Goal: Task Accomplishment & Management: Complete application form

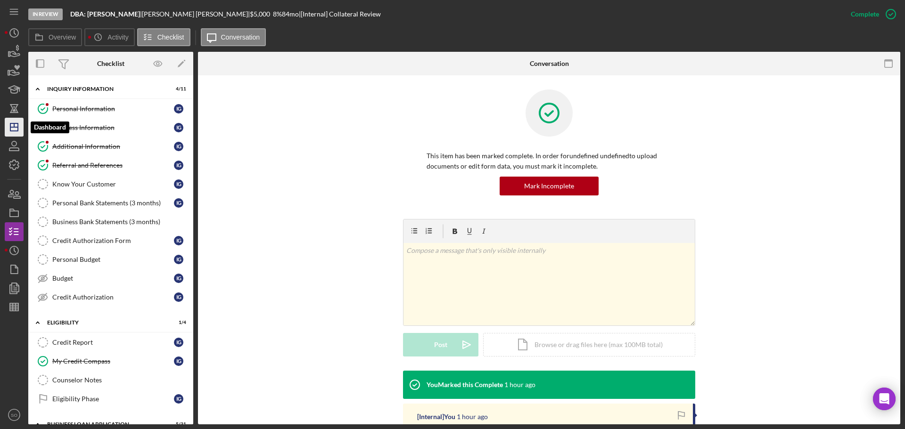
click at [20, 123] on icon "Icon/Dashboard" at bounding box center [14, 127] width 24 height 24
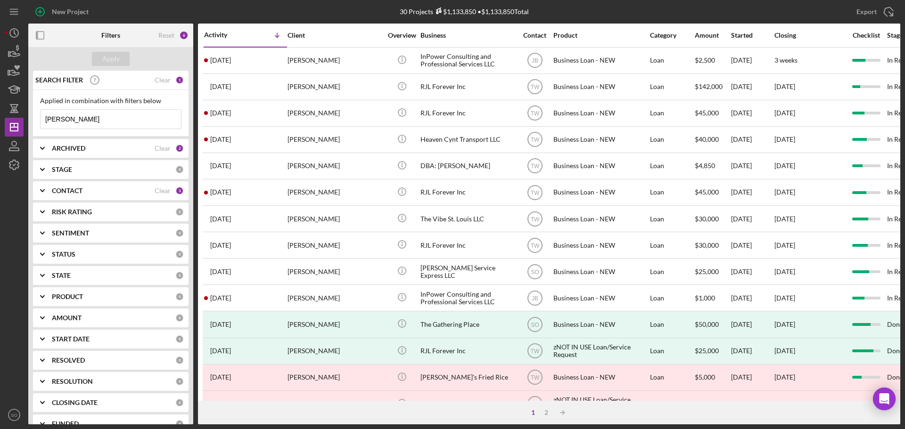
drag, startPoint x: 75, startPoint y: 122, endPoint x: 37, endPoint y: 121, distance: 37.7
click at [37, 121] on div "Applied in combination with filters below davis Icon/Menu Close" at bounding box center [111, 113] width 156 height 47
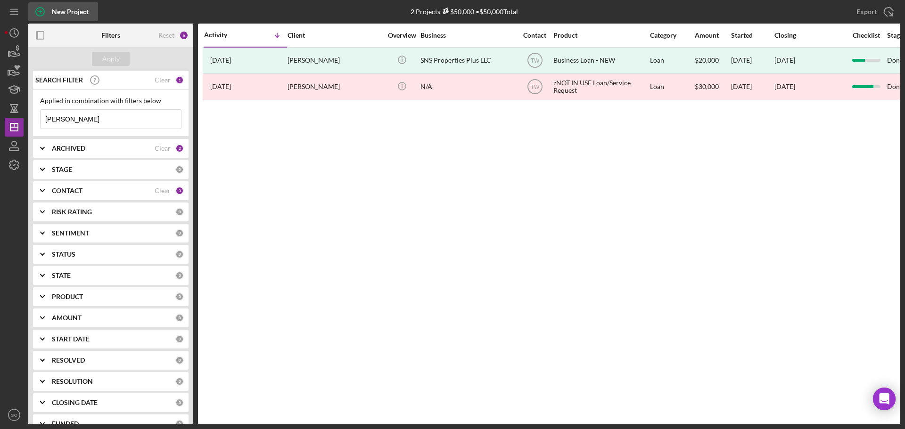
type input "steward"
click at [79, 8] on div "New Project" at bounding box center [70, 11] width 37 height 19
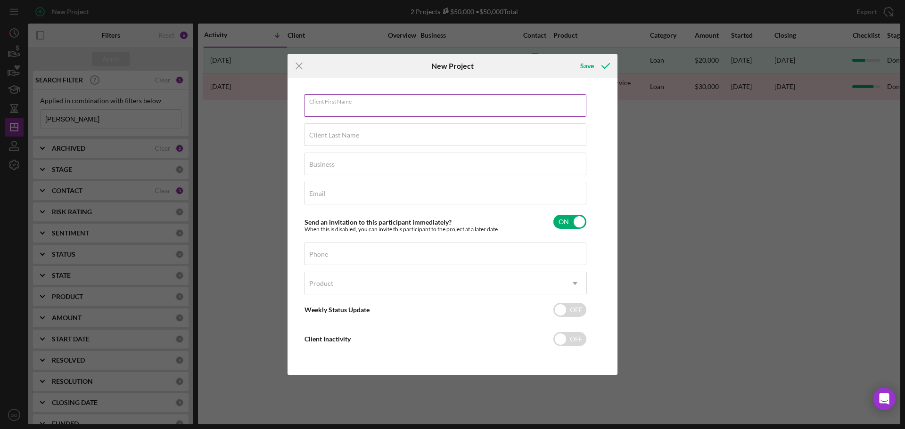
click at [350, 99] on div "Client First Name Required" at bounding box center [445, 106] width 283 height 24
type input "Jasmine"
click at [367, 132] on div "Client Last Name Required" at bounding box center [445, 135] width 283 height 24
type input "Steward"
click at [345, 164] on div "Business Required" at bounding box center [445, 165] width 283 height 24
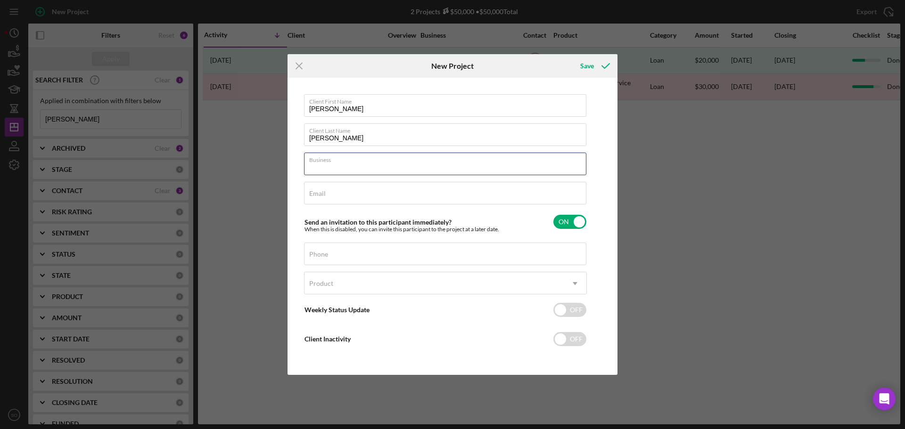
paste input "samonescare@gmail.com"
type input "samonescare@gmail.comm"
click at [377, 184] on div "Email Required" at bounding box center [445, 194] width 283 height 24
paste input "samonescare@gmail.com"
type input "samonescare@gmail.comm"
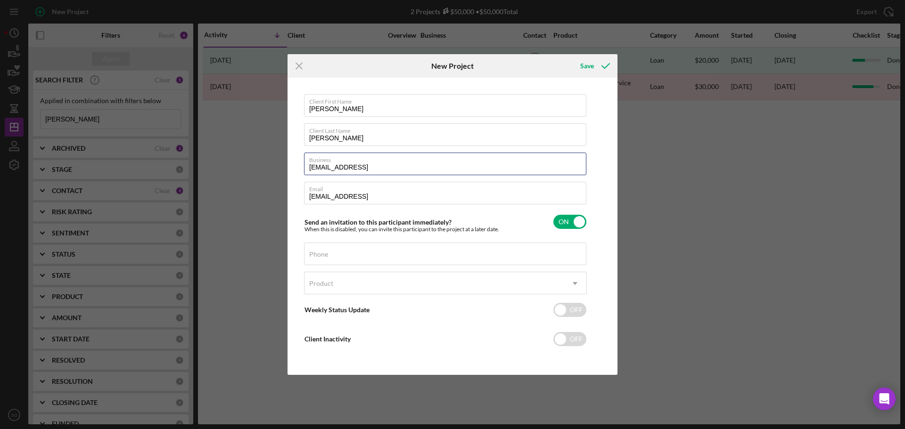
drag, startPoint x: 398, startPoint y: 167, endPoint x: 130, endPoint y: 153, distance: 268.6
click at [130, 153] on div "Icon/Menu Close New Project Save Client First Name Jasmine Client Last Name Ste…" at bounding box center [452, 214] width 905 height 429
type input "n/a"
click at [489, 218] on div "Send an invitation to this participant immediately? When this is disabled, you …" at bounding box center [445, 222] width 283 height 22
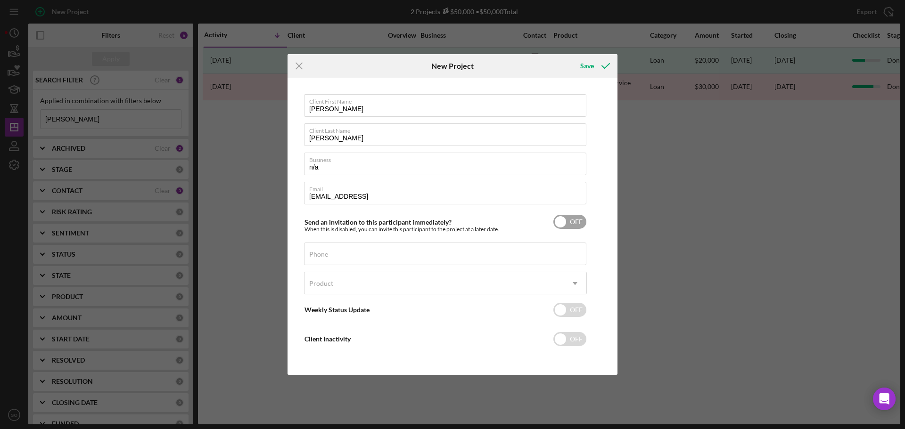
checkbox input "true"
click at [455, 259] on input "Phone" at bounding box center [445, 254] width 282 height 23
paste input "(314) 449-5918"
type input "(314) 449-5918"
click at [441, 284] on div "Product" at bounding box center [433, 284] width 259 height 22
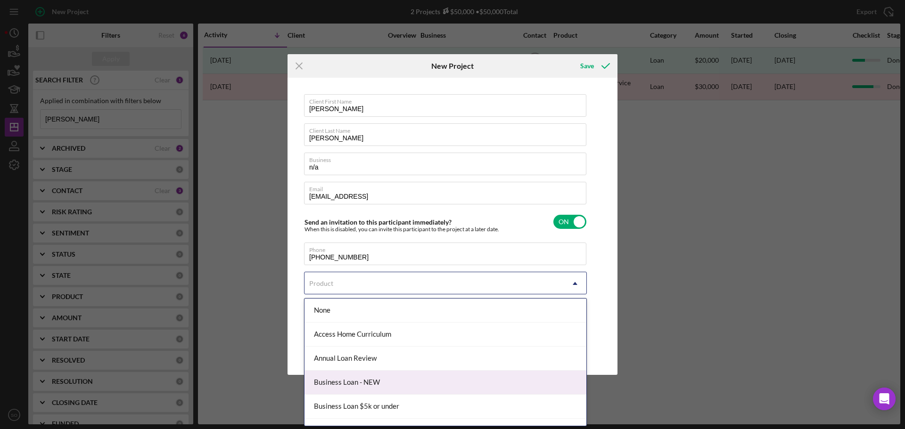
click at [398, 382] on div "Business Loan - NEW" at bounding box center [445, 383] width 282 height 24
checkbox input "true"
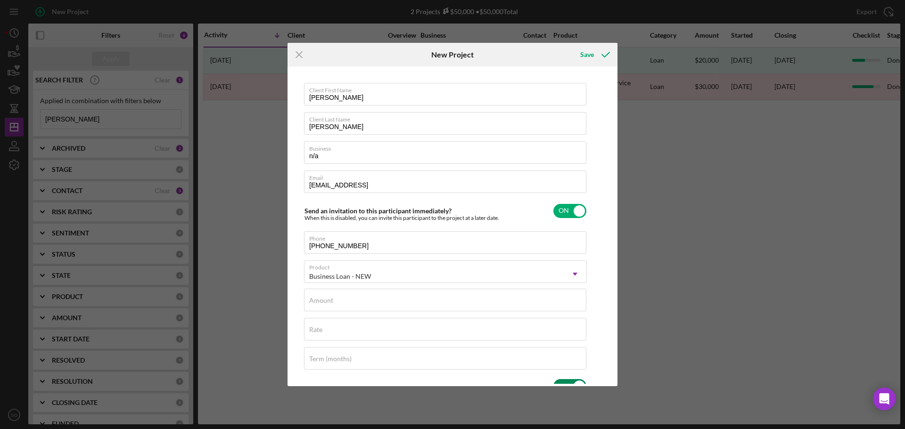
scroll to position [47, 0]
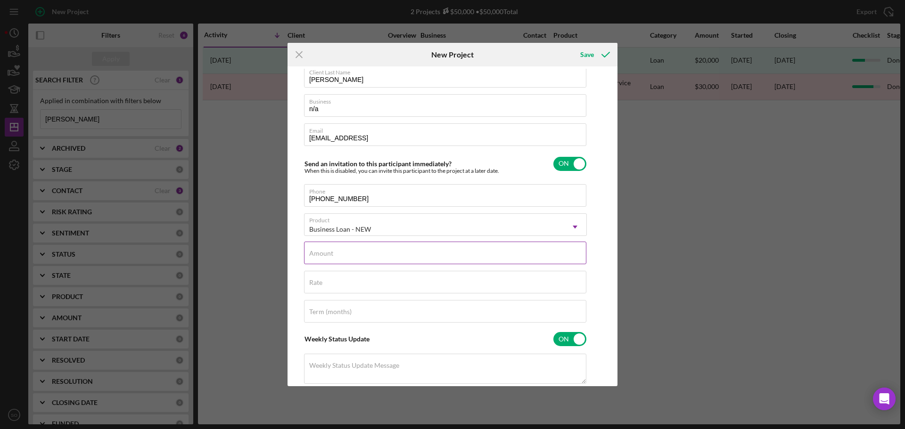
click at [387, 260] on input "Amount" at bounding box center [445, 253] width 282 height 23
click at [333, 251] on label "Amount" at bounding box center [321, 254] width 24 height 8
click at [376, 251] on input "Amount" at bounding box center [445, 253] width 282 height 23
type input "$75,000"
click at [507, 292] on input "Rate" at bounding box center [445, 282] width 282 height 23
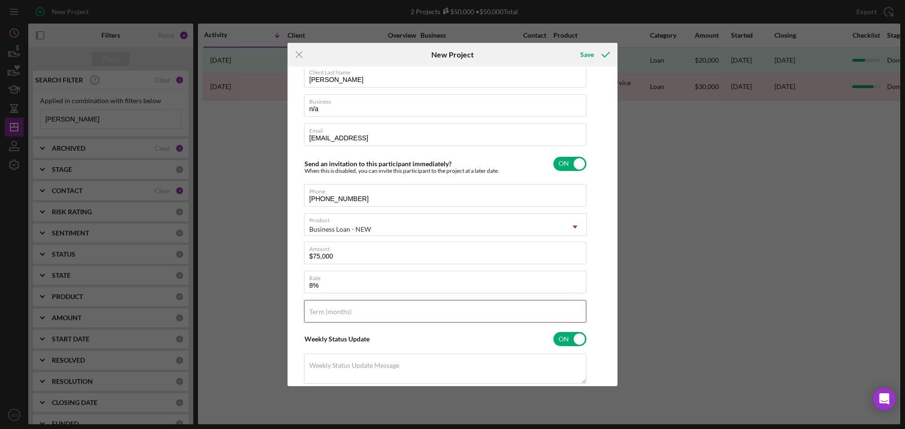
type input "8.000%"
click at [511, 313] on input "Term (months)" at bounding box center [445, 311] width 282 height 23
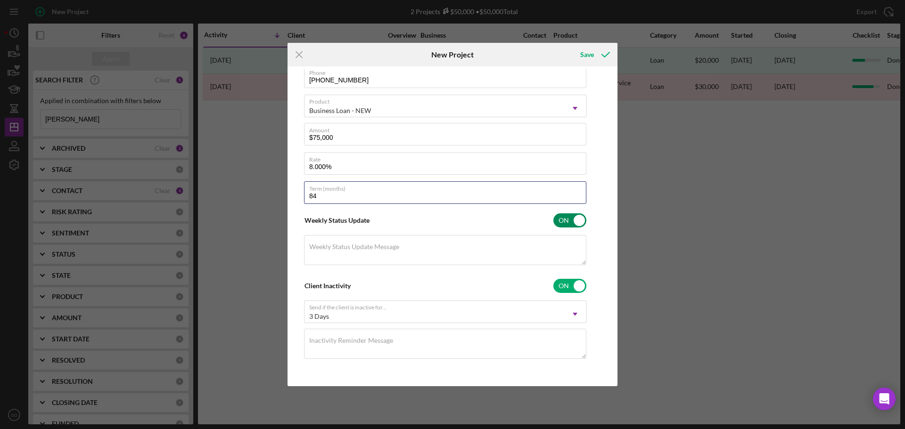
scroll to position [0, 0]
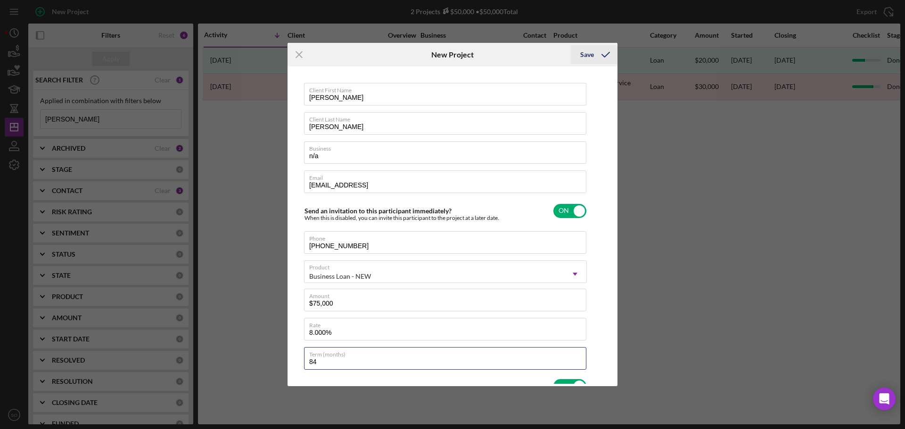
type input "84"
click at [587, 55] on div "Save" at bounding box center [587, 54] width 14 height 19
checkbox input "false"
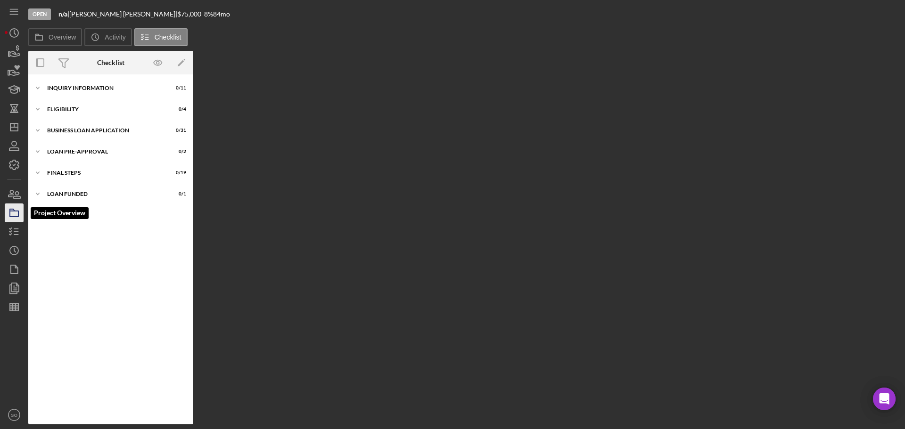
click at [13, 211] on polygon "button" at bounding box center [12, 210] width 5 height 2
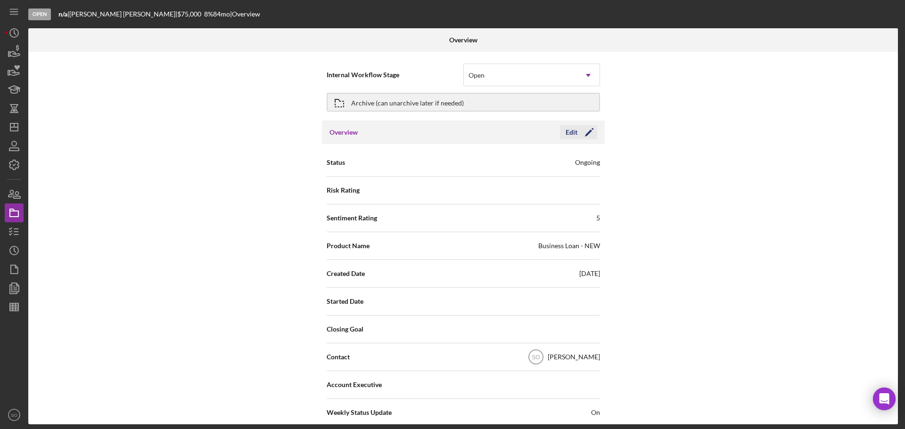
click at [583, 139] on icon "Icon/Edit" at bounding box center [589, 133] width 24 height 24
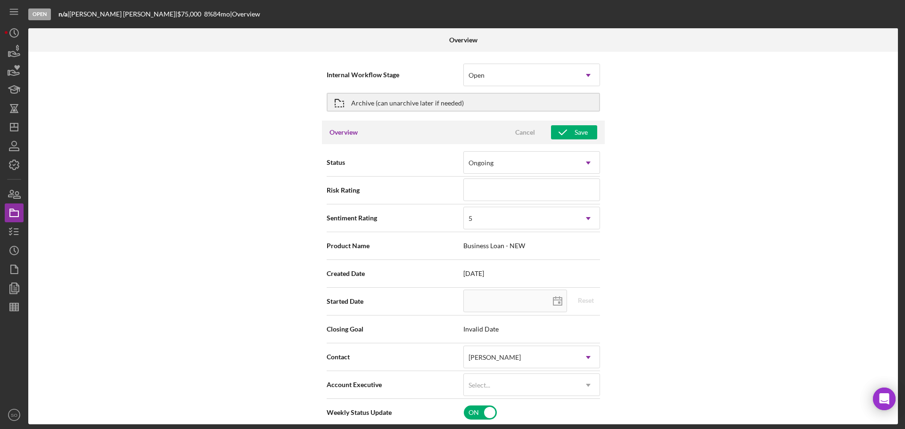
scroll to position [94, 0]
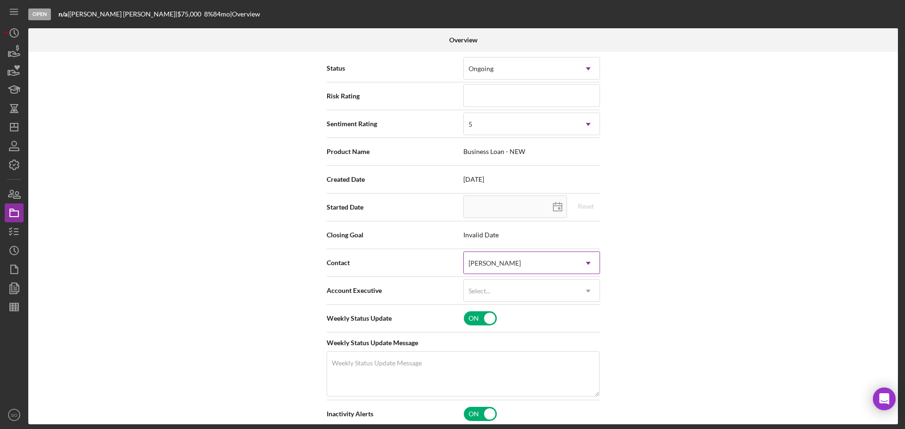
click at [533, 267] on div "[PERSON_NAME]" at bounding box center [520, 264] width 113 height 22
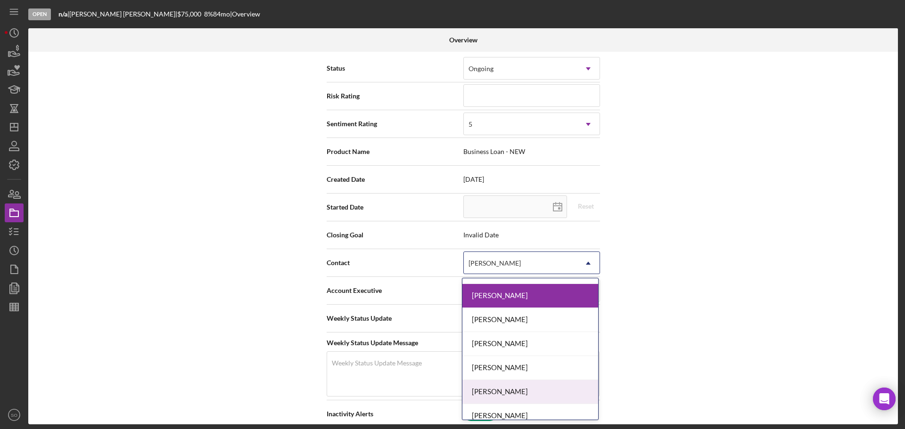
scroll to position [339, 0]
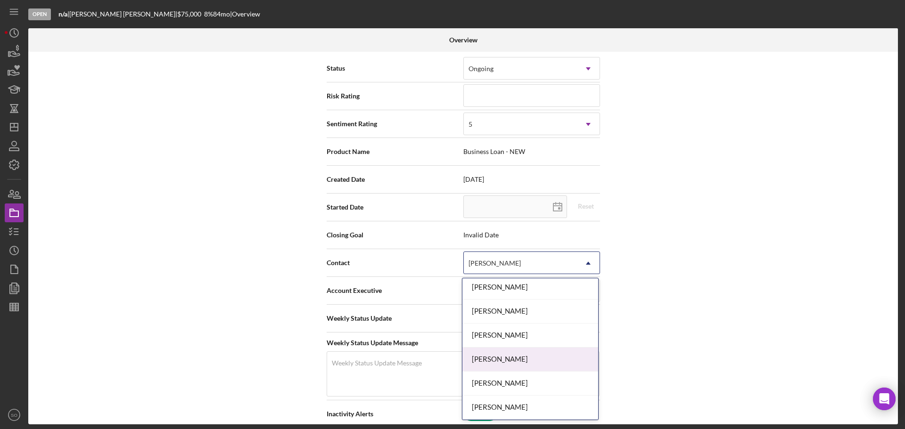
click at [511, 354] on div "[PERSON_NAME]" at bounding box center [530, 360] width 136 height 24
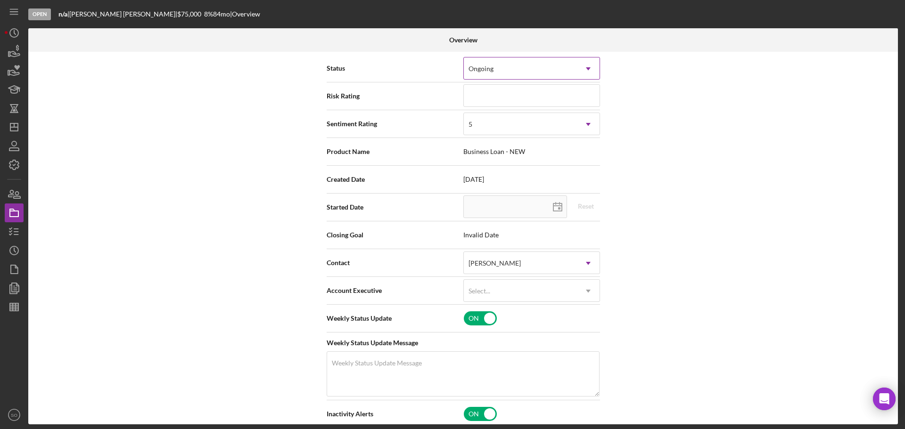
click at [520, 75] on div "Ongoing" at bounding box center [520, 69] width 113 height 22
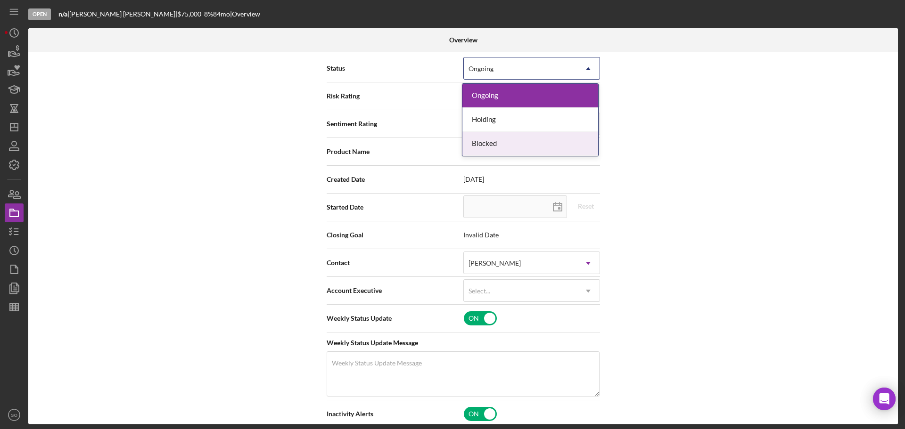
click at [714, 200] on div "Internal Workflow Stage Open Icon/Dropdown Arrow Archive (can unarchive later i…" at bounding box center [463, 238] width 870 height 373
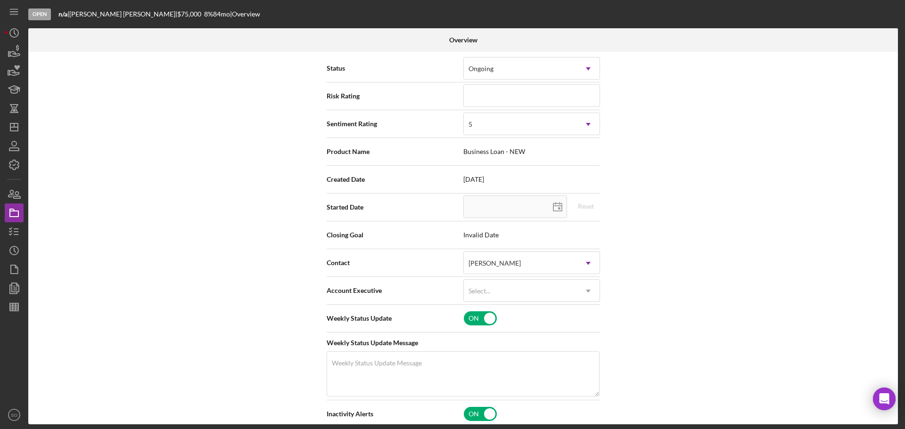
scroll to position [0, 0]
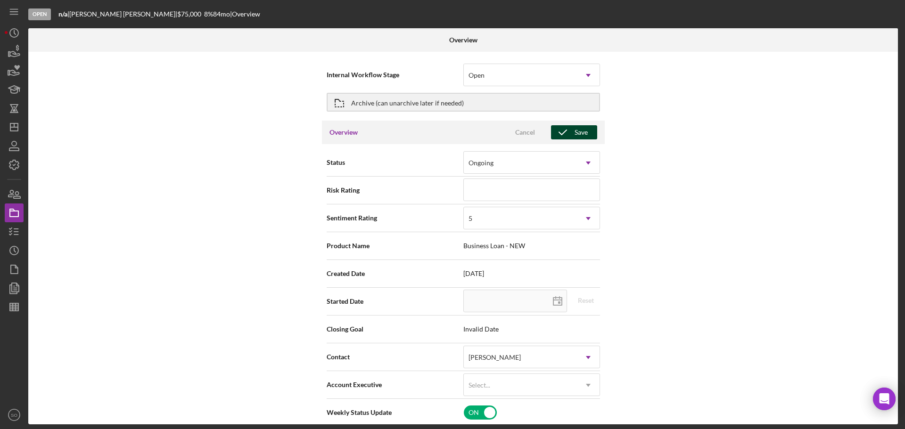
click at [578, 132] on div "Save" at bounding box center [581, 132] width 13 height 14
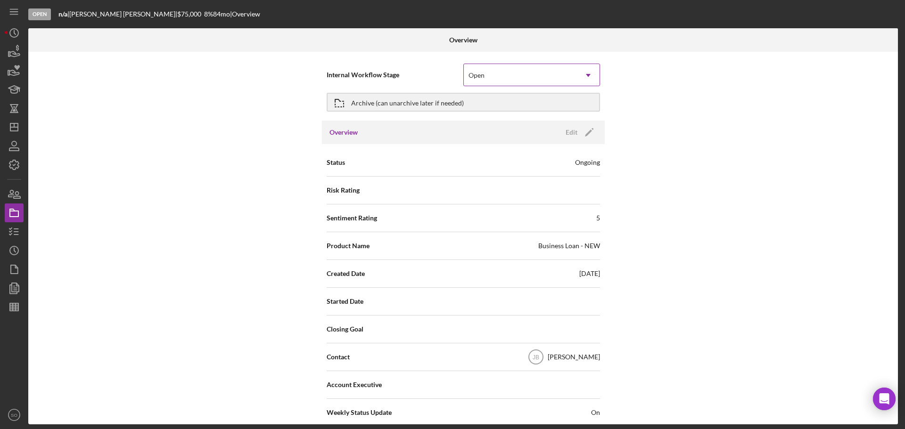
click at [526, 79] on div "Open" at bounding box center [520, 76] width 113 height 22
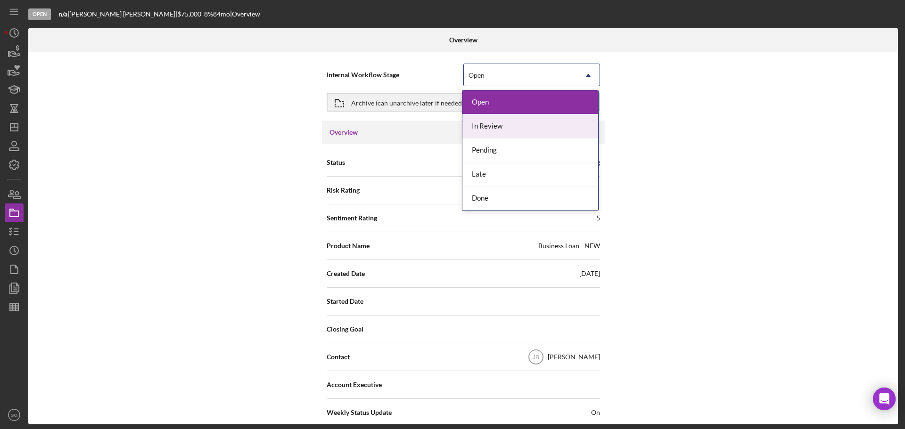
click at [503, 127] on div "In Review" at bounding box center [530, 127] width 136 height 24
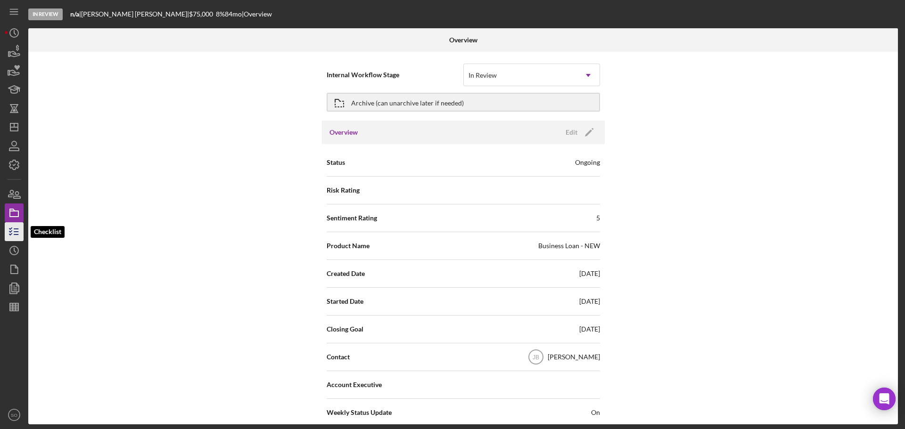
click at [20, 231] on icon "button" at bounding box center [14, 232] width 24 height 24
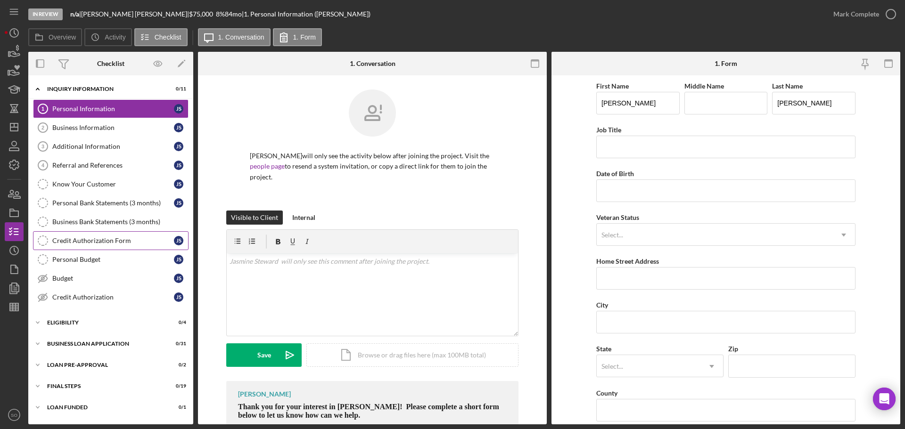
click at [129, 238] on div "Credit Authorization Form" at bounding box center [113, 241] width 122 height 8
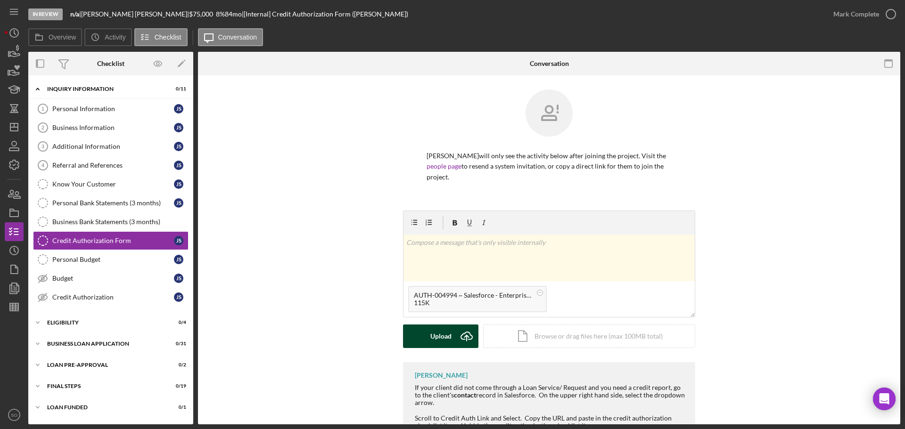
click at [438, 337] on div "Upload" at bounding box center [440, 337] width 21 height 24
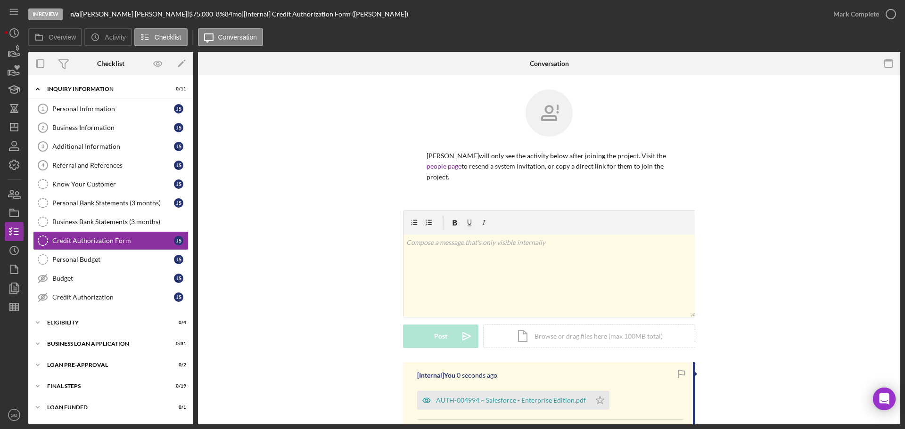
scroll to position [141, 0]
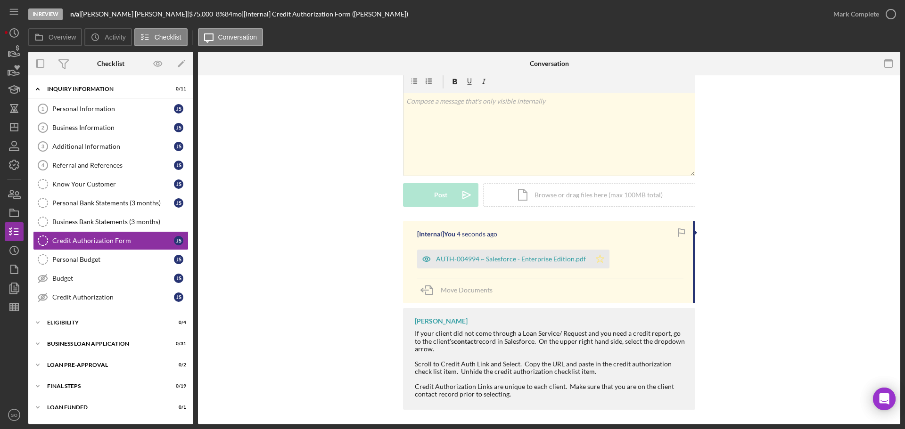
click at [596, 255] on icon "Icon/Star" at bounding box center [600, 259] width 19 height 19
click at [835, 12] on div "Mark Complete" at bounding box center [856, 14] width 46 height 19
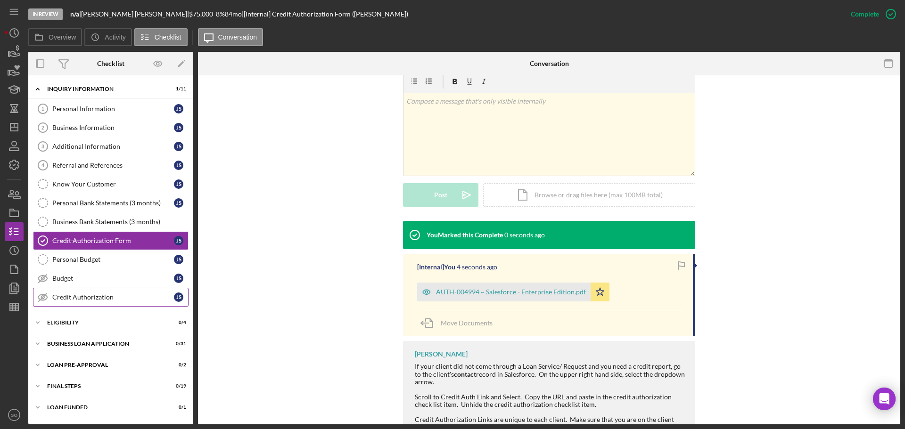
click at [111, 296] on div "Credit Authorization" at bounding box center [113, 298] width 122 height 8
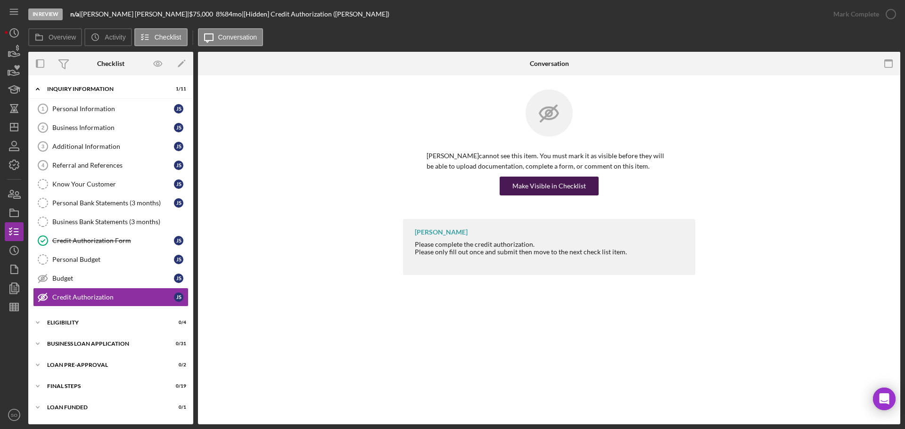
click at [521, 189] on div "Make Visible in Checklist" at bounding box center [549, 186] width 74 height 19
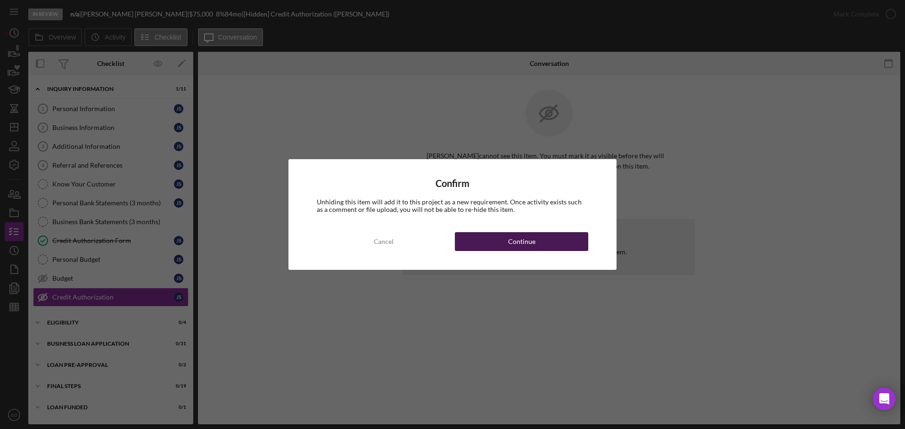
click at [532, 240] on div "Continue" at bounding box center [521, 241] width 27 height 19
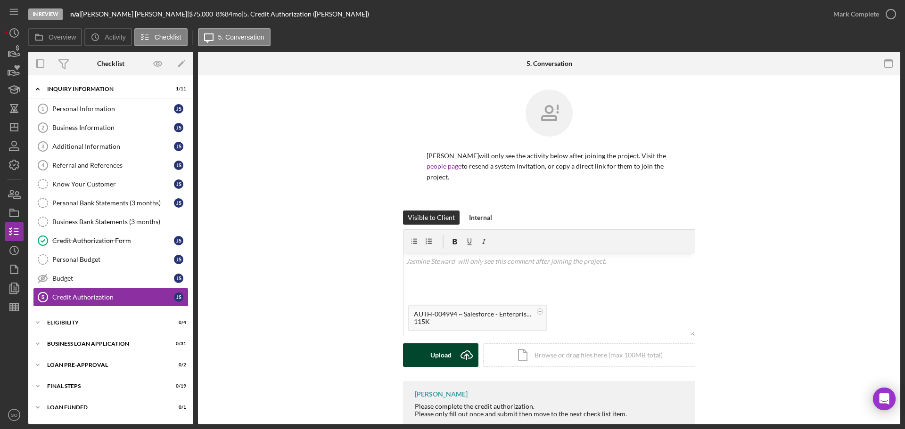
click at [438, 348] on div "Upload" at bounding box center [440, 356] width 21 height 24
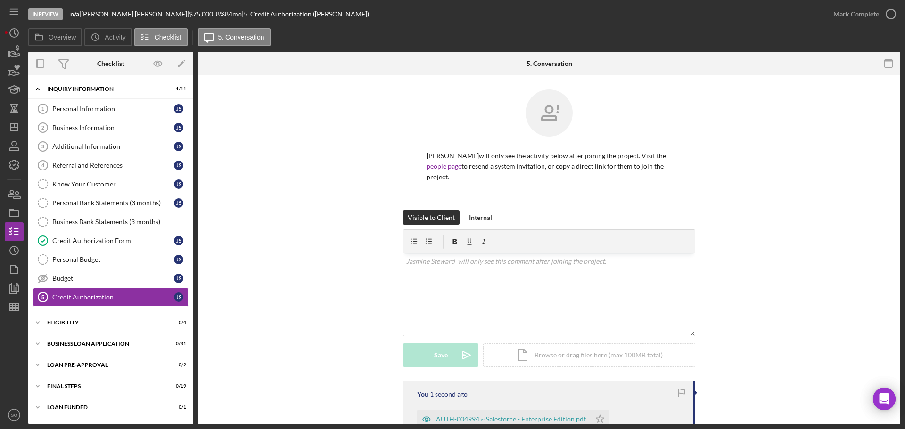
scroll to position [47, 0]
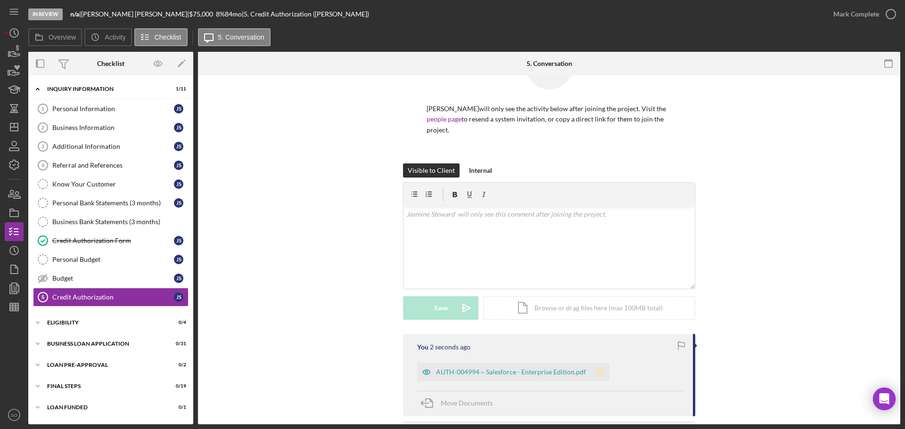
click at [596, 370] on icon "Icon/Star" at bounding box center [600, 372] width 19 height 19
click at [846, 16] on div "Mark Complete" at bounding box center [856, 14] width 46 height 19
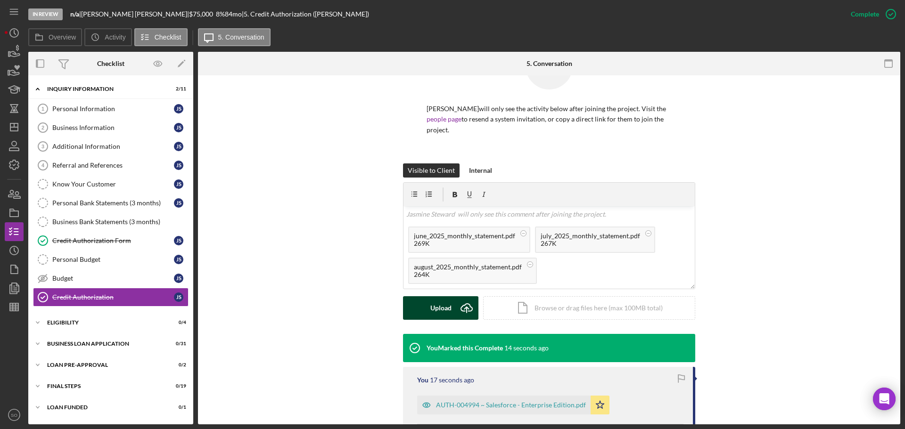
click at [448, 304] on div "Upload" at bounding box center [440, 308] width 21 height 24
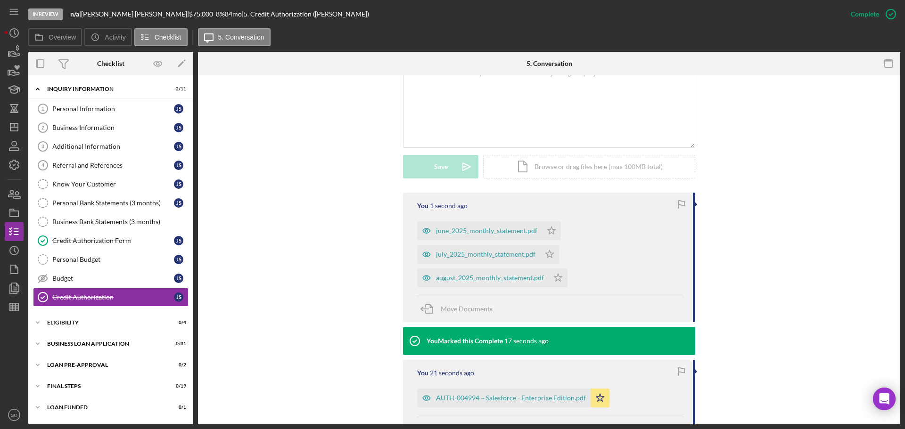
scroll to position [236, 0]
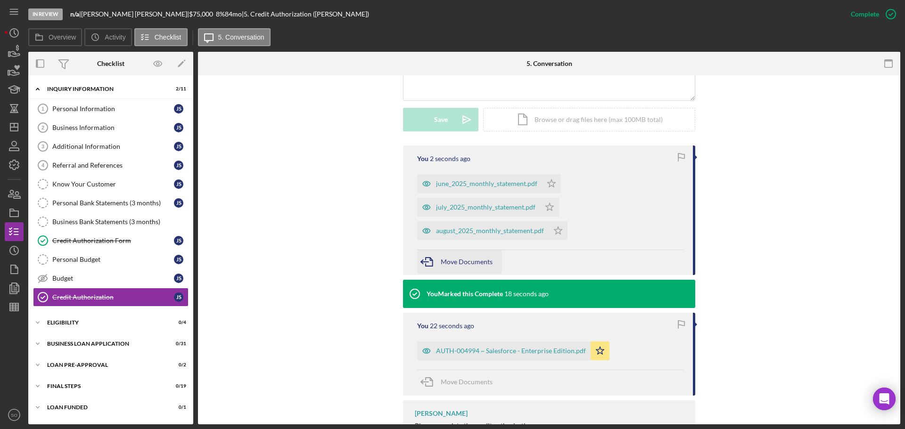
click at [457, 263] on span "Move Documents" at bounding box center [467, 262] width 52 height 8
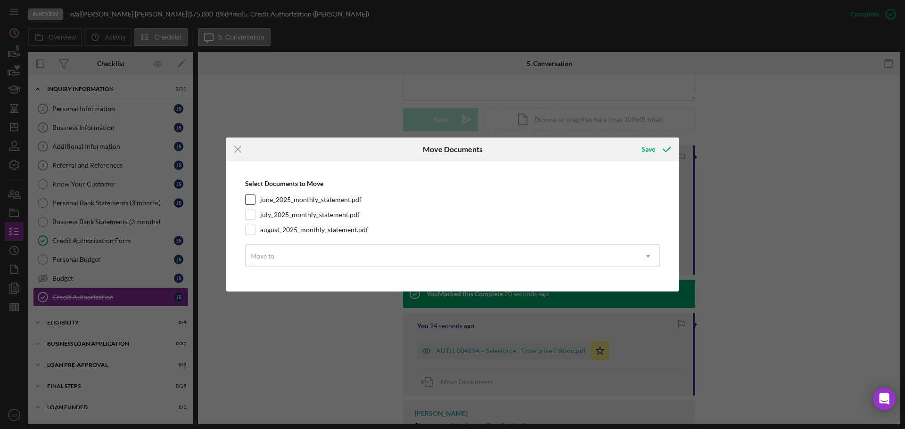
click at [253, 198] on input "june_2025_monthly_statement.pdf" at bounding box center [250, 199] width 9 height 9
checkbox input "true"
click at [250, 214] on input "july_2025_monthly_statement.pdf" at bounding box center [250, 214] width 9 height 9
checkbox input "true"
click at [253, 226] on input "august_2025_monthly_statement.pdf" at bounding box center [250, 229] width 9 height 9
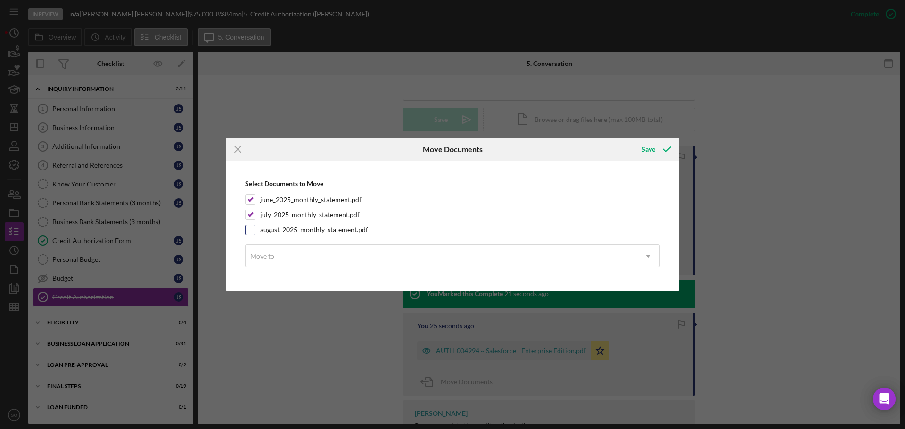
checkbox input "true"
click at [282, 253] on div "Move to" at bounding box center [441, 257] width 391 height 22
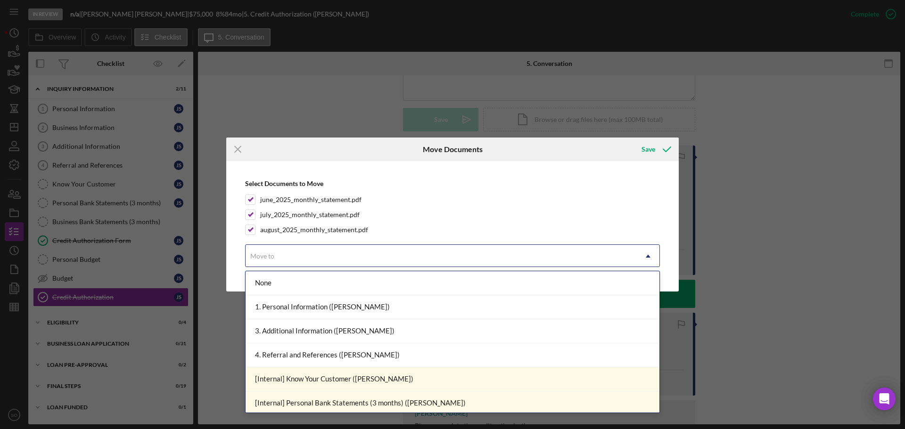
scroll to position [94, 0]
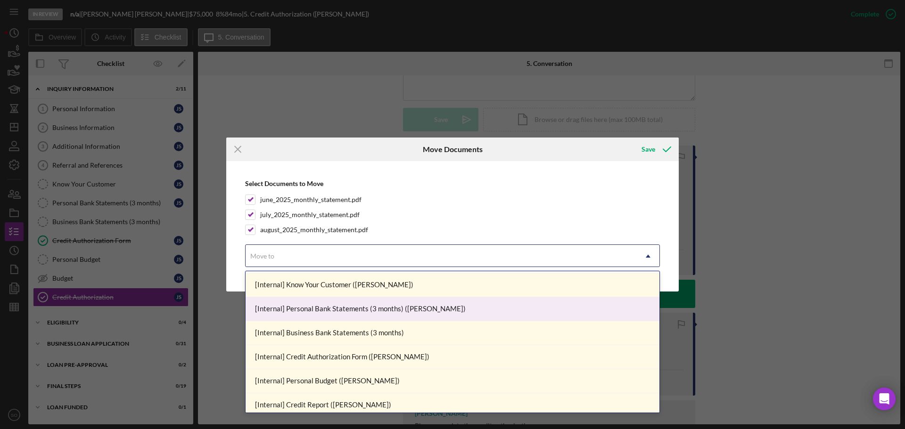
click at [328, 311] on div "[Internal] Personal Bank Statements (3 months) (Jasmine S.)" at bounding box center [453, 309] width 414 height 24
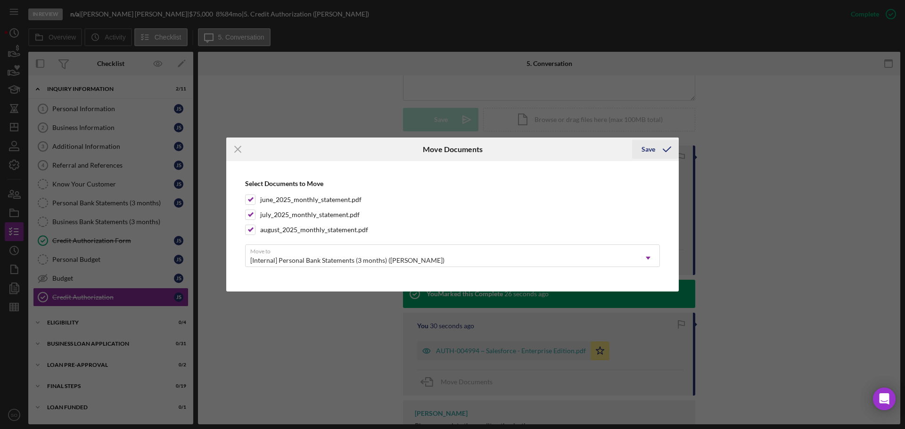
click at [642, 150] on div "Save" at bounding box center [648, 149] width 14 height 19
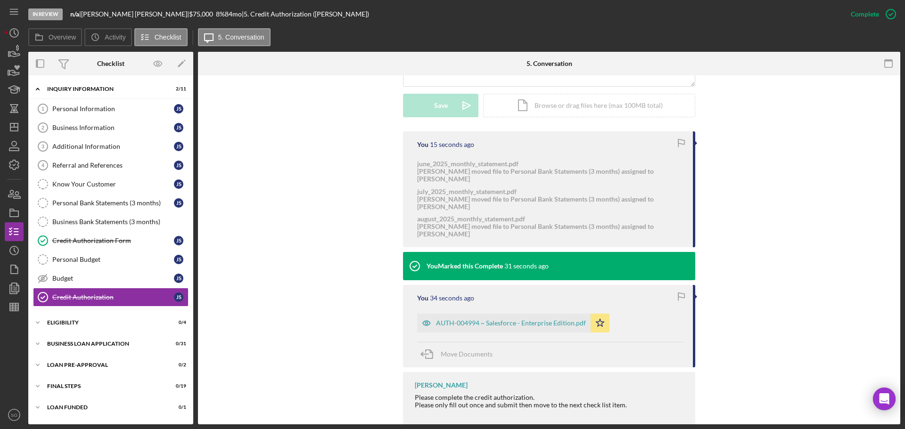
scroll to position [14, 0]
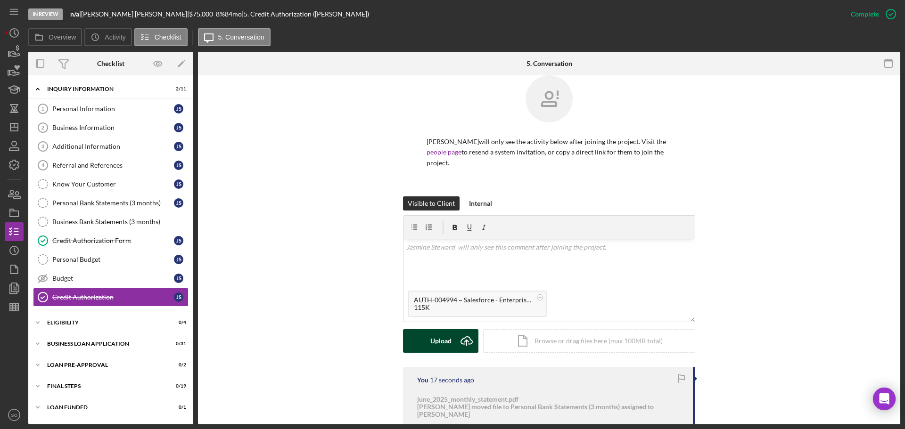
click at [428, 343] on button "Upload Icon/Upload" at bounding box center [440, 341] width 75 height 24
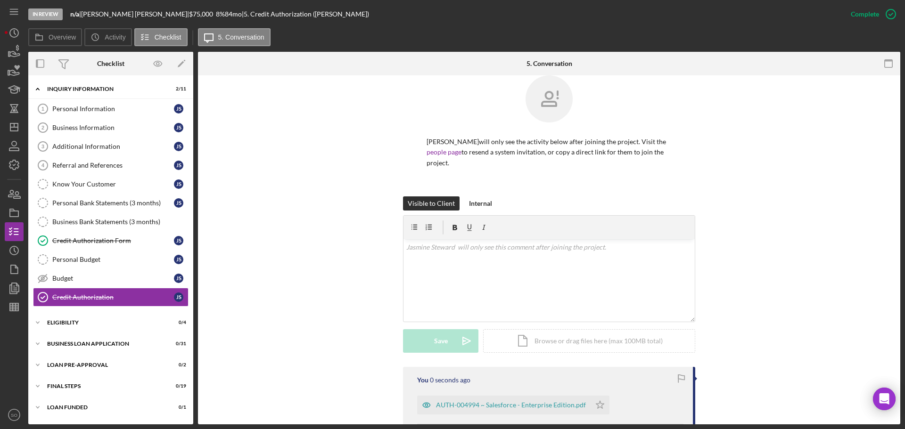
scroll to position [156, 0]
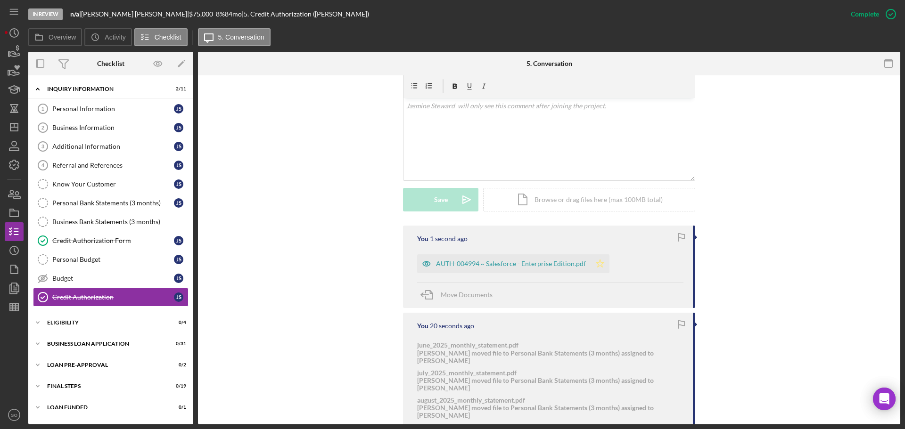
click at [597, 262] on icon "Icon/Star" at bounding box center [600, 264] width 19 height 19
click at [124, 245] on div "Credit Authorization Form" at bounding box center [113, 241] width 122 height 8
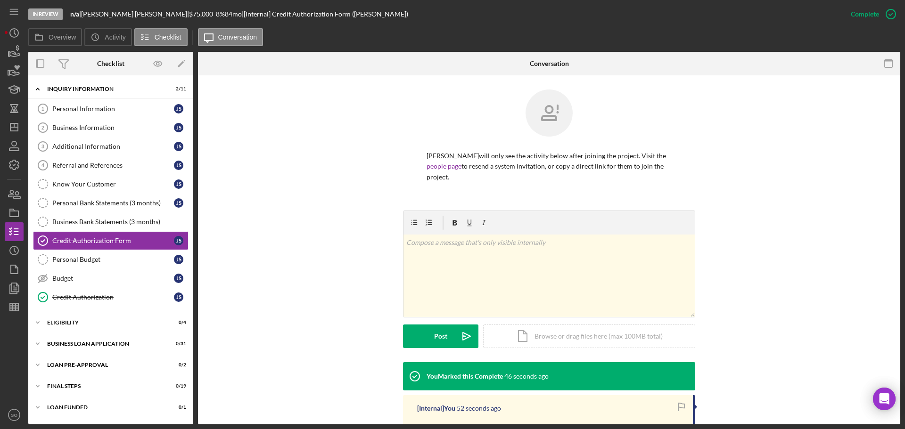
scroll to position [141, 0]
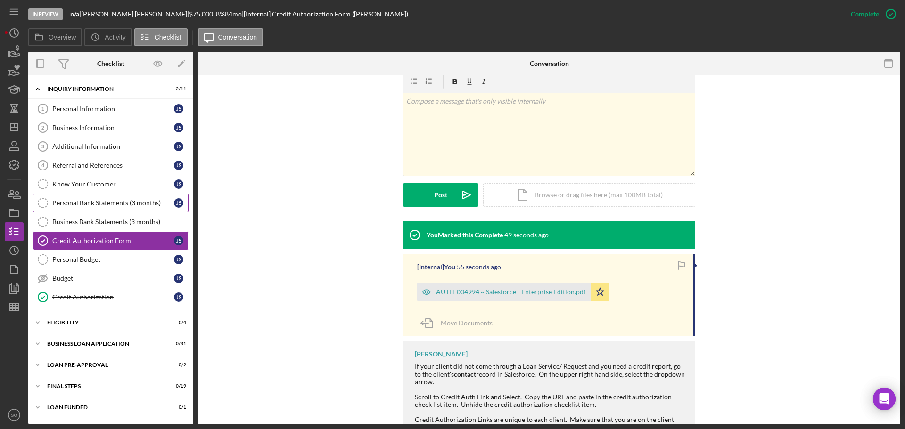
click at [94, 208] on link "Personal Bank Statements (3 months) Personal Bank Statements (3 months) J S" at bounding box center [111, 203] width 156 height 19
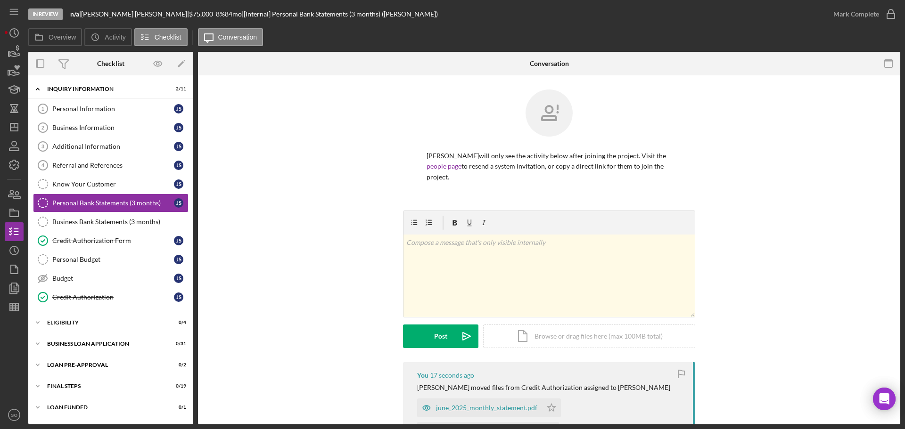
scroll to position [94, 0]
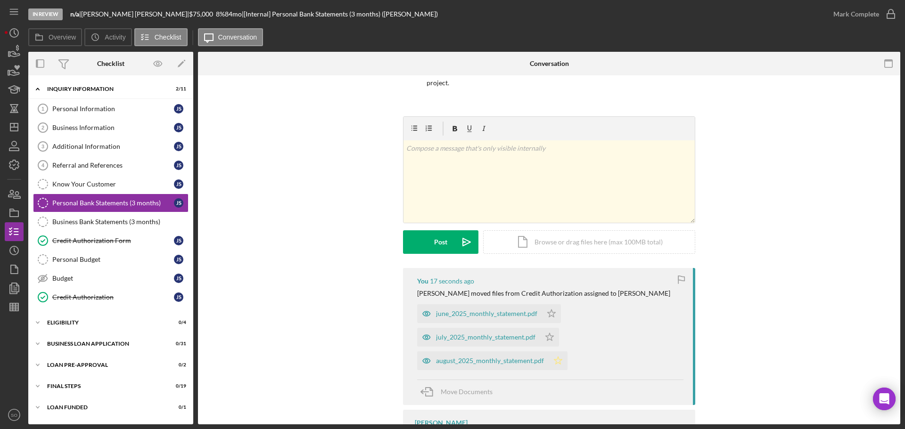
click at [555, 356] on icon "Icon/Star" at bounding box center [558, 361] width 19 height 19
click at [551, 336] on icon "Icon/Star" at bounding box center [549, 337] width 19 height 19
click at [551, 312] on icon "Icon/Star" at bounding box center [551, 313] width 19 height 19
click at [855, 18] on div "Mark Complete" at bounding box center [856, 14] width 46 height 19
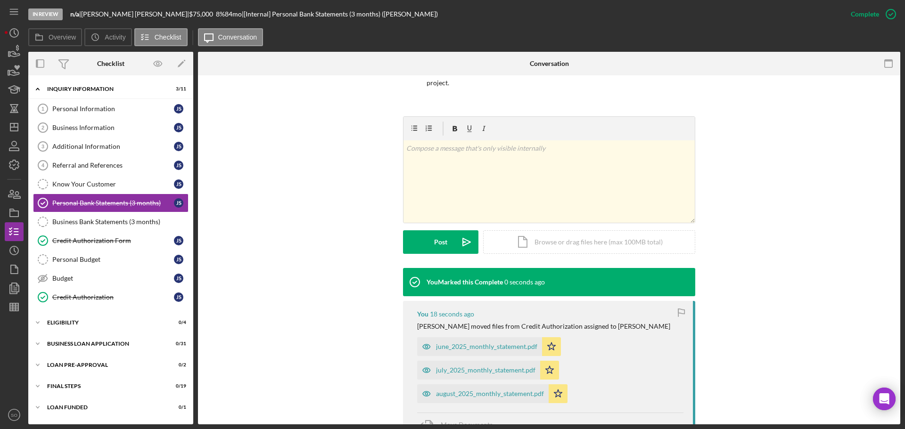
scroll to position [182, 0]
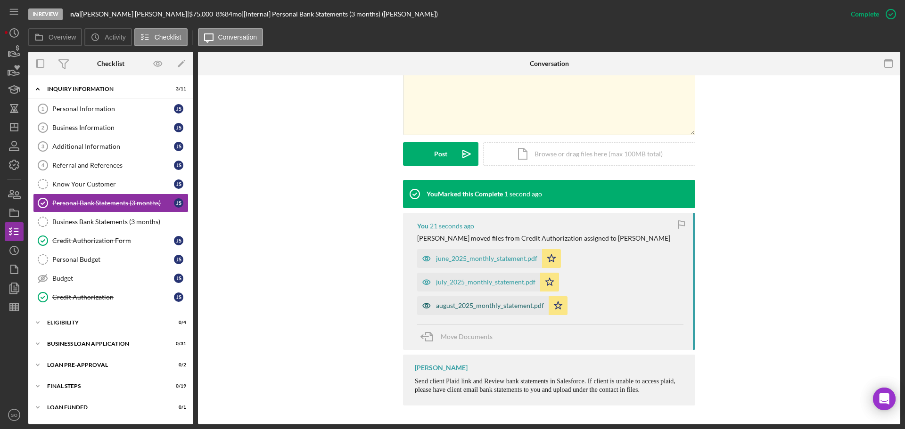
click at [511, 307] on div "august_2025_monthly_statement.pdf" at bounding box center [490, 306] width 108 height 8
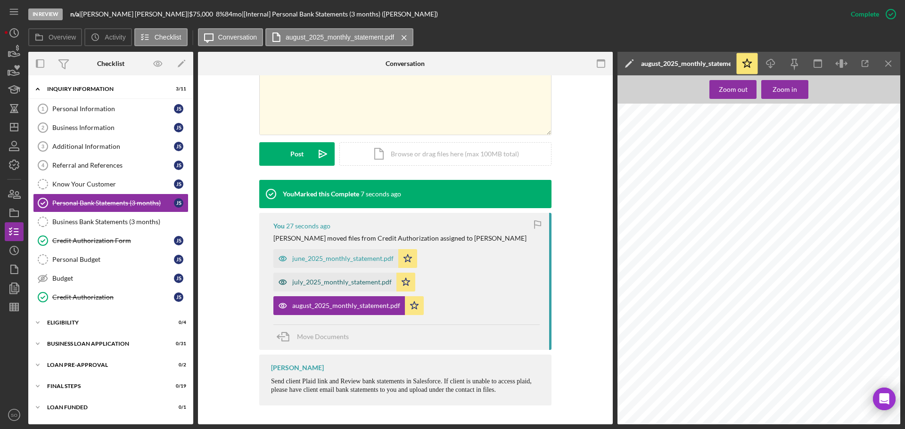
click at [364, 287] on div "july_2025_monthly_statement.pdf" at bounding box center [334, 282] width 123 height 19
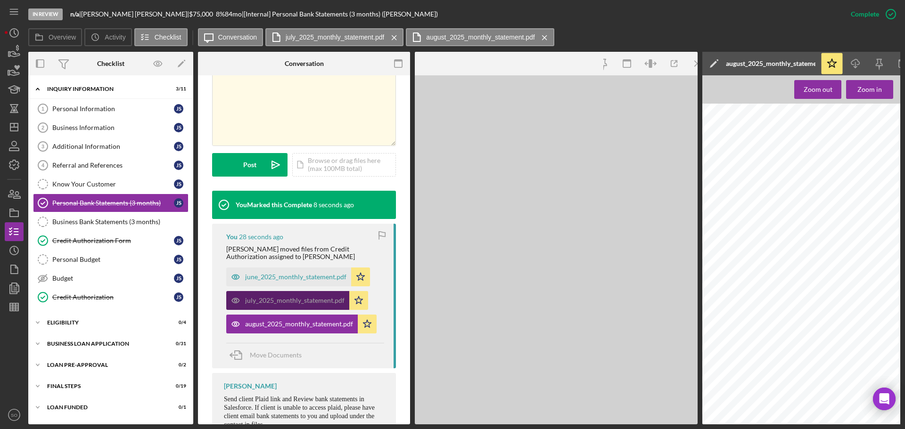
scroll to position [193, 0]
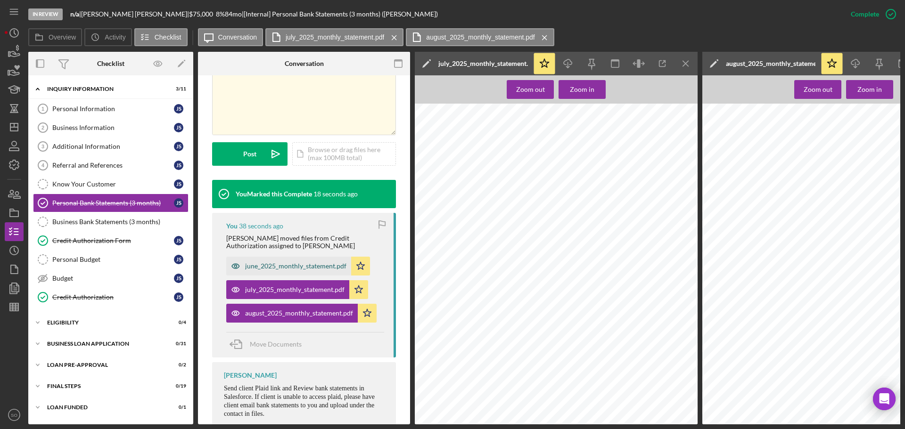
click at [313, 267] on div "june_2025_monthly_statement.pdf" at bounding box center [295, 267] width 101 height 8
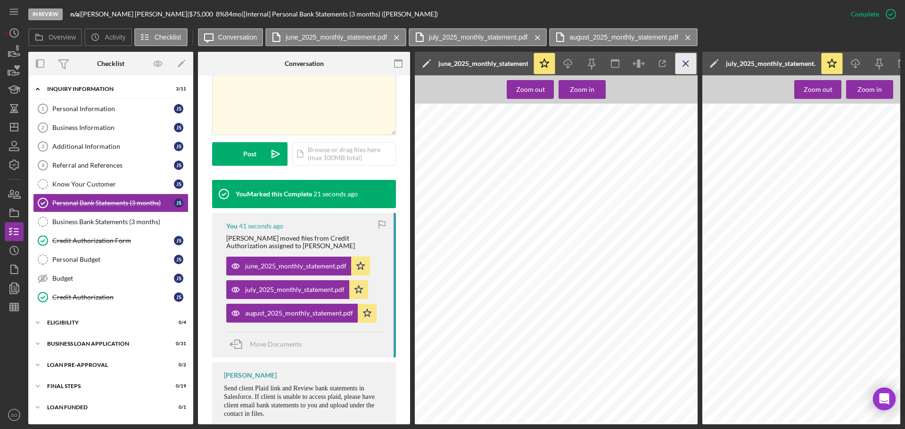
click at [688, 58] on icon "Icon/Menu Close" at bounding box center [685, 63] width 21 height 21
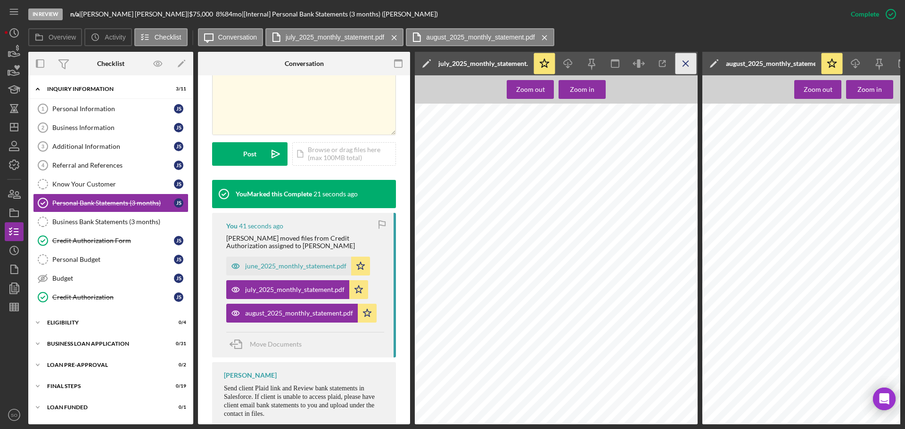
click at [688, 65] on icon "Icon/Menu Close" at bounding box center [685, 63] width 21 height 21
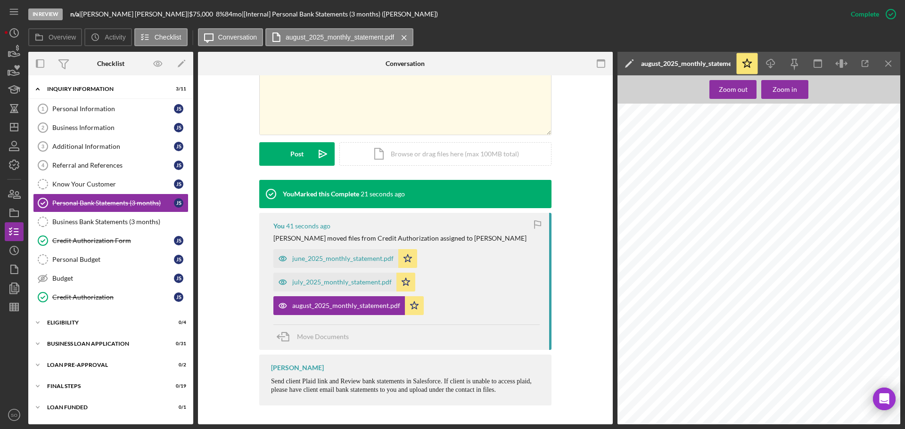
scroll to position [182, 0]
click at [882, 66] on icon "Icon/Menu Close" at bounding box center [888, 63] width 21 height 21
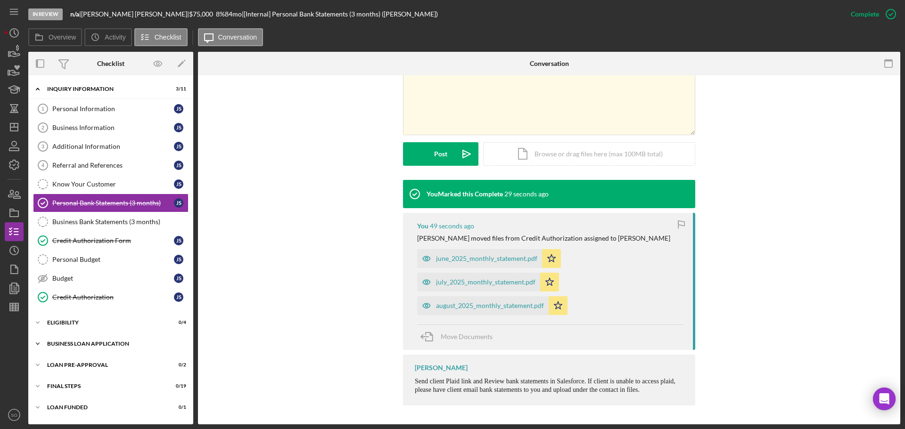
click at [120, 342] on div "BUSINESS LOAN APPLICATION" at bounding box center [114, 344] width 134 height 6
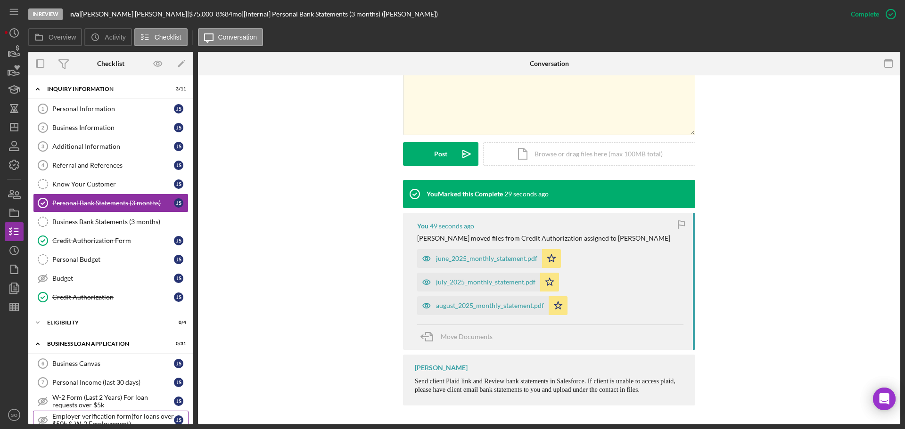
scroll to position [94, 0]
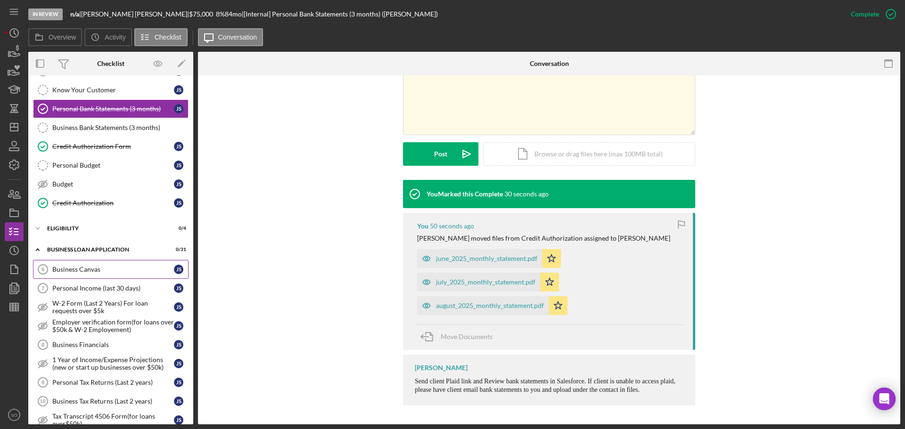
click at [87, 274] on link "Business Canvas 6 Business Canvas J S" at bounding box center [111, 269] width 156 height 19
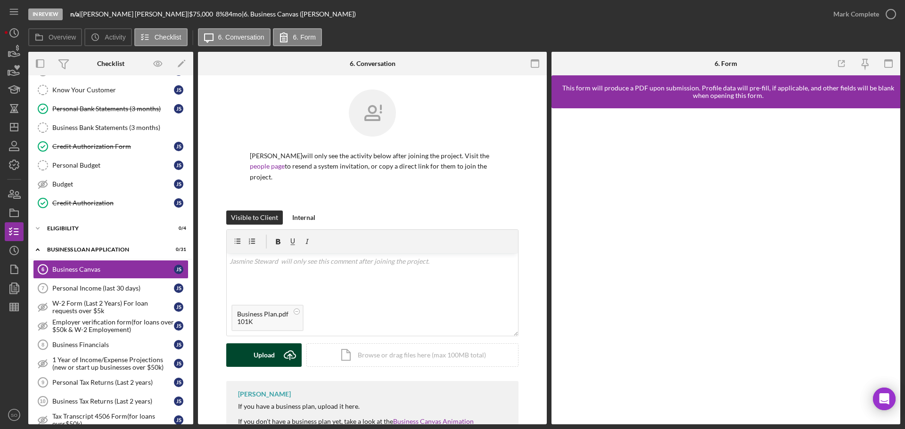
click at [261, 351] on div "Upload" at bounding box center [264, 356] width 21 height 24
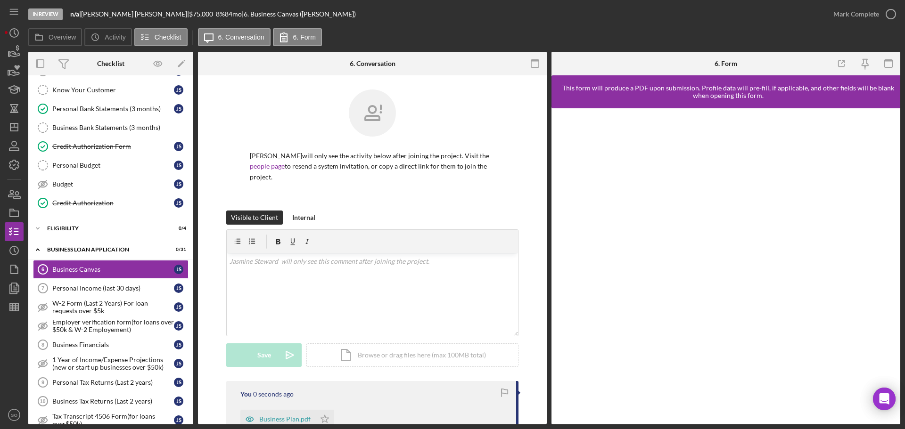
scroll to position [141, 0]
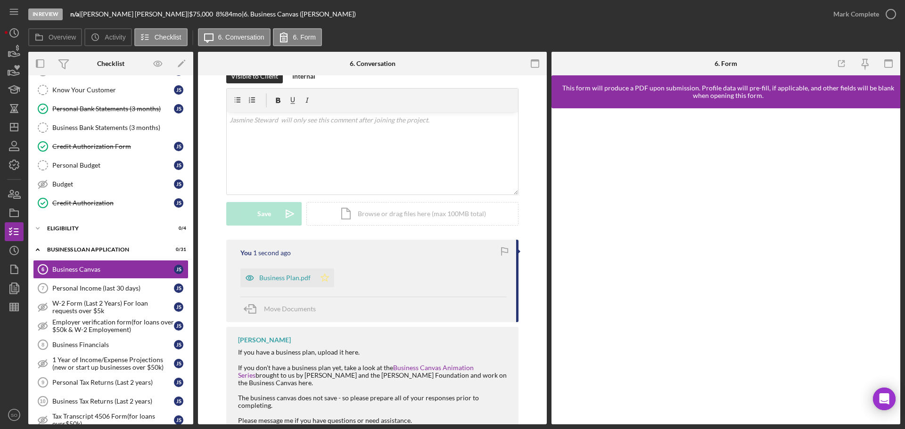
click at [326, 287] on icon "Icon/Star" at bounding box center [324, 278] width 19 height 19
click at [894, 68] on icon "button" at bounding box center [888, 63] width 21 height 21
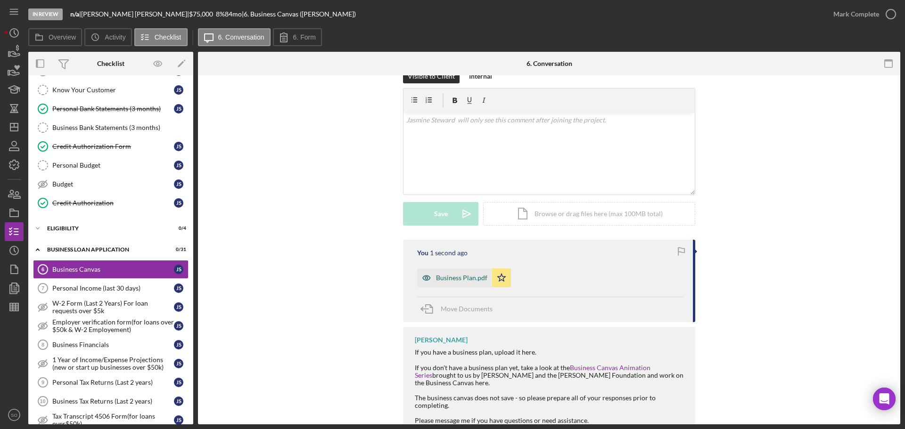
click at [461, 277] on div "Business Plan.pdf" at bounding box center [461, 278] width 51 height 8
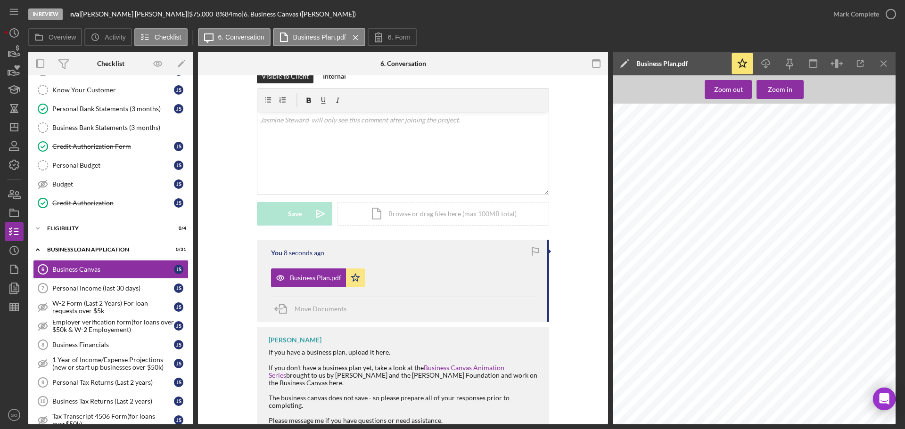
scroll to position [433, 0]
click at [840, 20] on div "Mark Complete" at bounding box center [856, 14] width 46 height 19
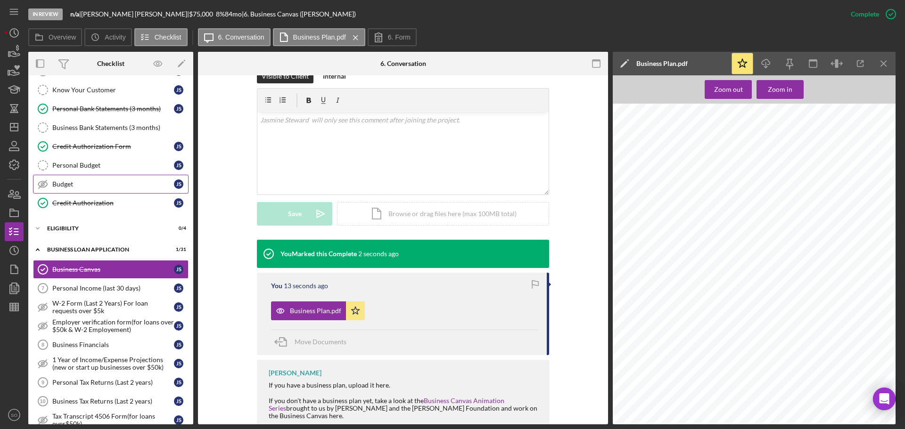
scroll to position [0, 0]
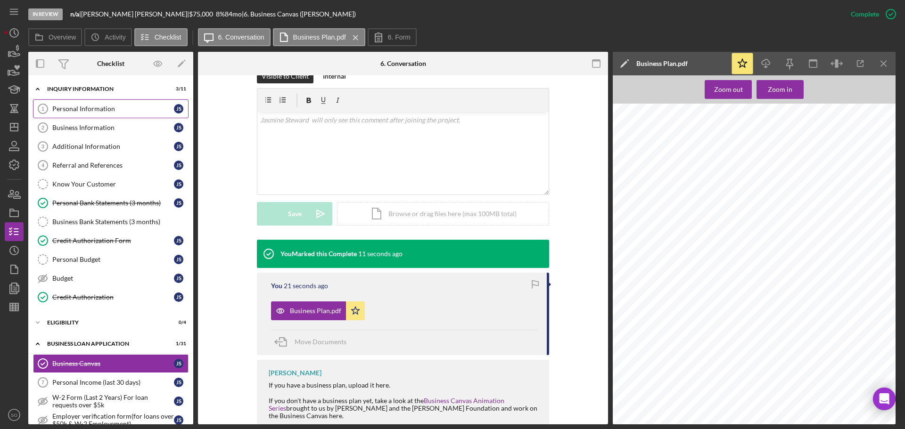
click at [93, 115] on link "Personal Information 1 Personal Information J S" at bounding box center [111, 108] width 156 height 19
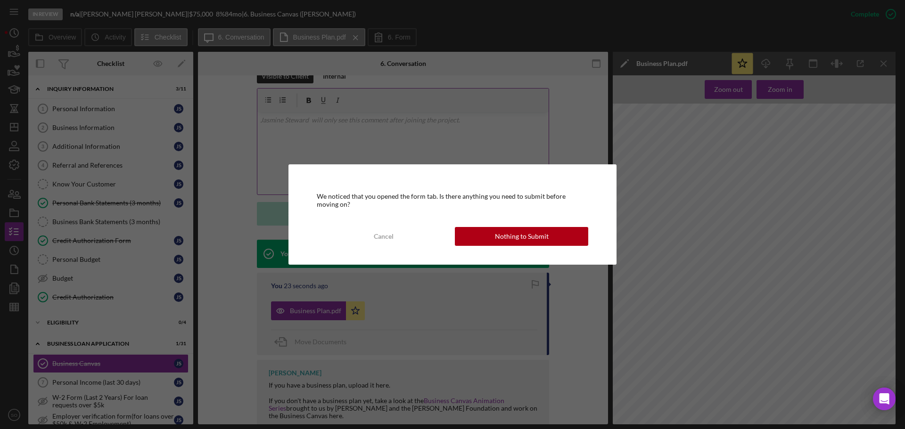
click at [543, 240] on div "Nothing to Submit" at bounding box center [522, 236] width 54 height 19
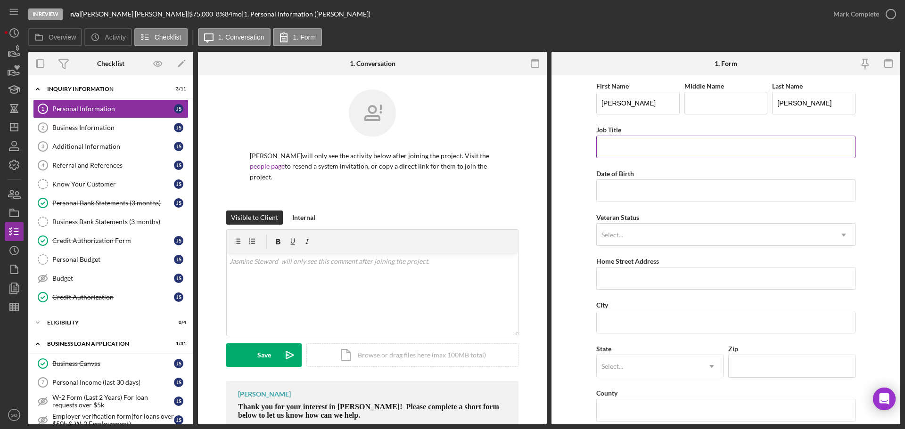
click at [665, 153] on input "Job Title" at bounding box center [725, 147] width 259 height 23
type input "Business Owner"
drag, startPoint x: 671, startPoint y: 195, endPoint x: 665, endPoint y: 196, distance: 5.7
click at [671, 195] on input "Date of Birth" at bounding box center [725, 191] width 259 height 23
paste input "12/29/1990"
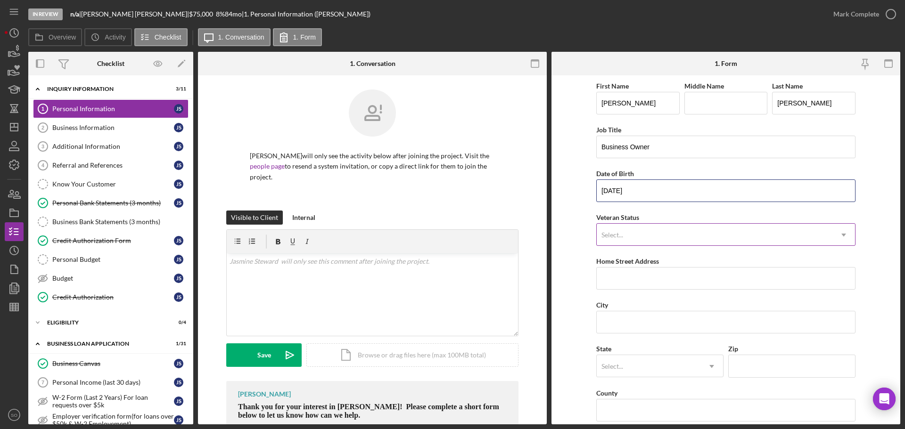
type input "12/29/1990"
click at [637, 227] on div "Select..." at bounding box center [715, 235] width 236 height 22
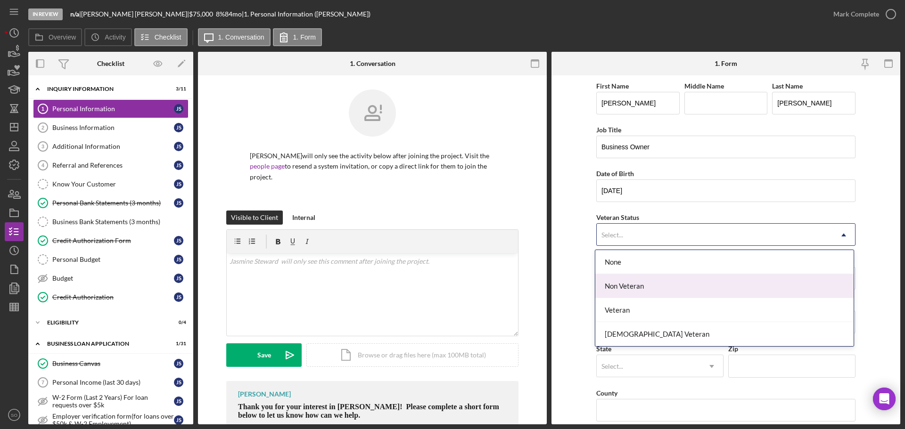
click at [640, 291] on div "Non Veteran" at bounding box center [724, 286] width 258 height 24
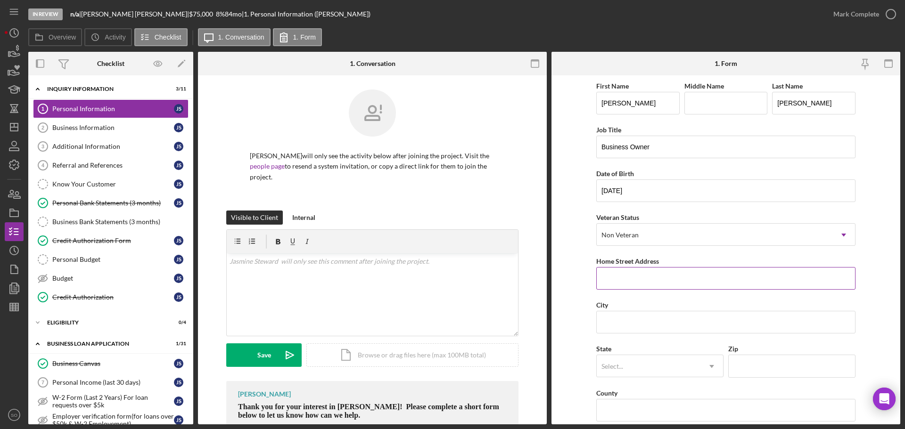
click at [625, 275] on input "Home Street Address" at bounding box center [725, 278] width 259 height 23
paste input "2055 Craigshire Rd"
type input "2055 Craigshire Rd"
click at [655, 325] on input "City" at bounding box center [725, 322] width 259 height 23
paste input "St.Louis"
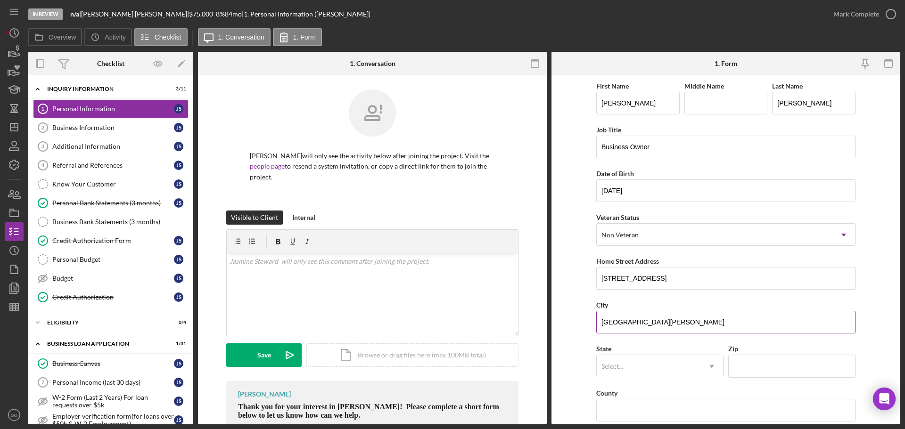
click at [608, 322] on input "St.Louis" at bounding box center [725, 322] width 259 height 23
type input "St. Louis"
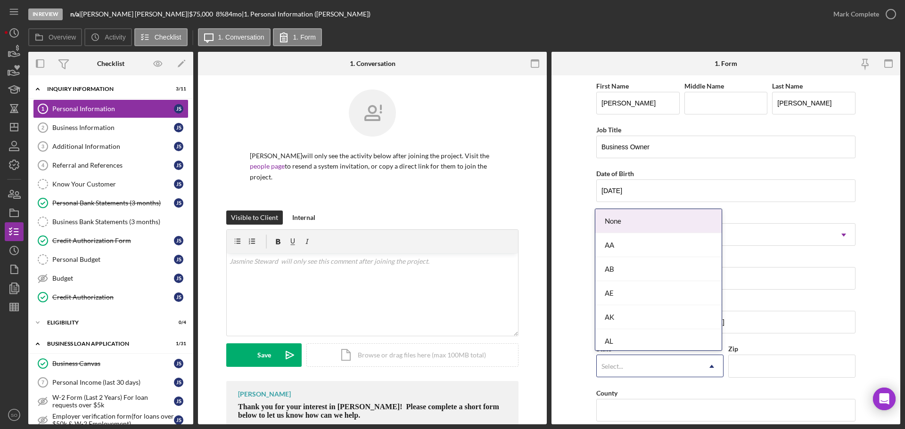
click at [675, 365] on div "Select..." at bounding box center [649, 367] width 104 height 22
type input "mo"
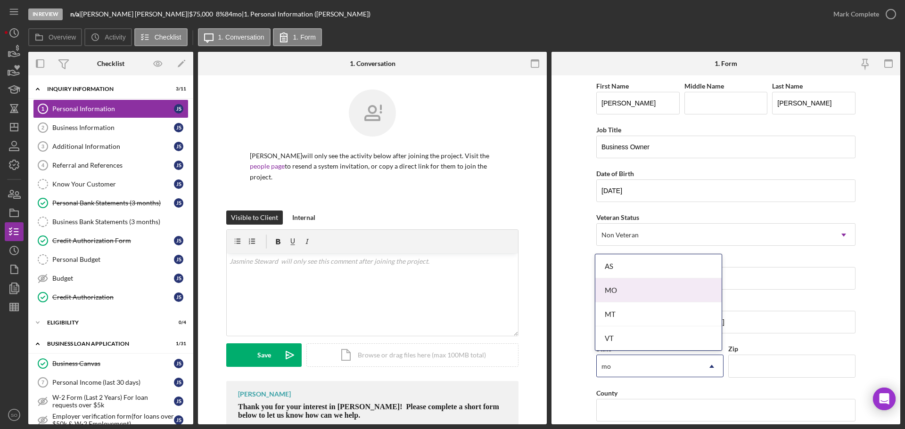
click at [616, 296] on div "MO" at bounding box center [658, 291] width 126 height 24
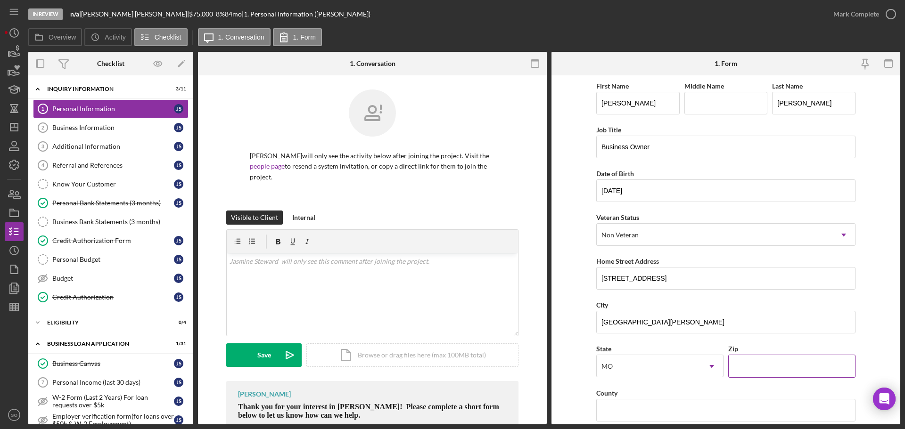
click at [773, 370] on input "Zip" at bounding box center [791, 366] width 127 height 23
paste input "63146"
type input "63146"
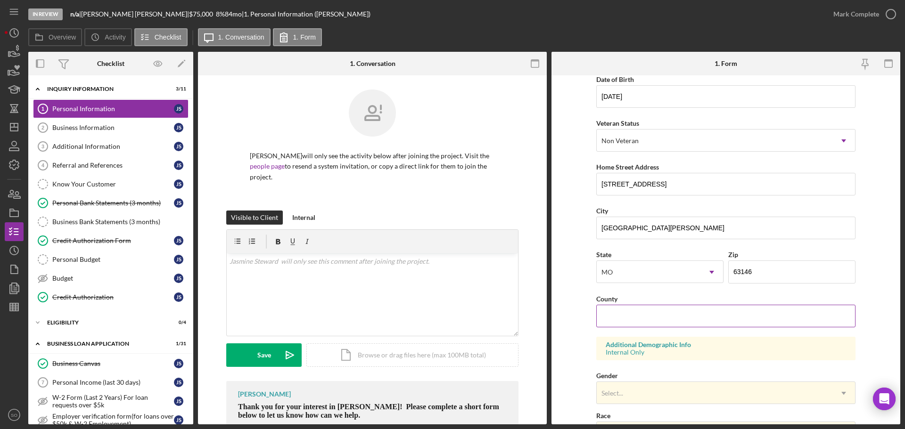
click at [638, 309] on input "County" at bounding box center [725, 316] width 259 height 23
type input "St. Louis County"
click at [578, 338] on form "First Name Jasmine Middle Name Last Name Steward Job Title Business Owner Date …" at bounding box center [725, 249] width 349 height 349
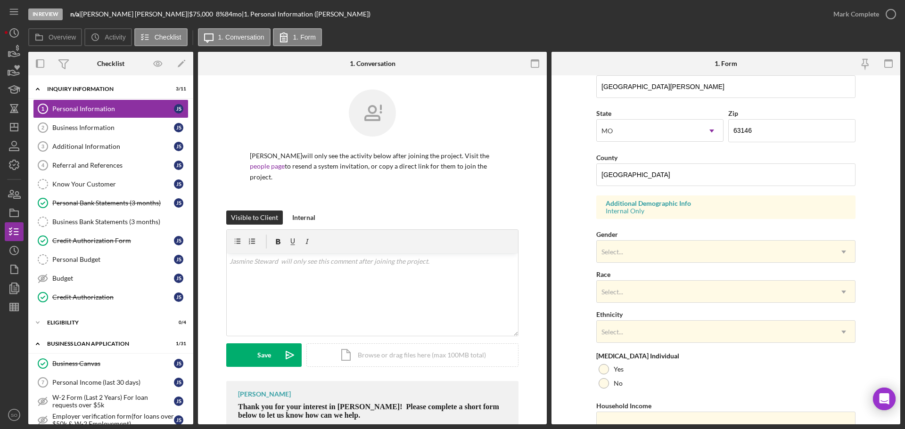
scroll to position [280, 0]
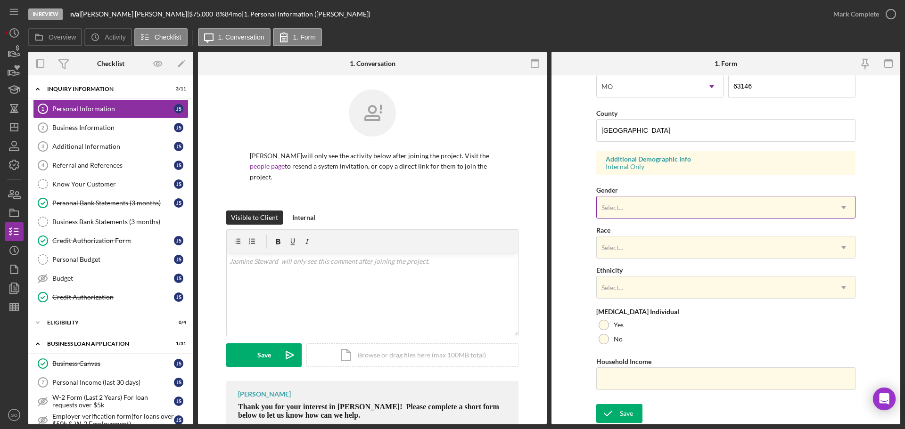
click at [634, 213] on div "Select..." at bounding box center [715, 208] width 236 height 22
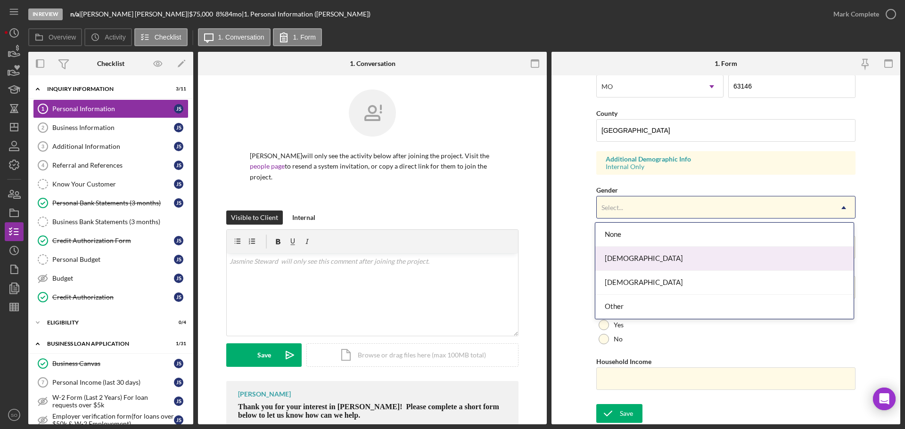
click at [637, 259] on div "Female" at bounding box center [724, 259] width 258 height 24
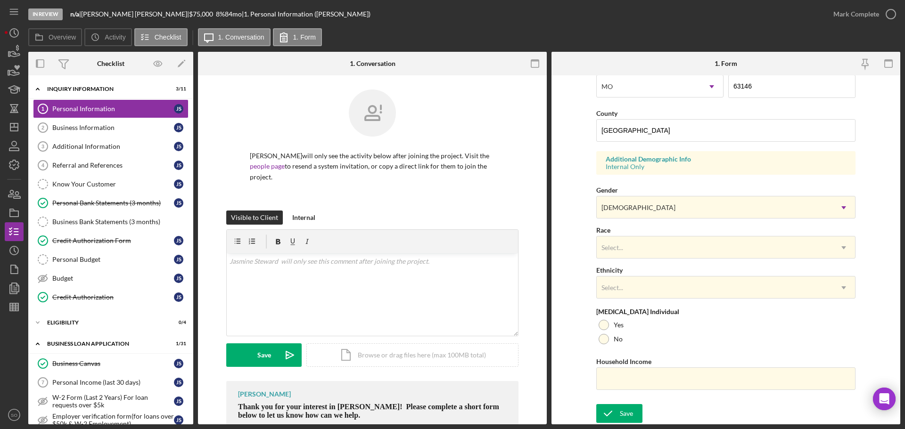
click at [640, 271] on div "Ethnicity Select... Icon/Dropdown Arrow" at bounding box center [725, 281] width 259 height 34
click at [639, 256] on div "Select..." at bounding box center [715, 248] width 236 height 22
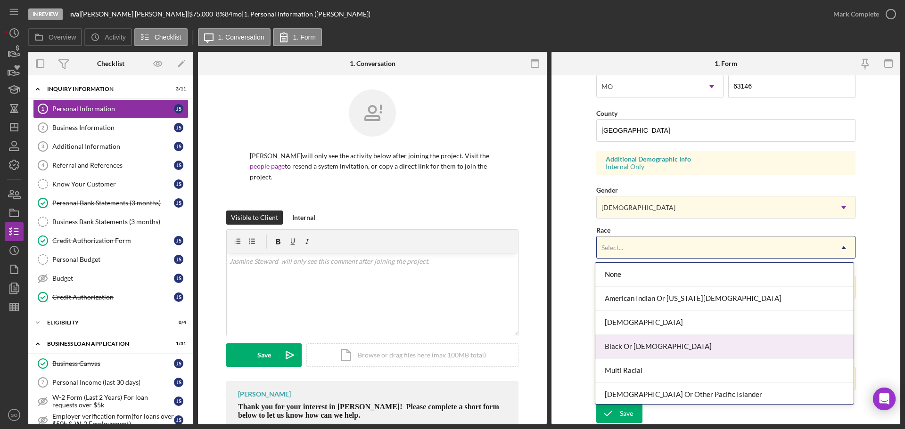
click at [654, 348] on div "Black Or [DEMOGRAPHIC_DATA]" at bounding box center [724, 347] width 258 height 24
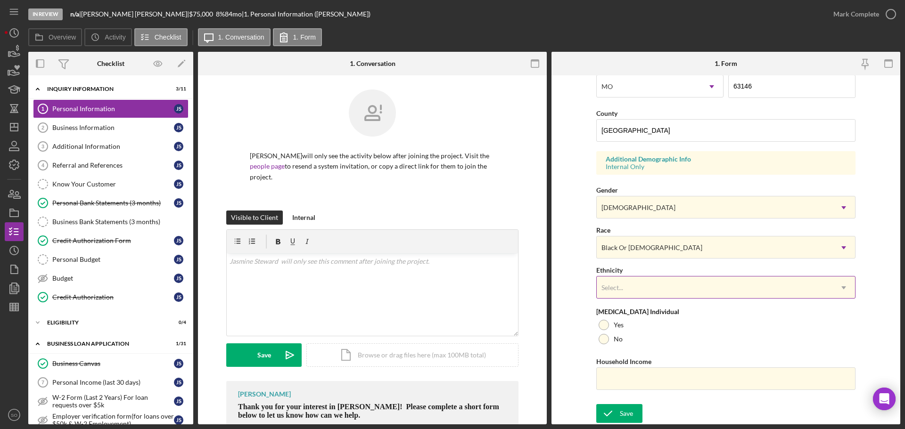
click at [669, 283] on div "Select..." at bounding box center [715, 288] width 236 height 22
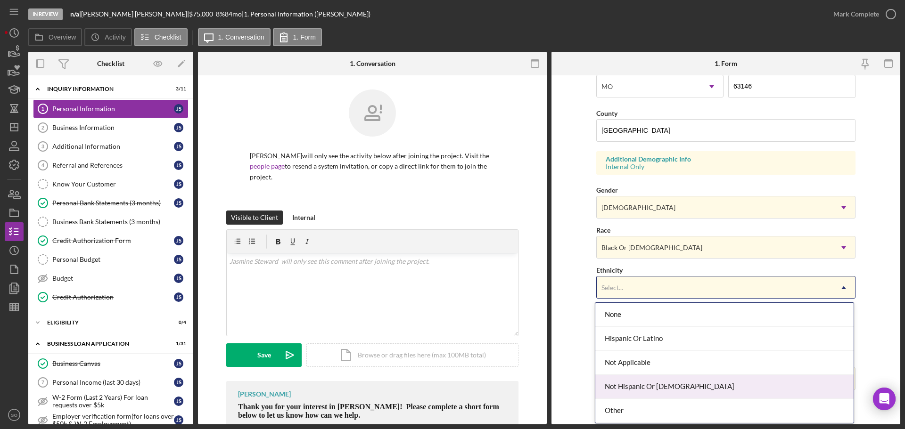
click at [660, 383] on div "Not Hispanic Or [DEMOGRAPHIC_DATA]" at bounding box center [724, 387] width 258 height 24
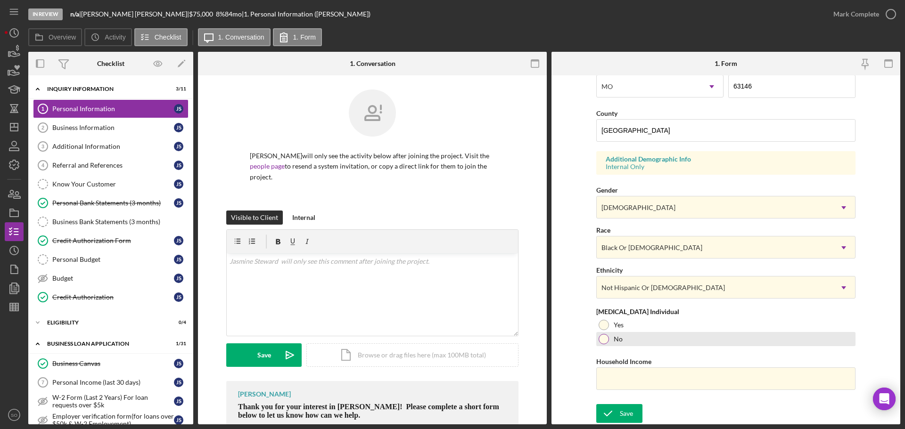
click at [612, 337] on div "No" at bounding box center [725, 339] width 259 height 14
click at [657, 381] on input "Household Income" at bounding box center [725, 379] width 259 height 23
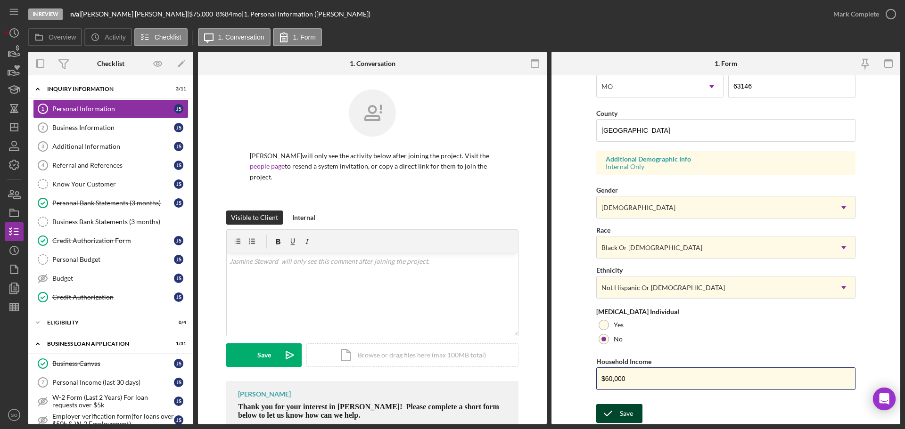
type input "$60,000"
click at [620, 416] on div "Save" at bounding box center [626, 413] width 13 height 19
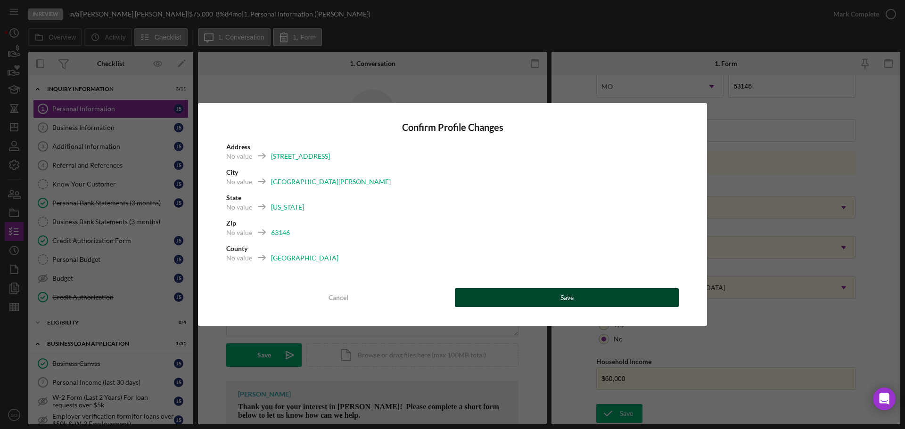
click at [574, 304] on button "Save" at bounding box center [567, 297] width 224 height 19
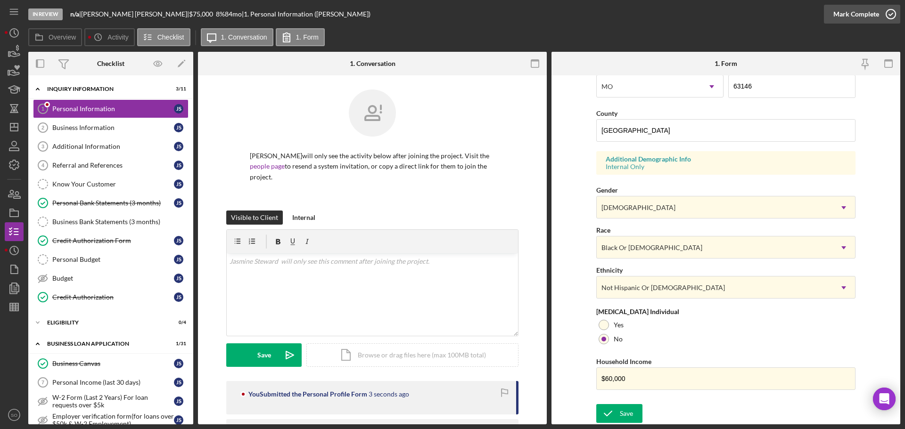
click at [834, 16] on div "Mark Complete" at bounding box center [856, 14] width 46 height 19
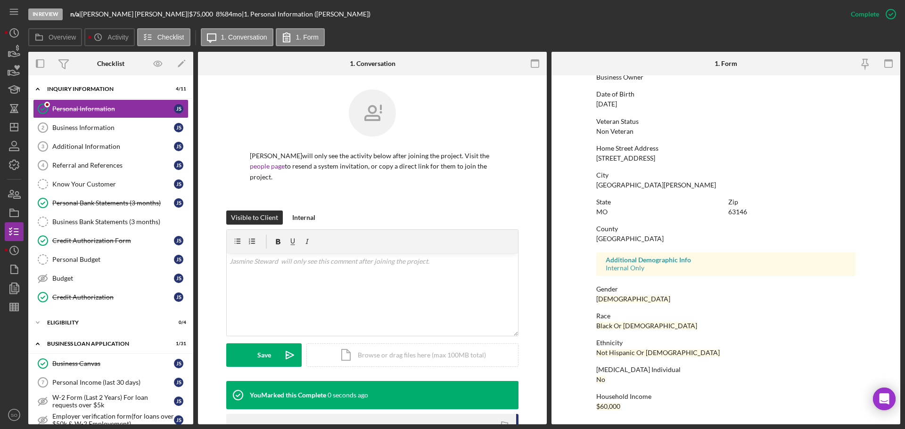
scroll to position [90, 0]
drag, startPoint x: 101, startPoint y: 124, endPoint x: 148, endPoint y: 148, distance: 52.7
click at [101, 124] on div "Business Information" at bounding box center [113, 128] width 122 height 8
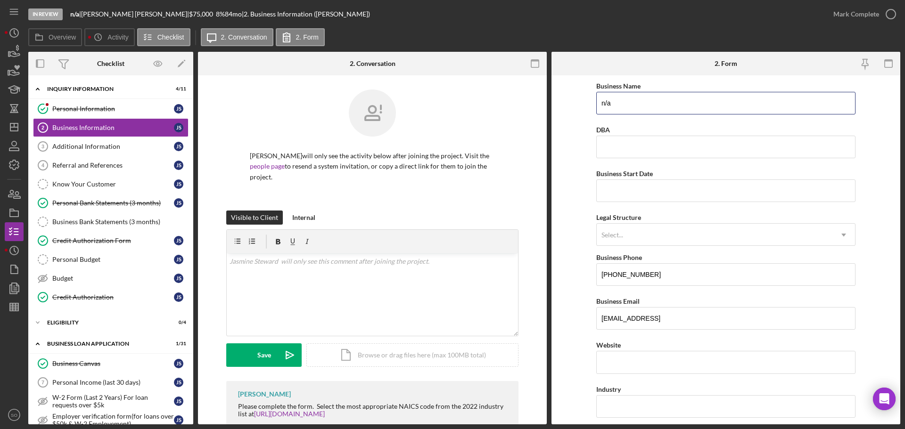
drag, startPoint x: 636, startPoint y: 103, endPoint x: 521, endPoint y: 100, distance: 115.5
click at [521, 100] on div "Overview Internal Workflow Stage In Review Icon/Dropdown Arrow Archive (can una…" at bounding box center [464, 238] width 872 height 373
paste input "Samone’s Care LLC"
type input "Samone’s Care LLC"
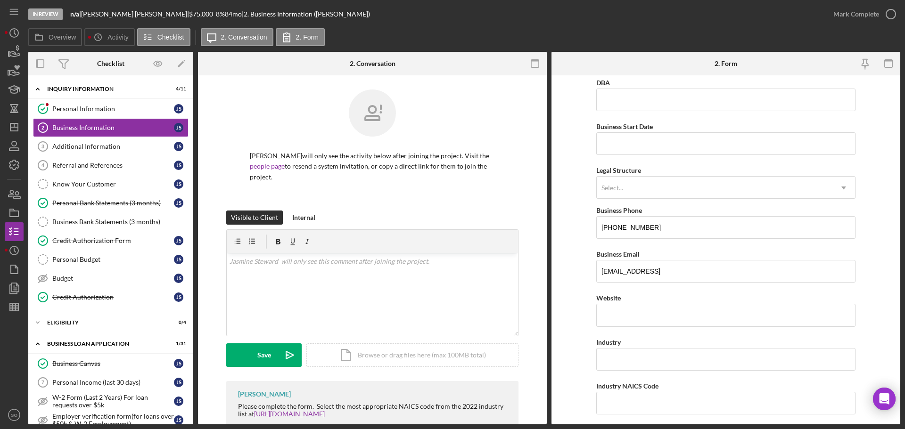
scroll to position [94, 0]
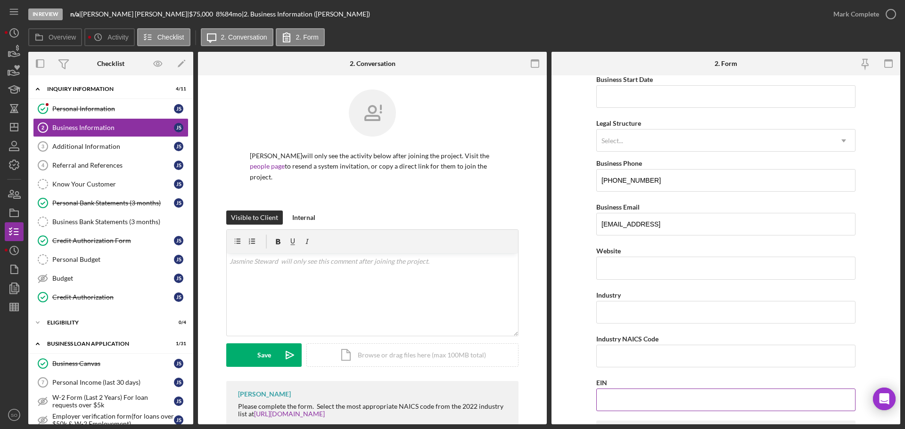
click at [662, 394] on input "EIN" at bounding box center [725, 400] width 259 height 23
paste input "84-4085983"
type input "84-4085983"
click at [579, 361] on form "Business Name Samone’s Care LLC DBA Business Start Date Legal Structure Select.…" at bounding box center [725, 249] width 349 height 349
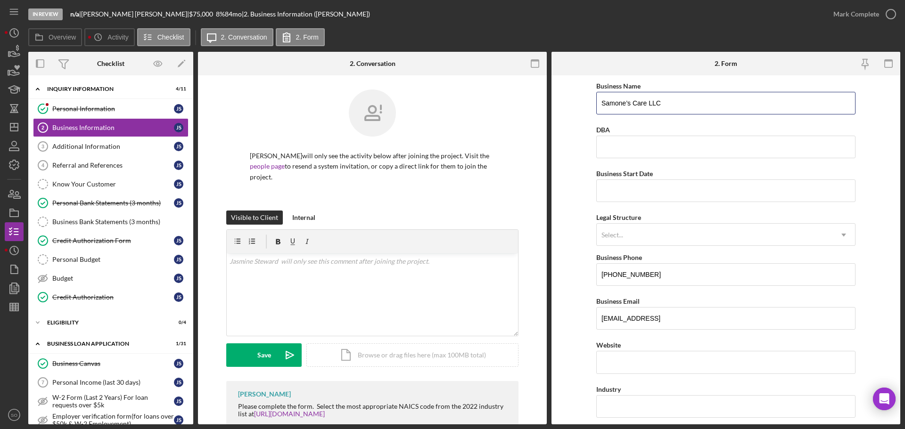
drag, startPoint x: 678, startPoint y: 98, endPoint x: 563, endPoint y: 103, distance: 115.1
click at [563, 103] on form "Business Name Samone’s Care LLC DBA Business Start Date Legal Structure Select.…" at bounding box center [725, 249] width 349 height 349
click at [638, 189] on input "Business Start Date" at bounding box center [725, 191] width 259 height 23
type input "01/27/2023"
click at [577, 212] on form "Business Name Samone’s Care LLC DBA Business Start Date 01/27/2023 Legal Struct…" at bounding box center [725, 249] width 349 height 349
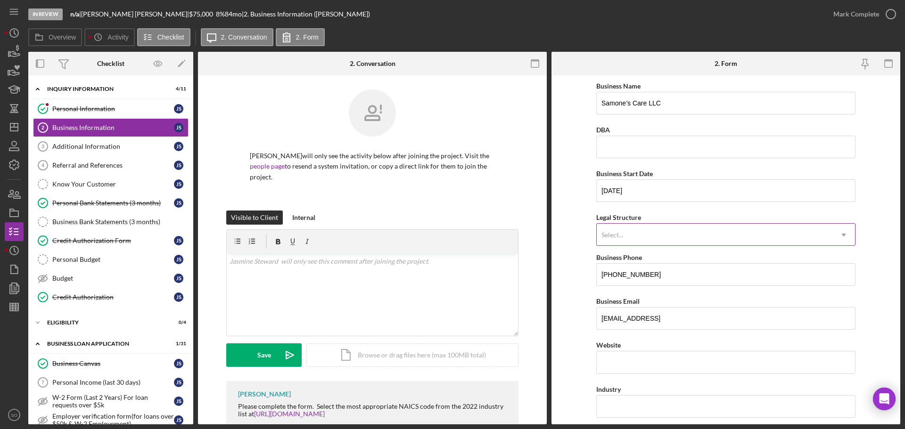
click at [638, 238] on div "Select..." at bounding box center [715, 235] width 236 height 22
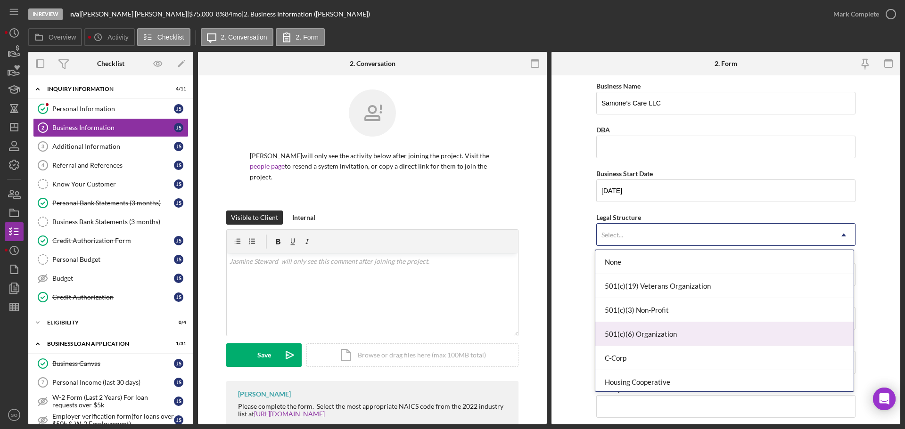
scroll to position [94, 0]
click at [669, 337] on div "LLC" at bounding box center [724, 336] width 258 height 24
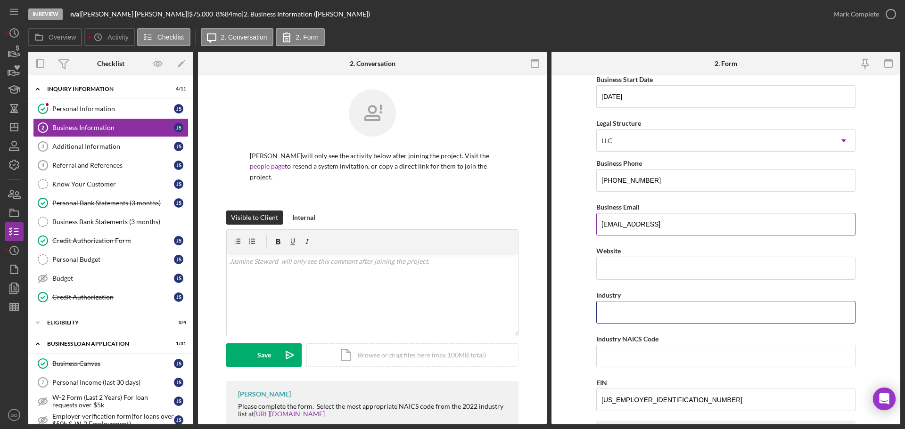
click at [638, 310] on input "Industry" at bounding box center [725, 312] width 259 height 23
type input "Home health care agencies"
click at [569, 329] on form "Business Name Samone’s Care LLC DBA Business Start Date 01/27/2023 Legal Struct…" at bounding box center [725, 249] width 349 height 349
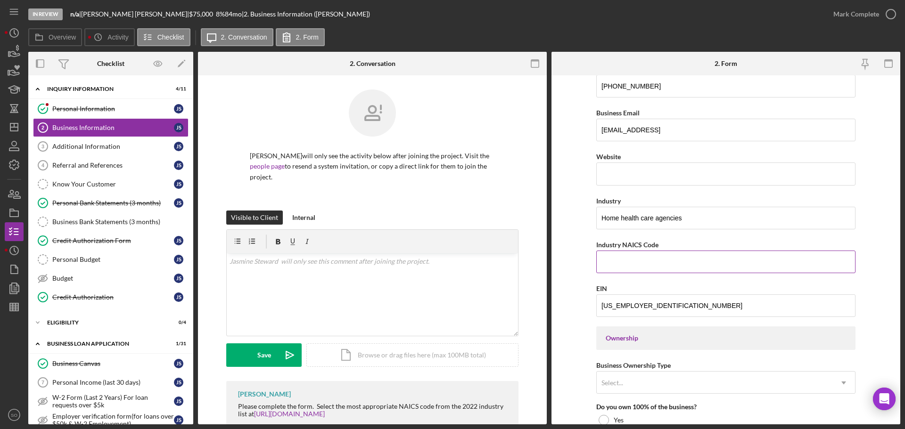
click at [633, 271] on input "Industry NAICS Code" at bounding box center [725, 262] width 259 height 23
paste input "621610"
type input "621610"
click at [570, 278] on form "Business Name Samone’s Care LLC DBA Business Start Date 01/27/2023 Legal Struct…" at bounding box center [725, 249] width 349 height 349
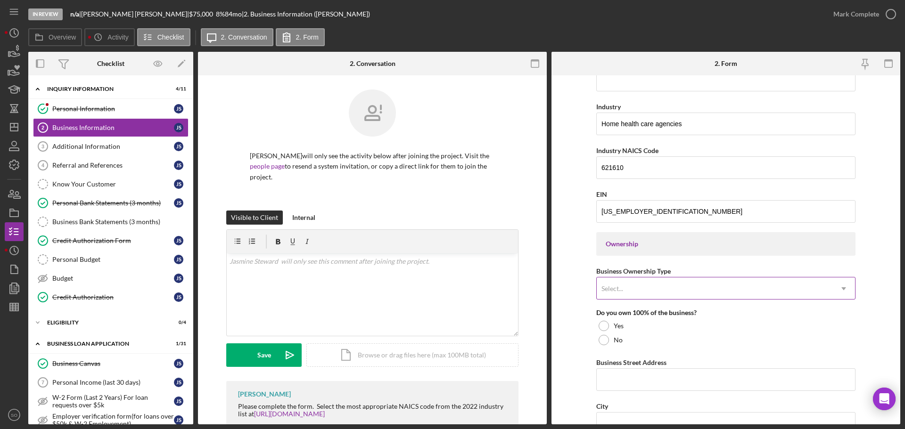
click at [765, 292] on div "Select..." at bounding box center [715, 289] width 236 height 22
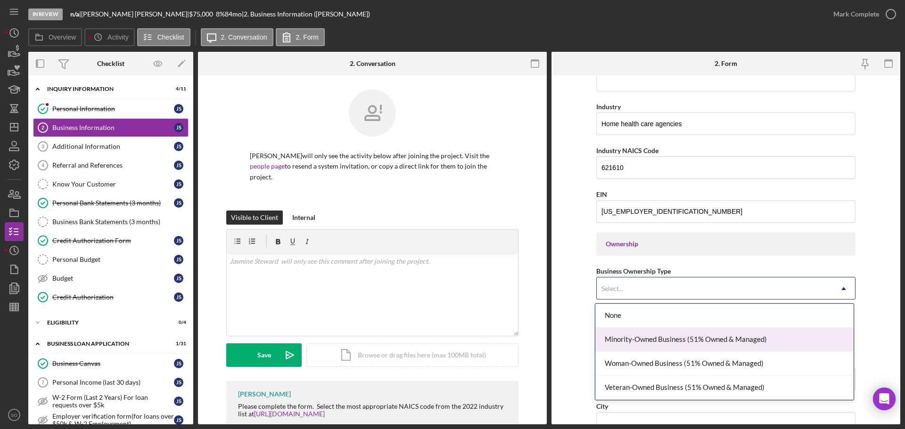
click at [639, 343] on div "Minority-Owned Business (51% Owned & Managed)" at bounding box center [724, 340] width 258 height 24
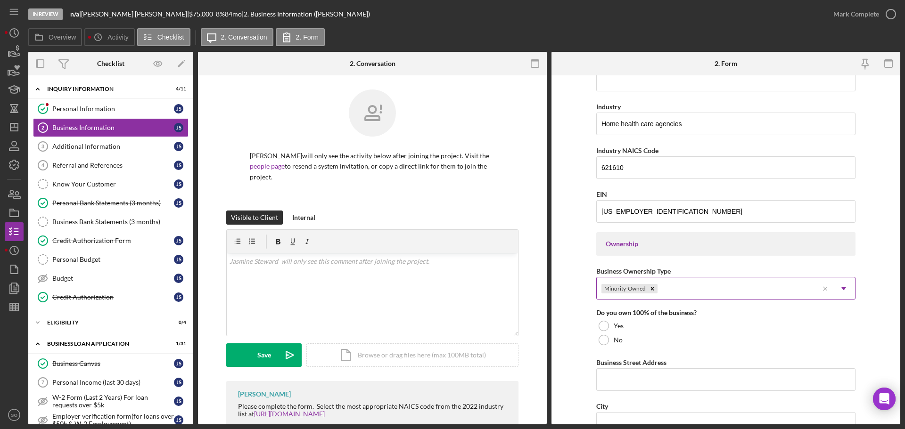
click at [725, 292] on div "Minority-Owned" at bounding box center [708, 289] width 222 height 22
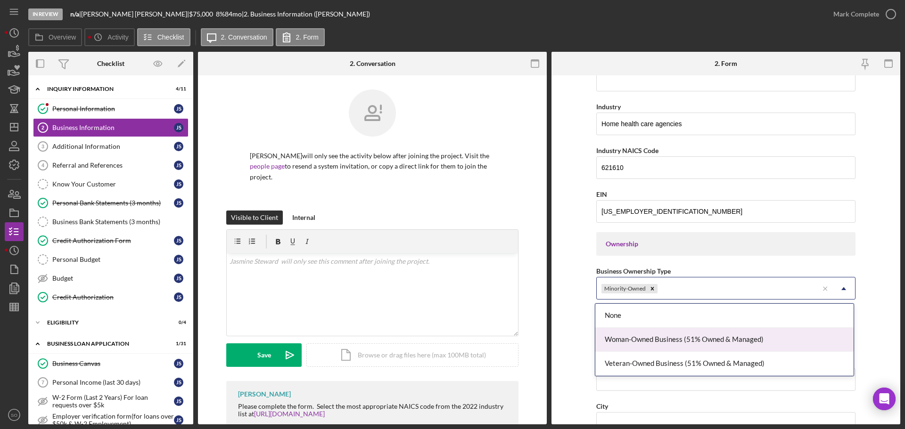
click at [700, 338] on div "Woman-Owned Business (51% Owned & Managed)" at bounding box center [724, 340] width 258 height 24
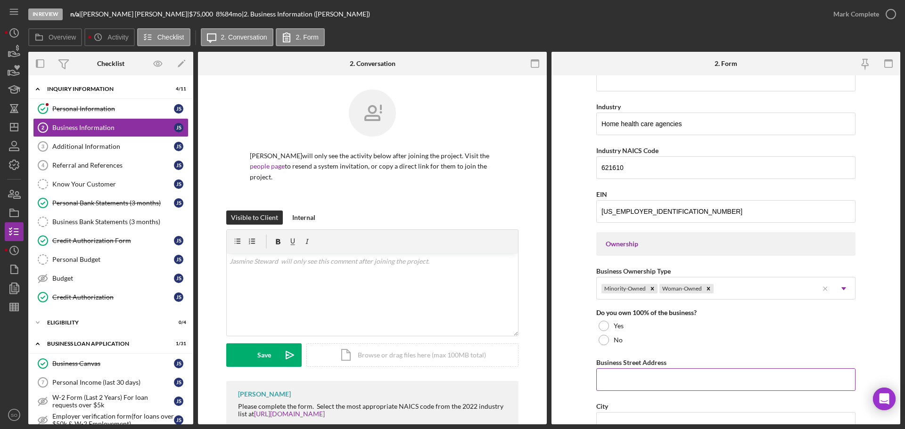
scroll to position [377, 0]
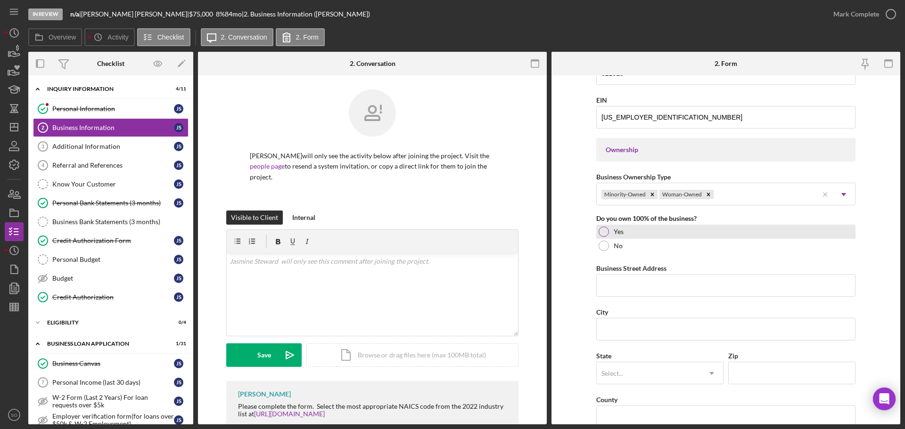
click at [604, 232] on div at bounding box center [604, 232] width 10 height 10
click at [727, 282] on input "Business Street Address" at bounding box center [725, 285] width 259 height 23
paste input "2055 Craigshire Rd"
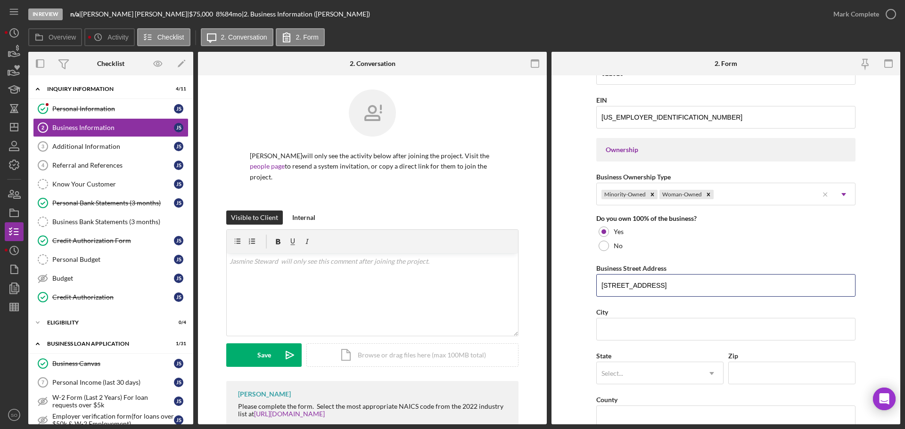
type input "2055 Craigshire Rd"
click at [695, 335] on input "City" at bounding box center [725, 329] width 259 height 23
paste input "St. Louis"
type input "St. Louis"
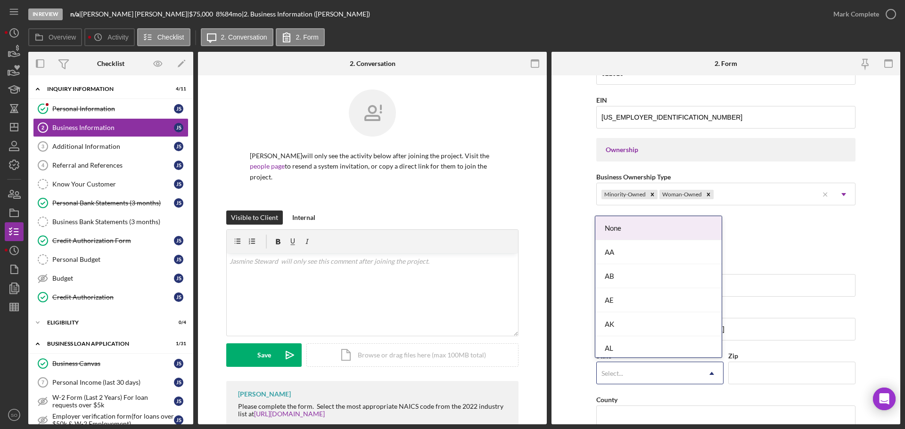
click at [666, 370] on div "Select..." at bounding box center [649, 374] width 104 height 22
type input "mo"
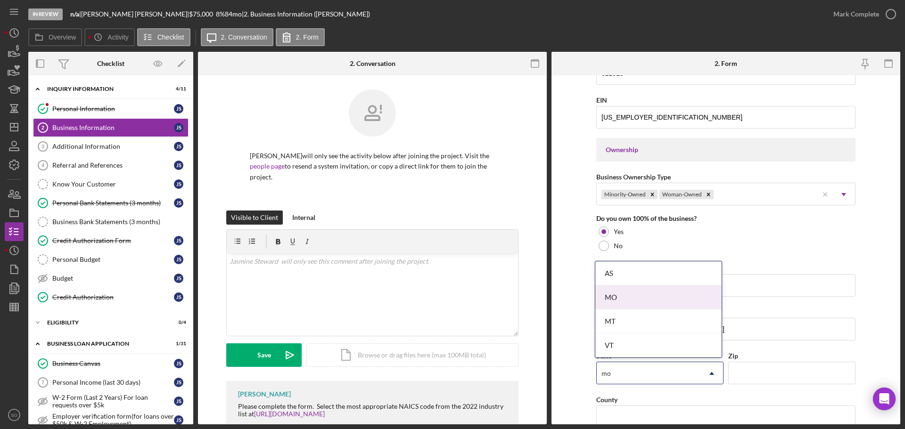
click at [648, 295] on div "MO" at bounding box center [658, 298] width 126 height 24
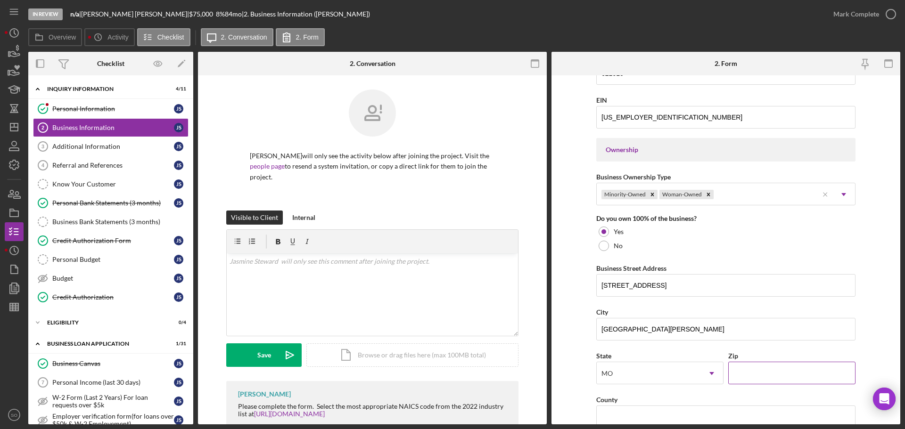
drag, startPoint x: 758, startPoint y: 367, endPoint x: 781, endPoint y: 382, distance: 27.2
click at [759, 367] on input "Zip" at bounding box center [791, 373] width 127 height 23
paste input "63146"
type input "63146"
click at [571, 354] on form "Business Name Samone’s Care LLC DBA Business Start Date 01/27/2023 Legal Struct…" at bounding box center [725, 249] width 349 height 349
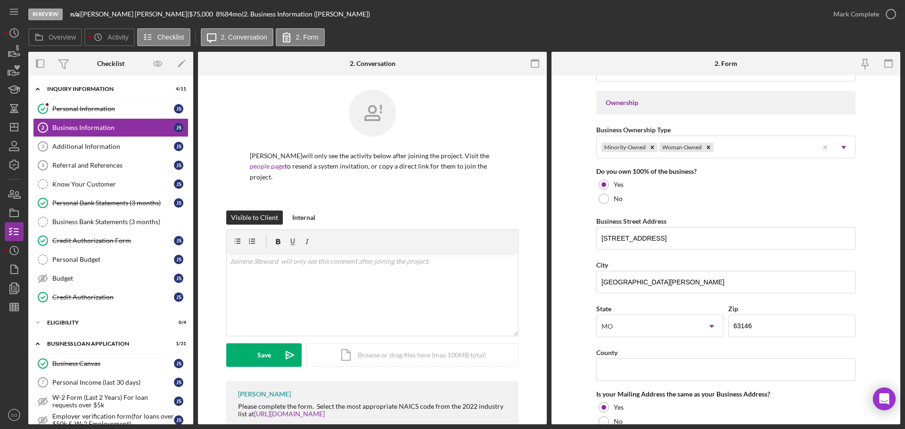
scroll to position [471, 0]
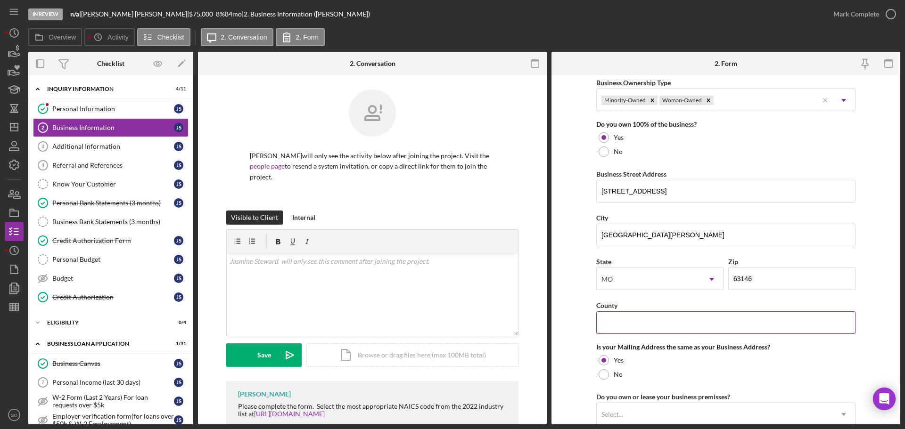
click at [621, 323] on input "County" at bounding box center [725, 323] width 259 height 23
click at [640, 325] on input "County" at bounding box center [725, 323] width 259 height 23
paste input "St. Louis County"
type input "St. Louis County"
click at [566, 330] on form "Business Name Samone’s Care LLC DBA Business Start Date 01/27/2023 Legal Struct…" at bounding box center [725, 249] width 349 height 349
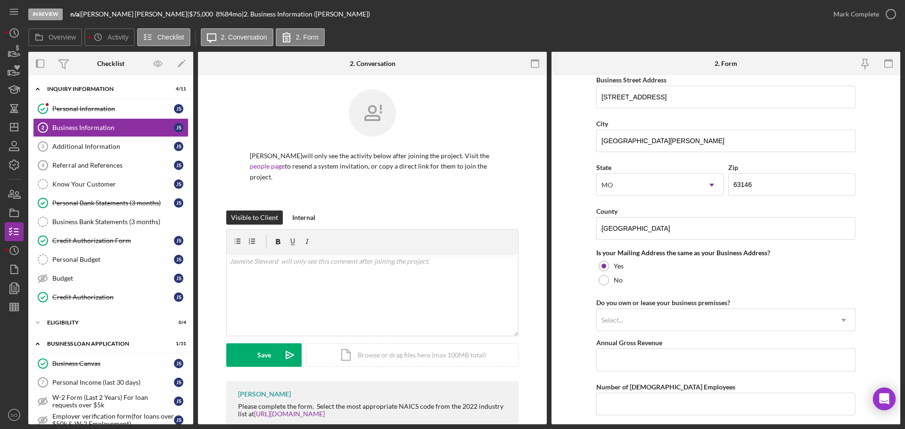
scroll to position [613, 0]
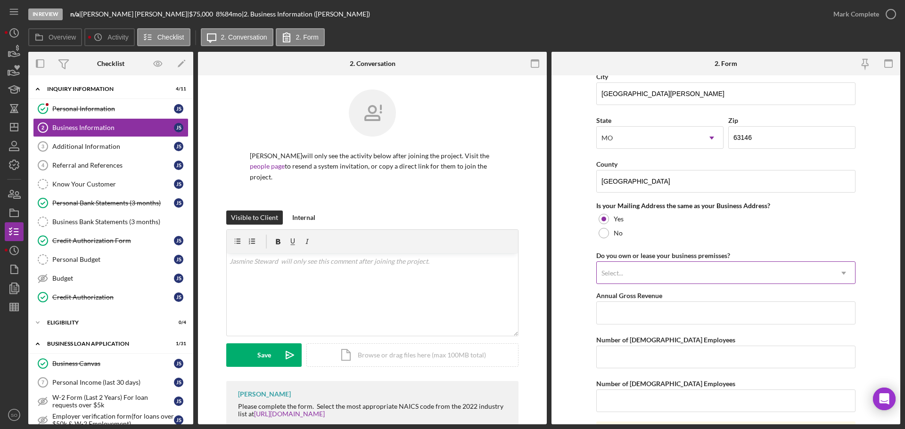
click at [684, 273] on div "Select..." at bounding box center [715, 274] width 236 height 22
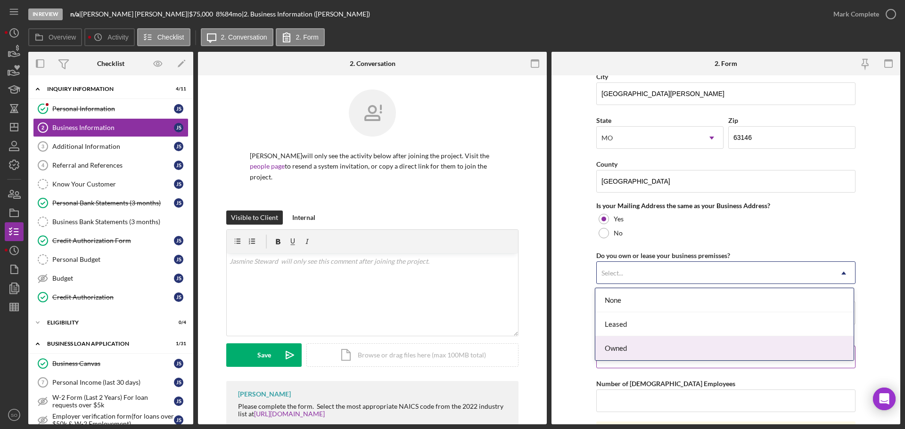
click at [648, 346] on div "Owned" at bounding box center [724, 349] width 258 height 24
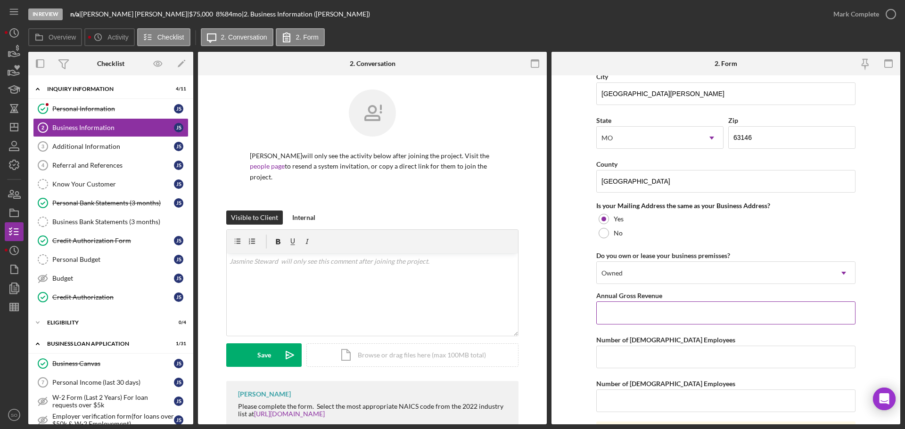
click at [657, 312] on input "Annual Gross Revenue" at bounding box center [725, 313] width 259 height 23
type input "$60,000"
click at [648, 367] on input "Number of [DEMOGRAPHIC_DATA] Employees" at bounding box center [725, 357] width 259 height 23
type input "1"
click at [653, 397] on input "Number of [DEMOGRAPHIC_DATA] Employees" at bounding box center [725, 401] width 259 height 23
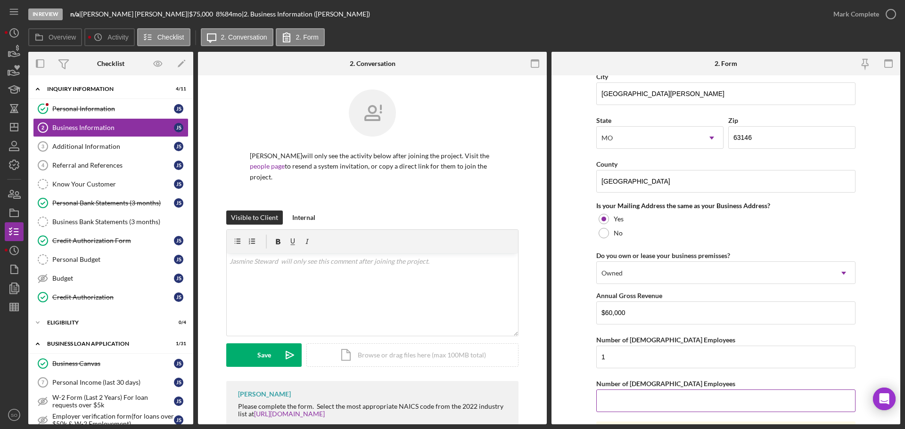
type input "0"
click at [566, 381] on form "Business Name Samone’s Care LLC DBA Business Start Date 01/27/2023 Legal Struct…" at bounding box center [725, 249] width 349 height 349
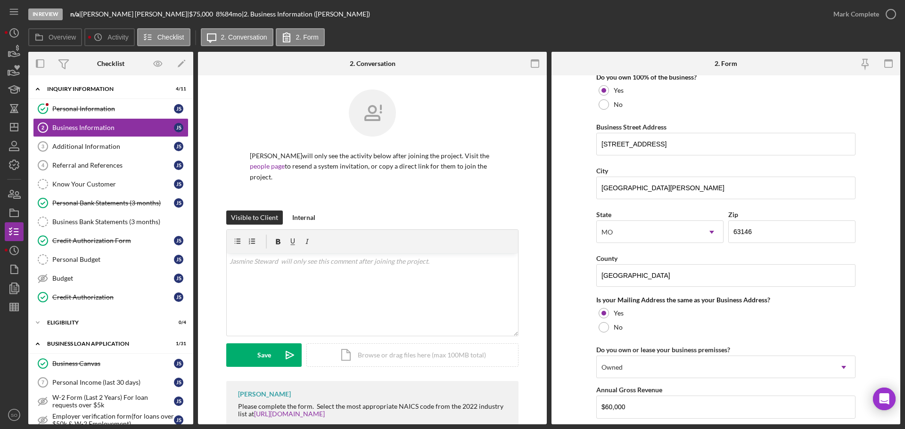
scroll to position [697, 0]
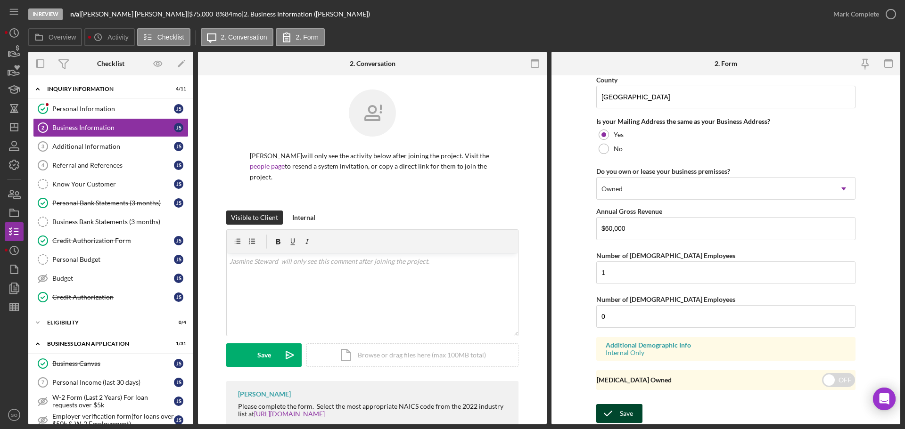
click at [629, 414] on div "Save" at bounding box center [626, 413] width 13 height 19
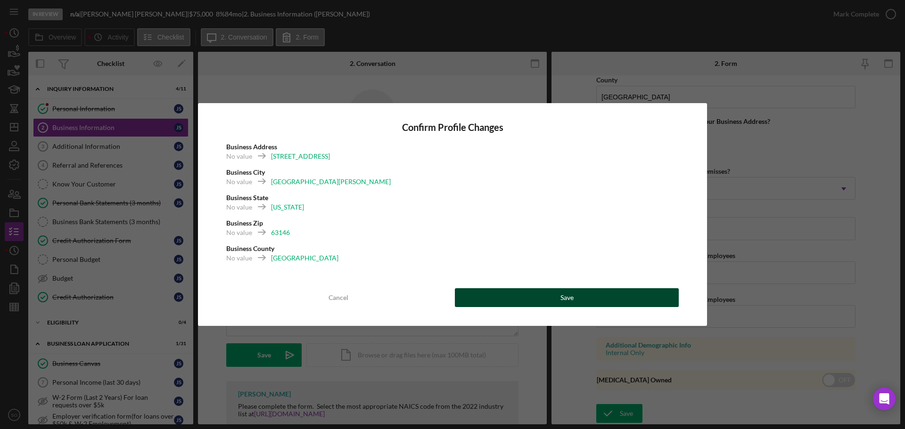
click at [567, 303] on div "Save" at bounding box center [566, 297] width 13 height 19
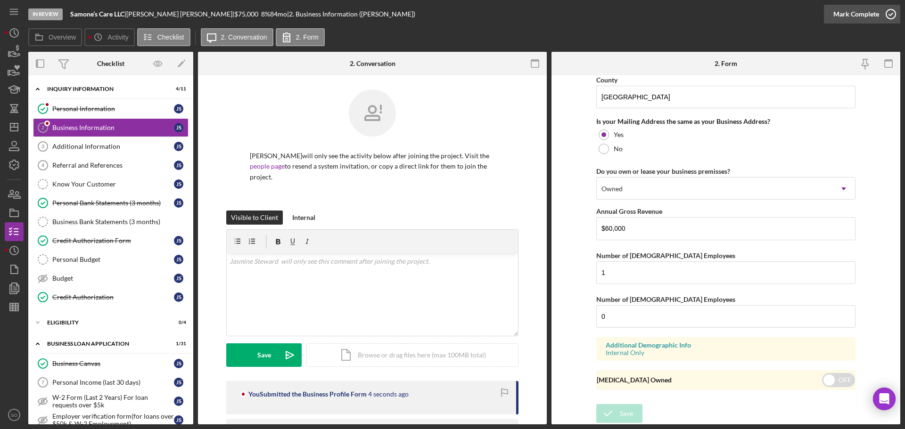
click at [843, 17] on div "Mark Complete" at bounding box center [856, 14] width 46 height 19
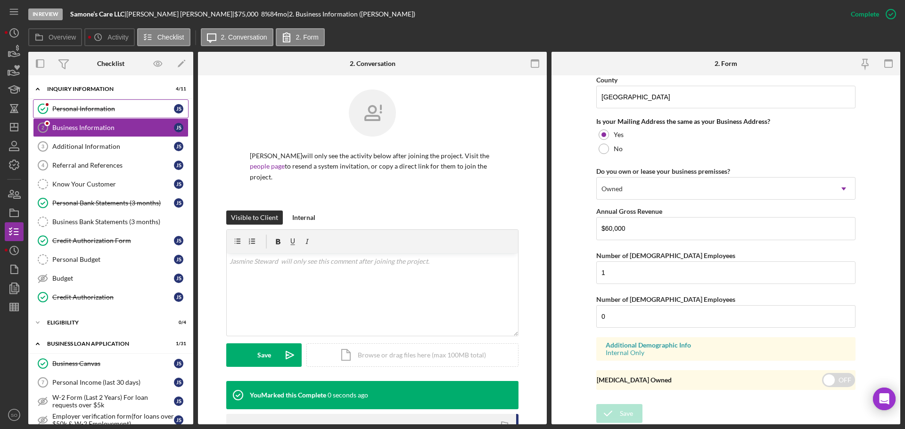
scroll to position [362, 0]
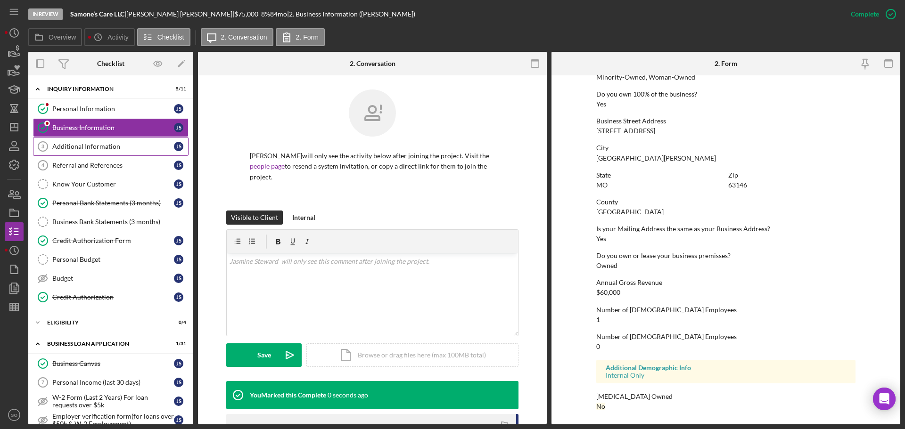
click at [77, 146] on div "Additional Information" at bounding box center [113, 147] width 122 height 8
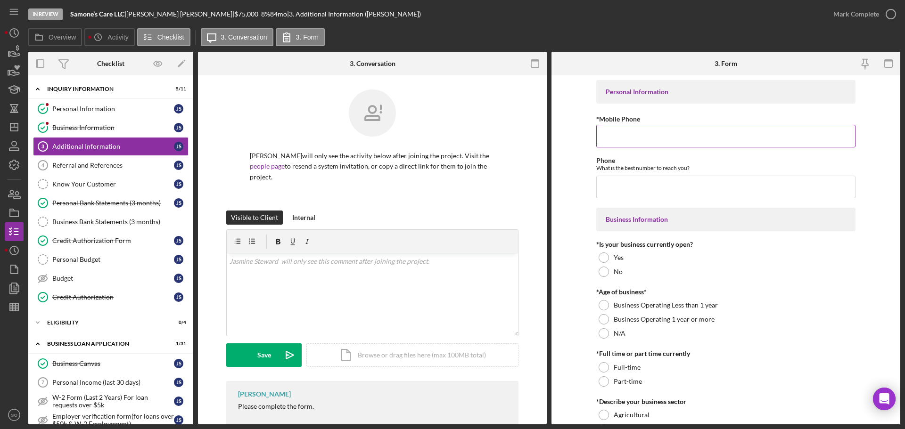
click at [611, 135] on input "*Mobile Phone" at bounding box center [725, 136] width 259 height 23
paste input "(314) 449-5918"
type input "(314) 449-5918"
click at [623, 179] on input "Phone" at bounding box center [725, 187] width 259 height 23
paste input "(314) 449-5918"
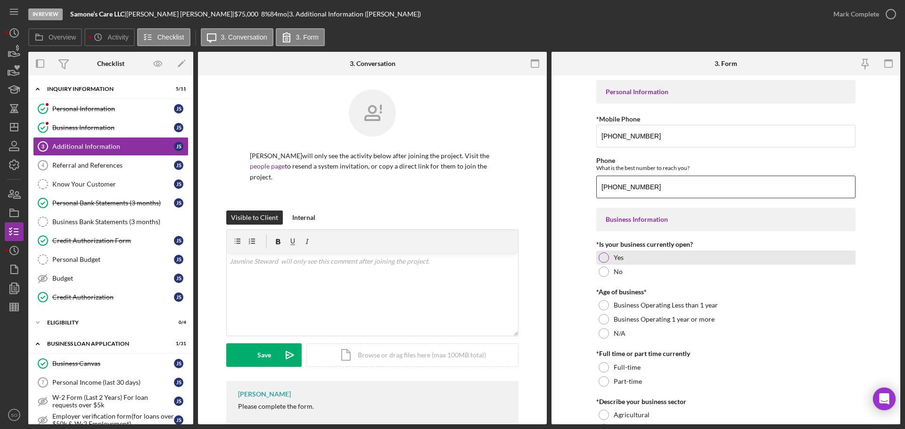
type input "(314) 449-5918"
click at [604, 257] on div at bounding box center [604, 258] width 10 height 10
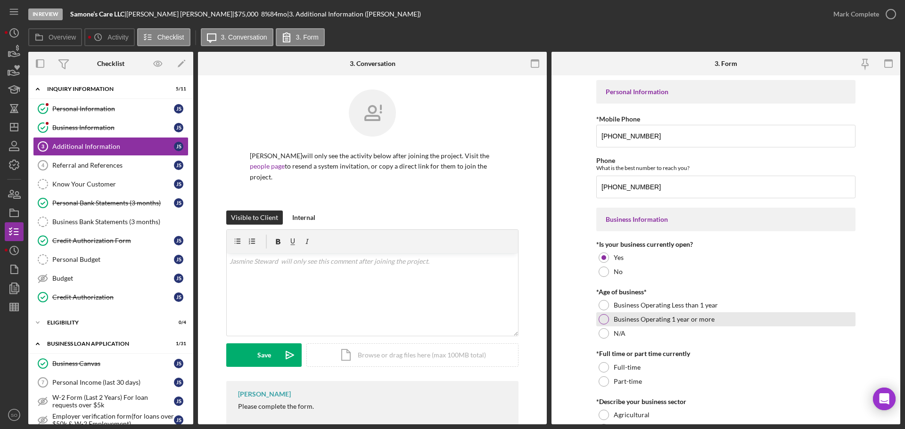
click at [602, 319] on div at bounding box center [604, 319] width 10 height 10
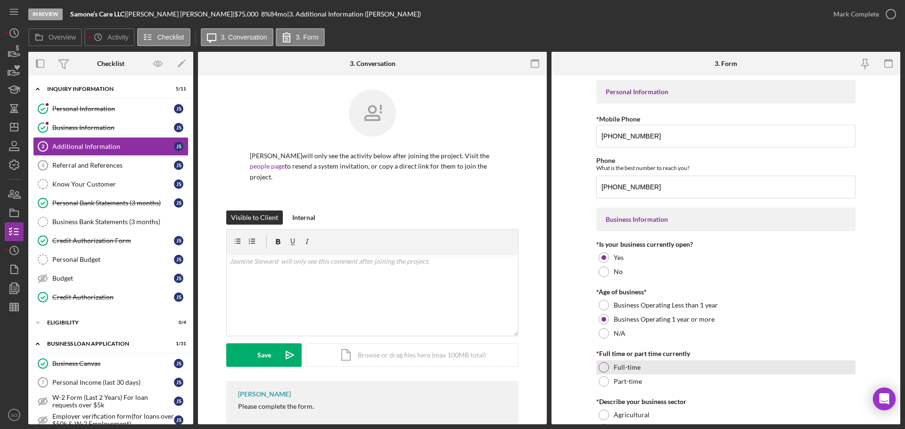
click at [600, 368] on div at bounding box center [604, 367] width 10 height 10
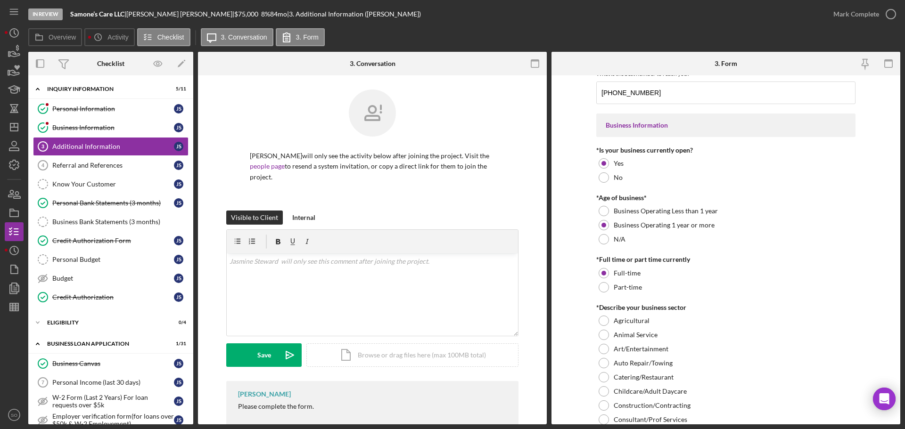
scroll to position [189, 0]
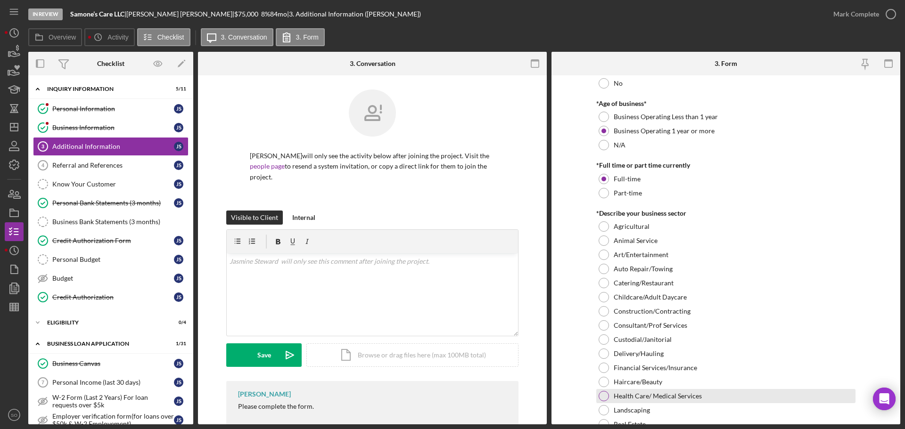
click at [607, 394] on div at bounding box center [604, 396] width 10 height 10
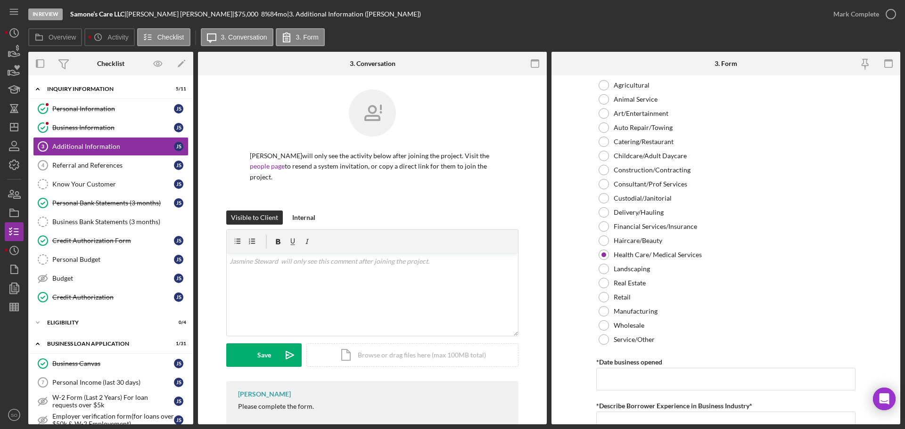
scroll to position [377, 0]
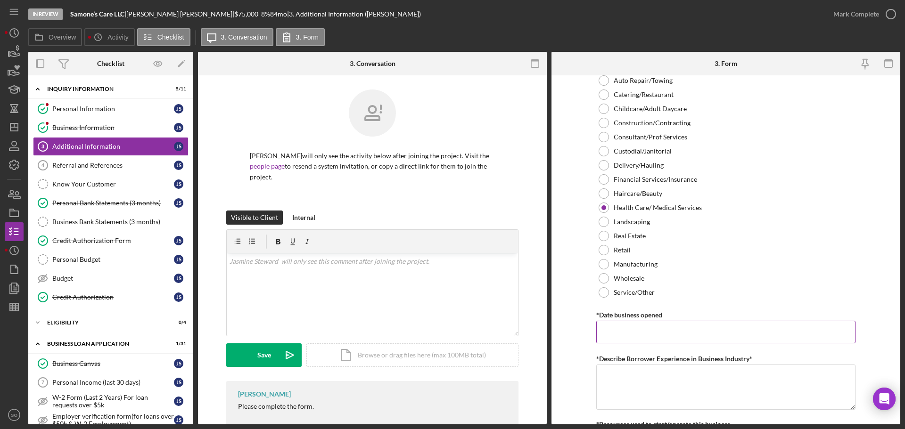
click at [634, 326] on input "*Date business opened" at bounding box center [725, 332] width 259 height 23
paste input "01/27/2023"
type input "01/27/2023"
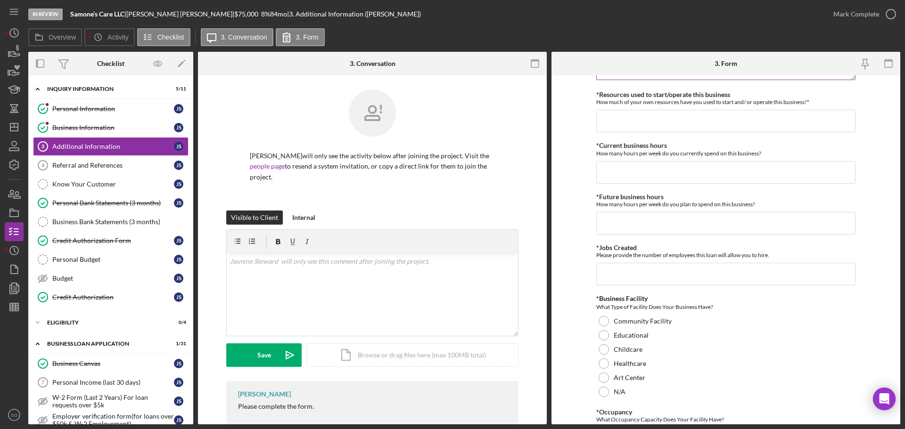
scroll to position [848, 0]
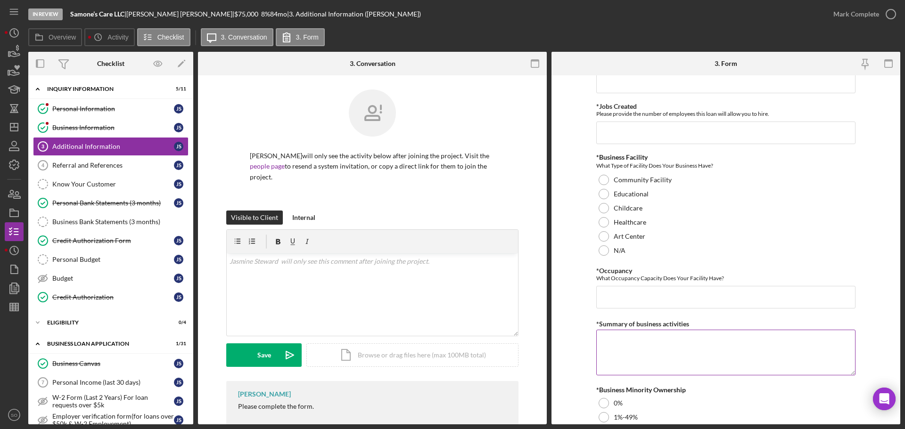
click at [684, 340] on textarea "*Summary of business activities" at bounding box center [725, 352] width 259 height 45
paste textarea "Home health care agencies"
type textarea "Home health care agencies"
click at [651, 299] on input "*Occupancy" at bounding box center [725, 297] width 259 height 23
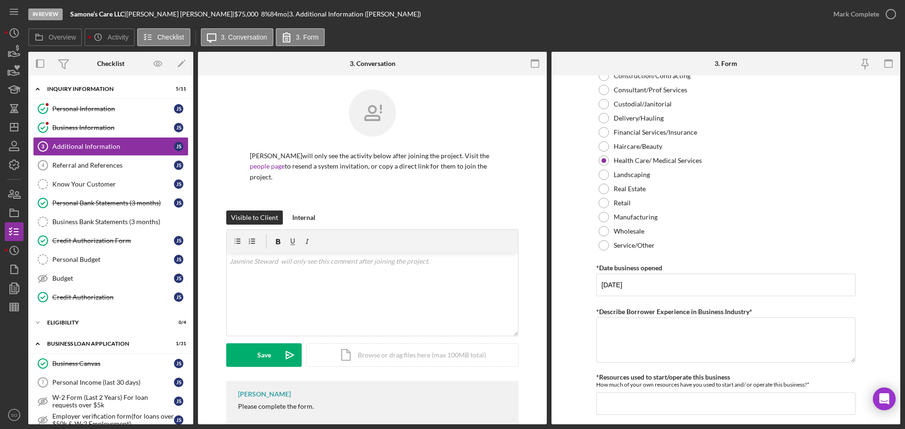
scroll to position [471, 0]
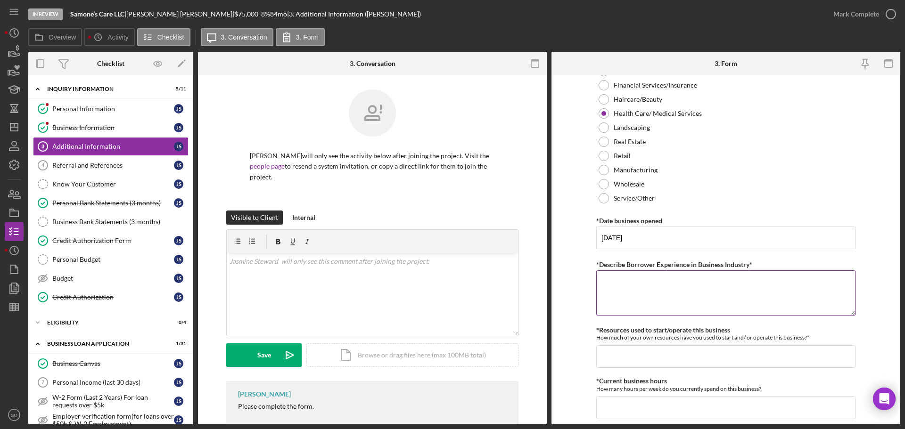
type input "0"
click at [672, 291] on textarea "*Describe Borrower Experience in Business Industry*" at bounding box center [725, 293] width 259 height 45
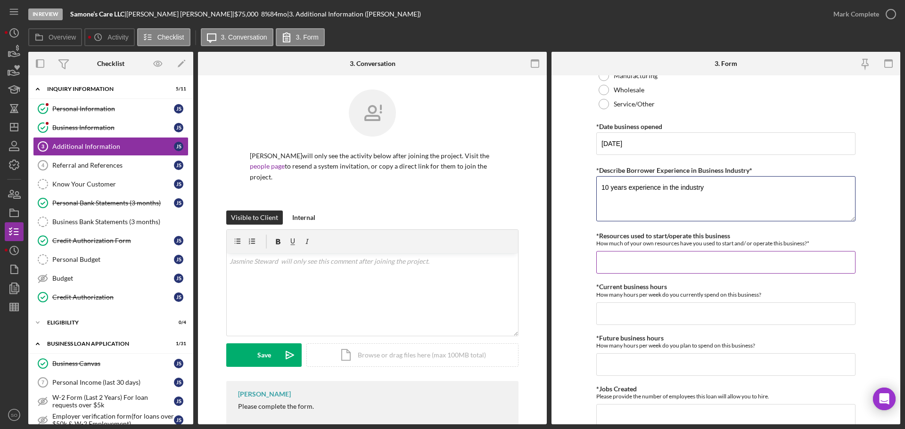
type textarea "10 years experience in the industry"
click at [649, 262] on input "*Resources used to start/operate this business" at bounding box center [725, 262] width 259 height 23
type input "$1,000"
click at [660, 302] on div "*Current business hours How many hours per week do you currently spend on this …" at bounding box center [725, 303] width 259 height 41
click at [660, 317] on input "*Current business hours" at bounding box center [725, 314] width 259 height 23
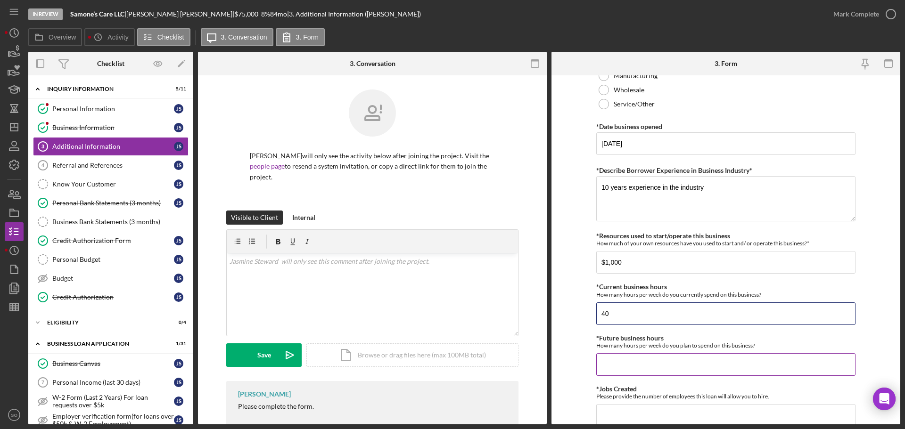
type input "40"
click at [636, 371] on input "*Future business hours" at bounding box center [725, 364] width 259 height 23
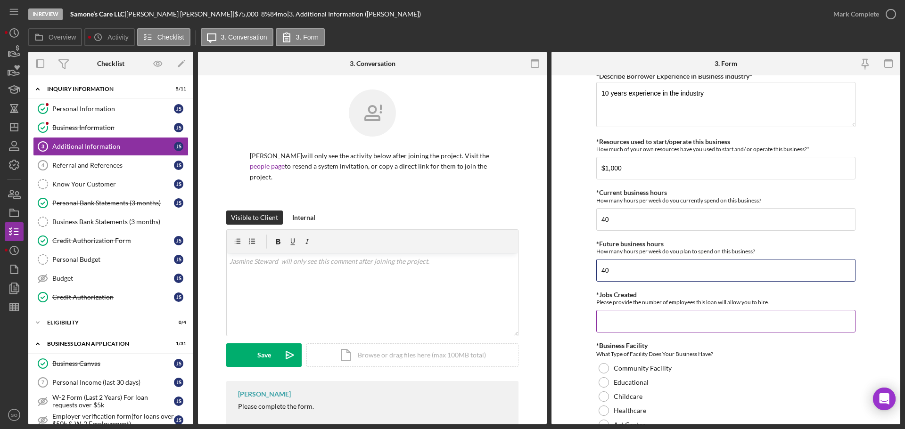
type input "40"
click at [627, 322] on input "*Jobs Created" at bounding box center [725, 321] width 259 height 23
type input "1"
click at [579, 345] on form "Personal Information *Mobile Phone (314) 449-5918 Phone What is the best number…" at bounding box center [725, 249] width 349 height 349
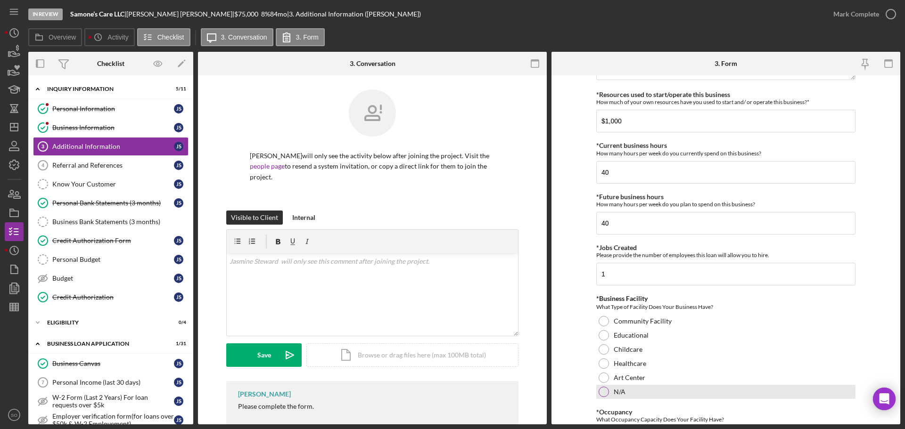
click at [600, 392] on div at bounding box center [604, 392] width 10 height 10
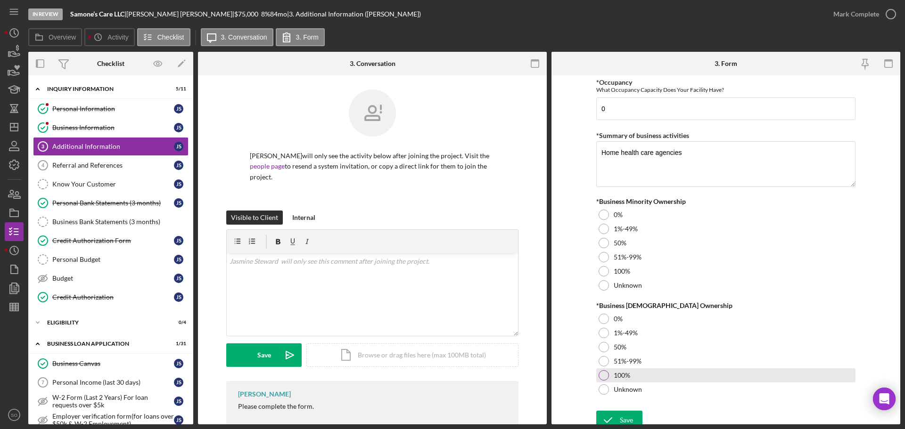
scroll to position [1044, 0]
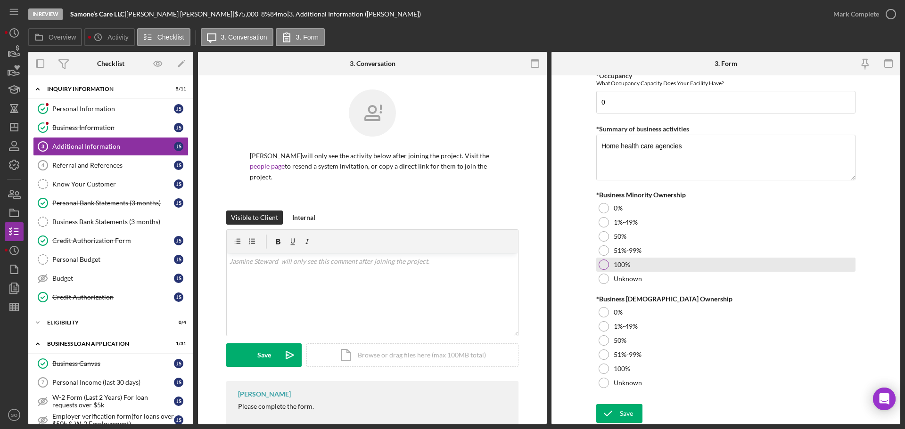
click at [606, 265] on div at bounding box center [604, 265] width 10 height 10
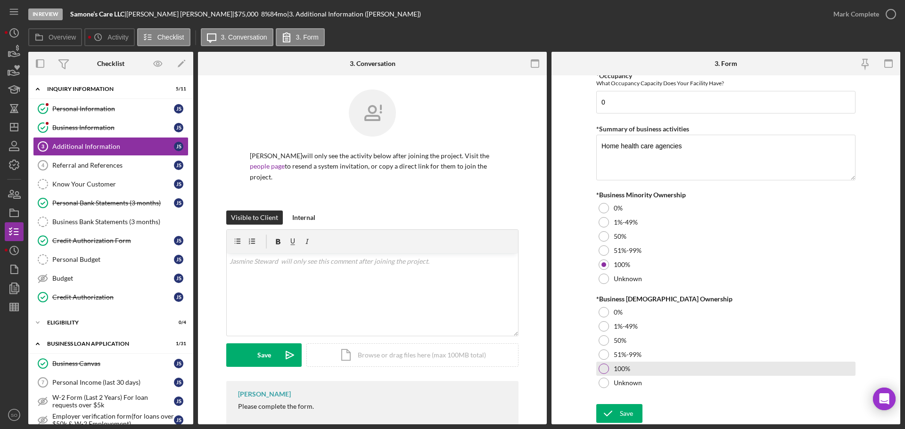
click at [604, 365] on div at bounding box center [604, 369] width 10 height 10
click at [631, 413] on div "Save" at bounding box center [626, 413] width 13 height 19
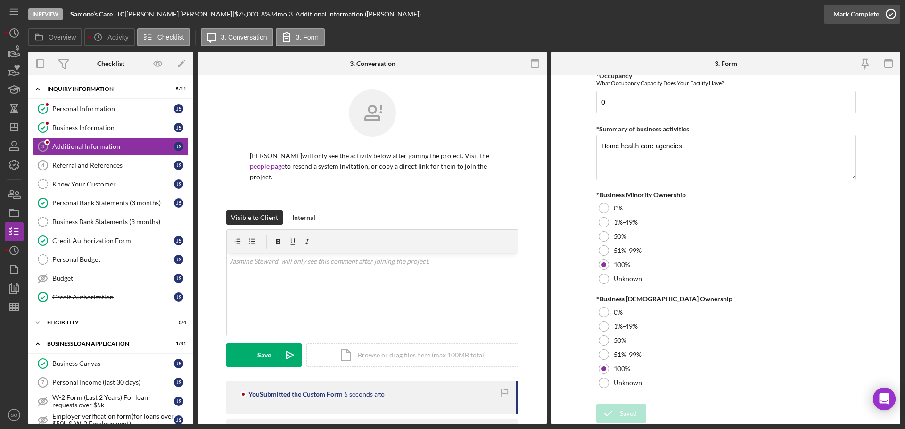
click at [847, 19] on div "Mark Complete" at bounding box center [856, 14] width 46 height 19
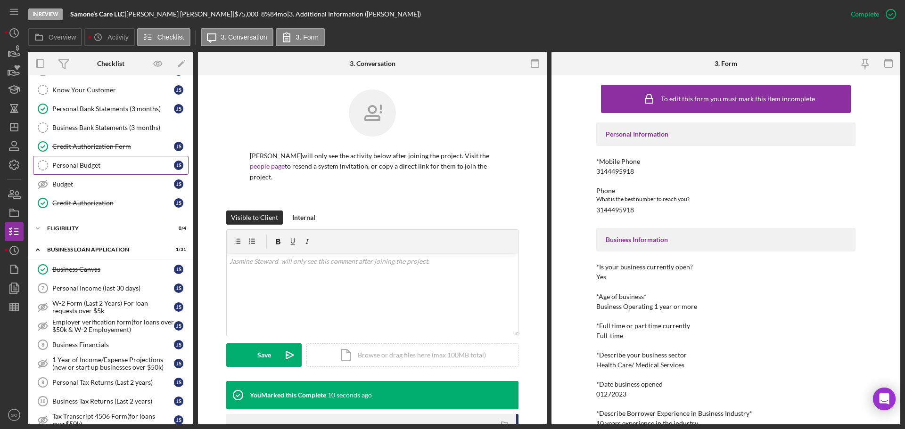
scroll to position [141, 0]
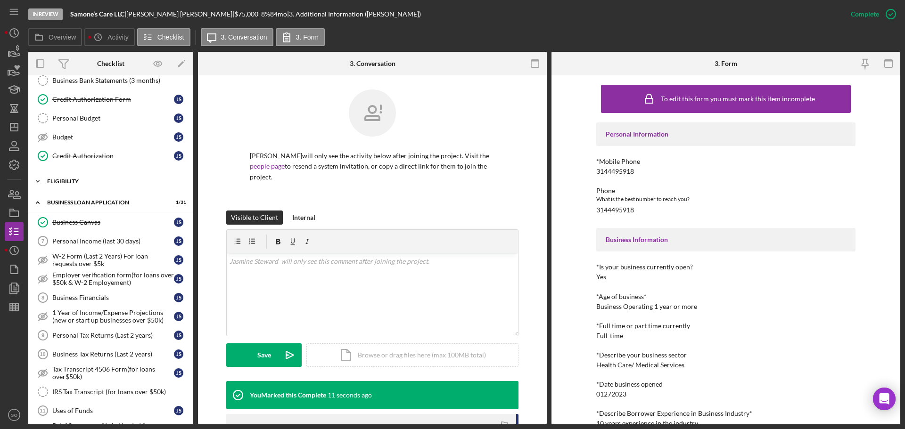
click at [85, 181] on div "ELIGIBILITY" at bounding box center [114, 182] width 134 height 6
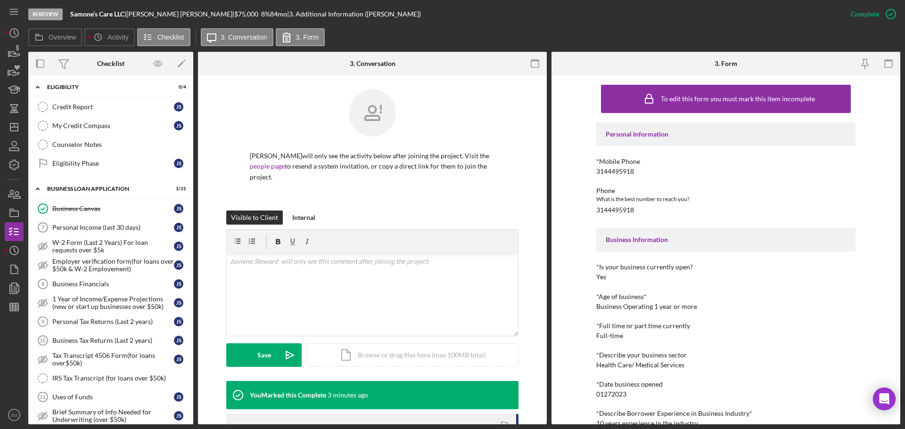
scroll to position [283, 0]
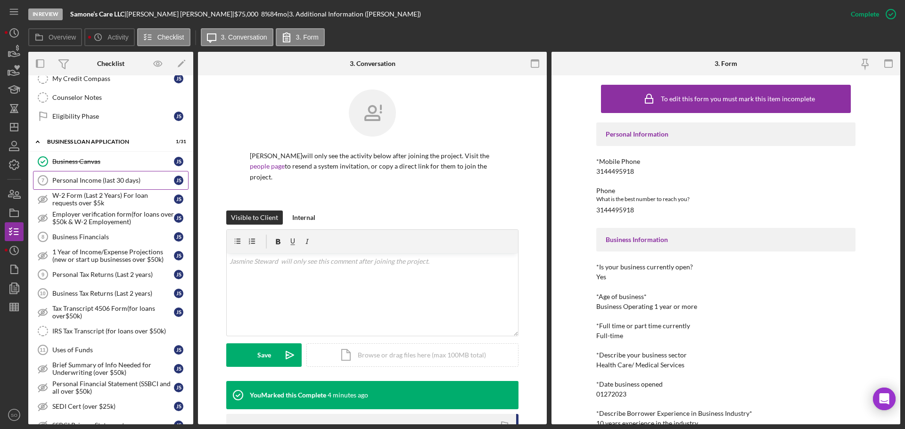
drag, startPoint x: 104, startPoint y: 181, endPoint x: 181, endPoint y: 202, distance: 80.2
click at [104, 181] on div "Personal Income (last 30 days)" at bounding box center [113, 181] width 122 height 8
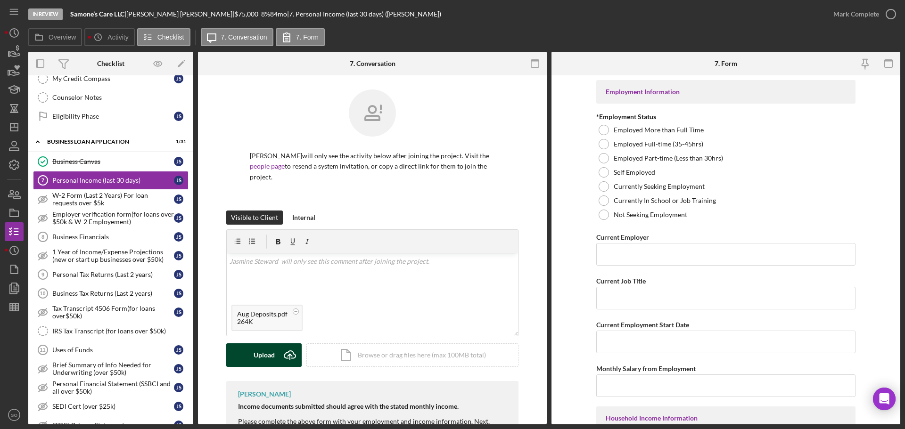
click at [264, 351] on div "Upload" at bounding box center [264, 356] width 21 height 24
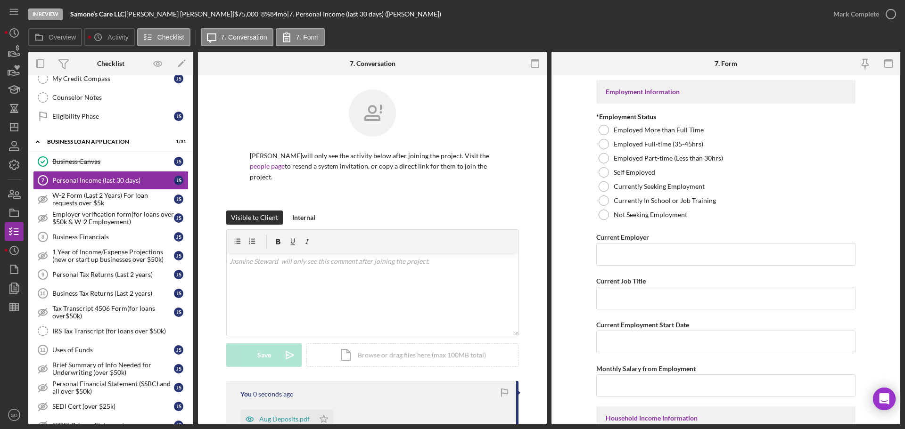
scroll to position [94, 0]
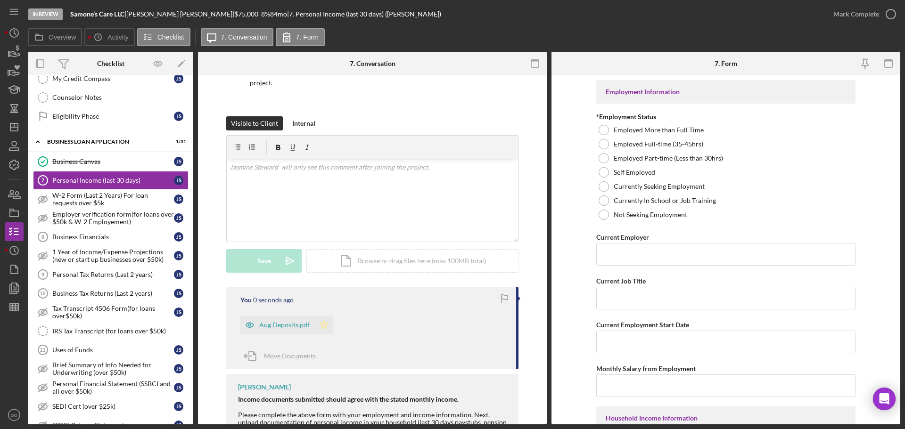
click at [325, 325] on icon "Icon/Star" at bounding box center [323, 325] width 19 height 19
click at [600, 174] on div at bounding box center [604, 172] width 10 height 10
drag, startPoint x: 630, startPoint y: 244, endPoint x: 630, endPoint y: 248, distance: 4.7
click at [630, 248] on input "Current Employer" at bounding box center [725, 254] width 259 height 23
paste input "Samone’s Care LLC"
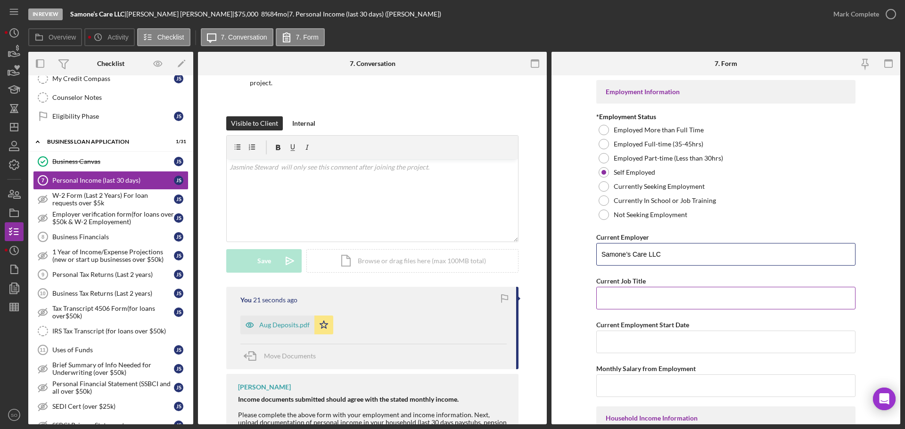
type input "Samone’s Care LLC"
click at [650, 304] on input "Current Job Title" at bounding box center [725, 298] width 259 height 23
click at [649, 296] on input "Current Job Title" at bounding box center [725, 298] width 259 height 23
paste input "Business Owner"
type input "Business Owner"
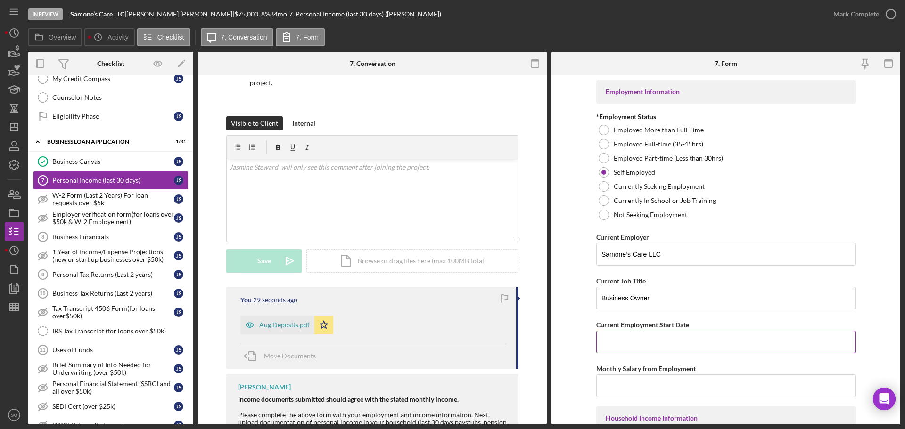
click at [674, 340] on input "Current Employment Start Date" at bounding box center [725, 342] width 259 height 23
drag, startPoint x: 688, startPoint y: 336, endPoint x: 690, endPoint y: 342, distance: 6.6
click at [690, 341] on input "Current Employment Start Date" at bounding box center [725, 342] width 259 height 23
paste input "01/27/2023"
type input "01/27/2023"
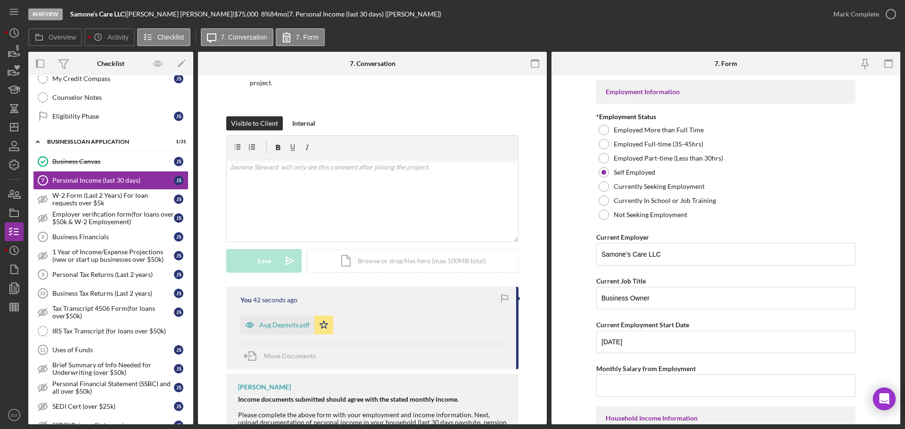
click at [585, 329] on form "Employment Information *Employment Status Employed More than Full Time Employed…" at bounding box center [725, 249] width 349 height 349
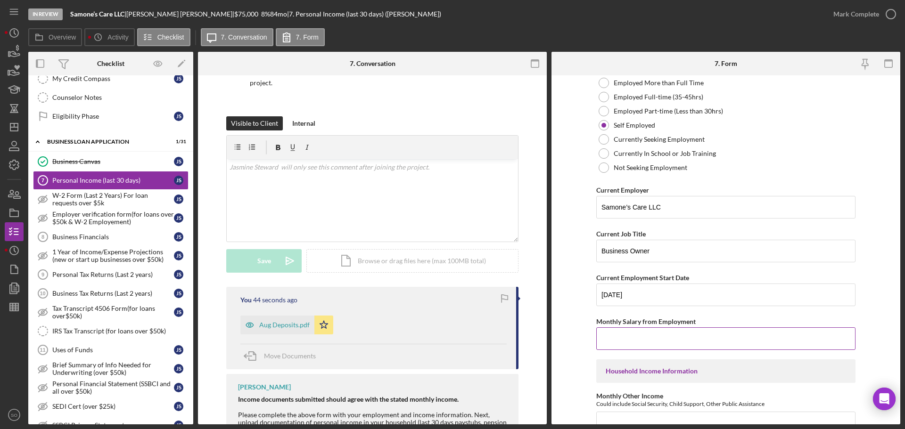
click at [655, 339] on input "Monthly Salary from Employment" at bounding box center [725, 339] width 259 height 23
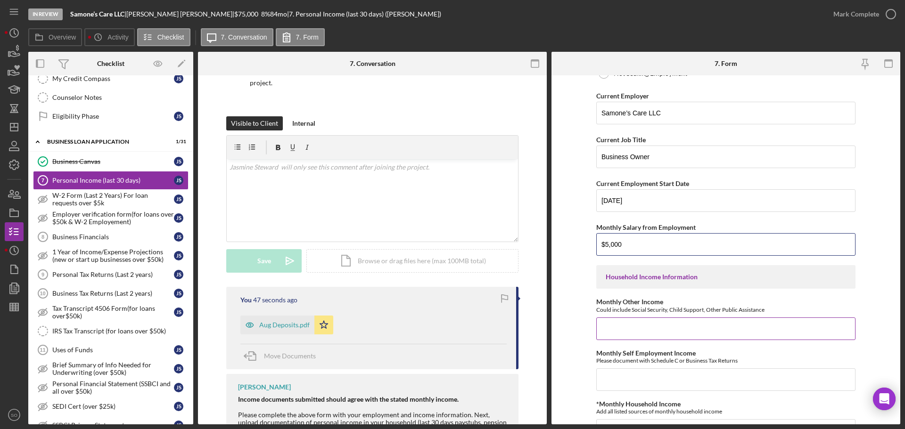
scroll to position [236, 0]
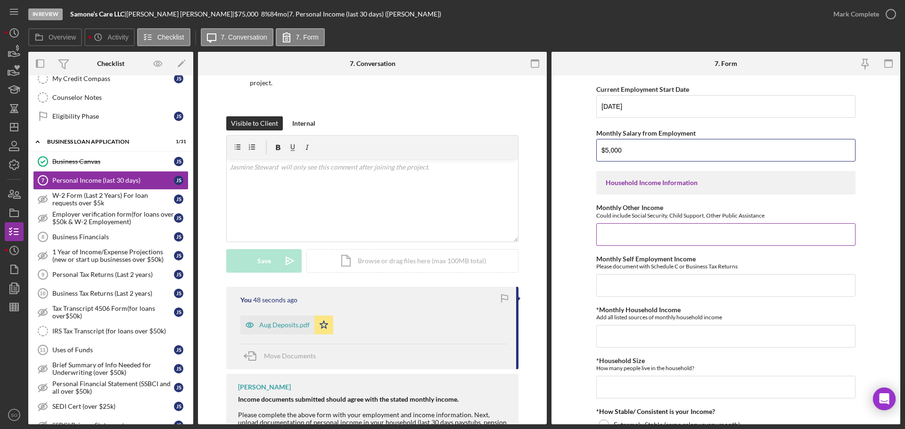
type input "$5,000"
click at [640, 232] on input "Monthly Other Income" at bounding box center [725, 234] width 259 height 23
type input "$0"
click at [638, 283] on input "Monthly Self Employment Income" at bounding box center [725, 285] width 259 height 23
type input "$5,000"
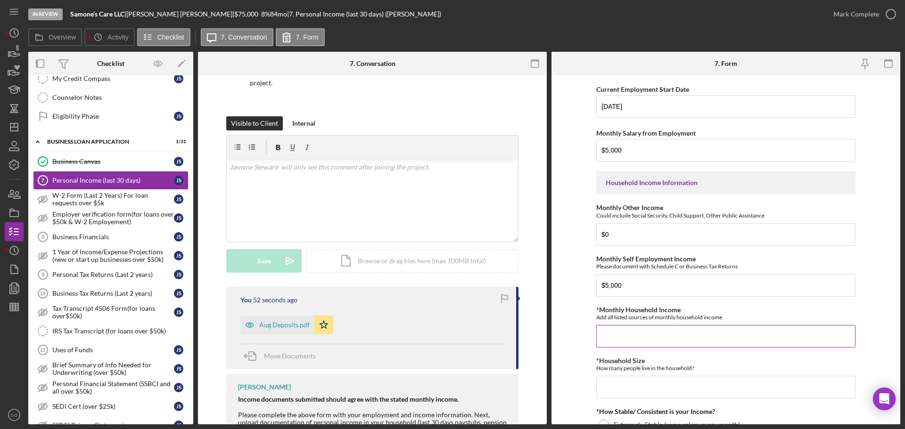
click at [645, 325] on input "*Monthly Household Income" at bounding box center [725, 336] width 259 height 23
type input "$5,000"
click at [652, 388] on input "*Household Size" at bounding box center [725, 387] width 259 height 23
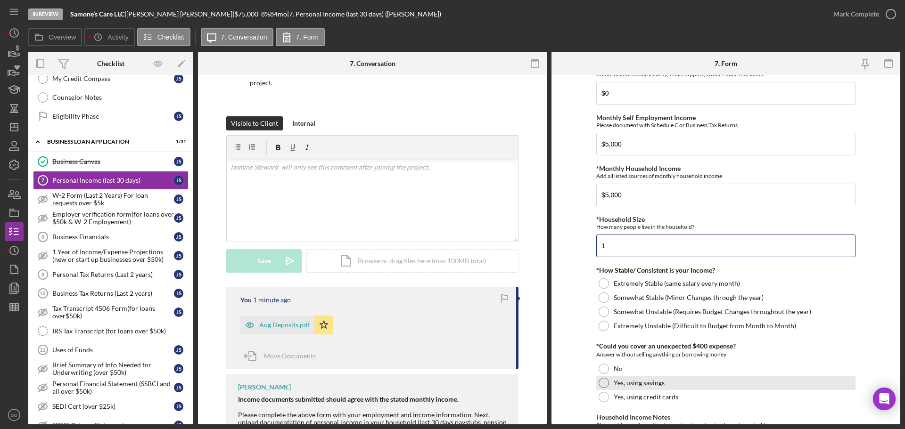
type input "1"
click at [609, 384] on div "Yes, using savings" at bounding box center [725, 383] width 259 height 14
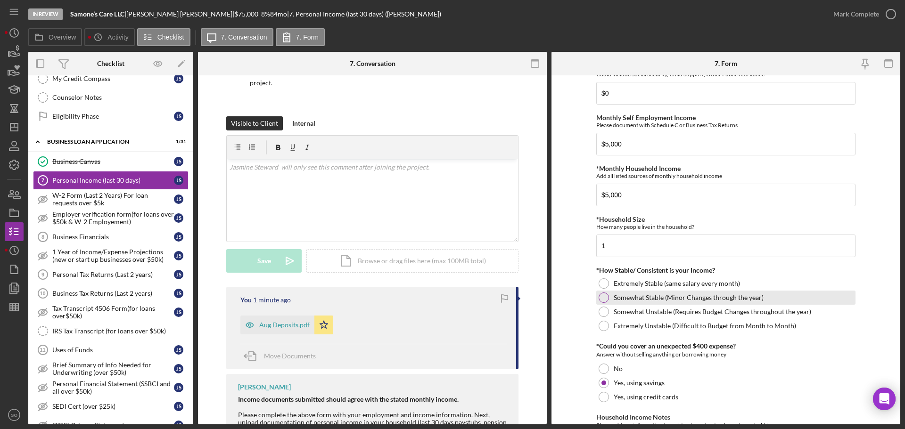
click at [606, 298] on div at bounding box center [604, 298] width 10 height 10
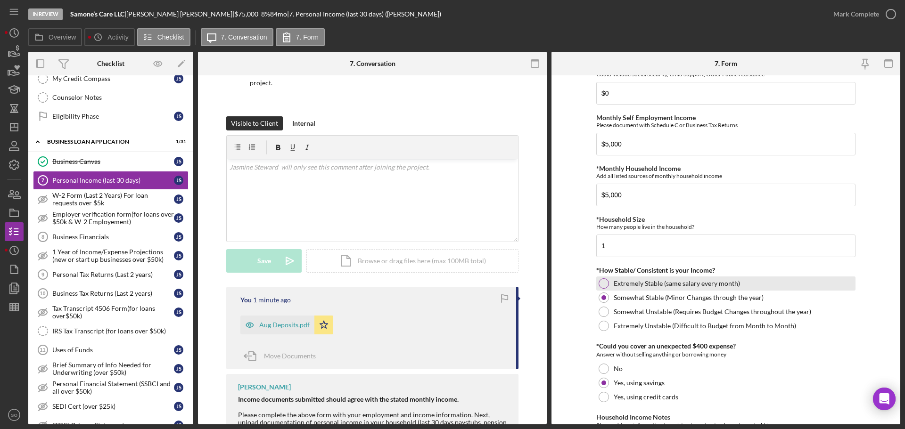
scroll to position [467, 0]
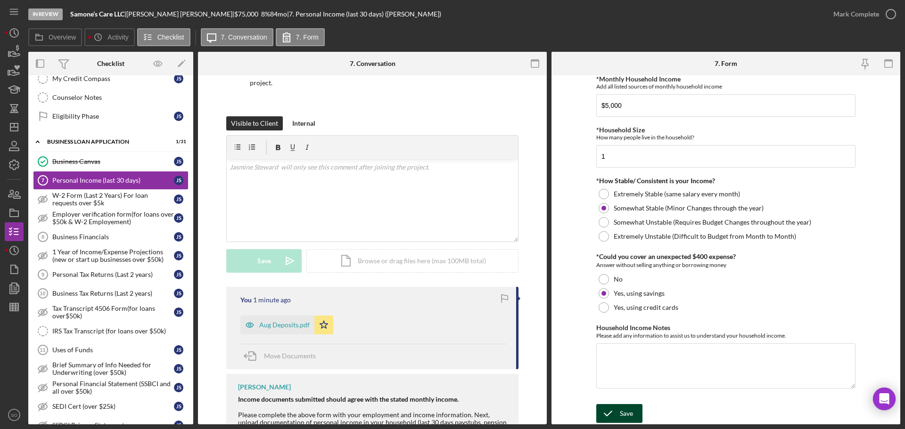
click at [629, 411] on div "Save" at bounding box center [626, 413] width 13 height 19
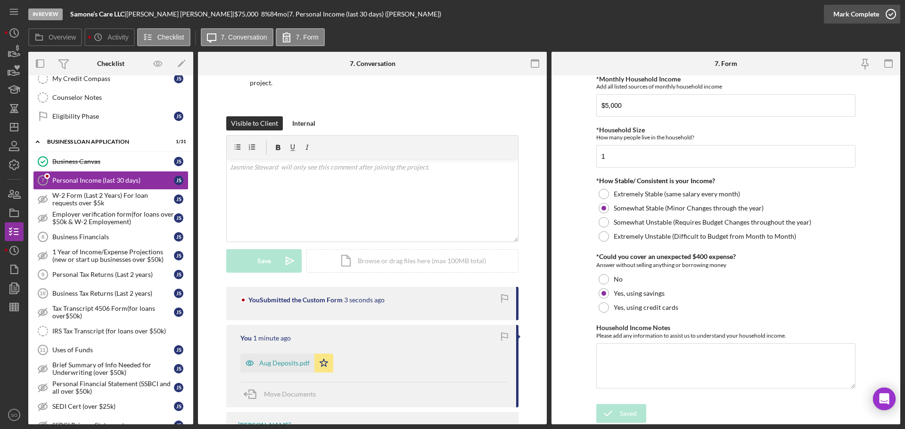
click at [843, 19] on div "Mark Complete" at bounding box center [856, 14] width 46 height 19
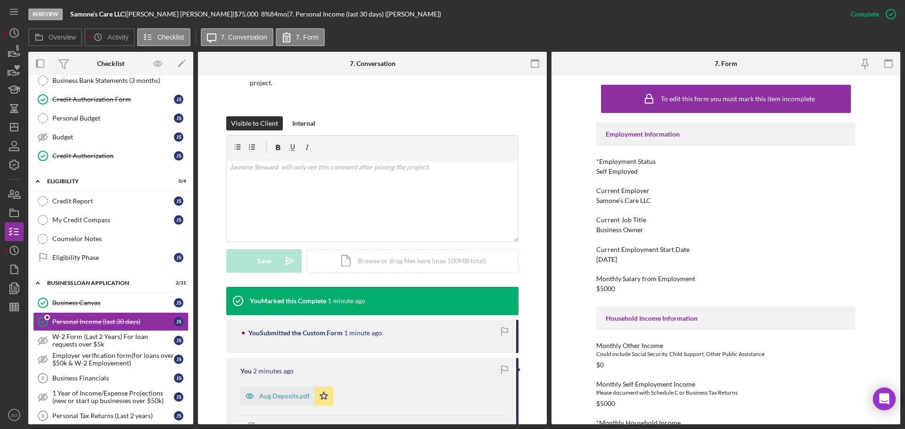
scroll to position [0, 0]
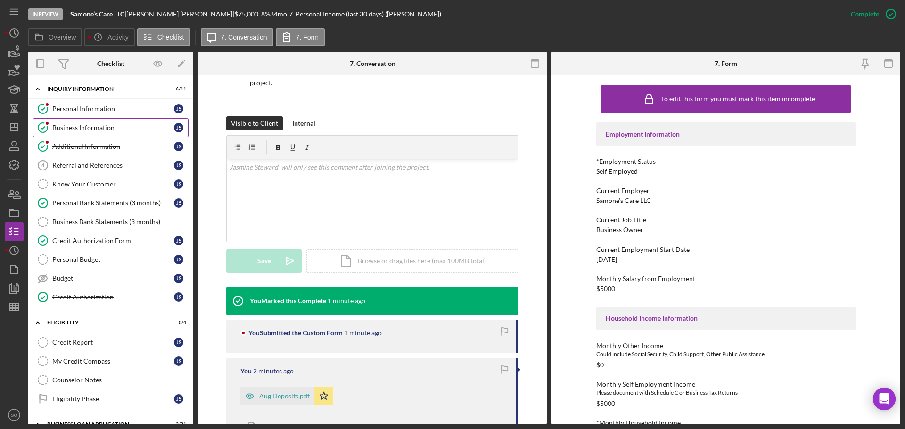
click at [110, 126] on div "Business Information" at bounding box center [113, 128] width 122 height 8
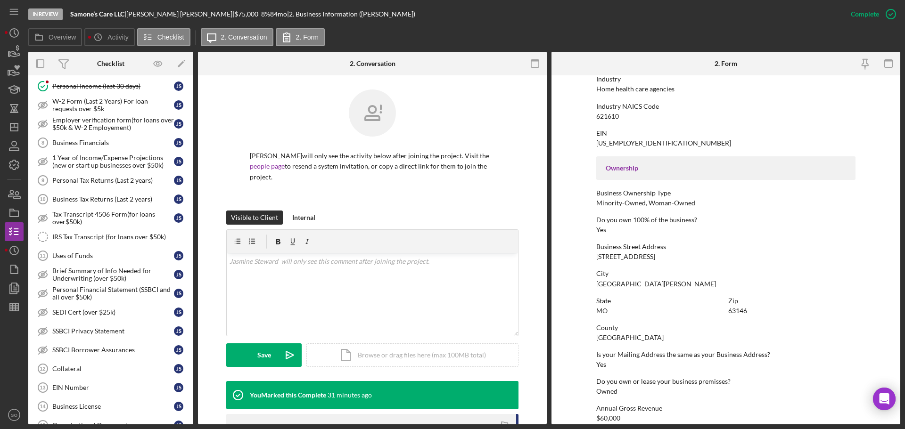
scroll to position [424, 0]
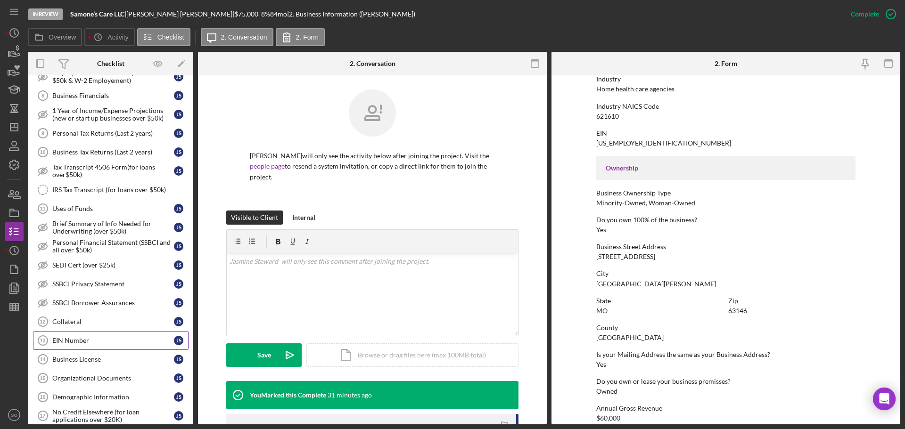
drag, startPoint x: 84, startPoint y: 336, endPoint x: 123, endPoint y: 340, distance: 39.3
click at [84, 336] on link "EIN Number 13 EIN Number J S" at bounding box center [111, 340] width 156 height 19
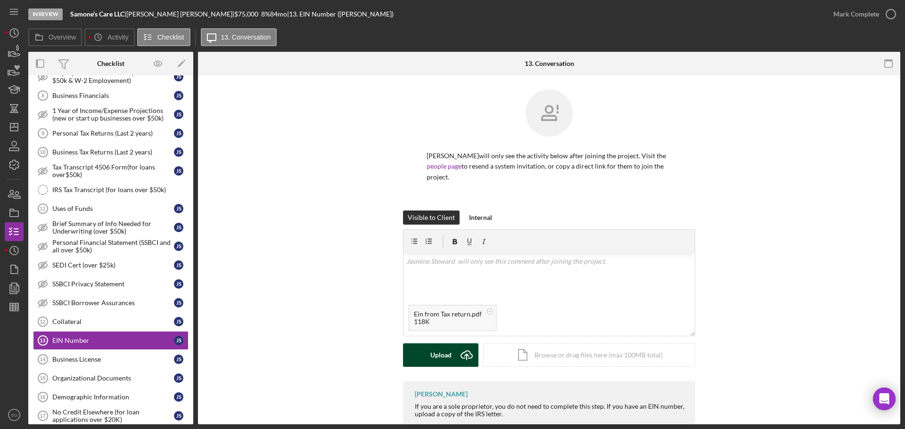
click at [432, 353] on div "Upload" at bounding box center [440, 356] width 21 height 24
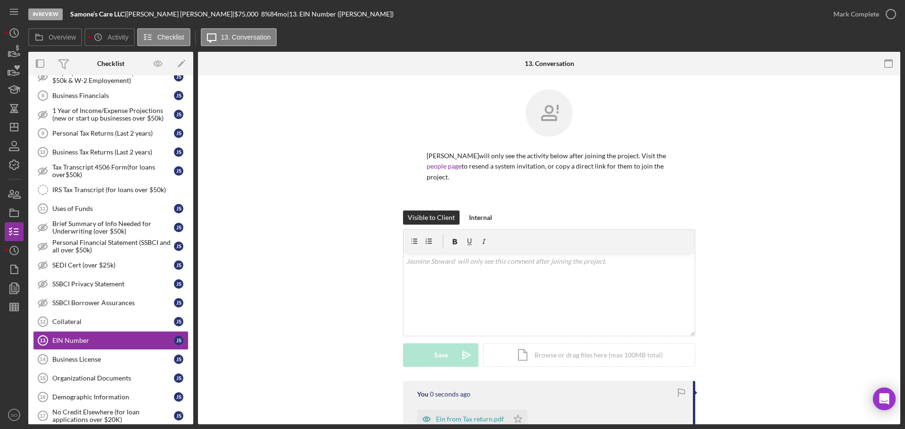
scroll to position [94, 0]
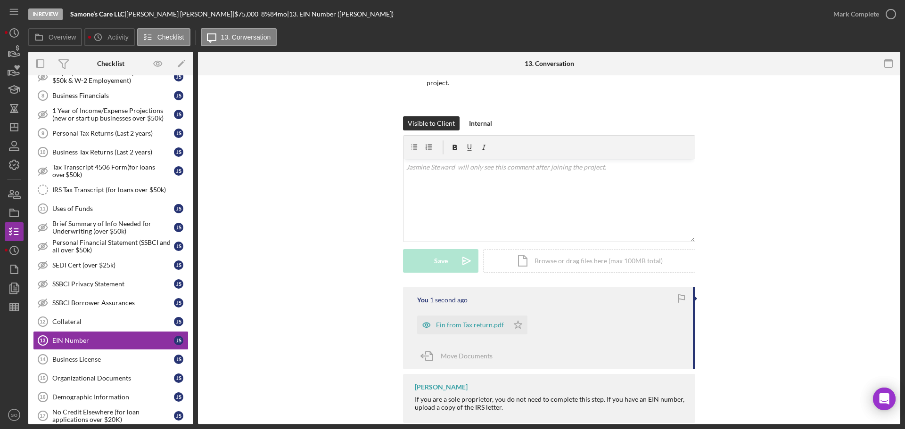
drag, startPoint x: 517, startPoint y: 323, endPoint x: 550, endPoint y: 290, distance: 47.0
click at [517, 324] on icon "Icon/Star" at bounding box center [518, 325] width 19 height 19
click at [837, 16] on div "Mark Complete" at bounding box center [856, 14] width 46 height 19
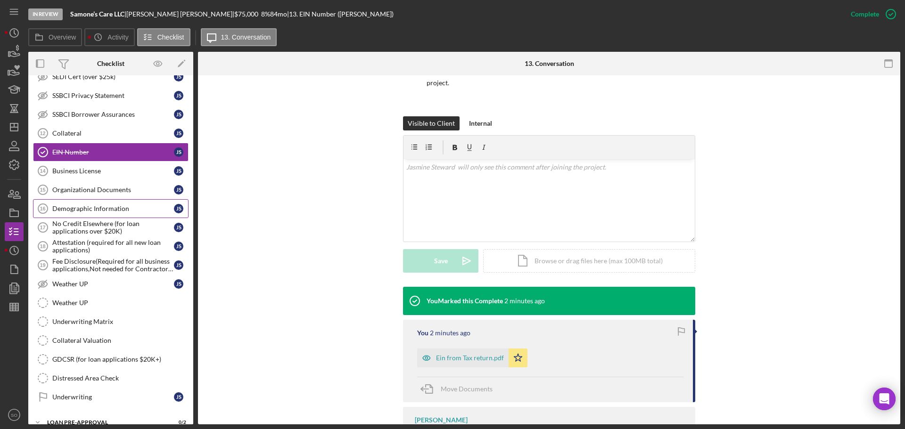
scroll to position [660, 0]
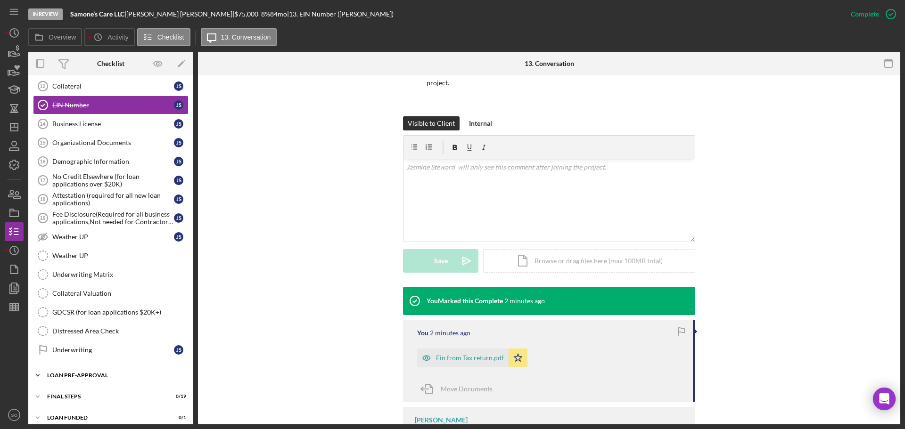
click at [112, 383] on div "Icon/Expander LOAN PRE-APPROVAL 0 / 2" at bounding box center [110, 375] width 165 height 19
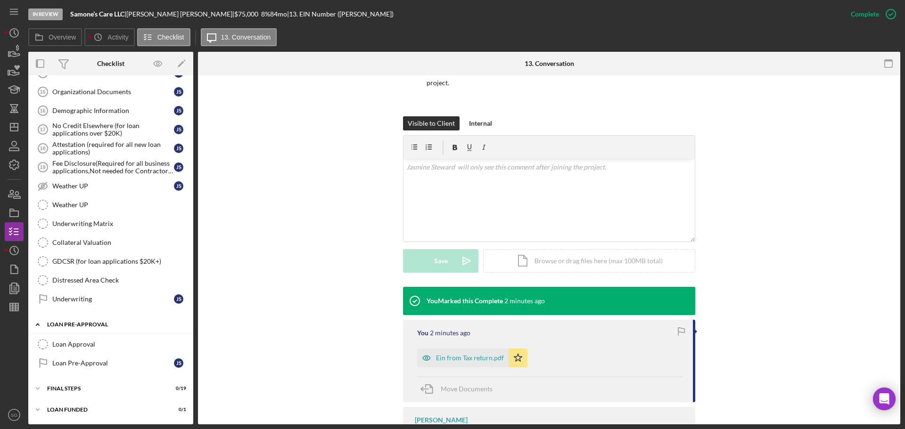
click at [110, 383] on div "Icon/Expander FINAL STEPS 0 / 19" at bounding box center [110, 388] width 165 height 19
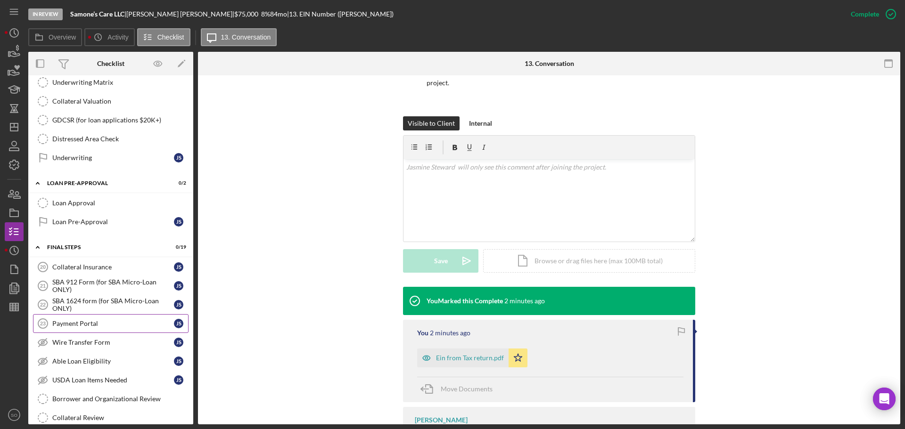
click at [99, 322] on div "Payment Portal" at bounding box center [113, 324] width 122 height 8
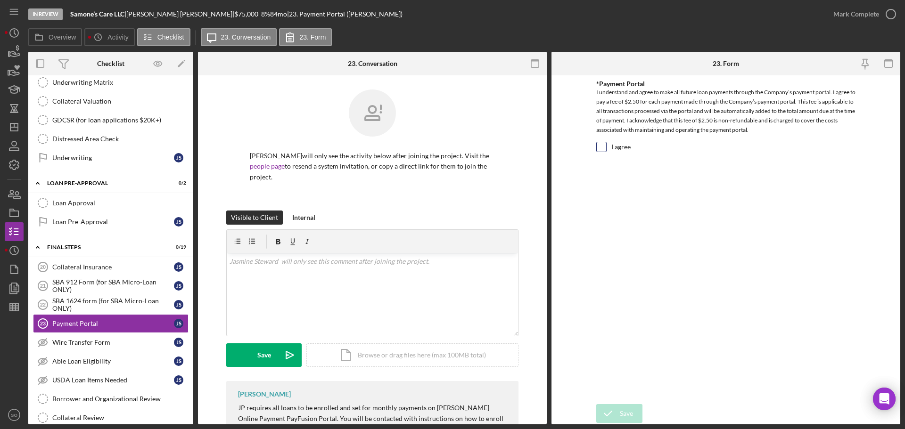
click at [604, 148] on input "I agree" at bounding box center [601, 146] width 9 height 9
checkbox input "true"
click at [630, 411] on div "Save" at bounding box center [626, 413] width 13 height 19
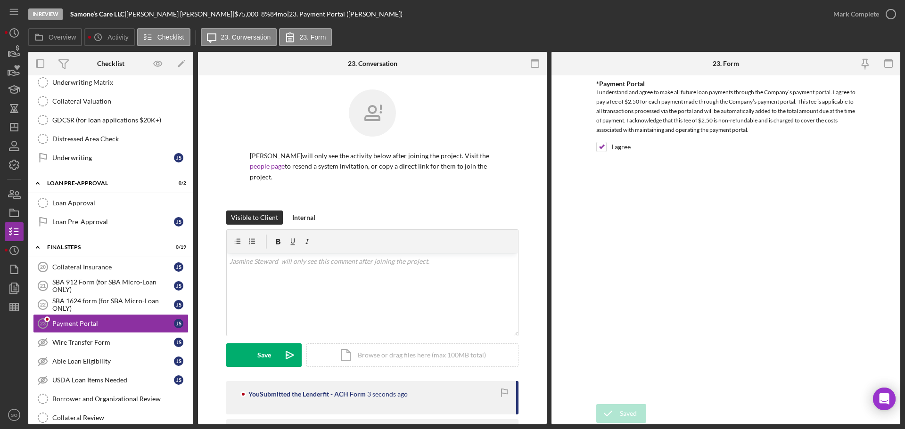
click at [840, 17] on div "Mark Complete" at bounding box center [856, 14] width 46 height 19
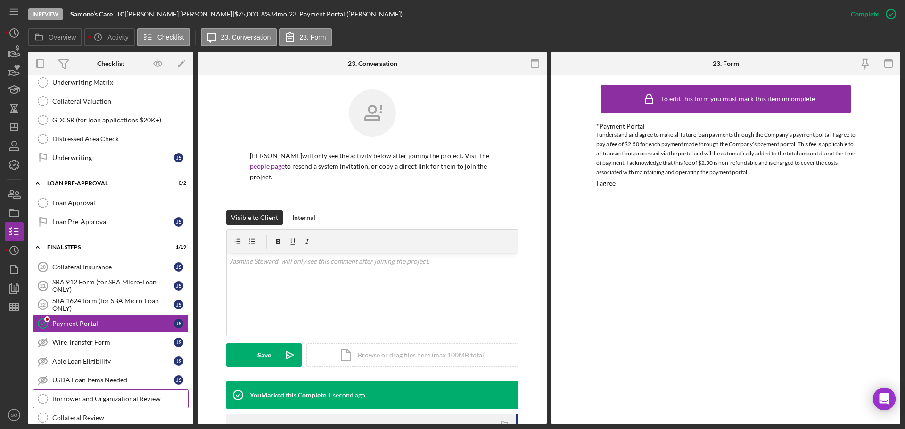
click at [132, 400] on div "Borrower and Organizational Review" at bounding box center [120, 399] width 136 height 8
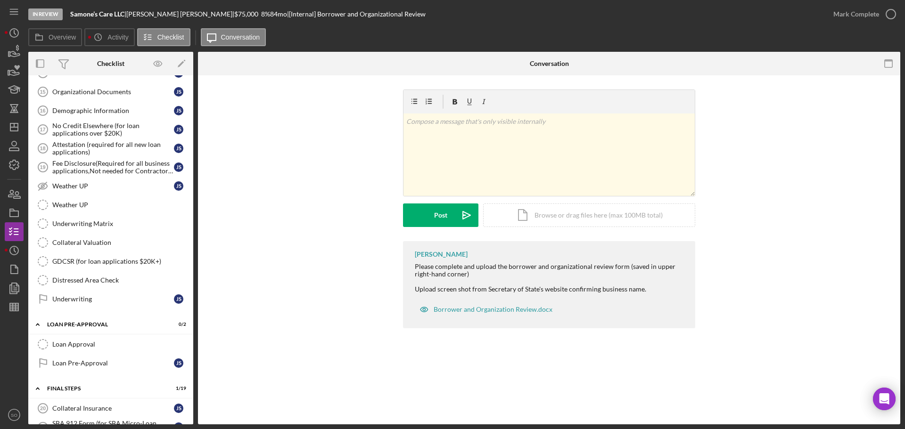
scroll to position [664, 0]
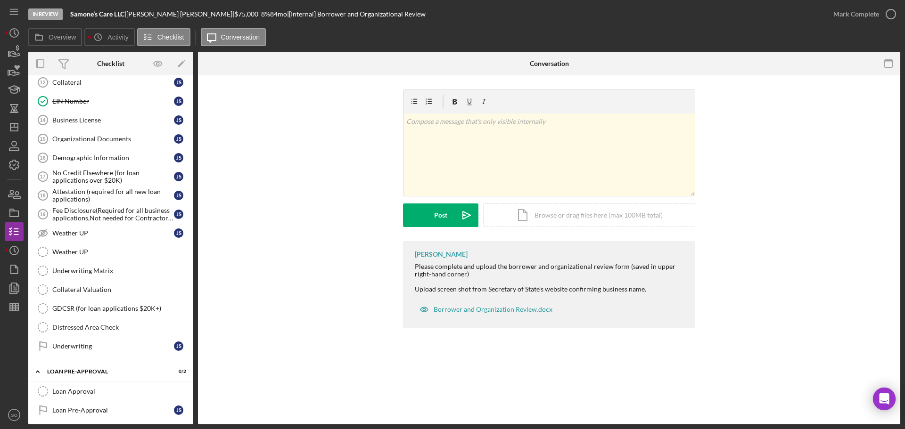
click at [777, 298] on div "Jim Boyle Please complete and upload the borrower and organizational review for…" at bounding box center [549, 287] width 674 height 92
click at [829, 287] on div "Jim Boyle Please complete and upload the borrower and organizational review for…" at bounding box center [549, 287] width 674 height 92
click at [820, 274] on div "Jim Boyle Please complete and upload the borrower and organizational review for…" at bounding box center [549, 287] width 674 height 92
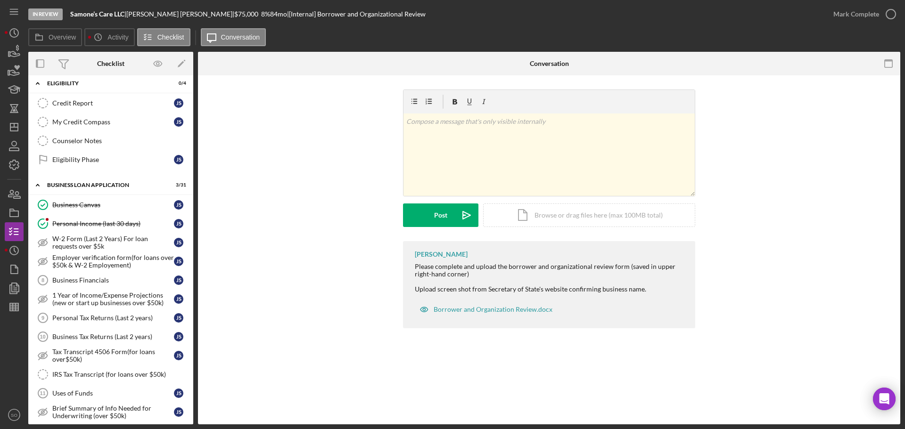
scroll to position [98, 0]
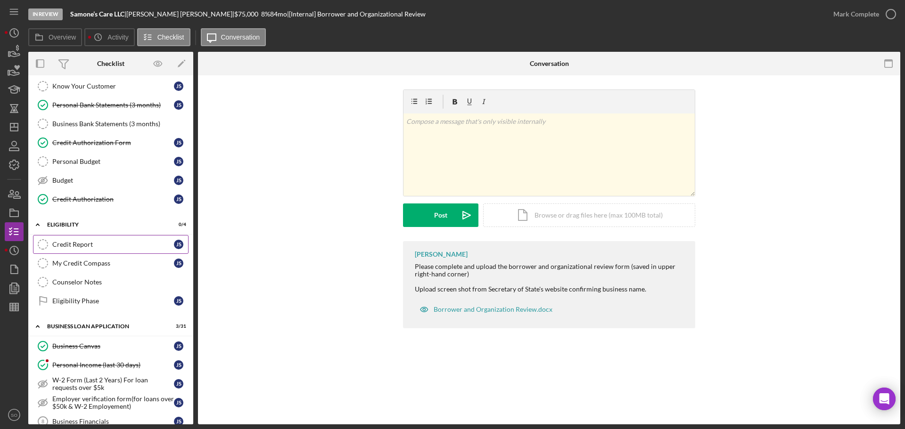
drag, startPoint x: 97, startPoint y: 247, endPoint x: 151, endPoint y: 256, distance: 54.9
click at [97, 247] on div "Credit Report" at bounding box center [113, 245] width 122 height 8
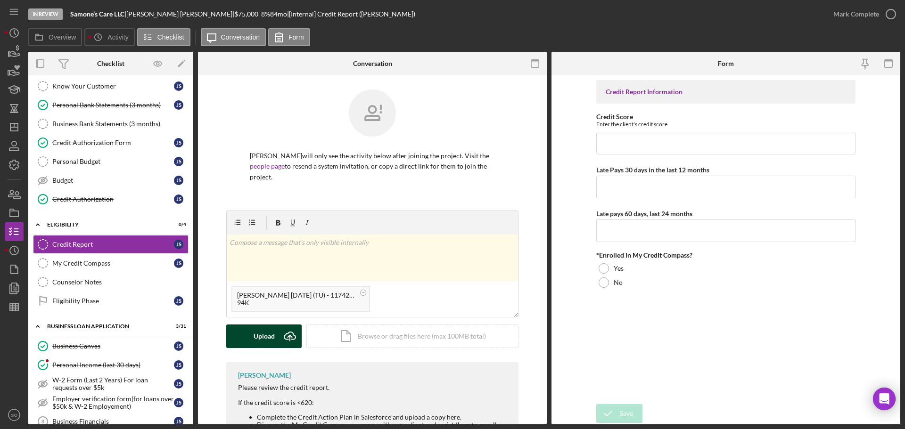
click at [268, 346] on div "Upload" at bounding box center [264, 337] width 21 height 24
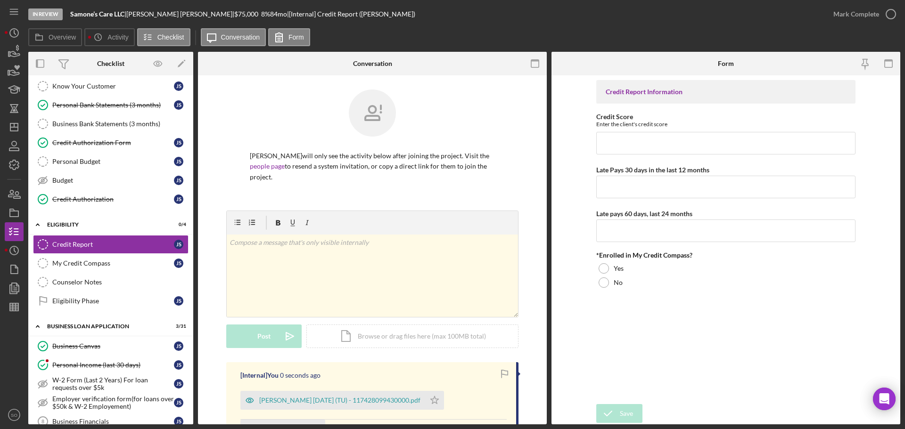
scroll to position [129, 0]
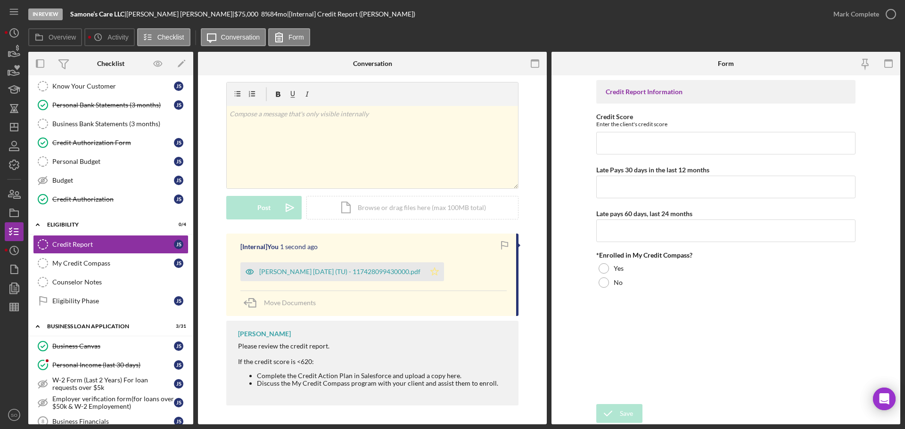
click at [438, 272] on icon "Icon/Star" at bounding box center [434, 272] width 19 height 19
click at [406, 275] on div "Steward, Jasmine 2025-09-05 (TU) - 117428099430000.pdf" at bounding box center [339, 272] width 161 height 8
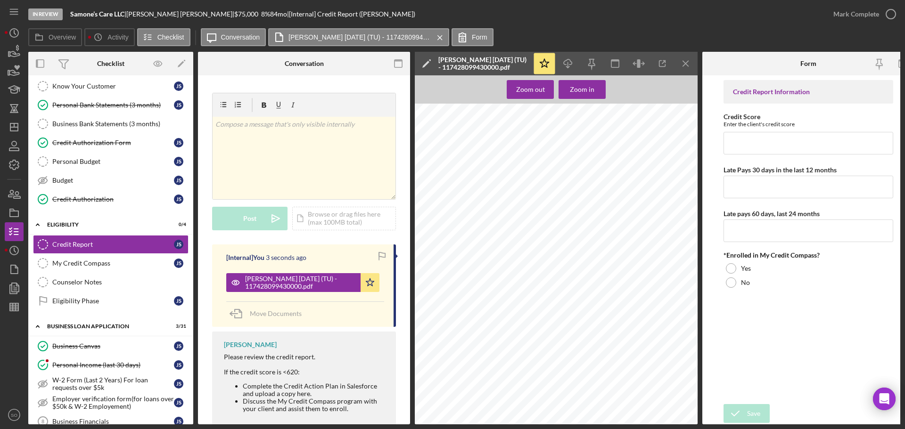
scroll to position [94, 0]
click at [104, 254] on link "My Credit Compass My Credit Compass J S" at bounding box center [111, 263] width 156 height 19
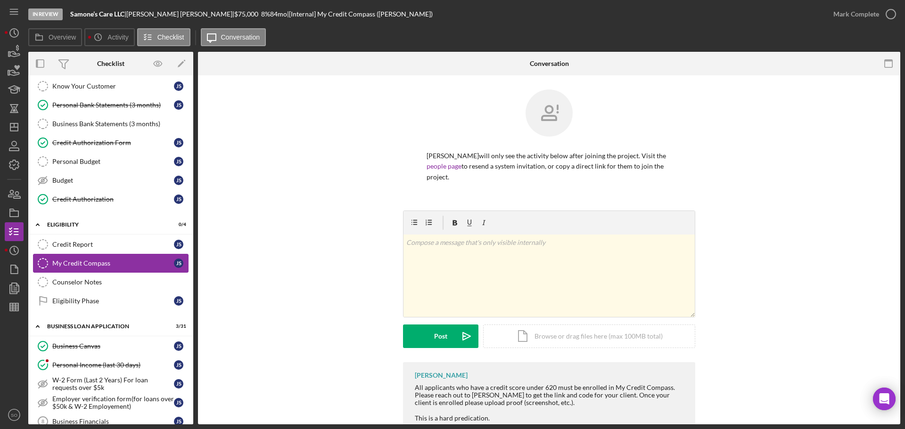
click at [105, 257] on link "My Credit Compass My Credit Compass J S" at bounding box center [111, 263] width 156 height 19
click at [101, 251] on link "Credit Report Credit Report J S" at bounding box center [111, 244] width 156 height 19
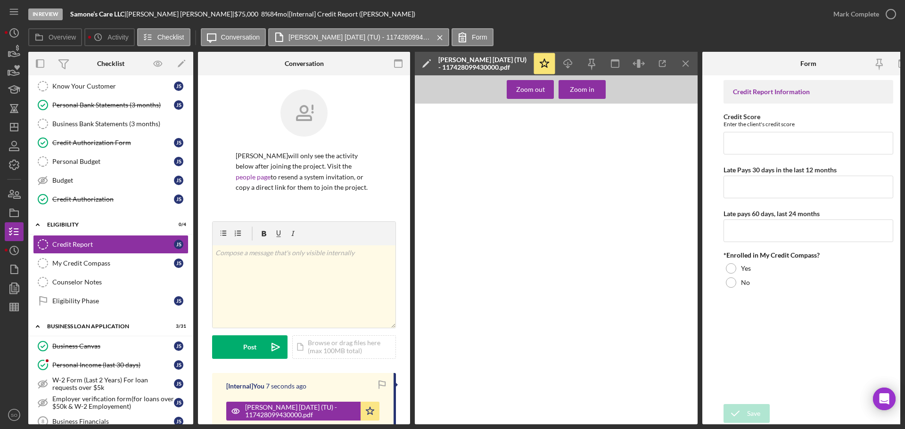
scroll to position [47, 0]
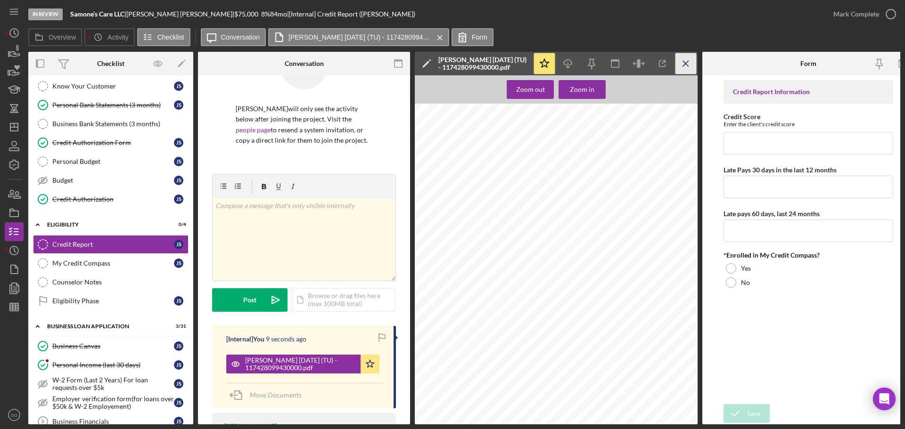
click at [683, 64] on icon "Icon/Menu Close" at bounding box center [685, 63] width 21 height 21
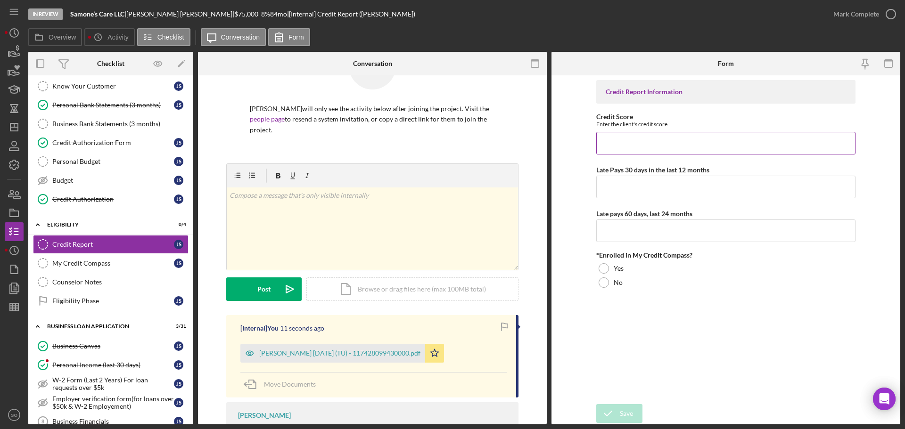
click at [698, 141] on input "Credit Score" at bounding box center [725, 143] width 259 height 23
type input "697"
click at [671, 189] on input "Late Pays 30 days in the last 12 months" at bounding box center [725, 187] width 259 height 23
type input "0"
click at [633, 246] on div "Credit Report Information Credit Score Enter the client's credit score 697 Late…" at bounding box center [725, 240] width 259 height 320
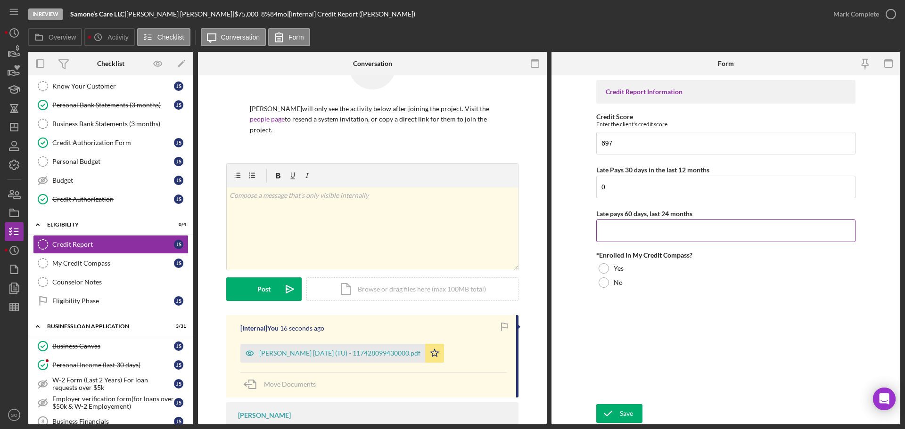
click at [632, 233] on input "Late pays 60 days, last 24 months" at bounding box center [725, 231] width 259 height 23
type input "0"
click at [600, 286] on div at bounding box center [604, 283] width 10 height 10
click at [634, 413] on button "Save" at bounding box center [619, 413] width 46 height 19
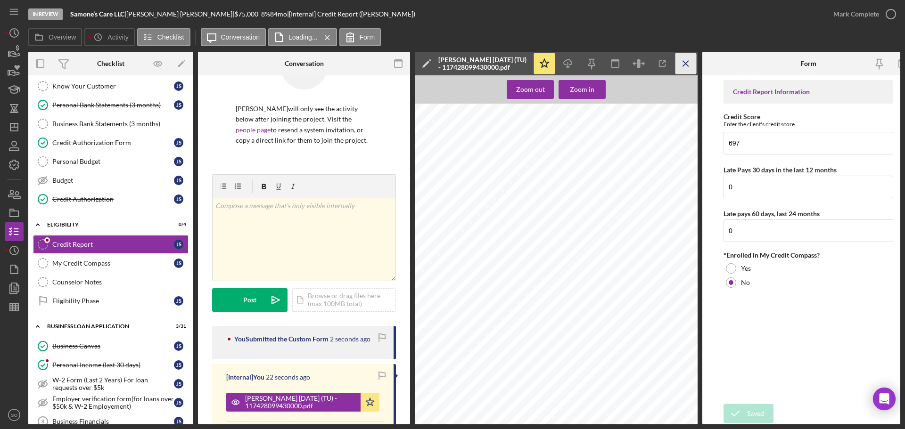
click at [686, 68] on icon "Icon/Menu Close" at bounding box center [685, 63] width 21 height 21
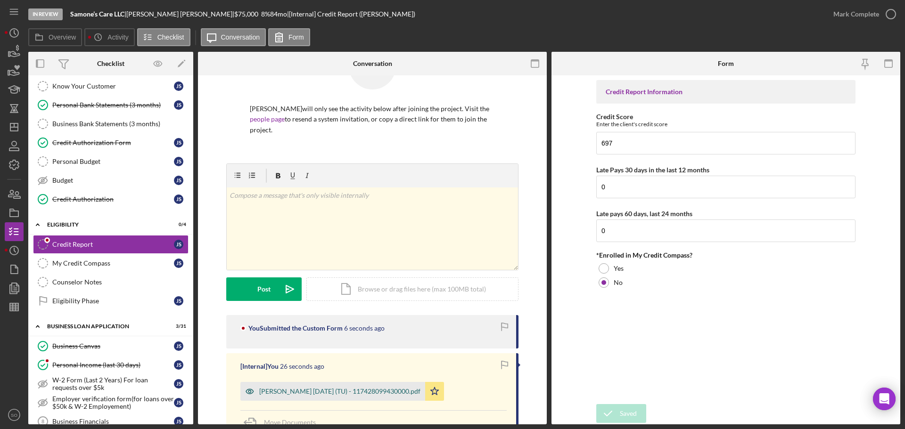
click at [308, 394] on div "Steward, Jasmine 2025-09-05 (TU) - 117428099430000.pdf" at bounding box center [339, 392] width 161 height 8
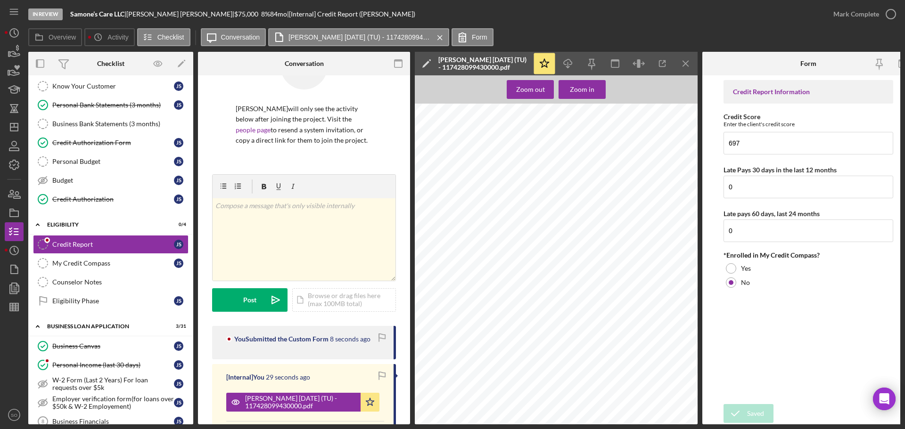
scroll to position [0, 0]
click at [678, 63] on icon "Icon/Menu Close" at bounding box center [685, 63] width 21 height 21
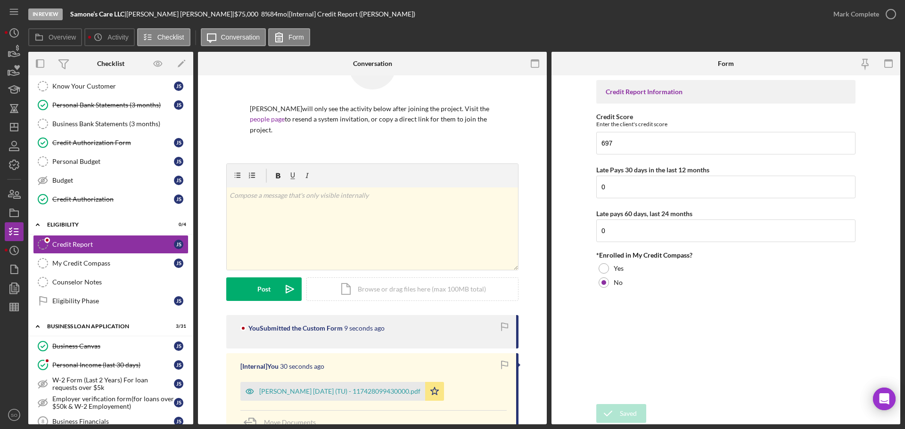
scroll to position [167, 0]
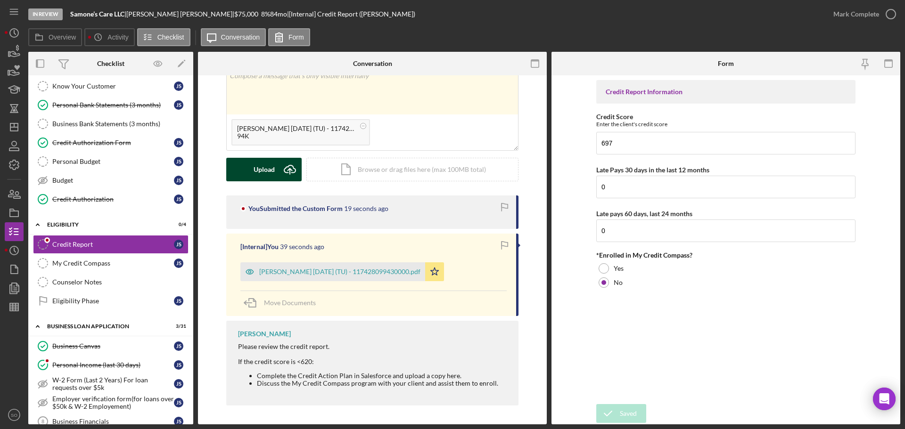
click at [279, 170] on icon "Icon/Upload" at bounding box center [290, 170] width 24 height 24
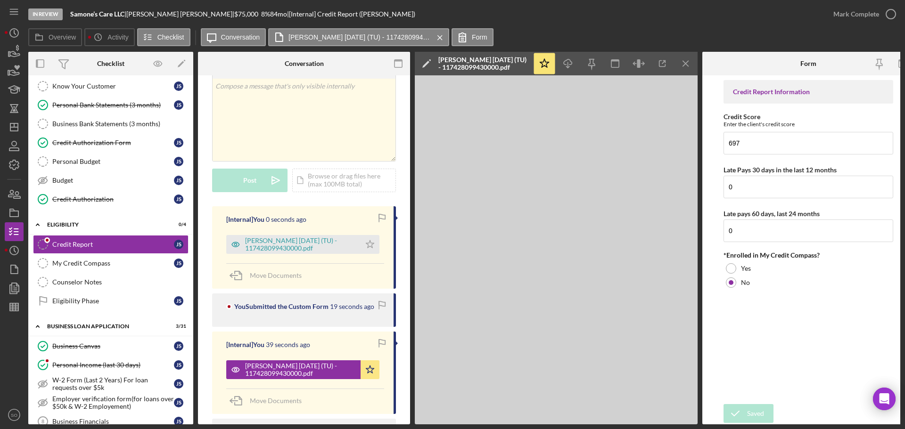
scroll to position [177, 0]
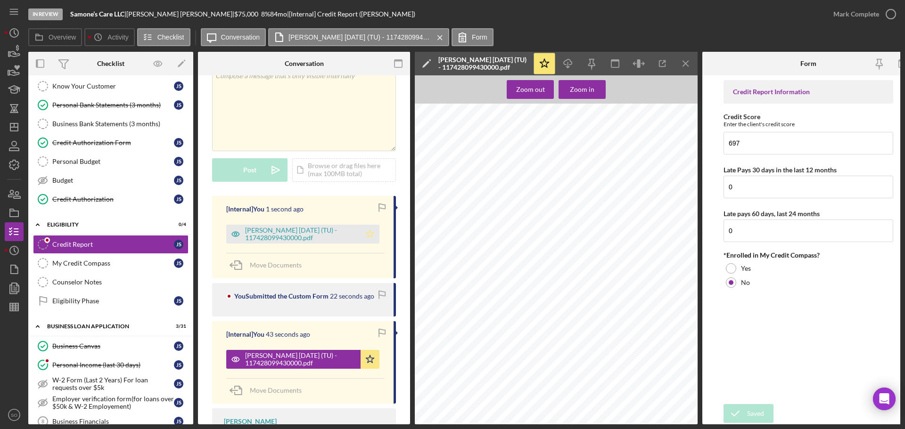
click at [371, 232] on icon "Icon/Star" at bounding box center [370, 234] width 19 height 19
click at [320, 232] on div "Steward, Jasmine 2025-09-05 (TU) - 117428099430000.pdf" at bounding box center [300, 234] width 111 height 15
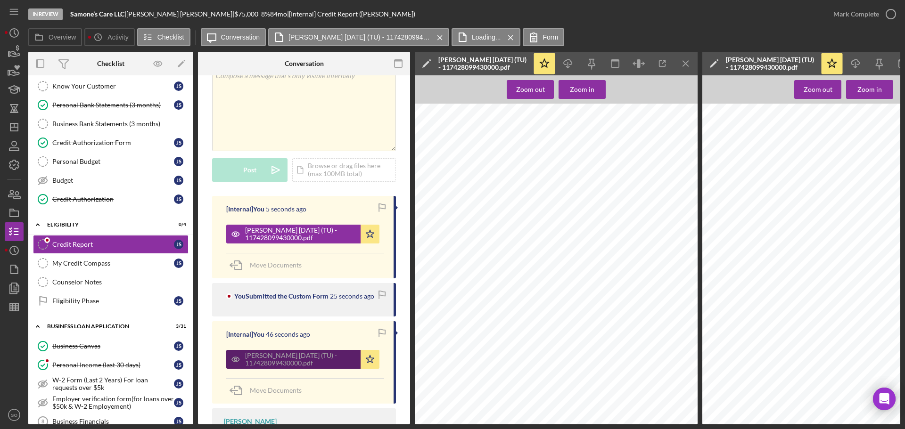
click at [319, 362] on div "Steward, Jasmine 2025-09-05 (TU) - 117428099430000.pdf" at bounding box center [300, 359] width 111 height 15
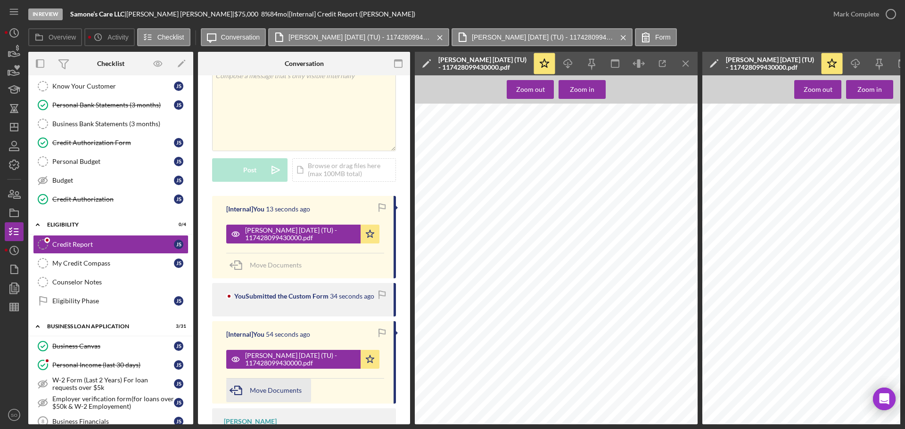
click at [290, 384] on div "Move Documents" at bounding box center [276, 391] width 52 height 24
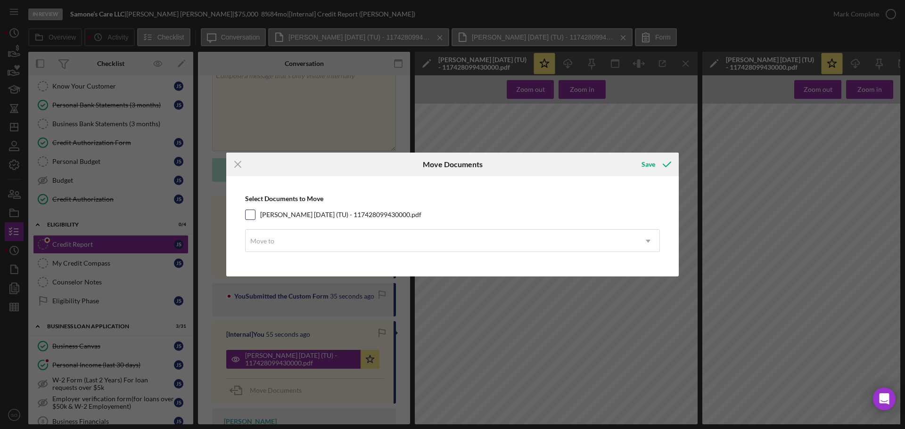
click at [251, 216] on input "Steward, Jasmine 2025-09-05 (TU) - 117428099430000.pdf" at bounding box center [250, 214] width 9 height 9
checkbox input "true"
click at [297, 237] on div "Move to" at bounding box center [441, 241] width 391 height 22
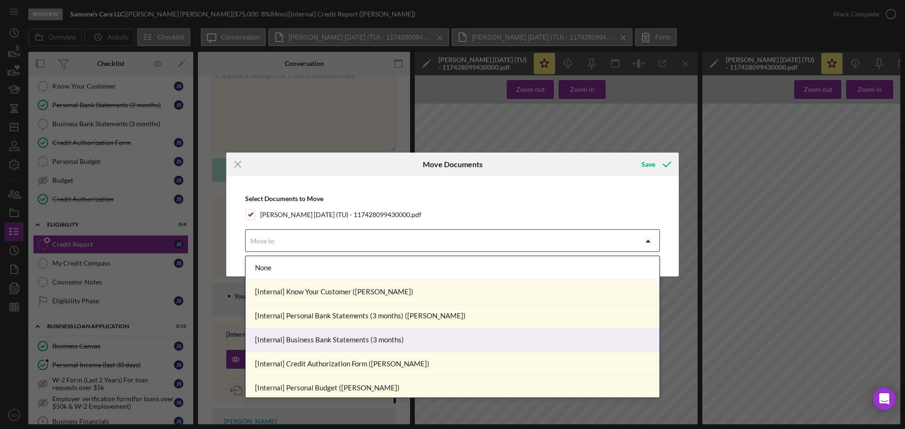
scroll to position [47, 0]
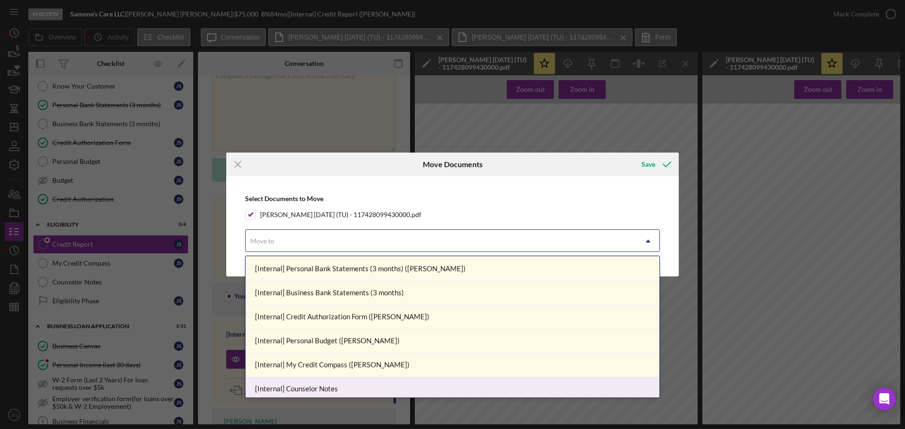
click at [341, 381] on div "[Internal] Counselor Notes" at bounding box center [453, 390] width 414 height 24
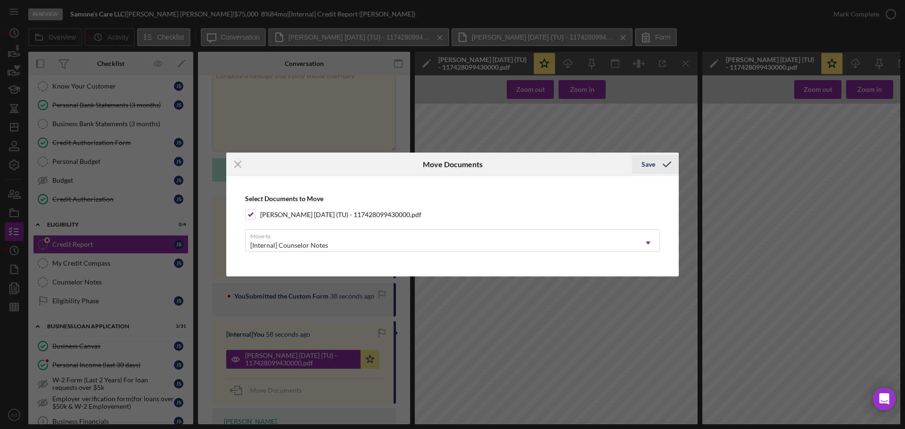
click at [639, 166] on button "Save" at bounding box center [655, 164] width 47 height 19
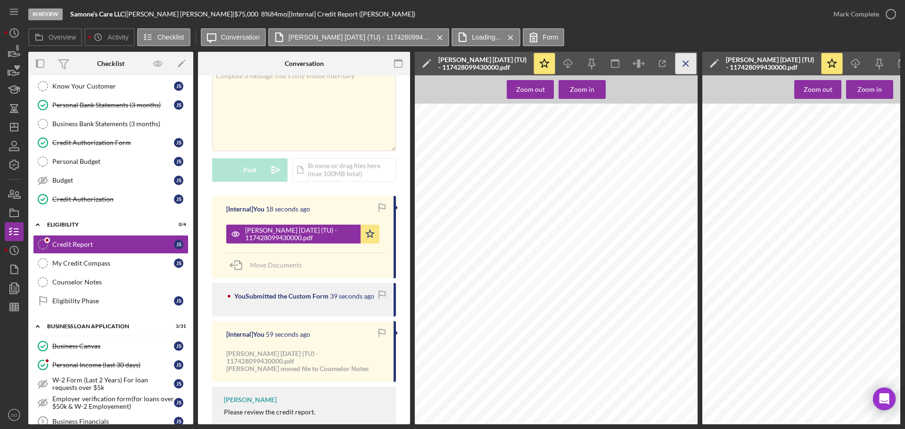
click at [687, 62] on line "button" at bounding box center [685, 63] width 5 height 5
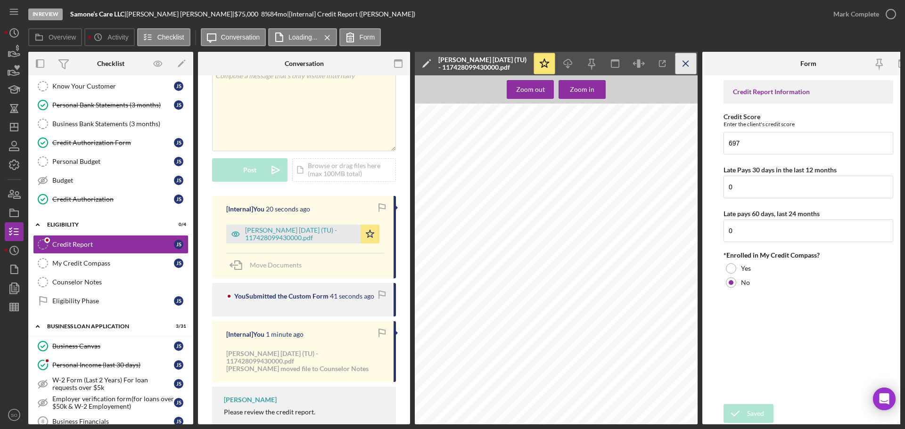
click at [690, 68] on icon "Icon/Menu Close" at bounding box center [685, 63] width 21 height 21
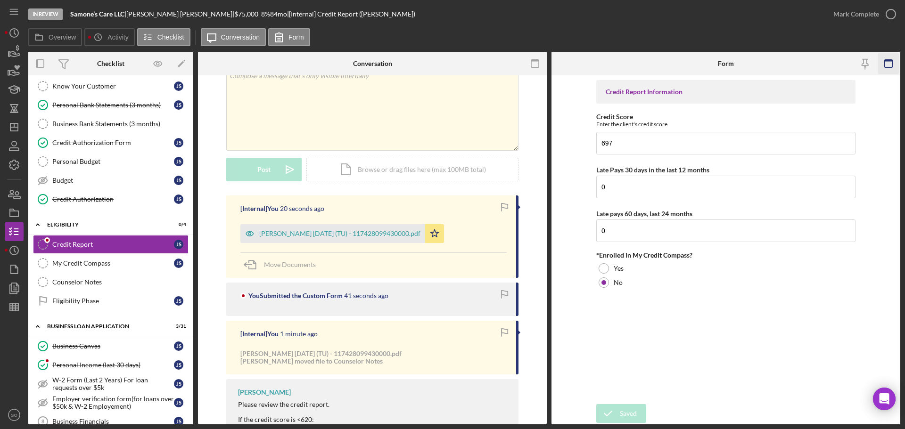
click at [893, 68] on icon "button" at bounding box center [888, 63] width 21 height 21
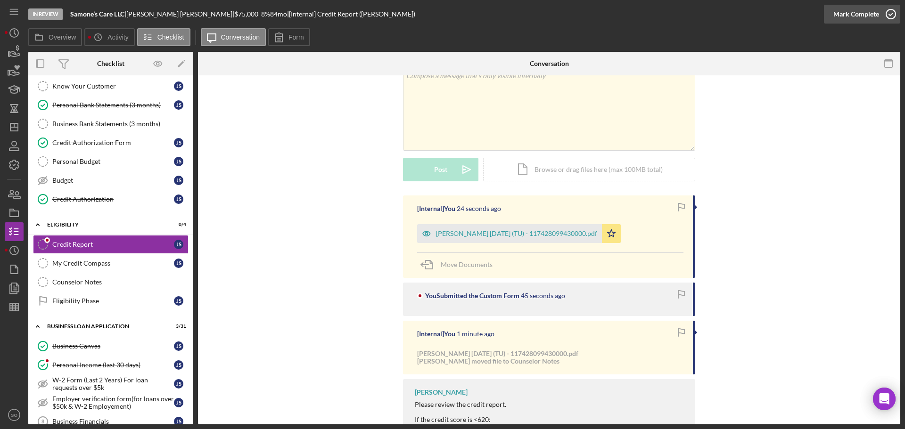
click at [850, 17] on div "Mark Complete" at bounding box center [856, 14] width 46 height 19
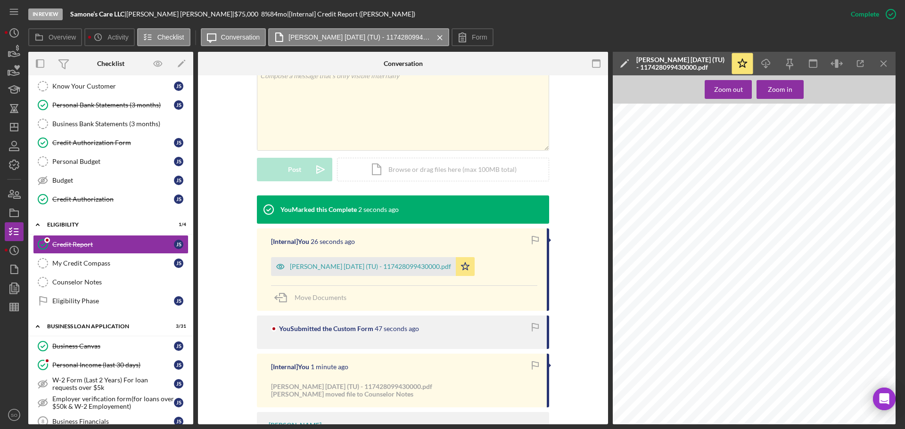
click at [895, 61] on div "Icon/Star Icon/Download Icon/Menu Close" at bounding box center [813, 64] width 165 height 24
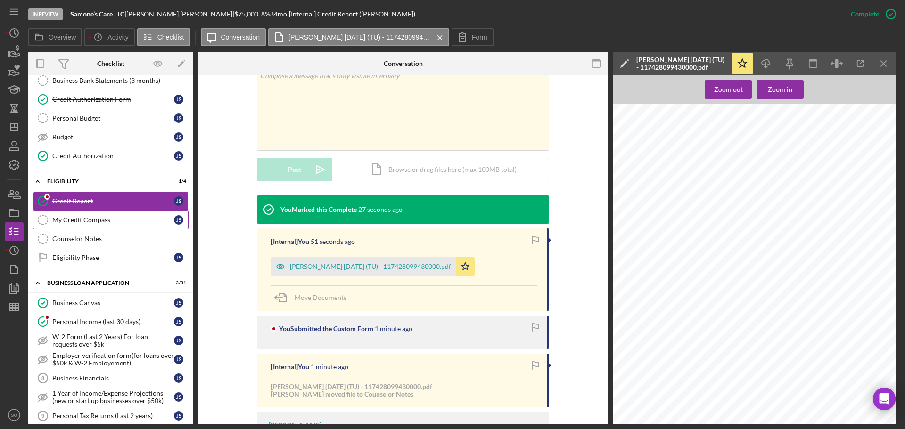
scroll to position [189, 0]
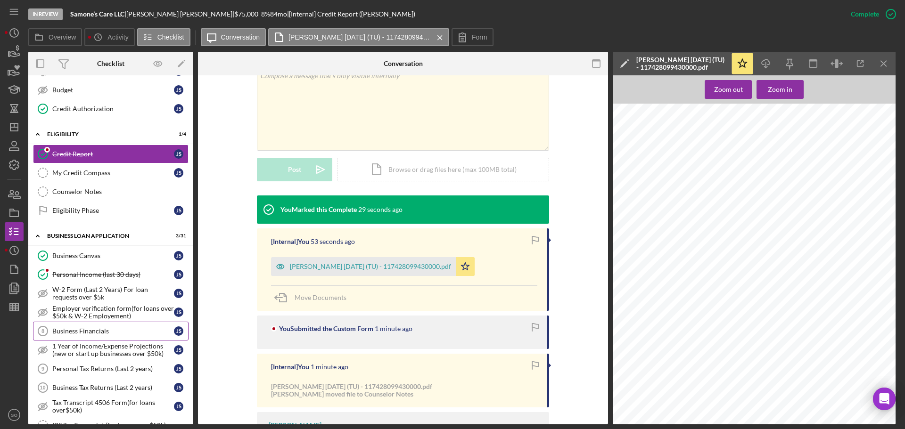
click at [118, 330] on div "Business Financials" at bounding box center [113, 332] width 122 height 8
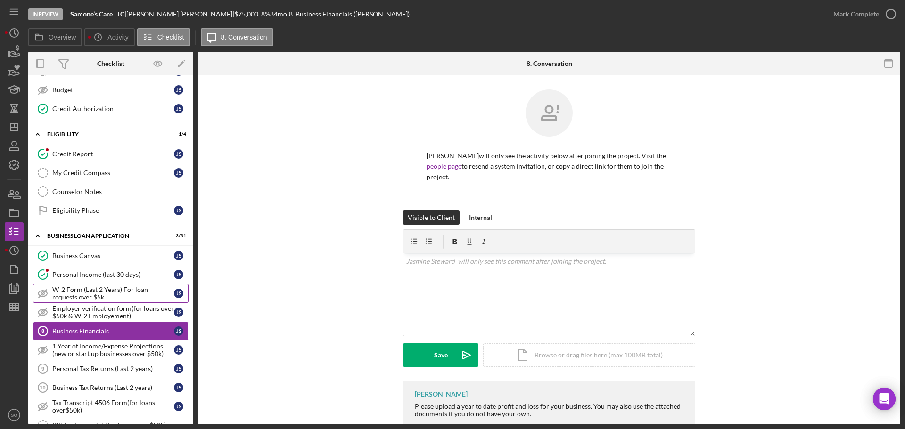
scroll to position [236, 0]
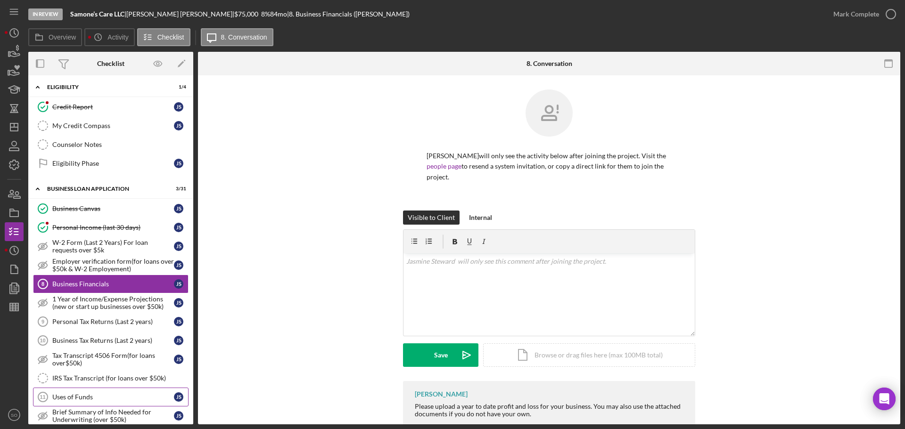
click at [91, 393] on link "Uses of Funds 11 Uses of Funds J S" at bounding box center [111, 397] width 156 height 19
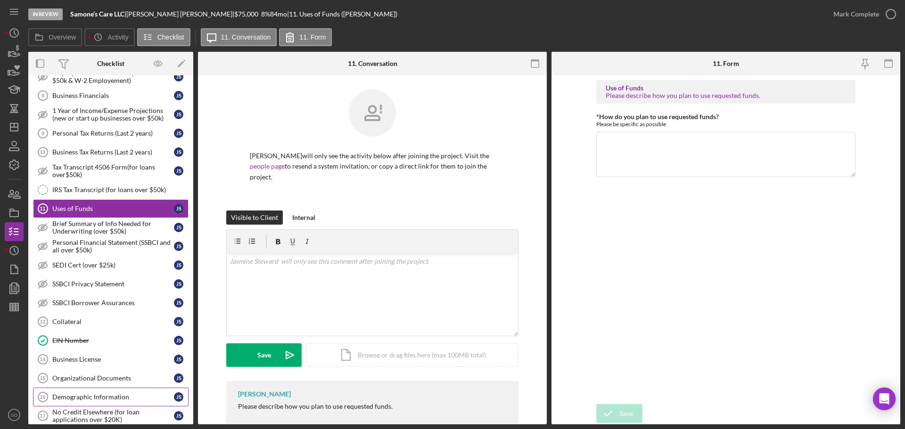
scroll to position [471, 0]
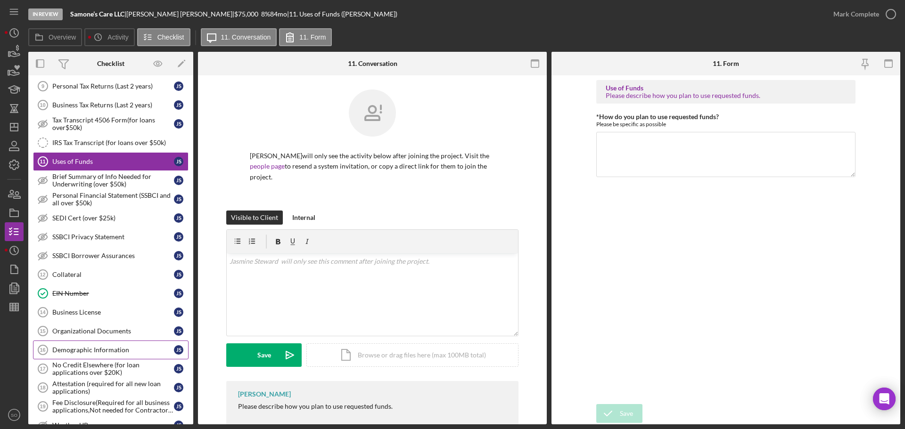
click at [111, 350] on div "Demographic Information" at bounding box center [113, 350] width 122 height 8
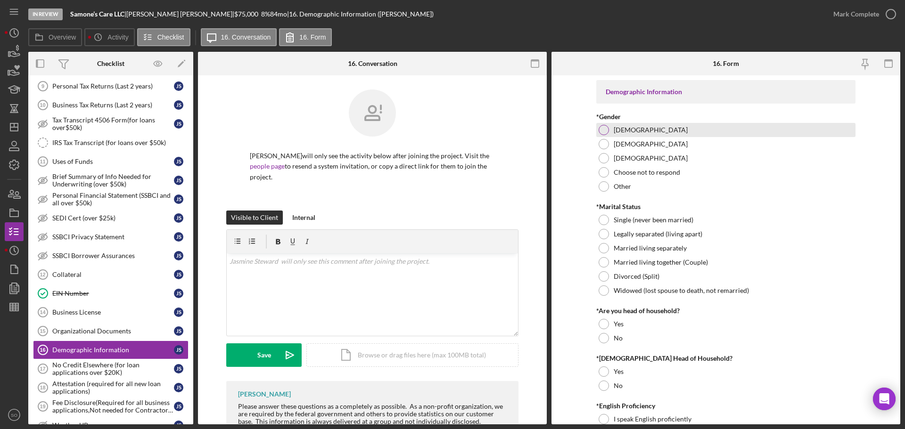
click at [604, 129] on div at bounding box center [604, 130] width 10 height 10
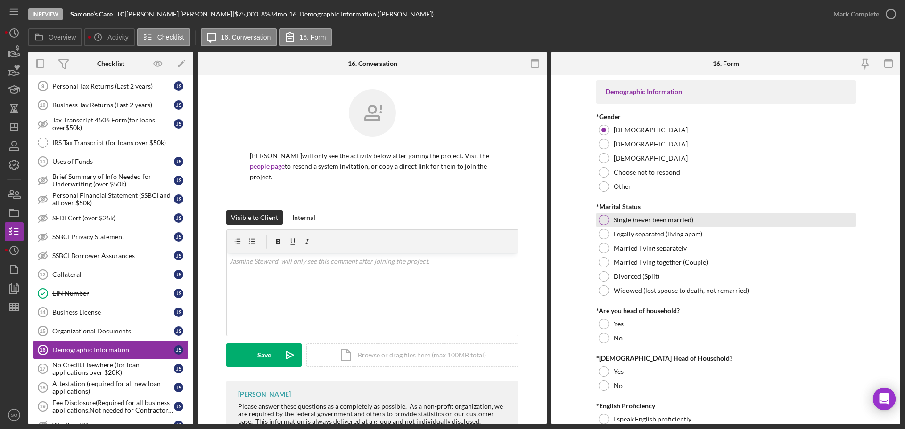
click at [600, 224] on div at bounding box center [604, 220] width 10 height 10
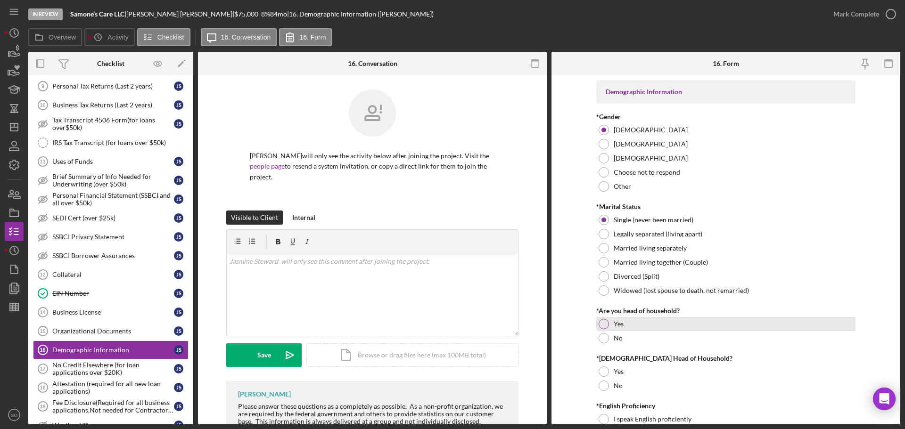
click at [602, 321] on div at bounding box center [604, 324] width 10 height 10
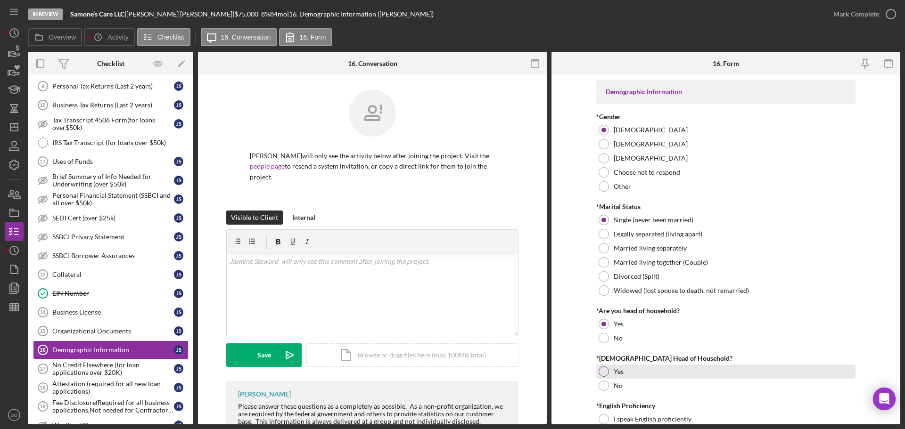
click at [601, 371] on div at bounding box center [604, 372] width 10 height 10
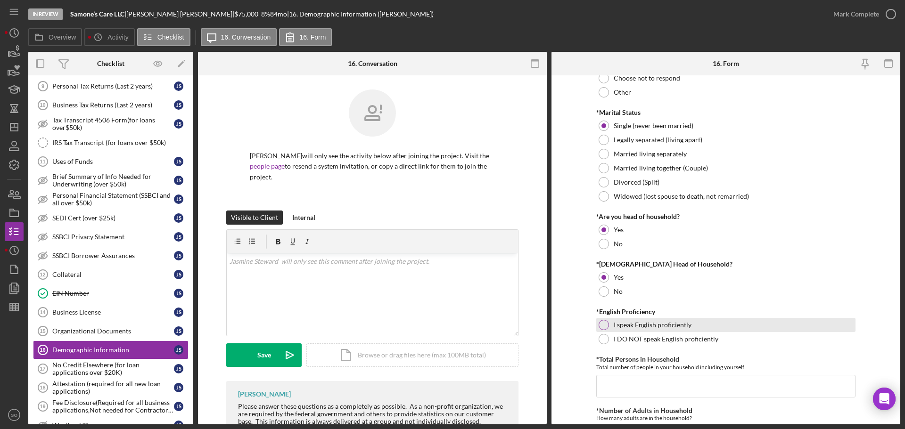
click at [600, 328] on div at bounding box center [604, 325] width 10 height 10
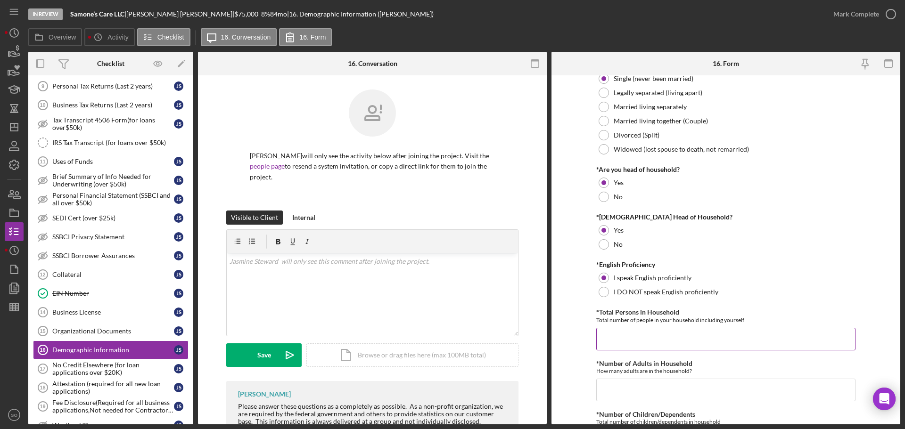
click at [639, 331] on input "*Total Persons in Household" at bounding box center [725, 339] width 259 height 23
drag, startPoint x: 583, startPoint y: 337, endPoint x: 556, endPoint y: 339, distance: 27.4
click at [556, 339] on form "Demographic Information *Gender Female Male Nonbinary Choose not to respond Oth…" at bounding box center [725, 249] width 349 height 349
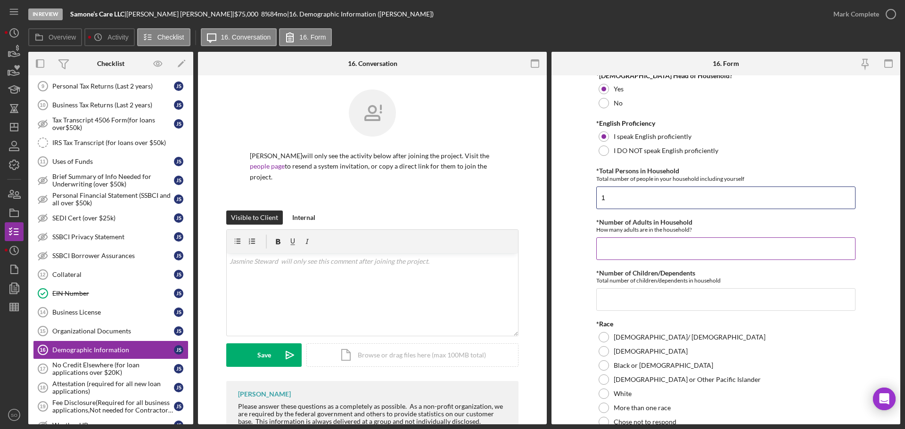
type input "1"
click at [629, 254] on input "*Number of Adults in Household" at bounding box center [725, 249] width 259 height 23
type input "1"
click at [631, 298] on input "*Number of Children/Dependents" at bounding box center [725, 299] width 259 height 23
type input "0"
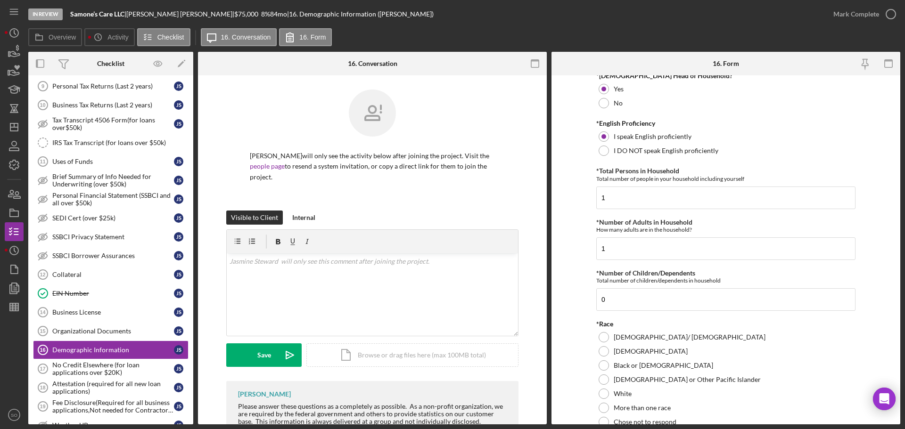
click at [588, 335] on form "Demographic Information *Gender Female Male Nonbinary Choose not to respond Oth…" at bounding box center [725, 249] width 349 height 349
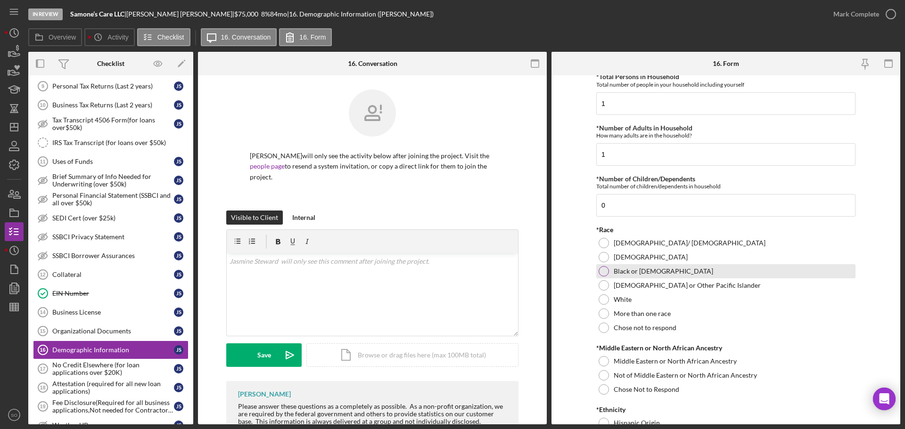
click at [599, 270] on div at bounding box center [604, 271] width 10 height 10
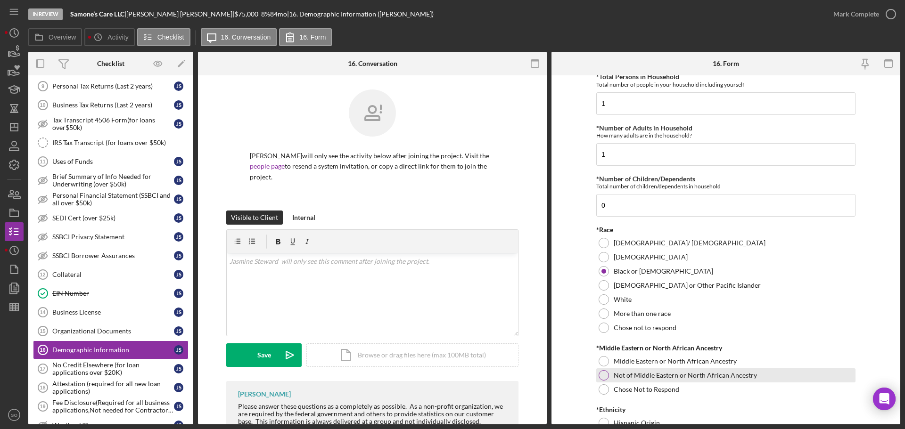
click at [600, 377] on div at bounding box center [604, 375] width 10 height 10
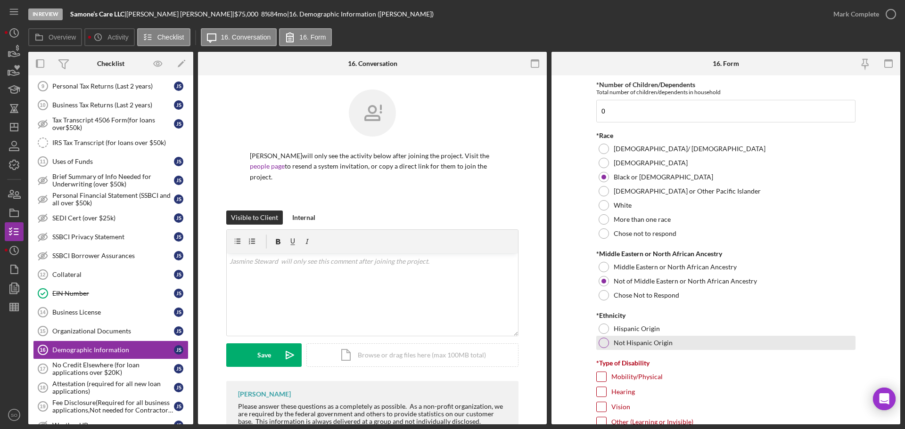
drag, startPoint x: 601, startPoint y: 341, endPoint x: 599, endPoint y: 345, distance: 4.9
click at [600, 343] on div at bounding box center [604, 343] width 10 height 10
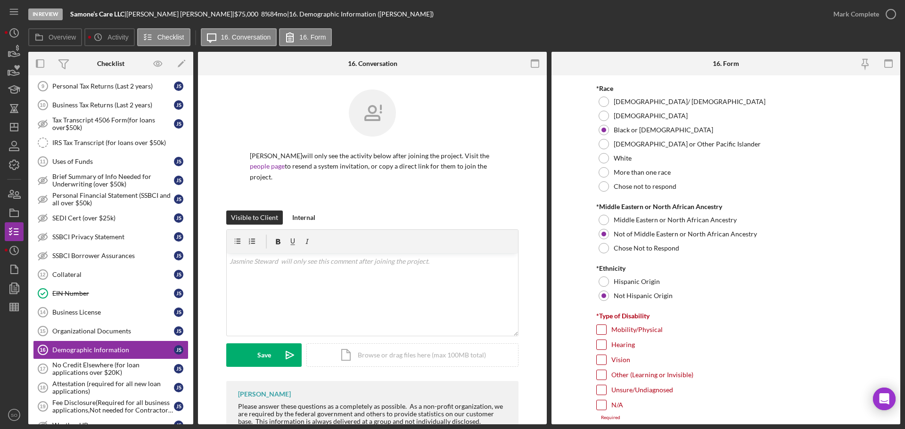
drag, startPoint x: 602, startPoint y: 404, endPoint x: 572, endPoint y: 398, distance: 30.2
click at [600, 405] on input "N/A" at bounding box center [601, 405] width 9 height 9
checkbox input "true"
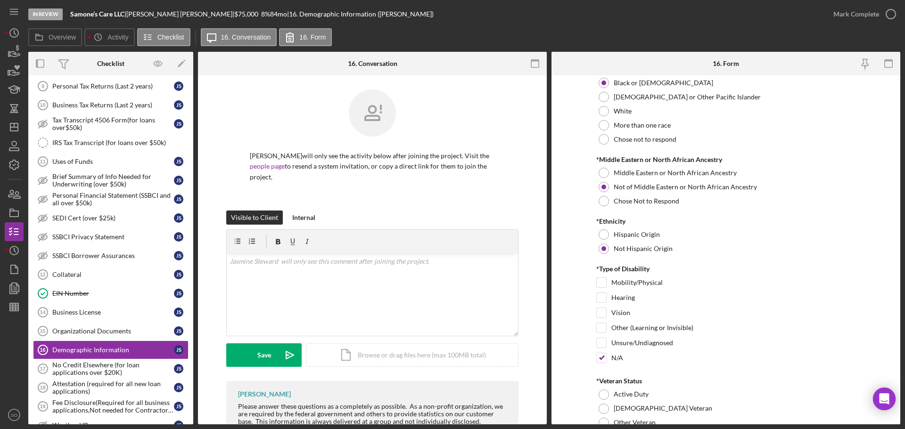
scroll to position [613, 0]
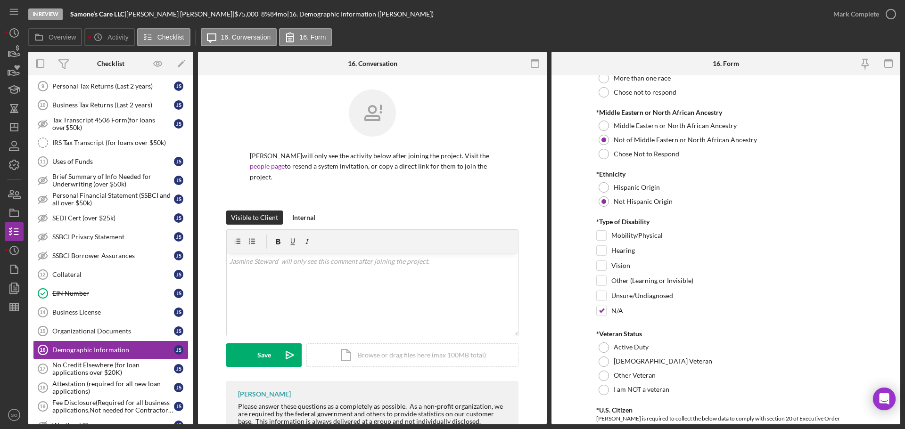
drag, startPoint x: 602, startPoint y: 389, endPoint x: 581, endPoint y: 381, distance: 22.7
click at [602, 389] on div at bounding box center [604, 390] width 10 height 10
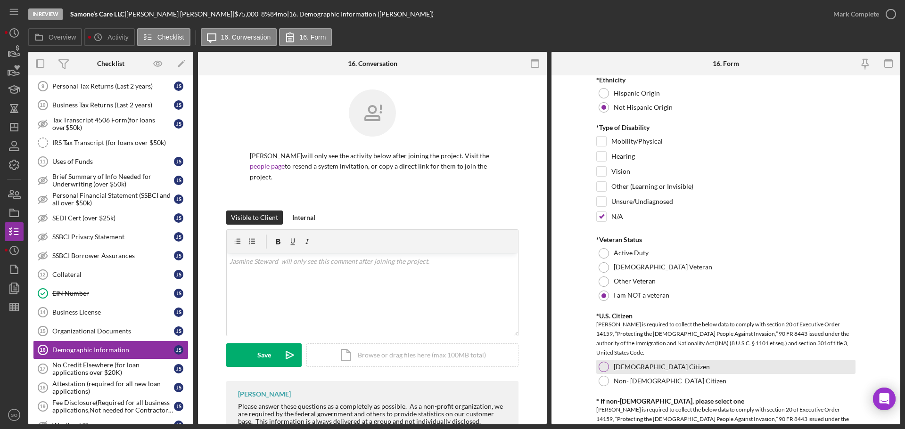
click at [600, 368] on div at bounding box center [604, 367] width 10 height 10
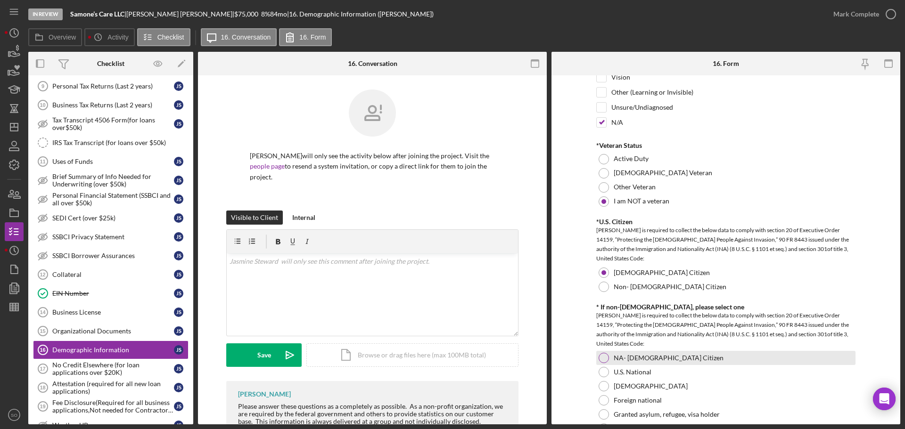
click at [602, 358] on div at bounding box center [604, 358] width 10 height 10
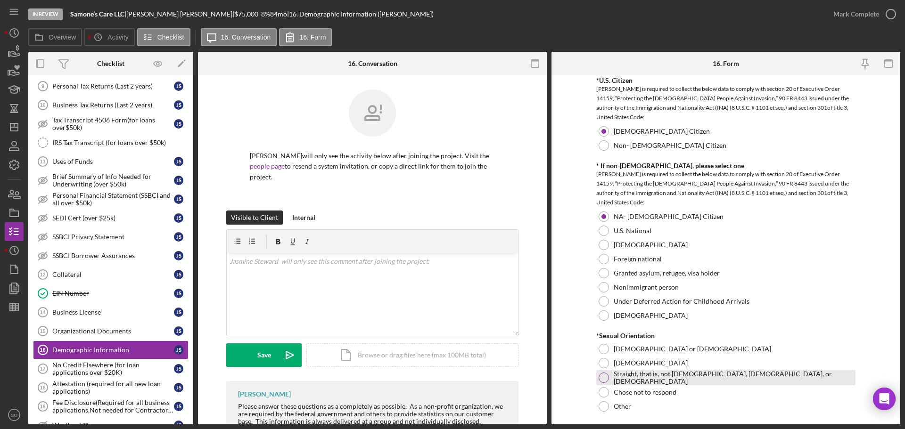
click at [603, 378] on div at bounding box center [604, 378] width 10 height 10
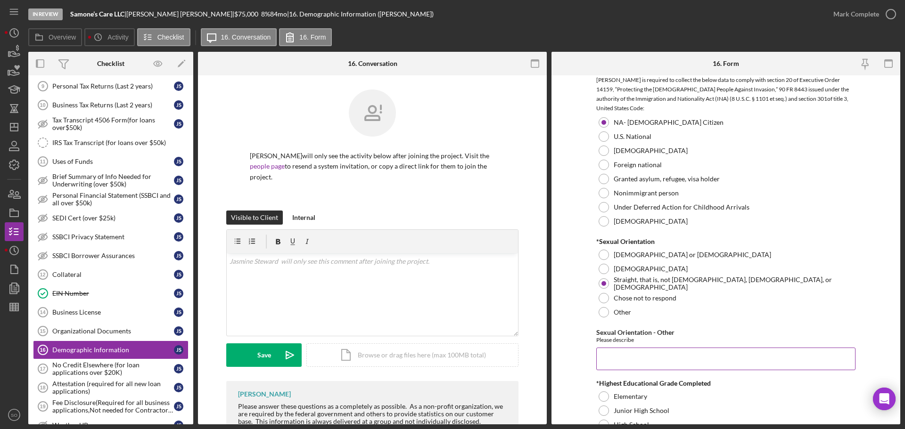
scroll to position [1131, 0]
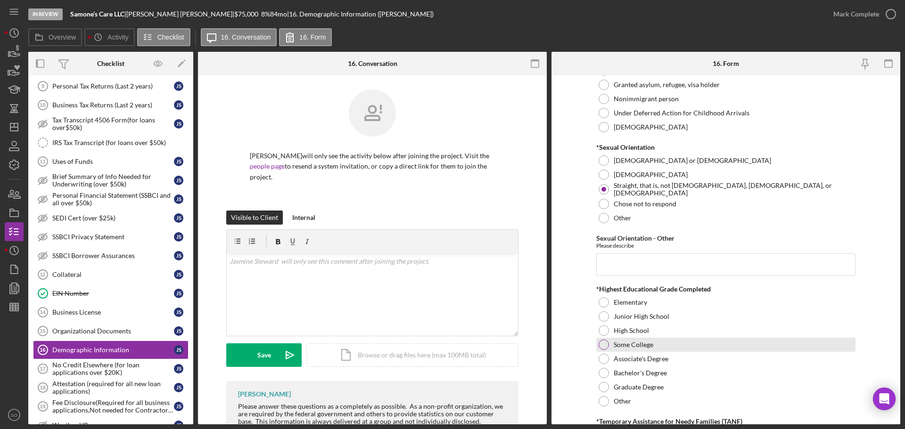
click at [603, 349] on div at bounding box center [604, 345] width 10 height 10
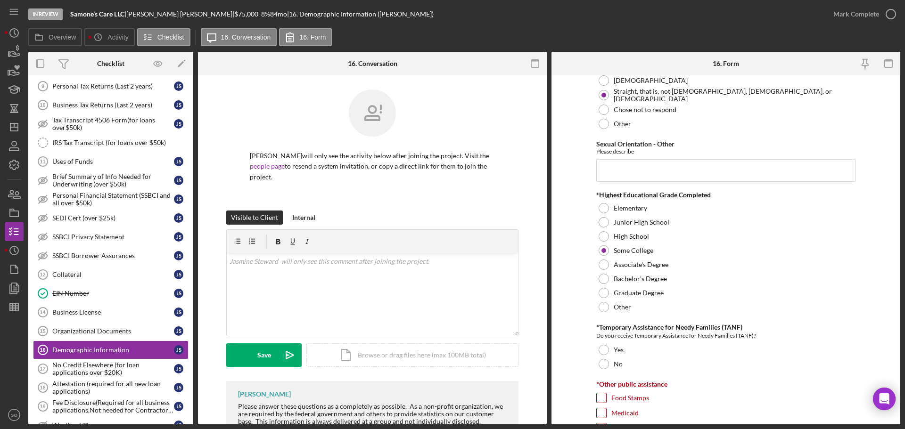
scroll to position [1273, 0]
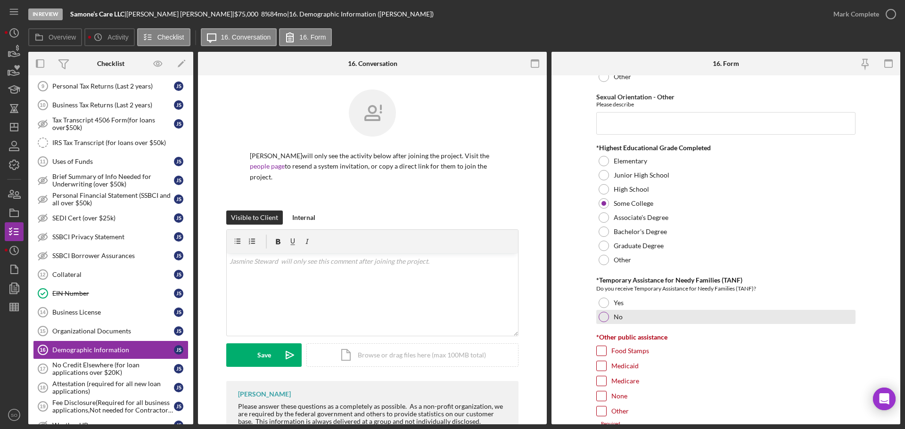
click at [603, 321] on div at bounding box center [604, 317] width 10 height 10
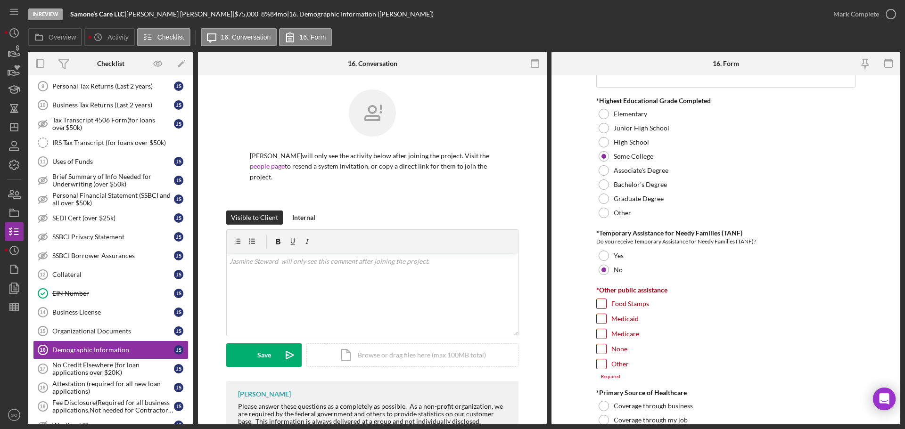
click at [601, 353] on input "None" at bounding box center [601, 349] width 9 height 9
checkbox input "true"
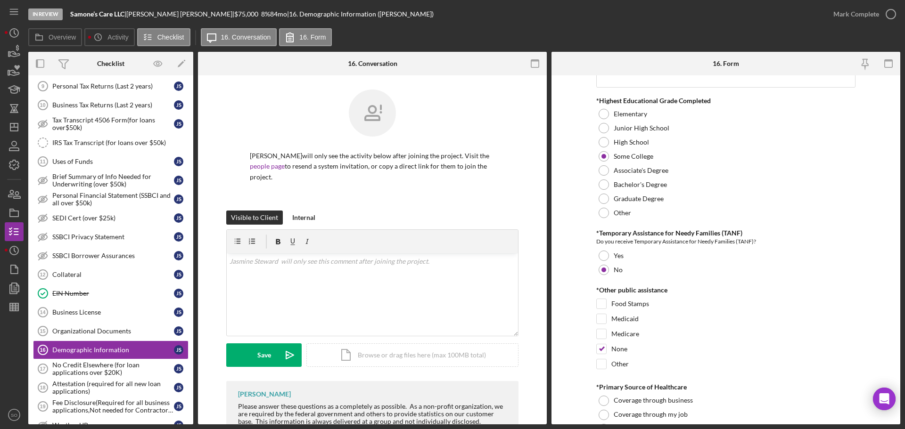
scroll to position [1414, 0]
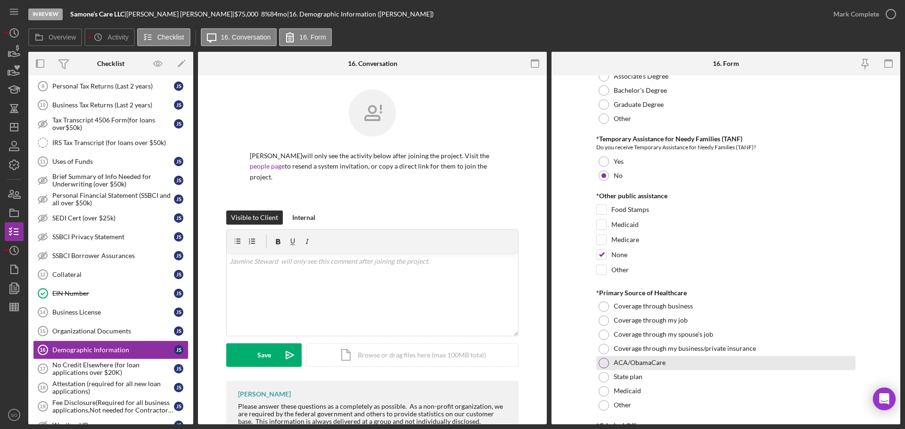
click at [599, 363] on div at bounding box center [604, 363] width 10 height 10
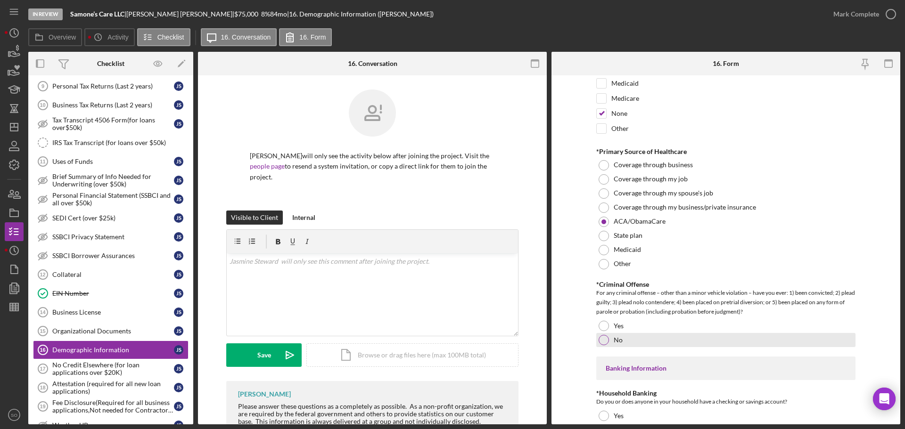
click at [600, 343] on div at bounding box center [604, 340] width 10 height 10
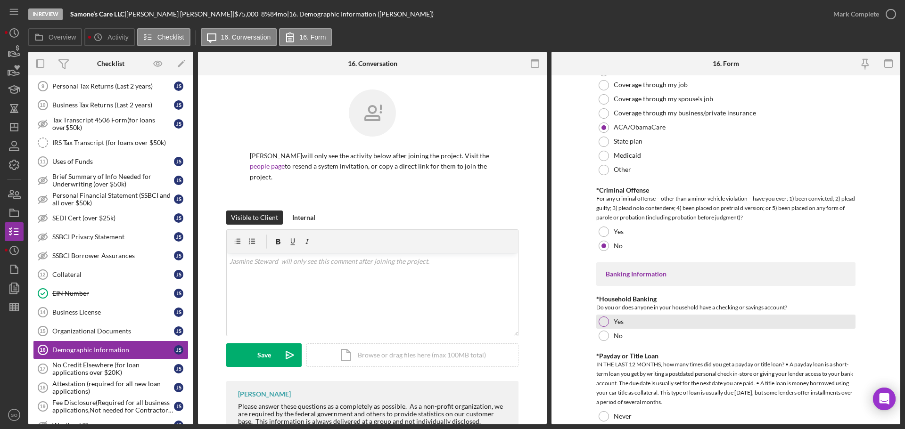
click at [600, 323] on div at bounding box center [604, 322] width 10 height 10
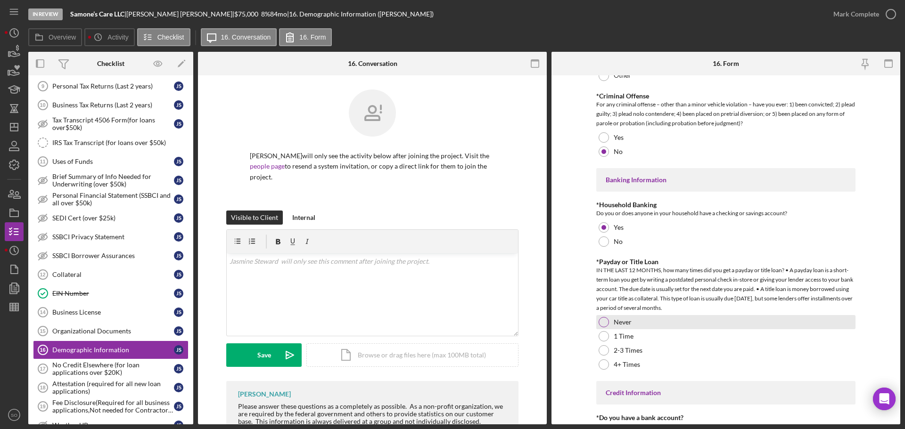
click at [602, 325] on div at bounding box center [604, 322] width 10 height 10
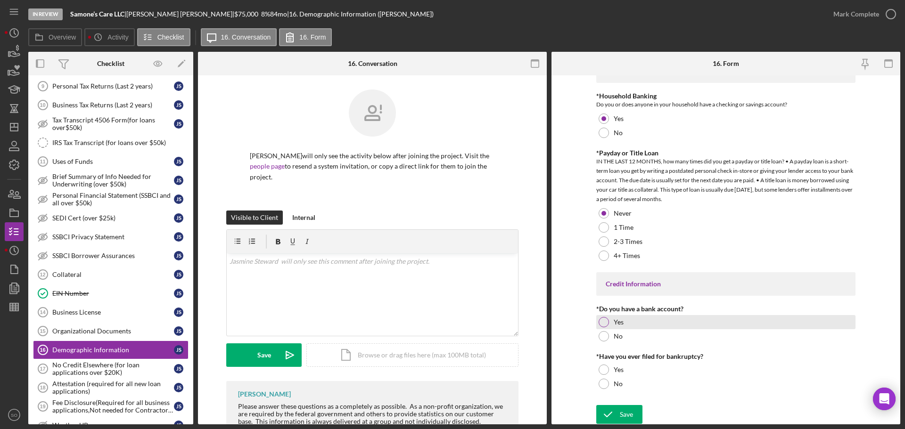
click at [599, 324] on div at bounding box center [604, 322] width 10 height 10
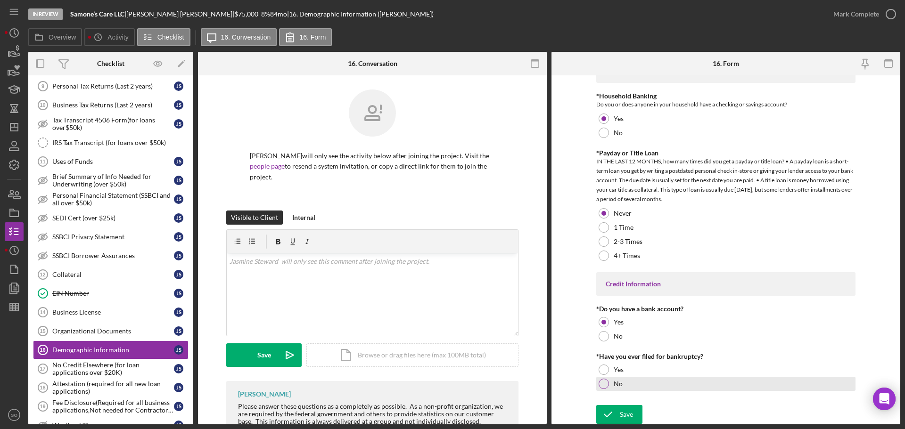
click at [606, 387] on div at bounding box center [604, 384] width 10 height 10
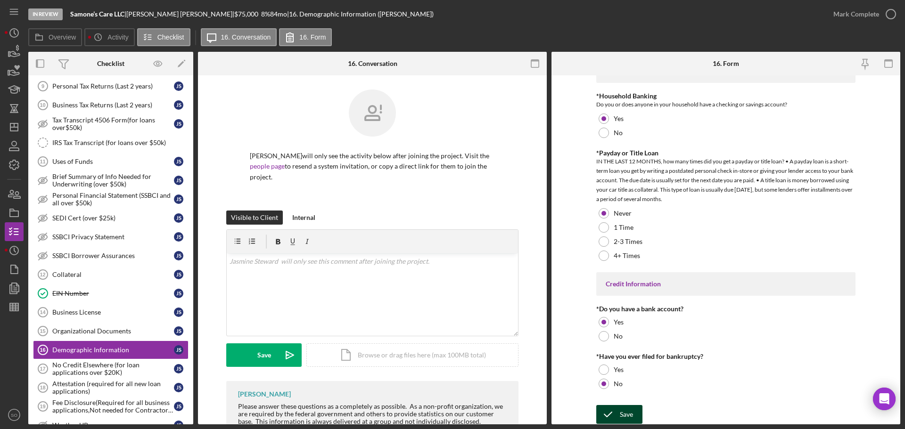
click at [626, 411] on div "Save" at bounding box center [626, 414] width 13 height 19
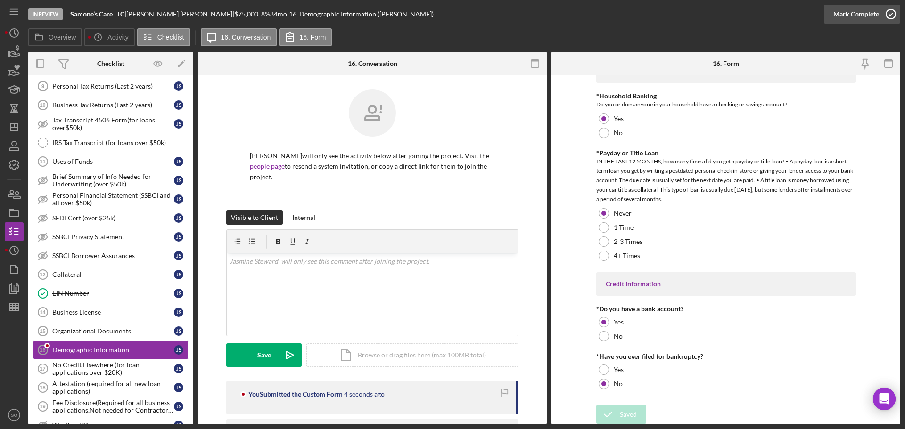
click at [853, 15] on div "Mark Complete" at bounding box center [856, 14] width 46 height 19
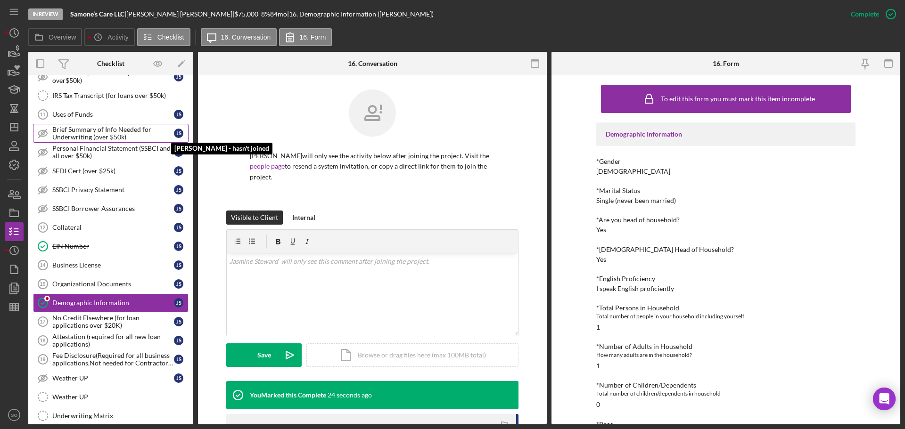
scroll to position [566, 0]
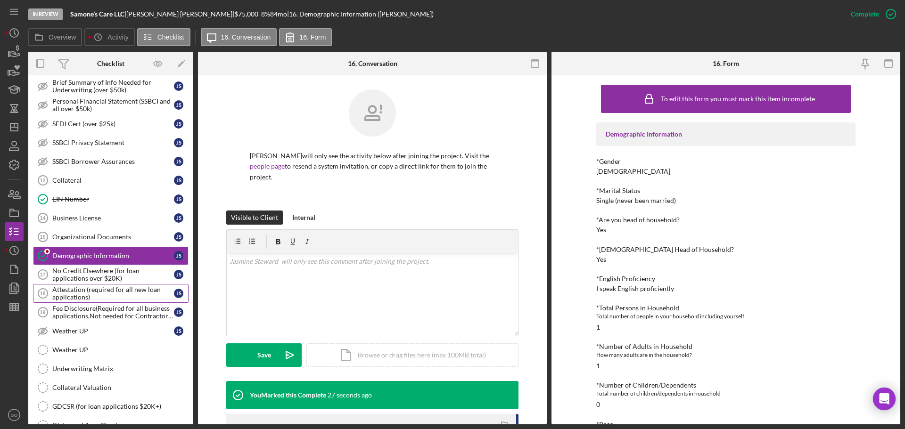
drag, startPoint x: 86, startPoint y: 292, endPoint x: 143, endPoint y: 317, distance: 62.3
click at [88, 296] on div "Attestation (required for all new loan applications)" at bounding box center [113, 293] width 122 height 15
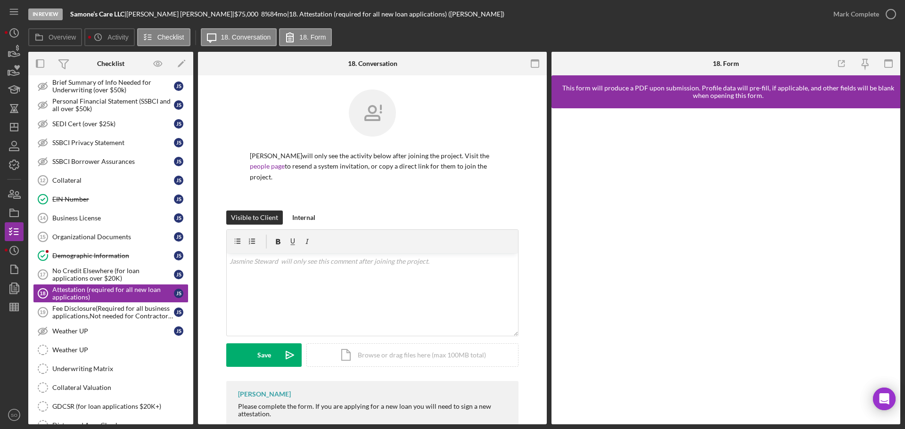
scroll to position [24, 0]
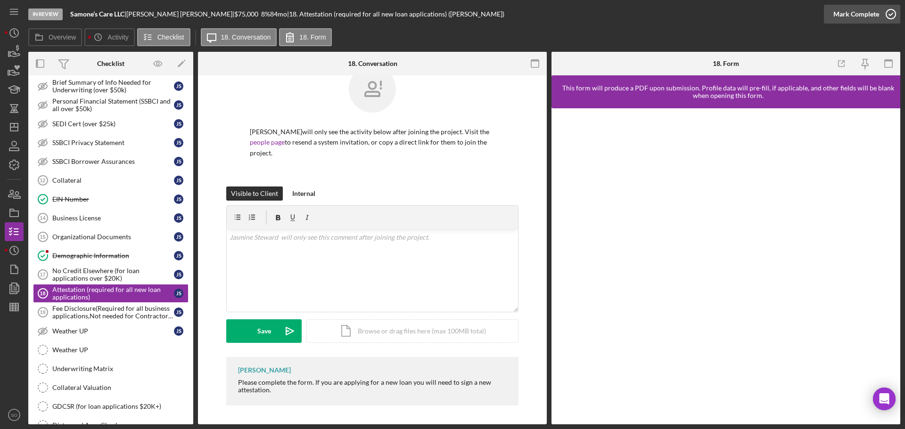
click at [846, 8] on div "Mark Complete" at bounding box center [856, 14] width 46 height 19
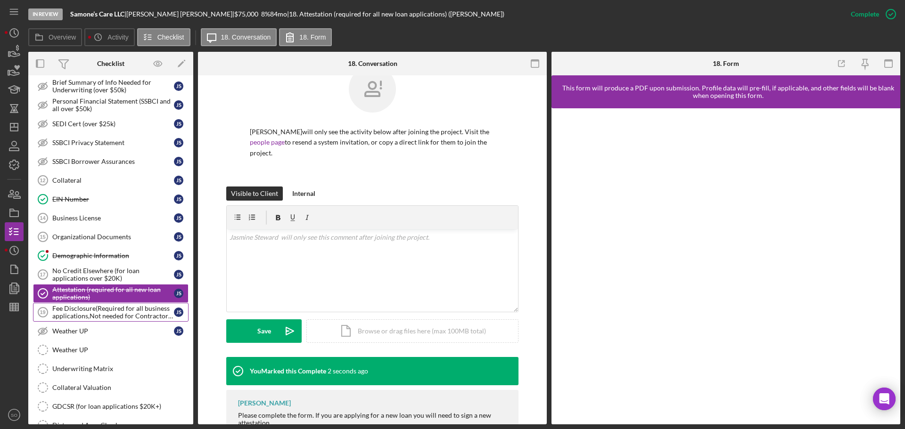
drag, startPoint x: 80, startPoint y: 312, endPoint x: 116, endPoint y: 321, distance: 37.3
click at [82, 315] on div "Fee Disclosure(Required for all business applications,Not needed for Contractor…" at bounding box center [113, 312] width 122 height 15
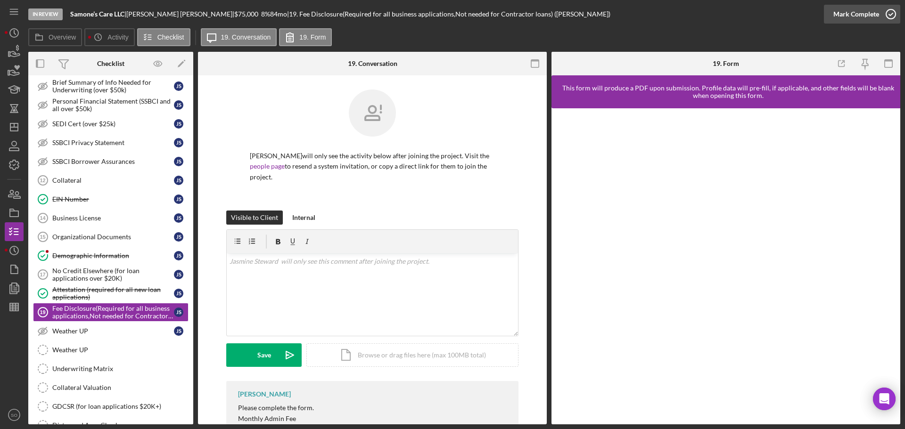
click at [851, 16] on div "Mark Complete" at bounding box center [856, 14] width 46 height 19
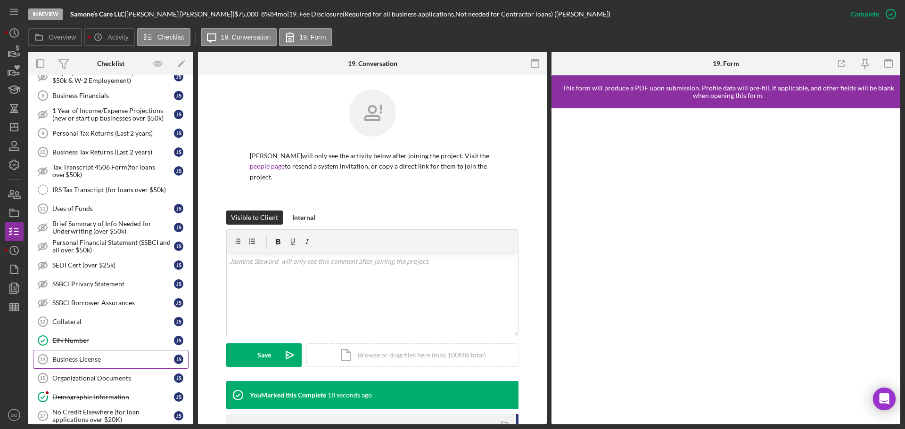
scroll to position [613, 0]
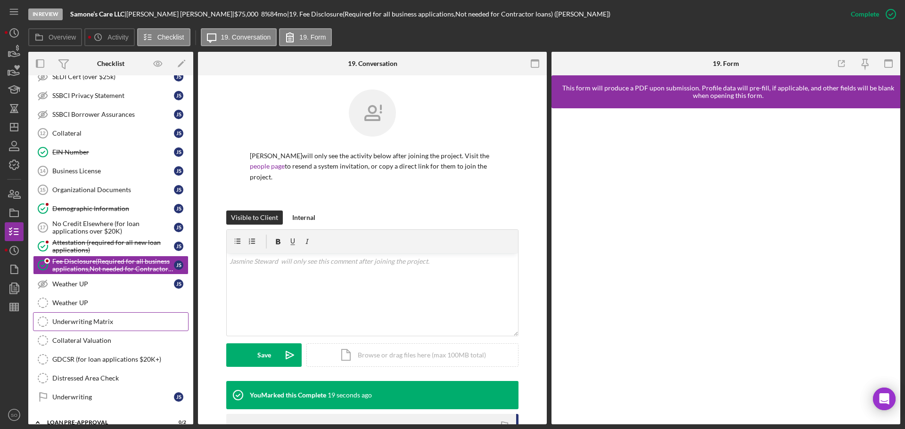
click at [110, 318] on div "Underwriting Matrix" at bounding box center [120, 322] width 136 height 8
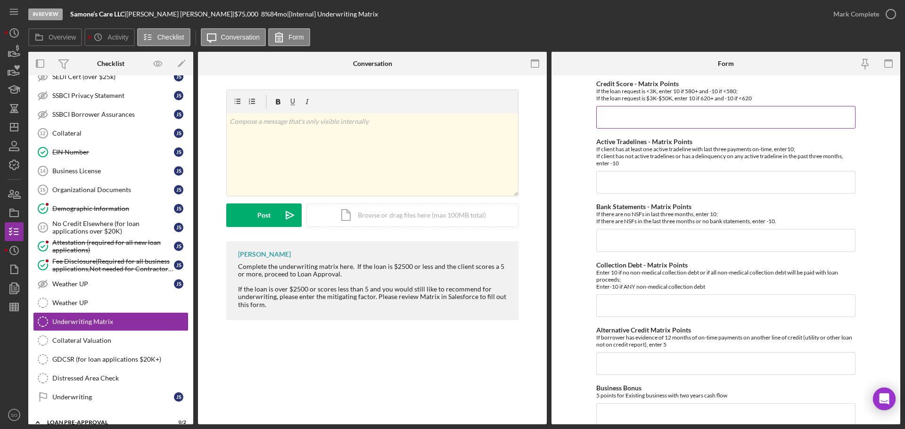
click at [633, 121] on input "Credit Score - Matrix Points" at bounding box center [725, 117] width 259 height 23
type input "10"
drag, startPoint x: 617, startPoint y: 185, endPoint x: 618, endPoint y: 191, distance: 6.7
click at [617, 185] on input "Active Tradelines - Matrix Points" at bounding box center [725, 182] width 259 height 23
type input "10"
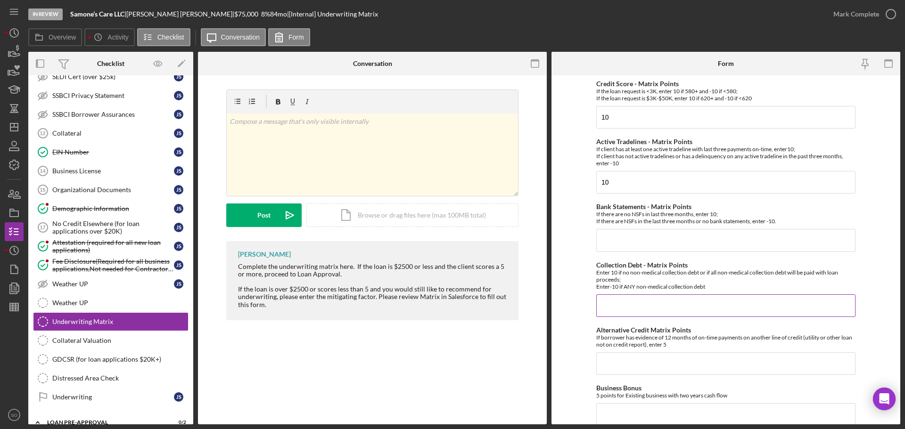
click at [654, 308] on input "Collection Debt - Matrix Points" at bounding box center [725, 306] width 259 height 23
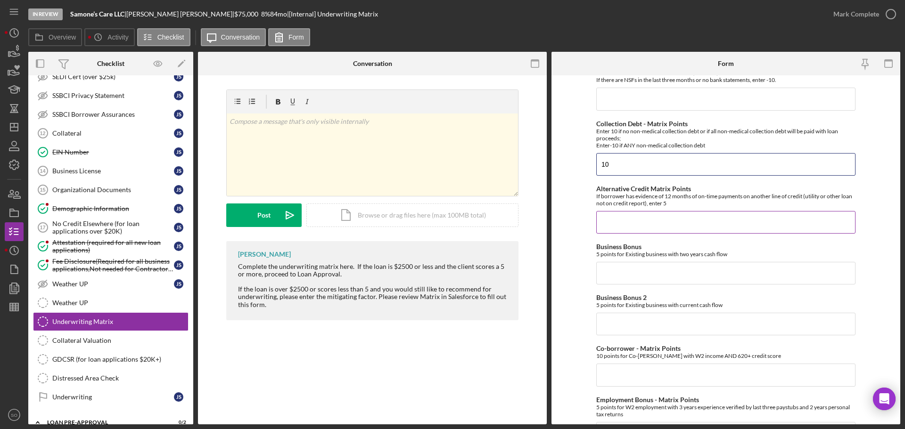
type input "10"
click at [618, 216] on input "Alternative Credit Matrix Points" at bounding box center [725, 222] width 259 height 23
type input "0"
drag, startPoint x: 637, startPoint y: 270, endPoint x: 643, endPoint y: 293, distance: 24.3
click at [641, 276] on input "Business Bonus" at bounding box center [725, 273] width 259 height 23
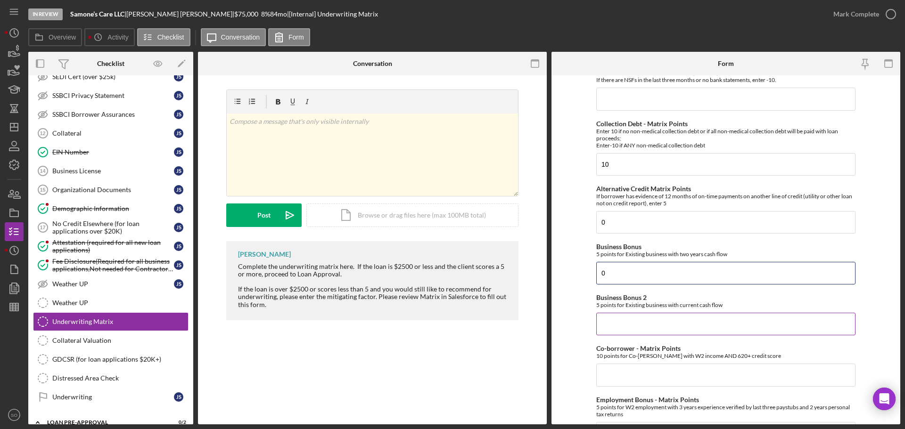
type input "0"
drag, startPoint x: 644, startPoint y: 322, endPoint x: 650, endPoint y: 330, distance: 10.0
click at [650, 328] on input "Business Bonus 2" at bounding box center [725, 324] width 259 height 23
type input "0"
click at [645, 376] on input "Co-borrower - Matrix Points" at bounding box center [725, 375] width 259 height 23
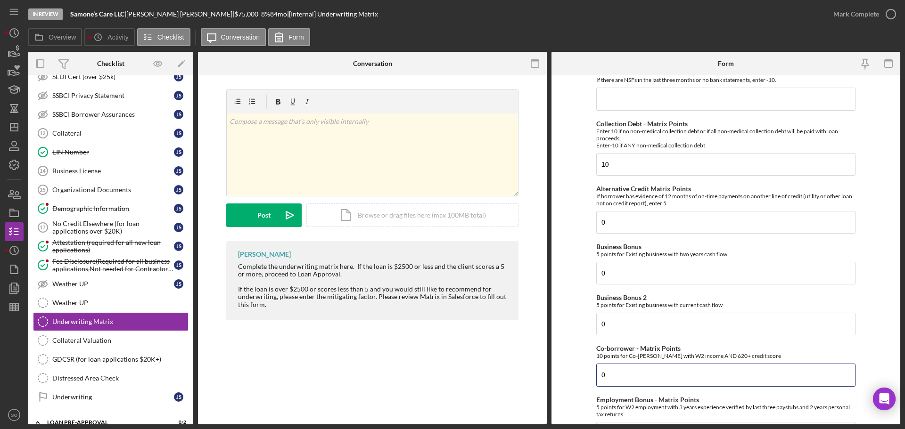
scroll to position [283, 0]
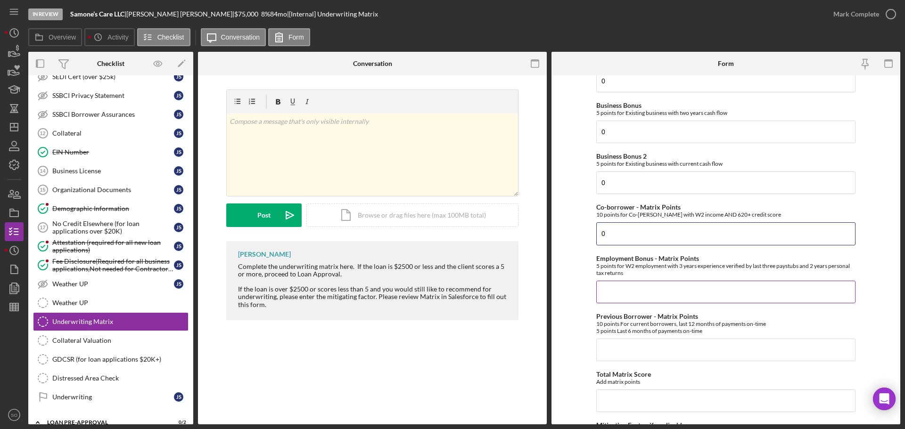
type input "0"
click at [639, 293] on input "Employment Bonus - Matrix Points" at bounding box center [725, 292] width 259 height 23
type input "0"
click at [642, 352] on input "Previous Borrower - Matrix Points" at bounding box center [725, 350] width 259 height 23
type input "0"
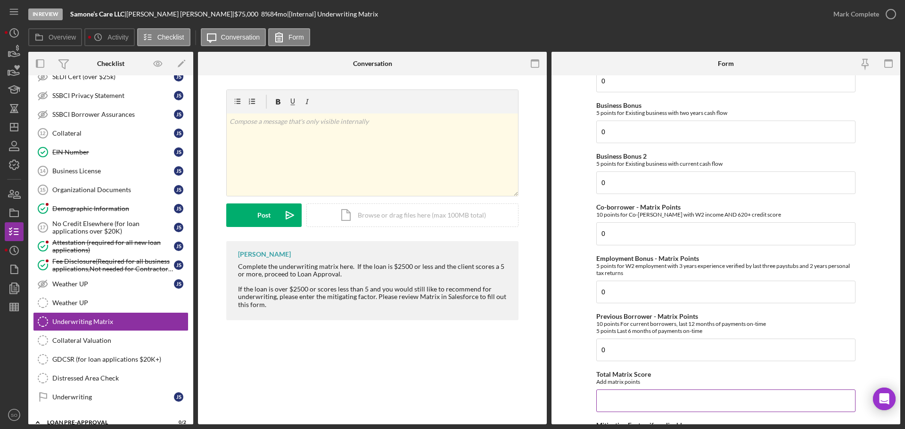
click at [645, 395] on input "Total Matrix Score" at bounding box center [725, 401] width 259 height 23
type input "40"
click at [580, 378] on form "Credit Score - Matrix Points If the loan request is <3K, enter 10 if 580+ and -…" at bounding box center [725, 249] width 349 height 349
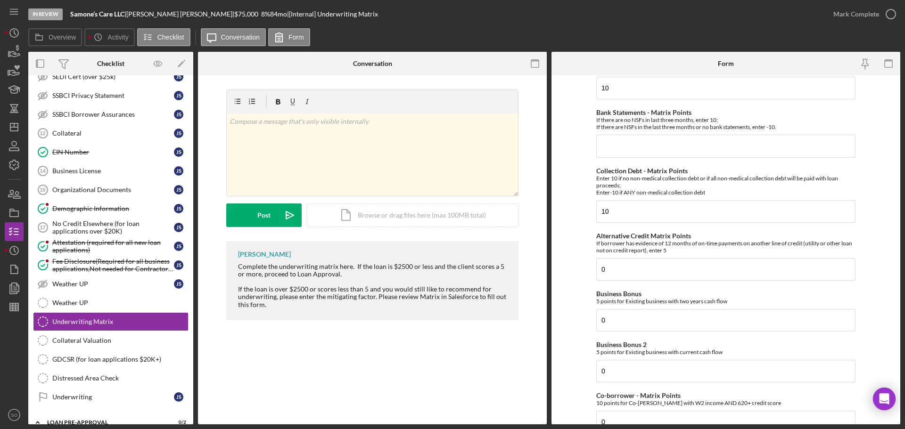
scroll to position [0, 0]
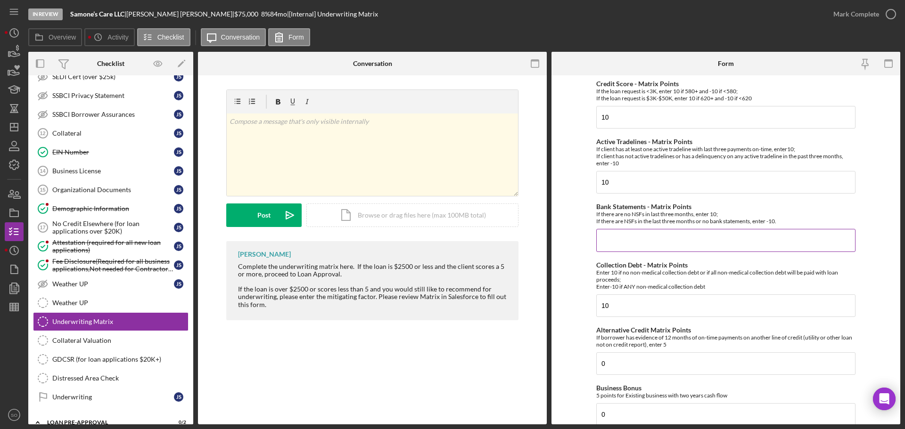
click at [612, 239] on input "Bank Statements - Matrix Points" at bounding box center [725, 240] width 259 height 23
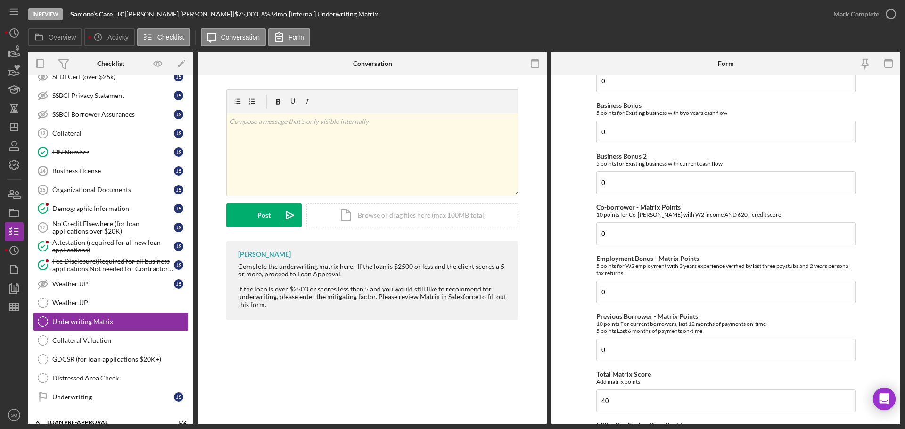
scroll to position [459, 0]
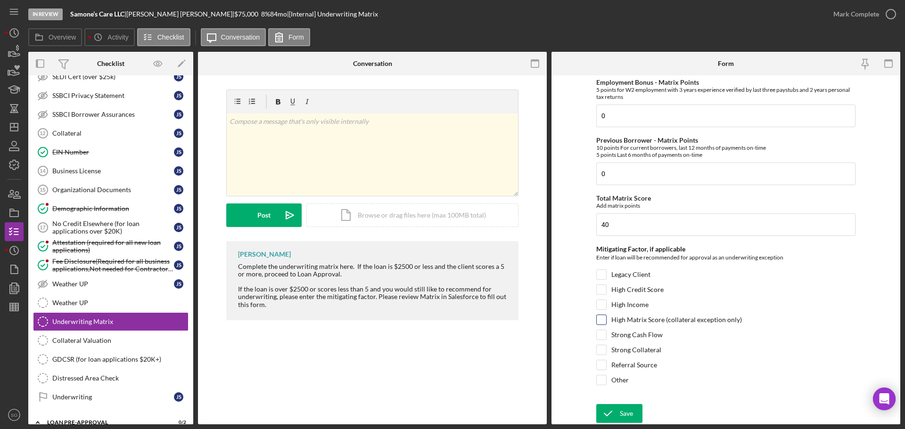
type input "10"
click at [603, 318] on input "High Matrix Score (collateral exception only)" at bounding box center [601, 319] width 9 height 9
checkbox input "true"
click at [598, 300] on div at bounding box center [601, 305] width 10 height 10
click at [601, 290] on input "High Credit Score" at bounding box center [601, 289] width 9 height 9
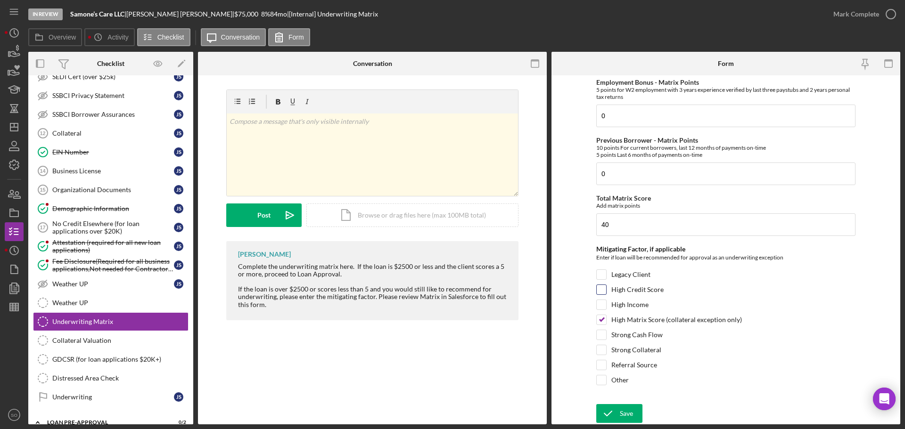
checkbox input "true"
click at [603, 302] on div at bounding box center [601, 305] width 10 height 10
click at [602, 306] on input "High Income" at bounding box center [601, 304] width 9 height 9
checkbox input "true"
click at [628, 415] on div "Save" at bounding box center [626, 413] width 13 height 19
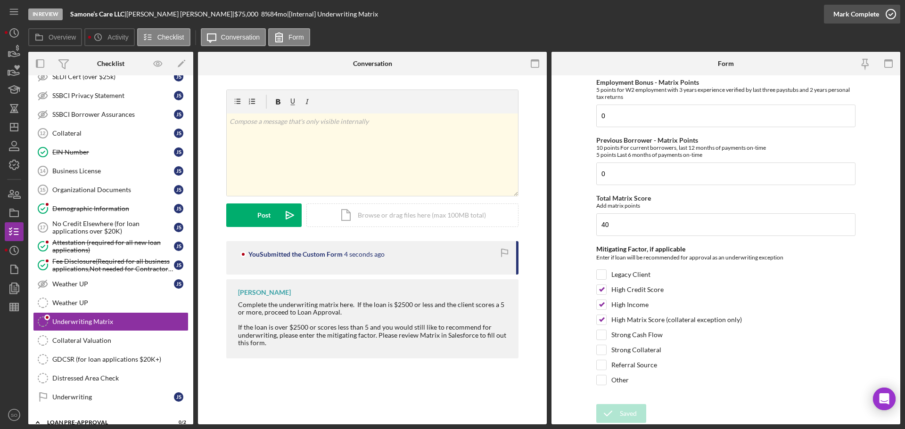
click at [850, 16] on div "Mark Complete" at bounding box center [856, 14] width 46 height 19
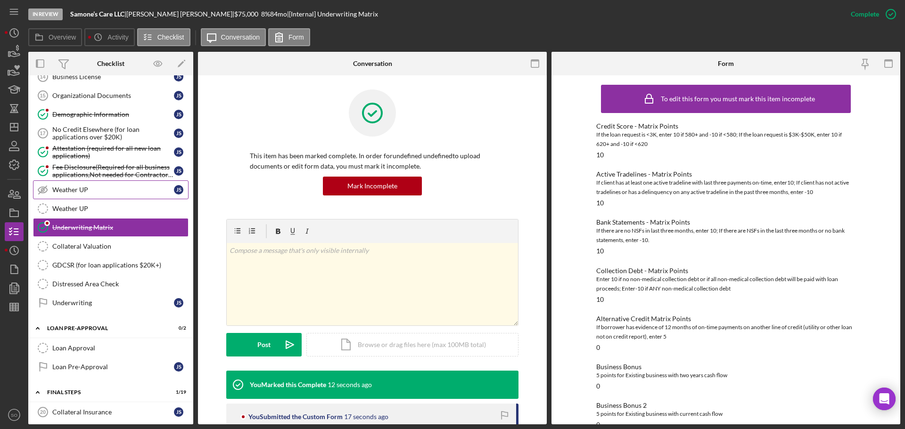
scroll to position [754, 0]
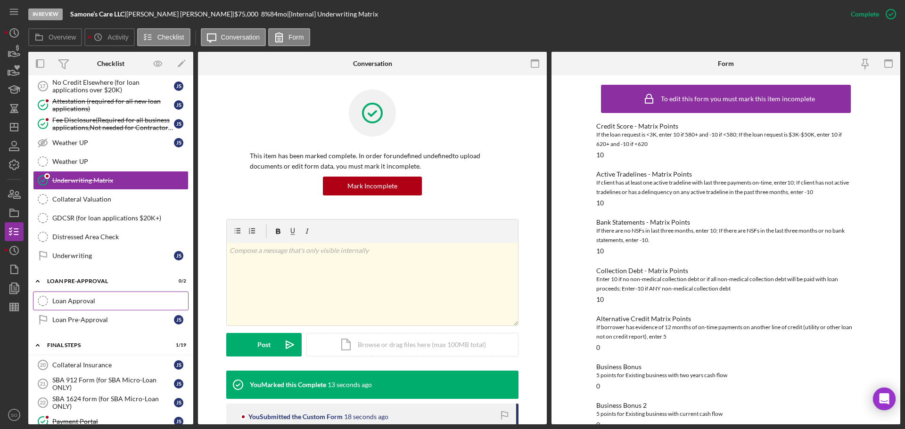
click at [93, 294] on link "Loan Approval Loan Approval" at bounding box center [111, 301] width 156 height 19
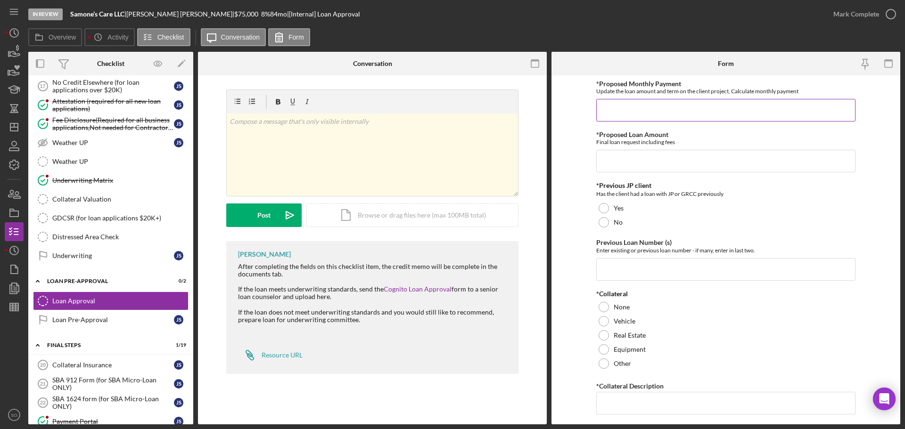
click at [634, 111] on input "*Proposed Monthly Payment" at bounding box center [725, 110] width 259 height 23
type input "$1,121"
click at [636, 163] on input "*Proposed Loan Amount" at bounding box center [725, 161] width 259 height 23
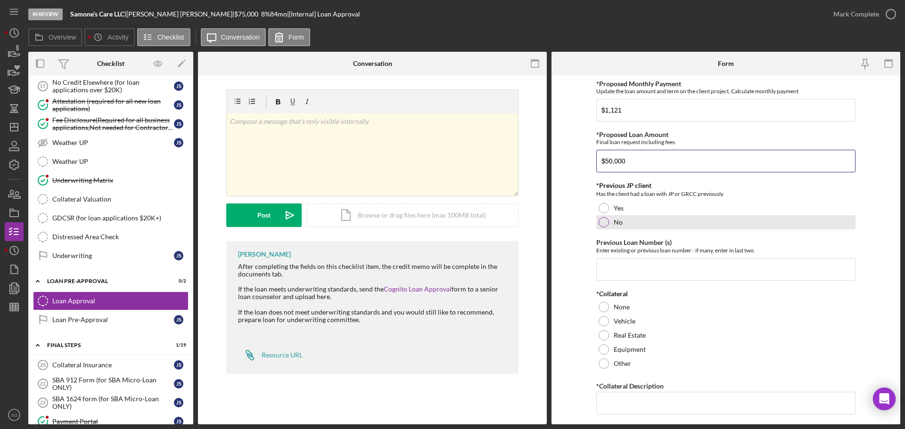
type input "$50,000"
drag, startPoint x: 610, startPoint y: 220, endPoint x: 611, endPoint y: 231, distance: 11.3
click at [610, 220] on div "No" at bounding box center [725, 222] width 259 height 14
click at [625, 268] on input "Previous Loan Number (s)" at bounding box center [725, 269] width 259 height 23
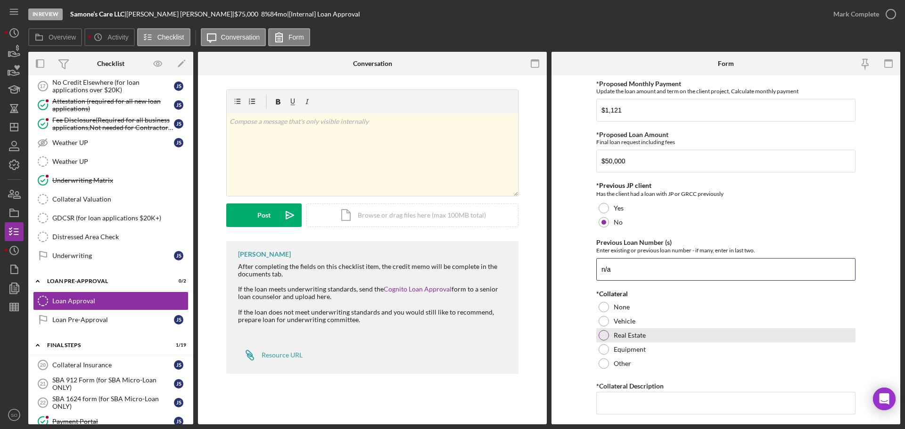
type input "n/a"
click at [603, 333] on div at bounding box center [604, 335] width 10 height 10
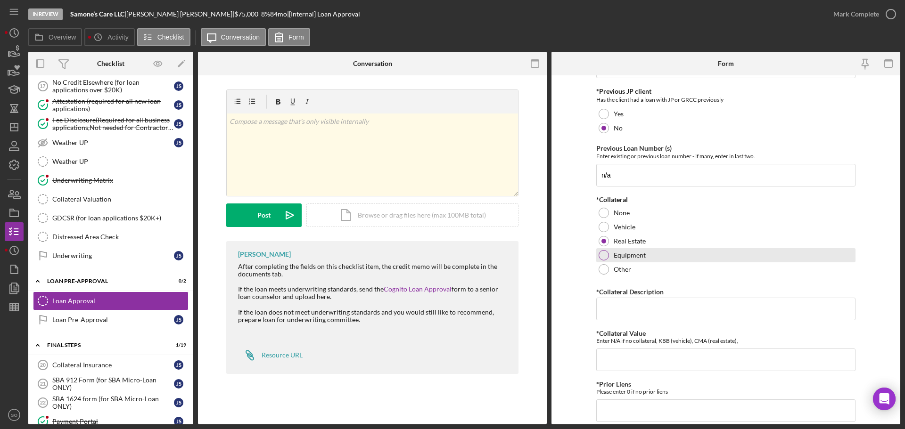
scroll to position [141, 0]
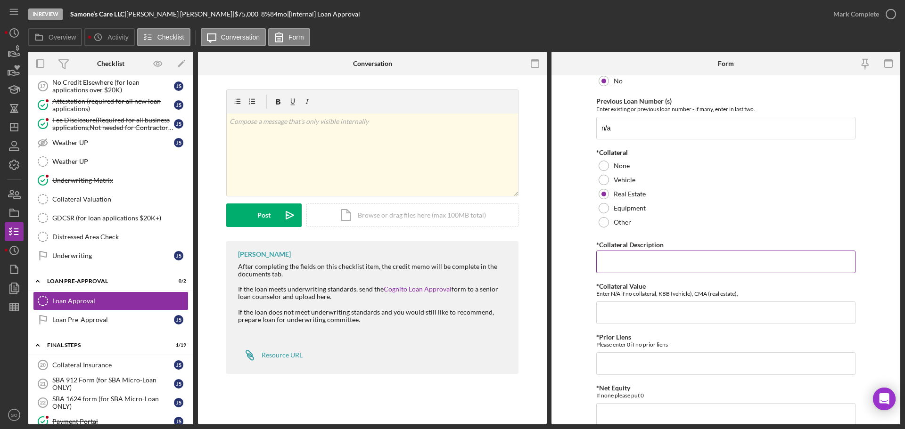
click at [627, 258] on input "*Collateral Description" at bounding box center [725, 262] width 259 height 23
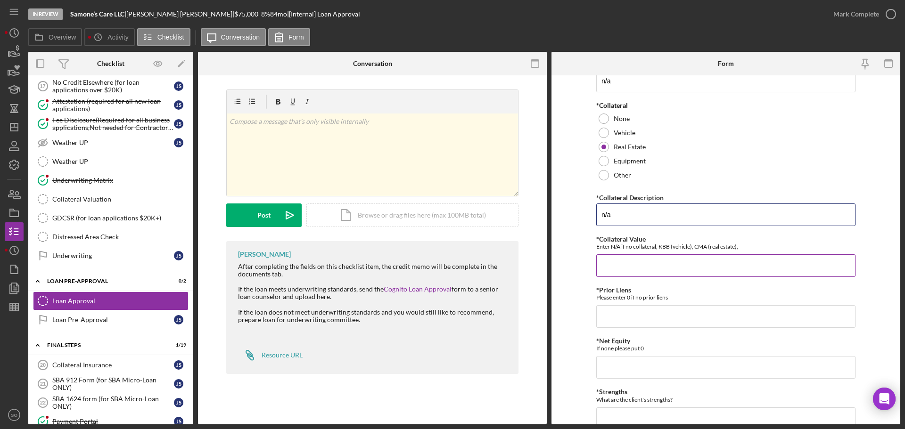
type input "n/a"
click at [626, 270] on input "*Collateral Value" at bounding box center [725, 266] width 259 height 23
type input "n/a"
click at [623, 334] on div "*Proposed Monthly Payment Update the loan amount and term on the client project…" at bounding box center [725, 241] width 259 height 699
click at [625, 320] on input "*Prior Liens" at bounding box center [725, 316] width 259 height 23
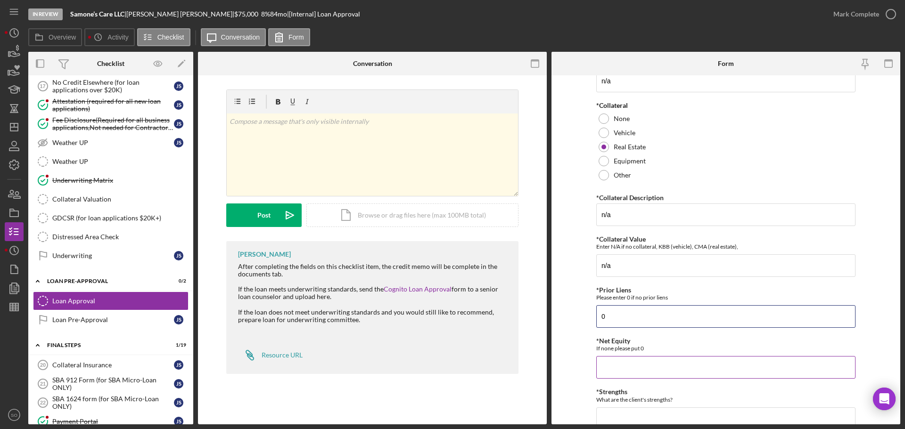
type input "0"
click at [617, 374] on input "*Net Equity" at bounding box center [725, 367] width 259 height 23
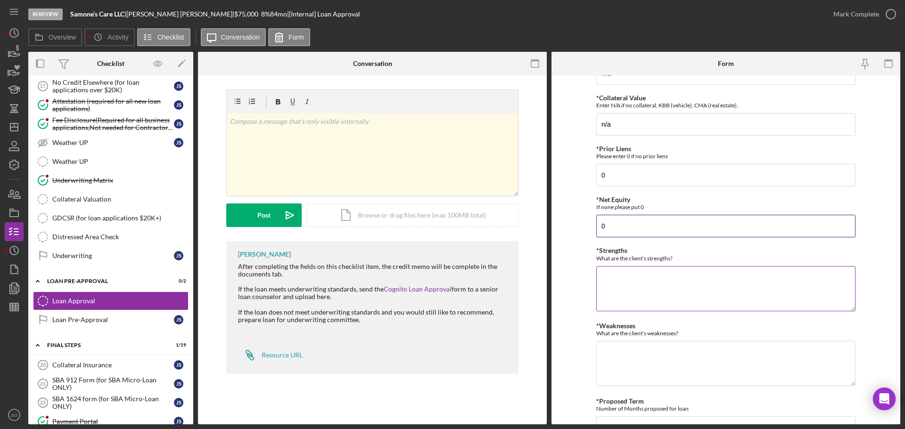
scroll to position [379, 0]
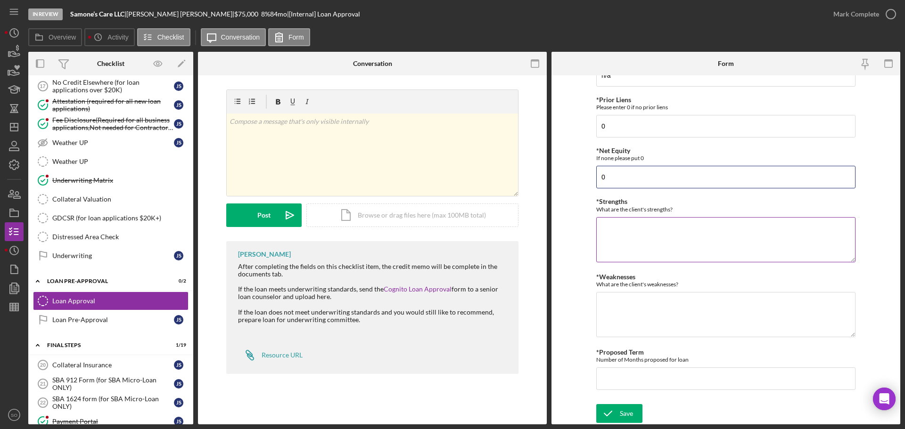
type input "0"
click at [631, 239] on textarea "*Strengths" at bounding box center [725, 239] width 259 height 45
type textarea "High Credit Score High Matrix High Income"
click at [630, 312] on textarea "*Weaknesses" at bounding box center [725, 314] width 259 height 45
type textarea "Unsecured loan"
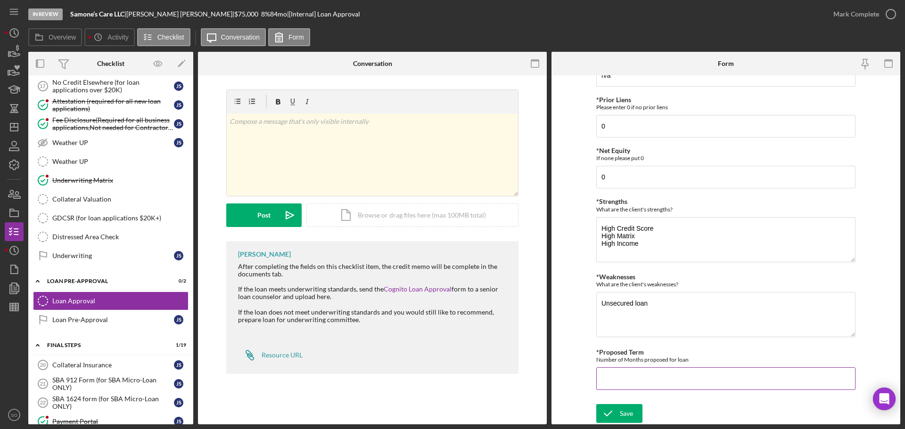
click at [640, 380] on input "*Proposed Term" at bounding box center [725, 379] width 259 height 23
type input "60"
click at [632, 416] on button "Save" at bounding box center [619, 413] width 46 height 19
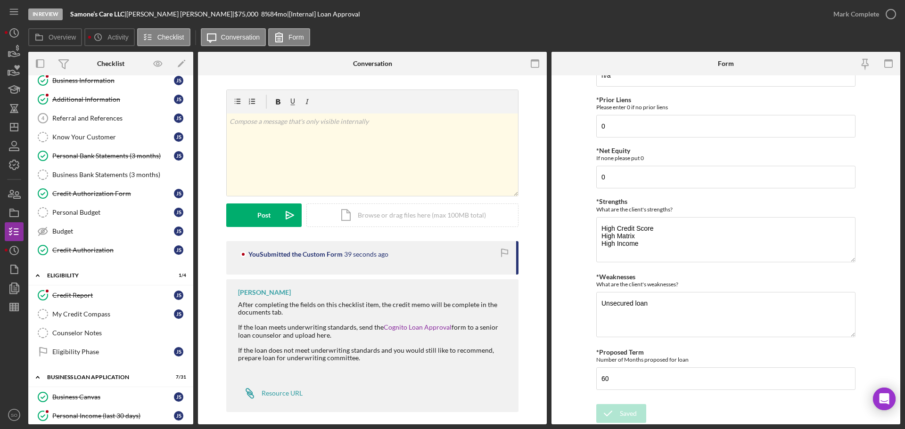
scroll to position [0, 0]
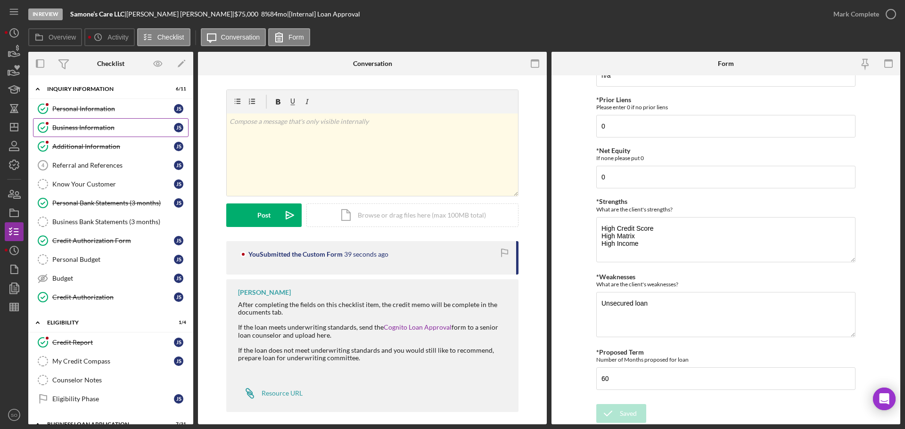
click at [80, 128] on div "Business Information" at bounding box center [113, 128] width 122 height 8
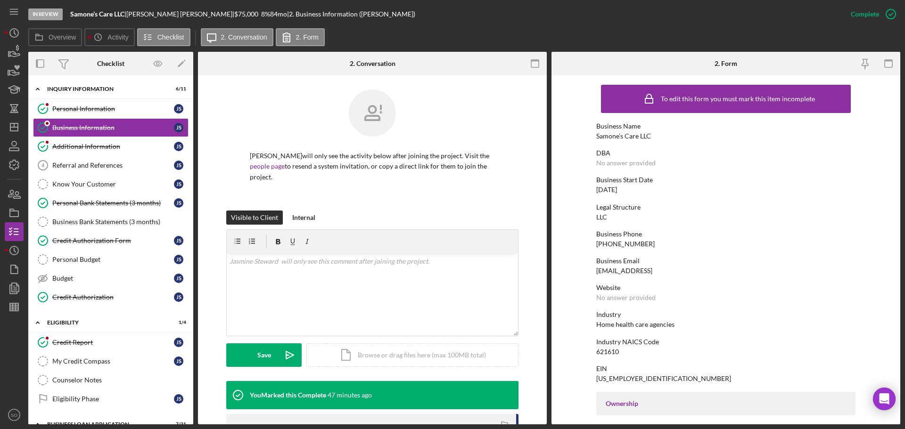
drag, startPoint x: 649, startPoint y: 135, endPoint x: 615, endPoint y: 134, distance: 34.4
click at [615, 134] on div "Business Name Samone’s Care LLC" at bounding box center [725, 131] width 259 height 17
click at [617, 133] on div "Samone’s Care LLC" at bounding box center [623, 136] width 55 height 8
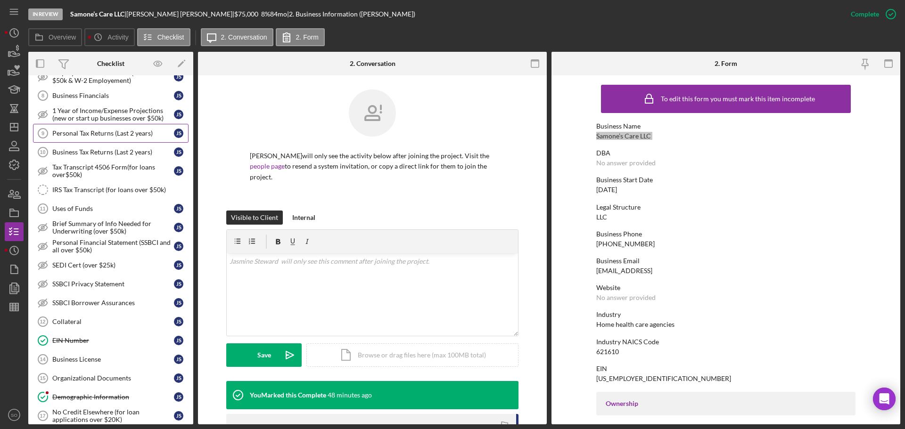
scroll to position [613, 0]
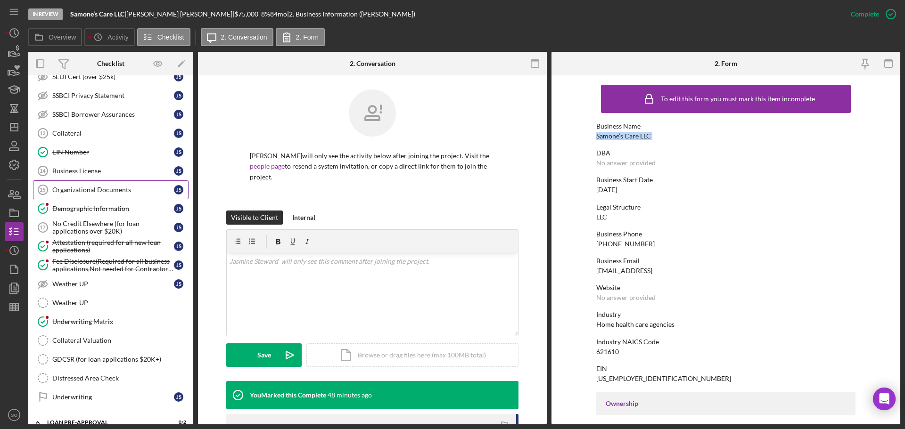
click at [96, 191] on div "Organizational Documents" at bounding box center [113, 190] width 122 height 8
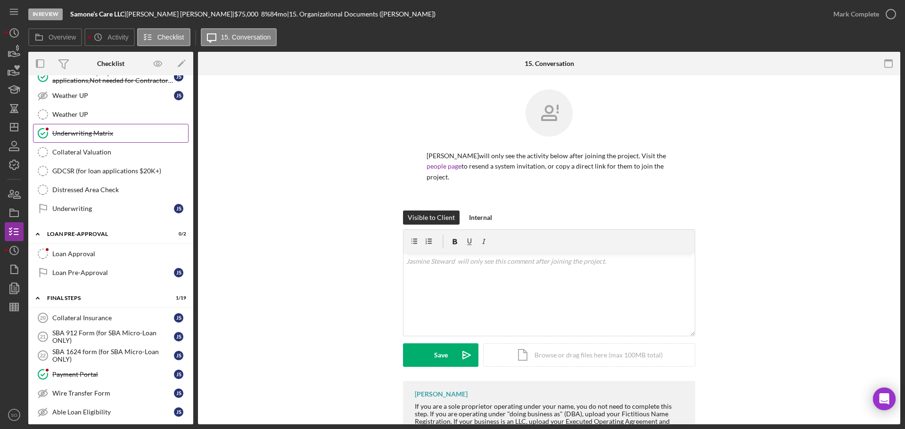
scroll to position [848, 0]
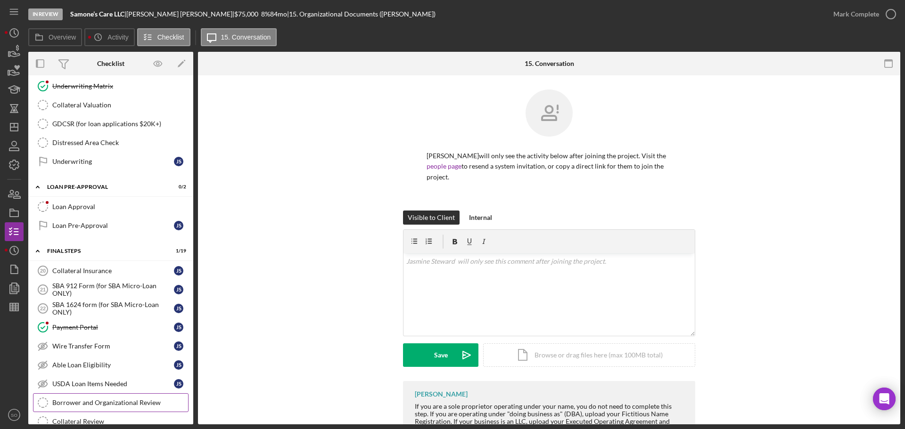
drag, startPoint x: 136, startPoint y: 399, endPoint x: 159, endPoint y: 403, distance: 23.9
click at [136, 399] on div "Borrower and Organizational Review" at bounding box center [120, 403] width 136 height 8
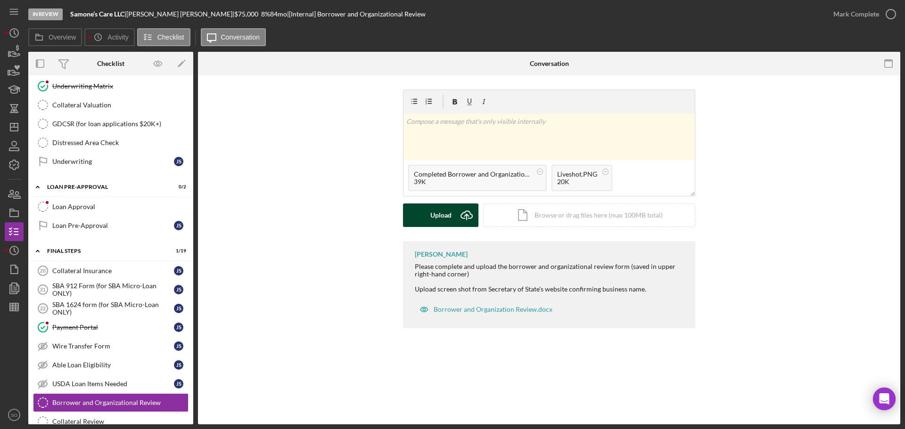
click at [436, 215] on div "Upload" at bounding box center [440, 216] width 21 height 24
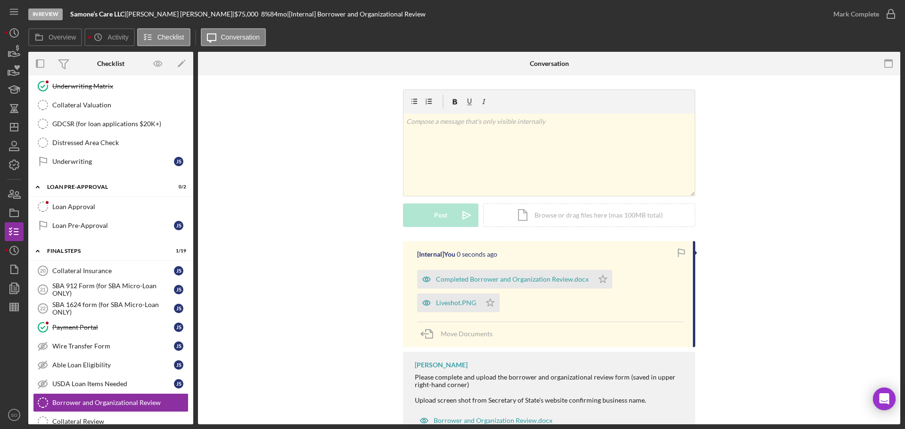
scroll to position [34, 0]
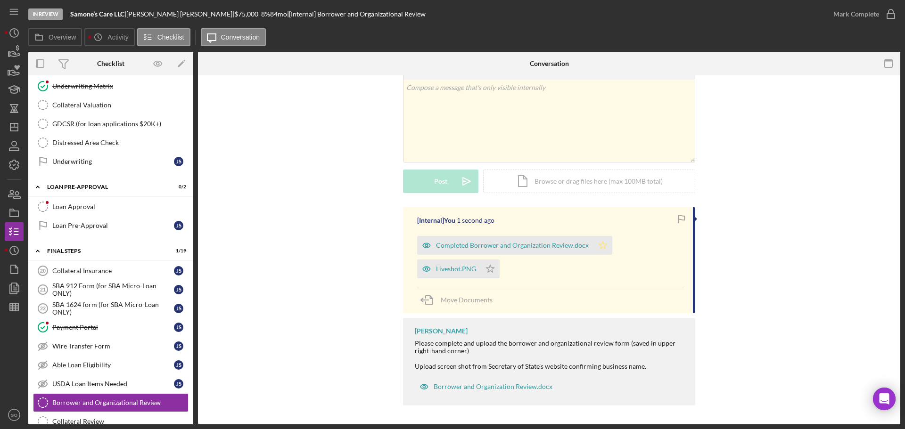
click at [603, 245] on icon "Icon/Star" at bounding box center [602, 245] width 19 height 19
click at [493, 270] on icon "Icon/Star" at bounding box center [490, 269] width 19 height 19
drag, startPoint x: 832, startPoint y: 22, endPoint x: 829, endPoint y: 38, distance: 16.4
click at [832, 22] on button "Mark Complete" at bounding box center [862, 14] width 76 height 19
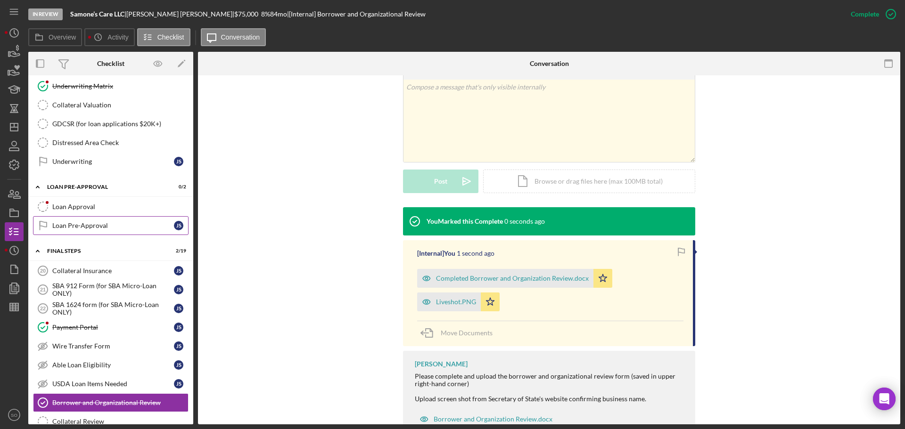
scroll to position [943, 0]
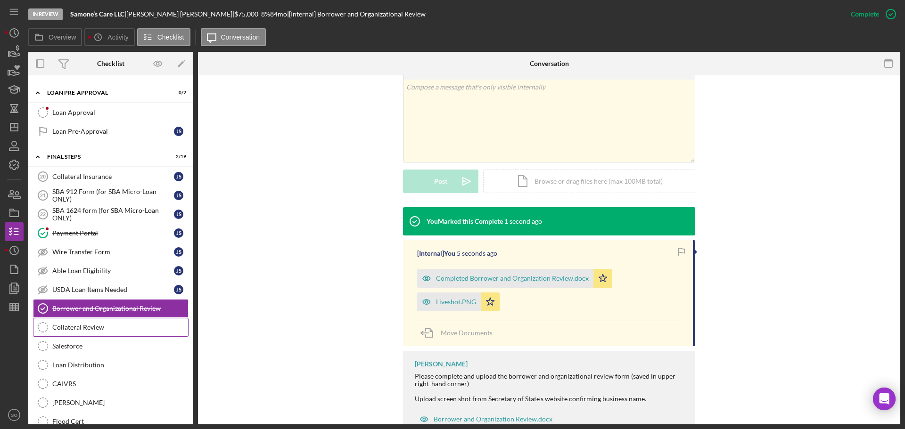
click at [120, 330] on div "Collateral Review" at bounding box center [120, 328] width 136 height 8
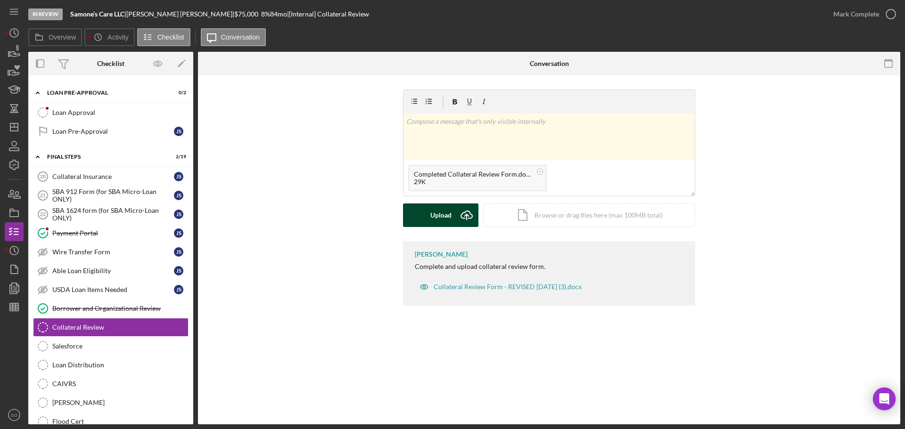
click at [436, 213] on div "Upload" at bounding box center [440, 216] width 21 height 24
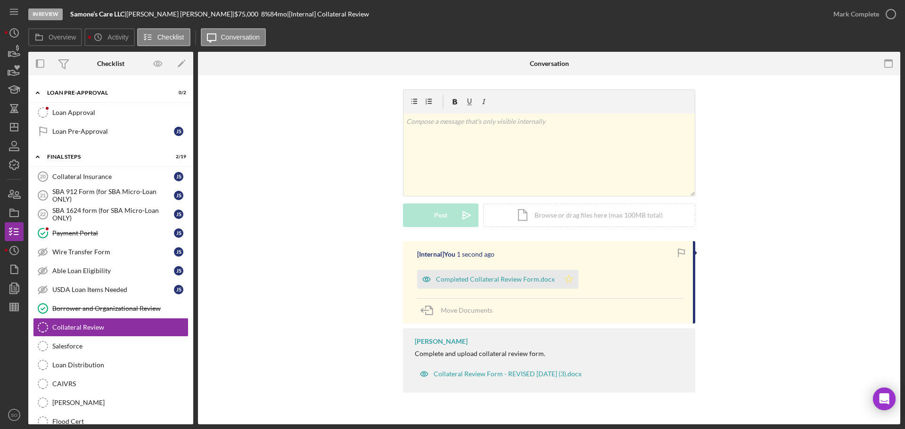
click at [562, 279] on icon "Icon/Star" at bounding box center [568, 279] width 19 height 19
click at [841, 18] on div "Mark Complete" at bounding box center [856, 14] width 46 height 19
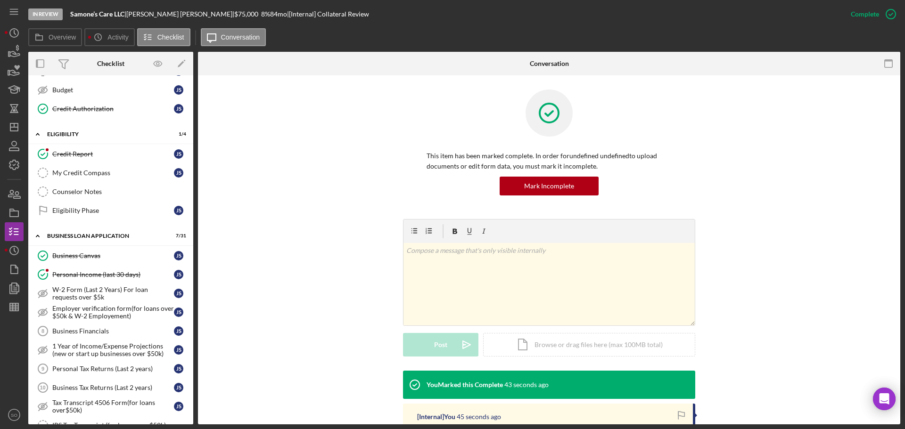
scroll to position [94, 0]
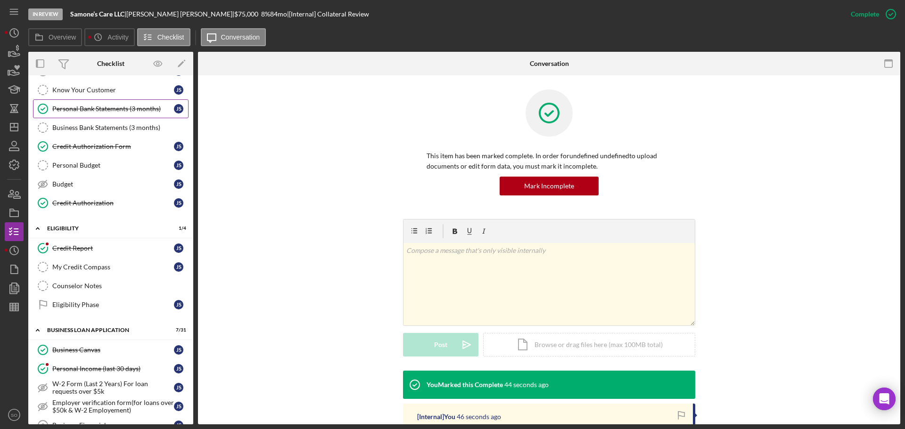
click at [89, 104] on link "Personal Bank Statements (3 months) Personal Bank Statements (3 months) J S" at bounding box center [111, 108] width 156 height 19
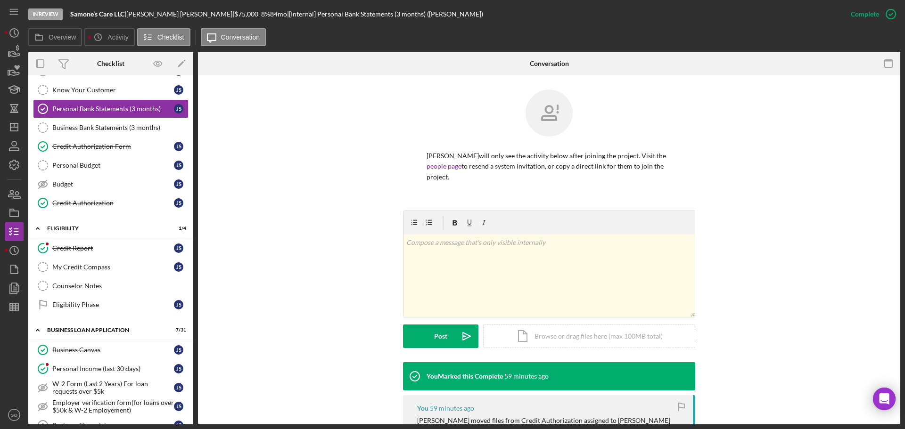
scroll to position [141, 0]
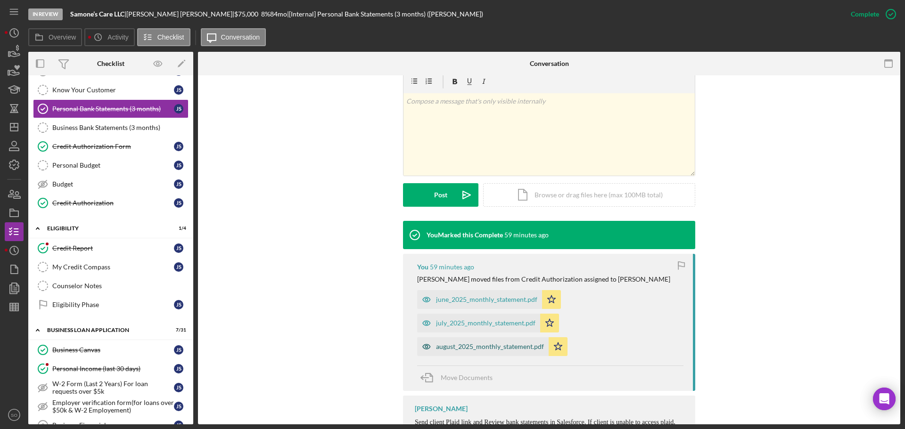
click at [513, 349] on div "august_2025_monthly_statement.pdf" at bounding box center [490, 347] width 108 height 8
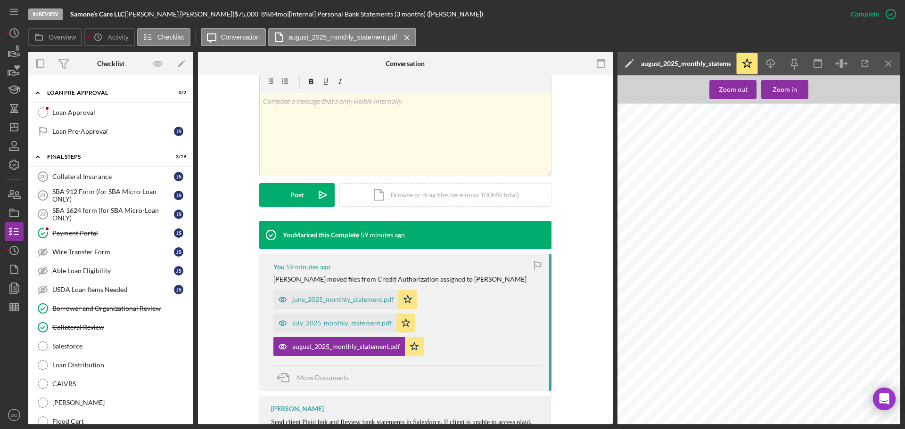
scroll to position [990, 0]
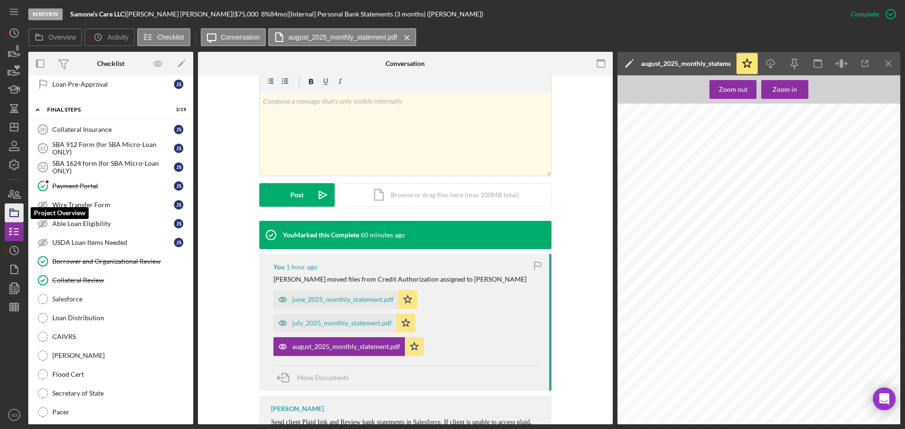
click at [20, 213] on icon "button" at bounding box center [14, 213] width 24 height 24
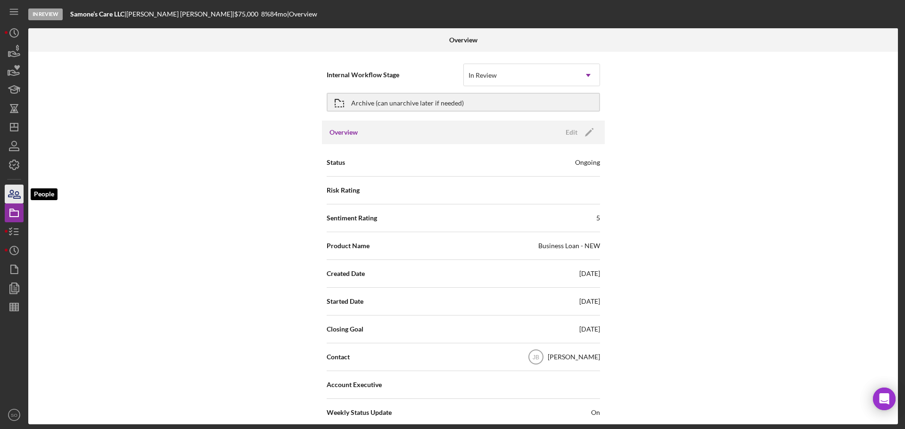
click at [16, 195] on icon "button" at bounding box center [14, 194] width 24 height 24
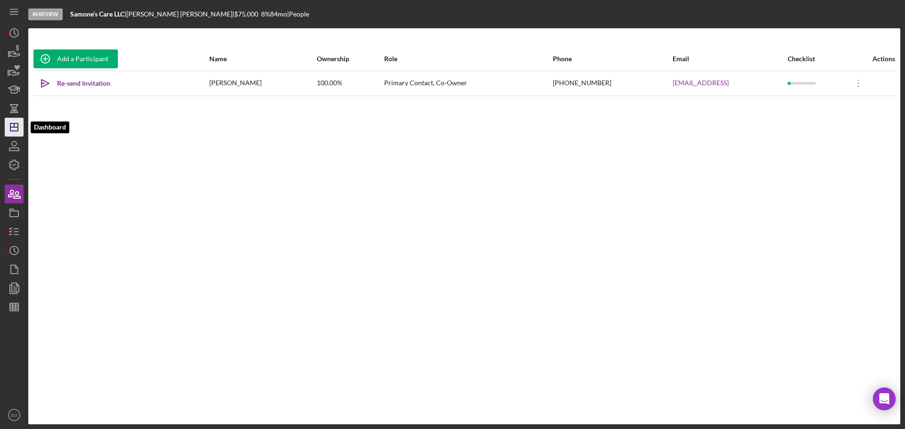
click at [21, 127] on icon "Icon/Dashboard" at bounding box center [14, 127] width 24 height 24
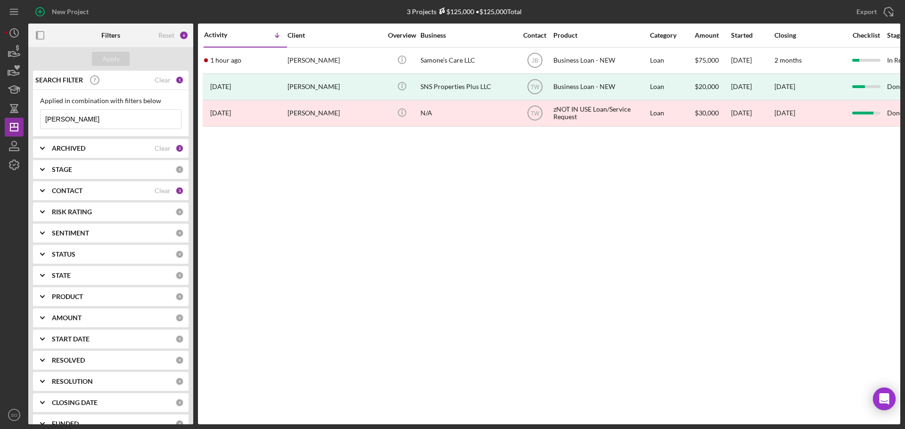
drag, startPoint x: 80, startPoint y: 119, endPoint x: 0, endPoint y: 119, distance: 80.1
click at [0, 119] on div "New Project 3 Projects $125,000 • $125,000 Total steward Export Icon/Export Fil…" at bounding box center [452, 214] width 905 height 429
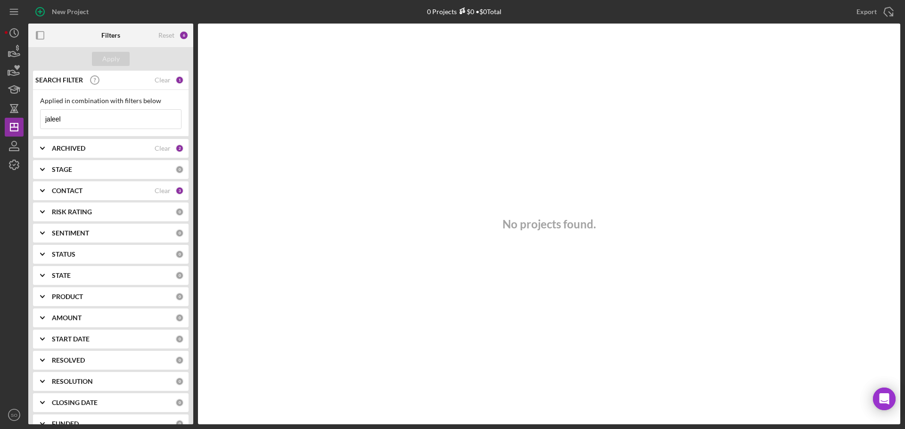
type input "jaleel"
click at [122, 193] on div "CONTACT" at bounding box center [103, 191] width 103 height 8
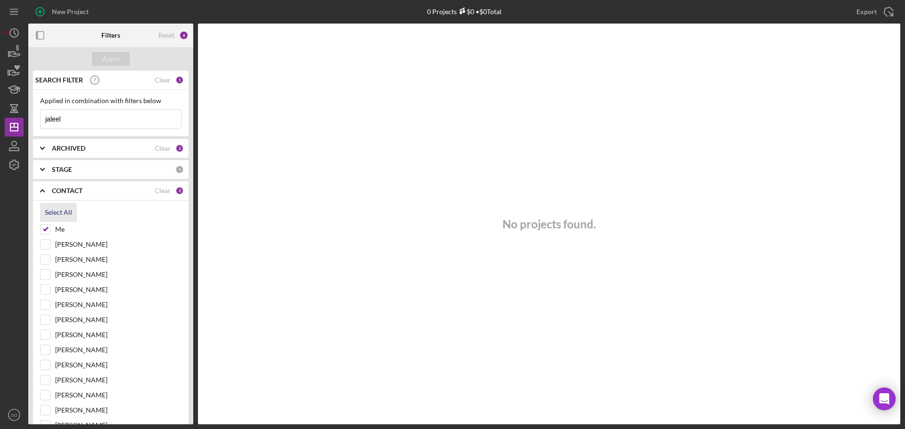
click at [66, 210] on div "Select All" at bounding box center [58, 212] width 27 height 19
checkbox input "true"
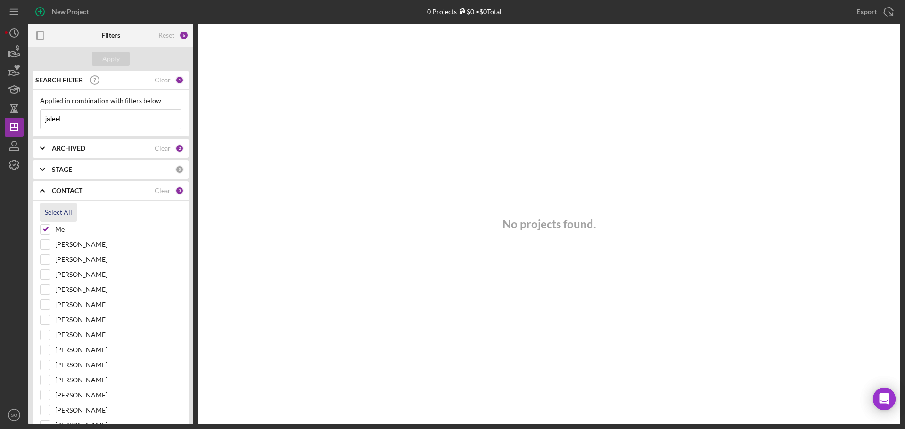
checkbox input "true"
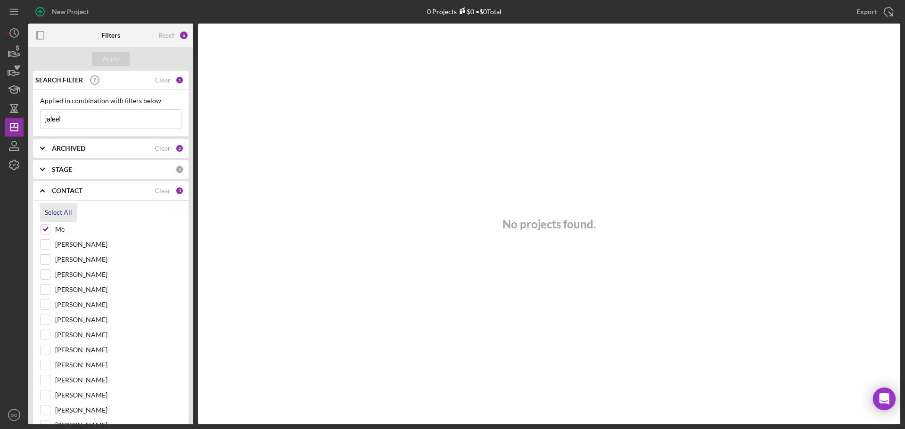
checkbox input "true"
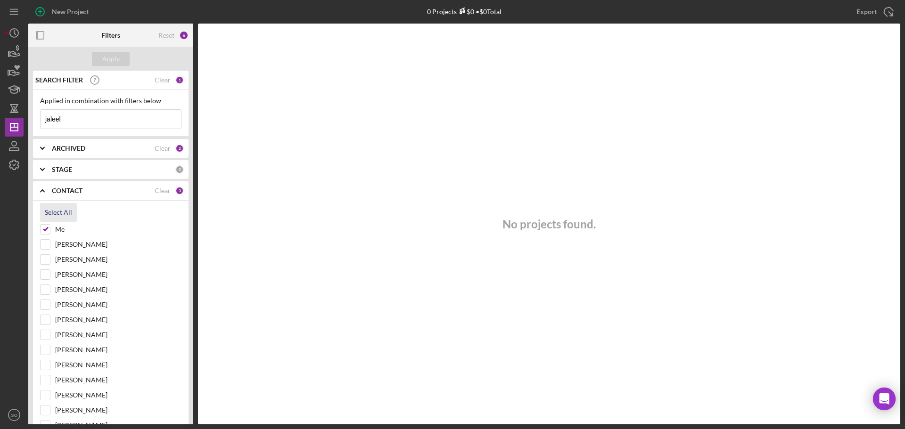
checkbox input "true"
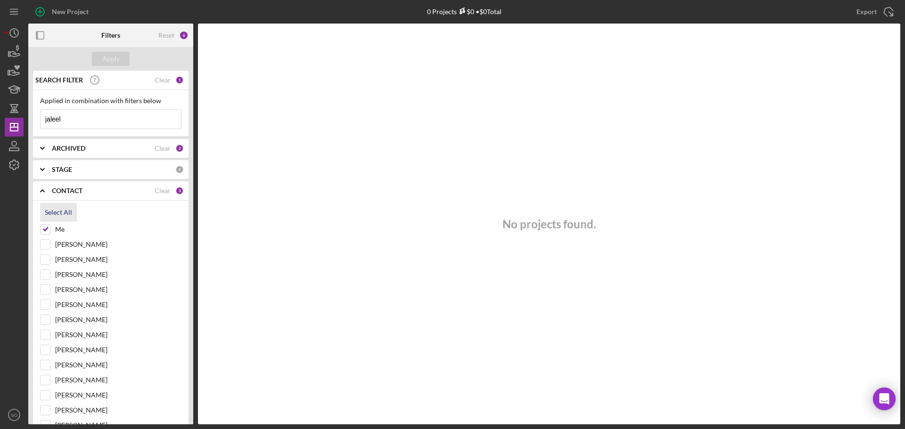
checkbox input "true"
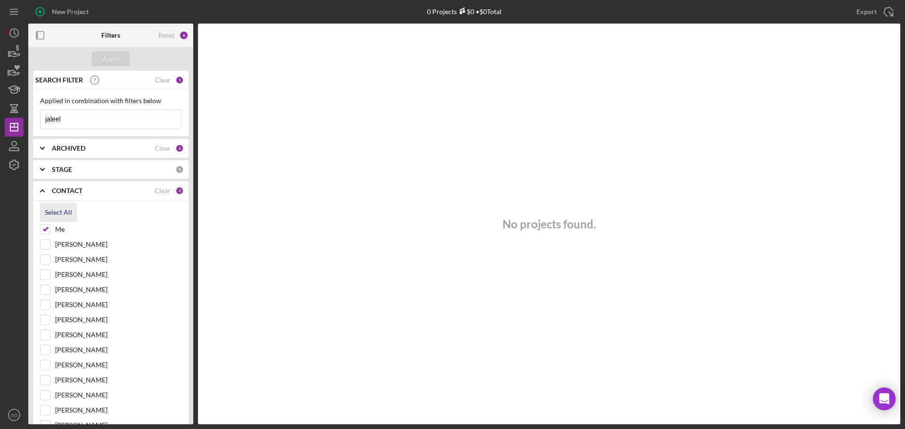
checkbox input "true"
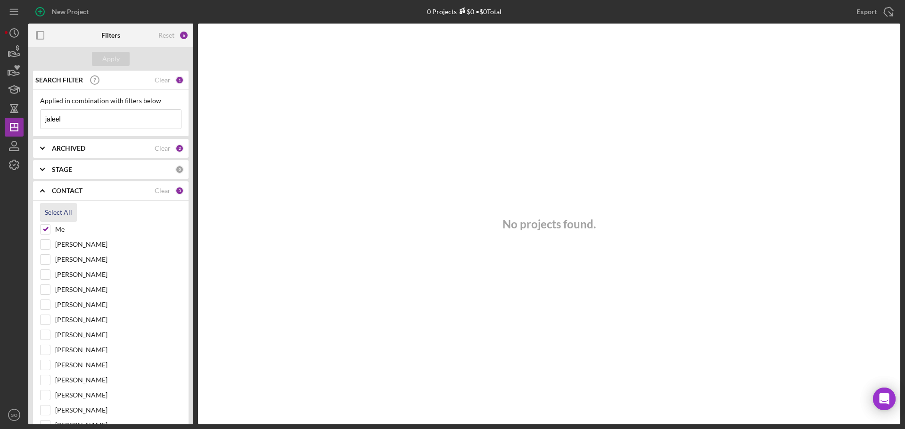
checkbox input "true"
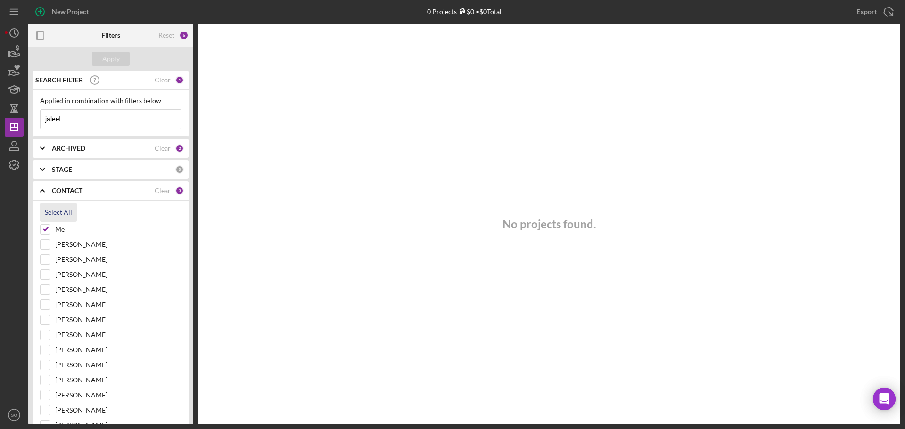
checkbox input "true"
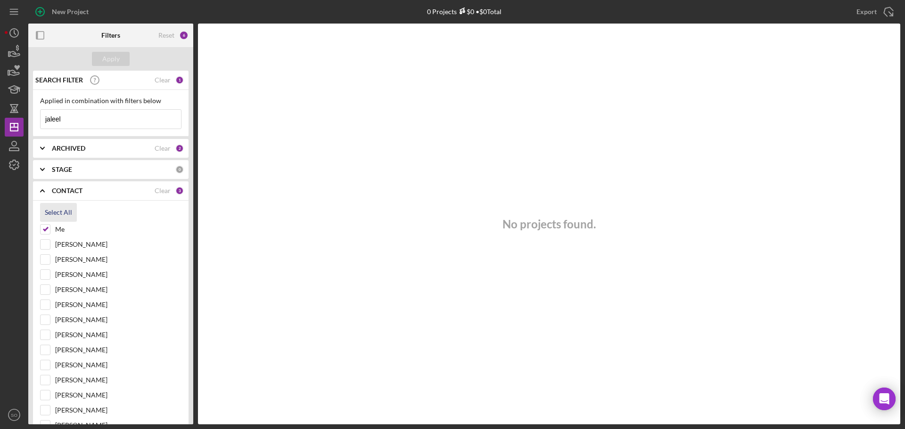
checkbox input "true"
click at [114, 65] on div "Apply" at bounding box center [110, 59] width 17 height 14
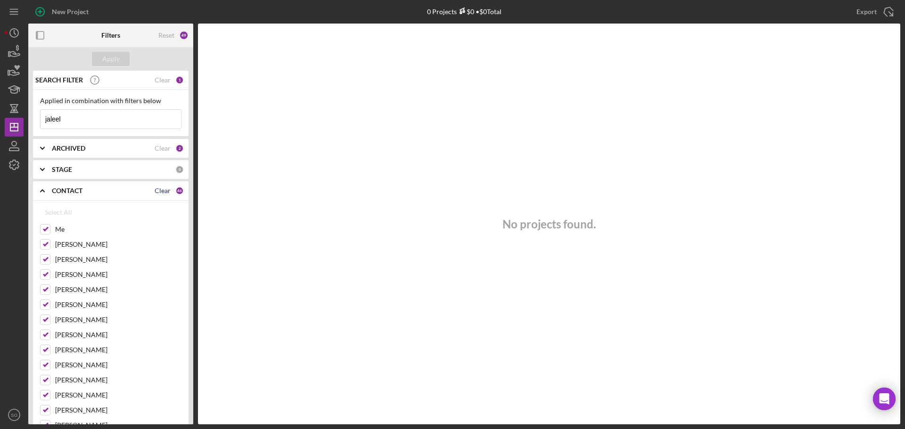
click at [163, 191] on div "Clear" at bounding box center [163, 191] width 16 height 8
checkbox input "false"
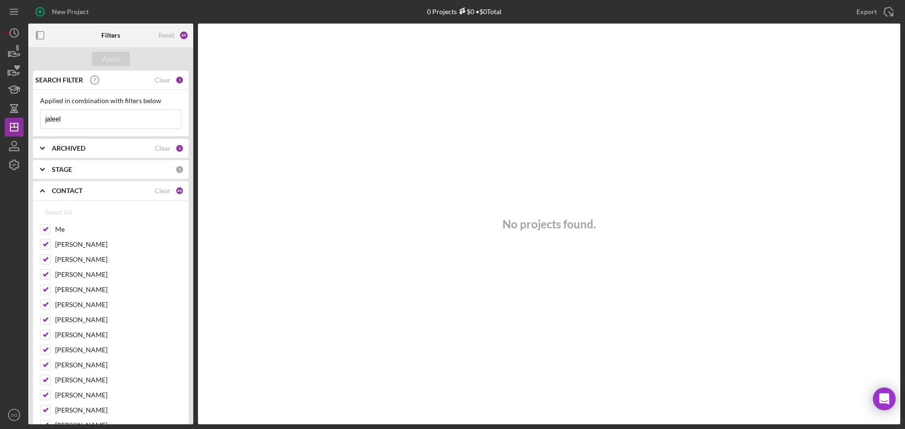
checkbox input "false"
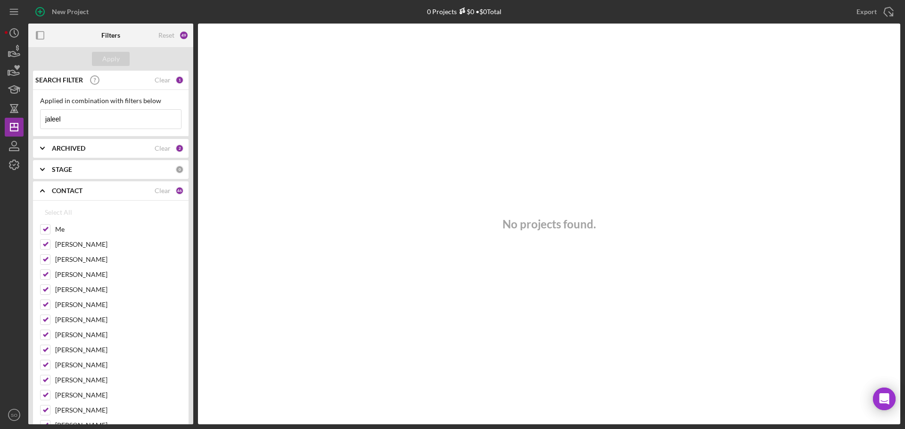
checkbox input "false"
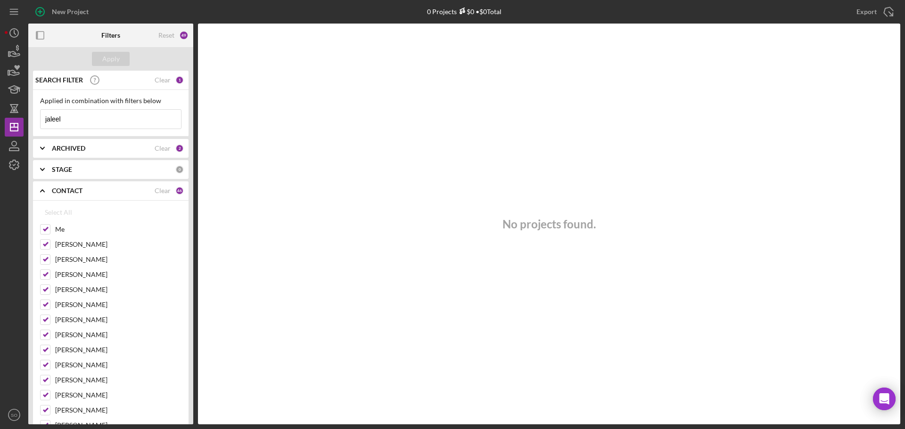
checkbox input "false"
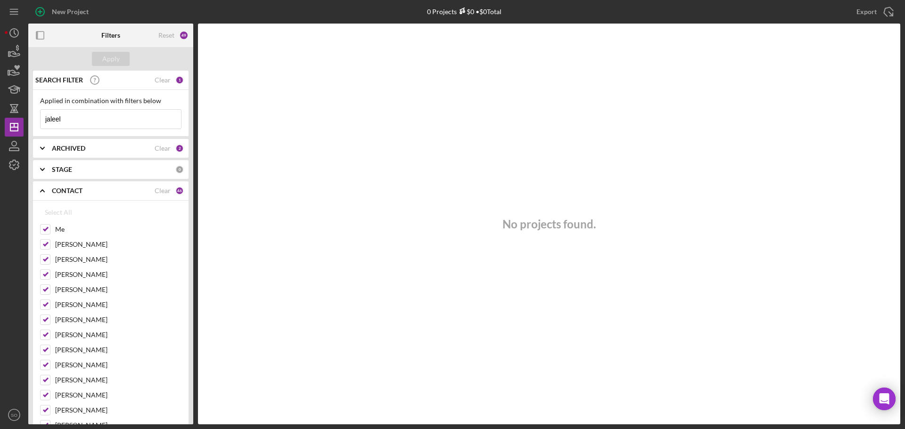
checkbox input "false"
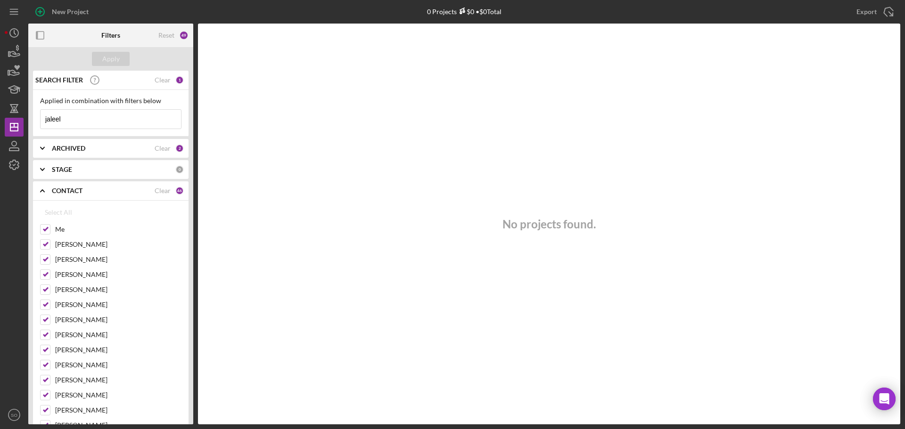
checkbox input "false"
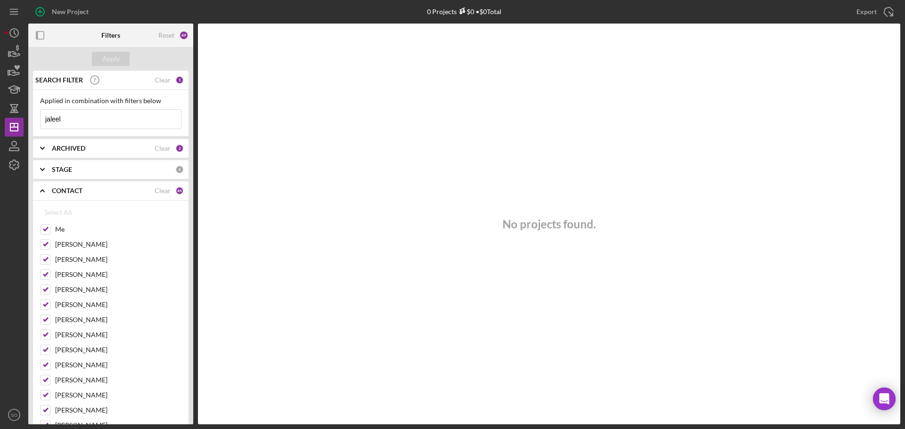
checkbox input "false"
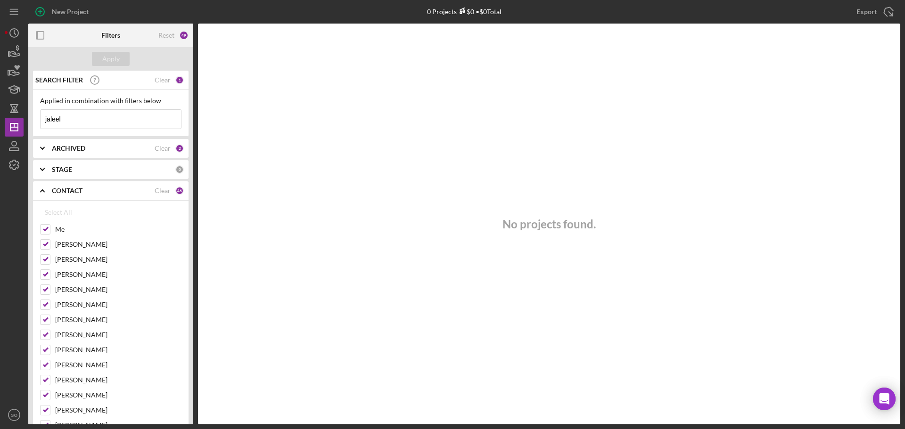
checkbox input "false"
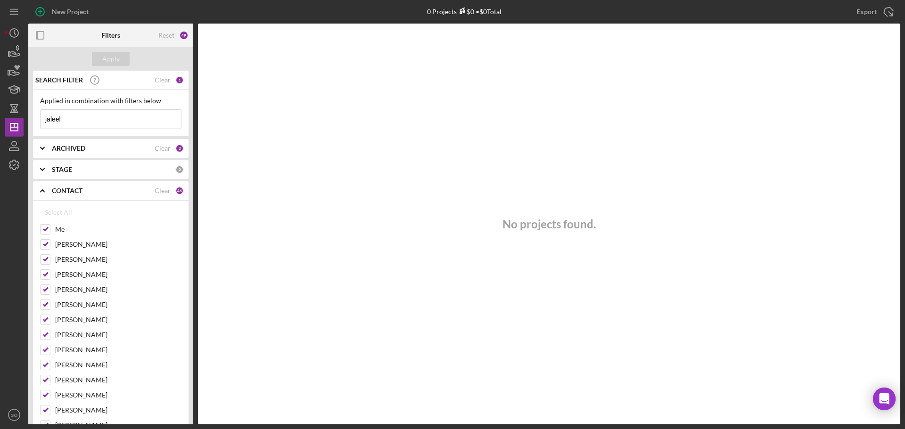
checkbox input "false"
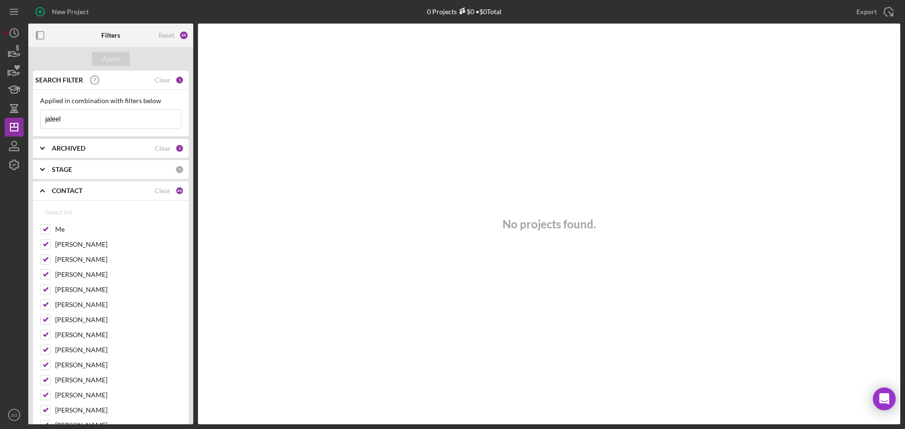
checkbox input "false"
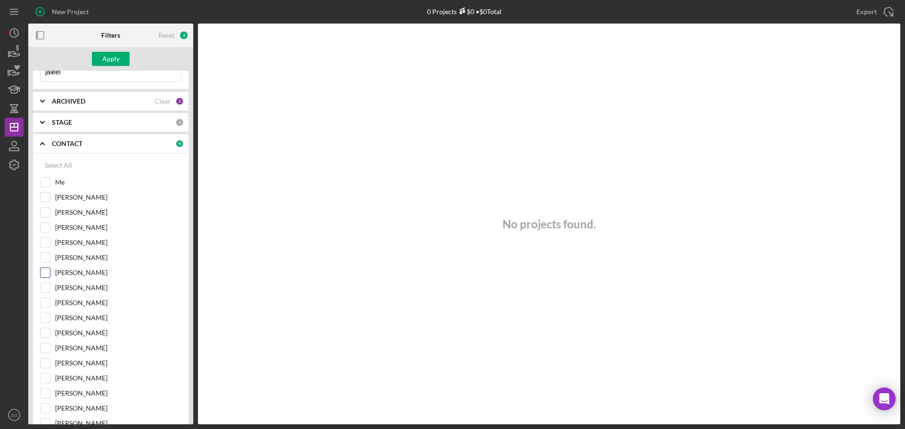
scroll to position [94, 0]
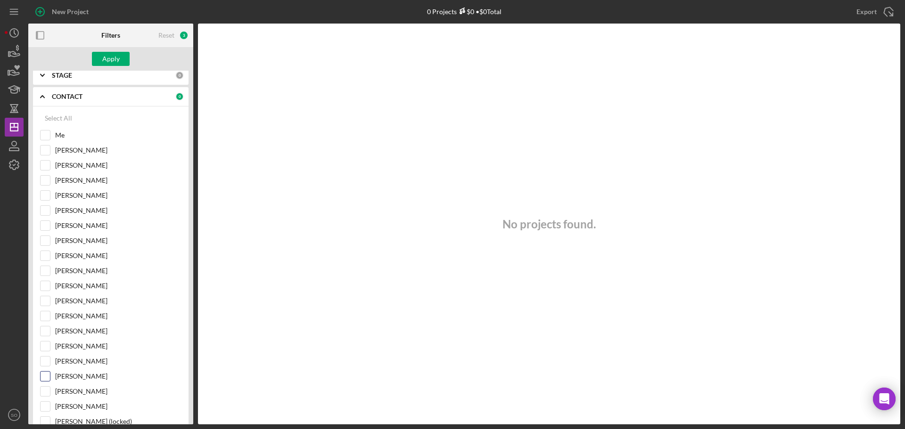
click at [48, 375] on input "[PERSON_NAME]" at bounding box center [45, 376] width 9 height 9
checkbox input "true"
click at [49, 346] on input "Travis Williams" at bounding box center [45, 346] width 9 height 9
checkbox input "true"
click at [49, 135] on input "Me" at bounding box center [45, 135] width 9 height 9
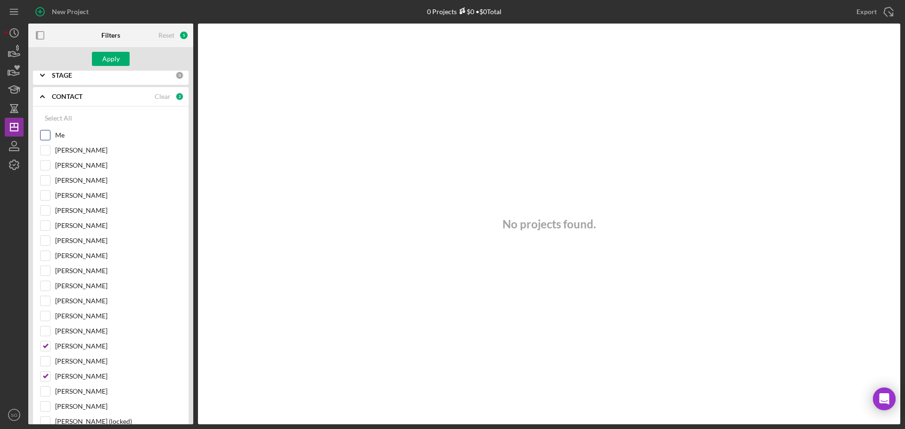
checkbox input "true"
click at [110, 58] on div "Apply" at bounding box center [110, 59] width 17 height 14
click at [75, 7] on div "New Project" at bounding box center [70, 11] width 37 height 19
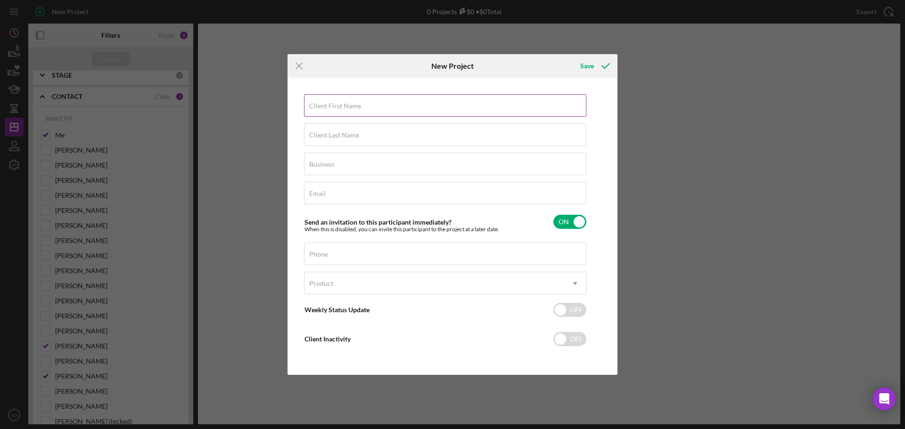
click at [332, 110] on input "Client First Name" at bounding box center [445, 105] width 282 height 23
paste input "Jaleel"
type input "Jaleel"
click at [377, 141] on input "Client Last Name" at bounding box center [445, 134] width 282 height 23
paste input "[PERSON_NAME]"
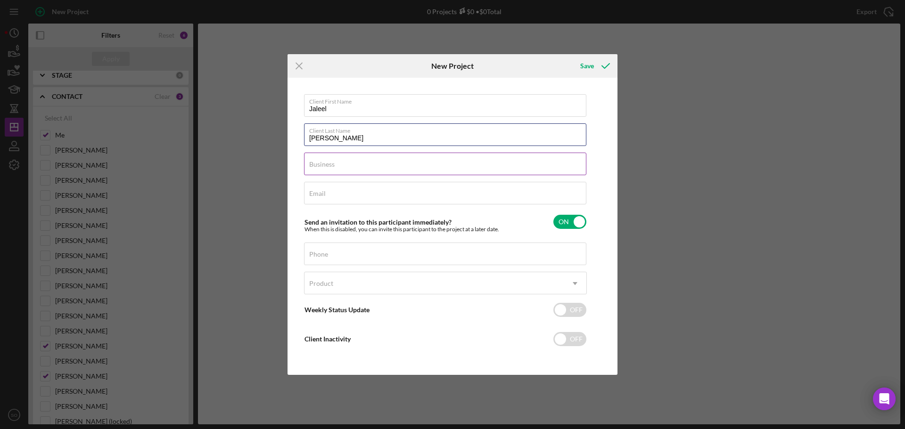
type input "[PERSON_NAME]"
click at [380, 165] on input "Business" at bounding box center [445, 164] width 282 height 23
type input "n/a"
click at [320, 189] on div "Email Required" at bounding box center [445, 194] width 283 height 24
paste input "Jaleeltre@gmail.com"
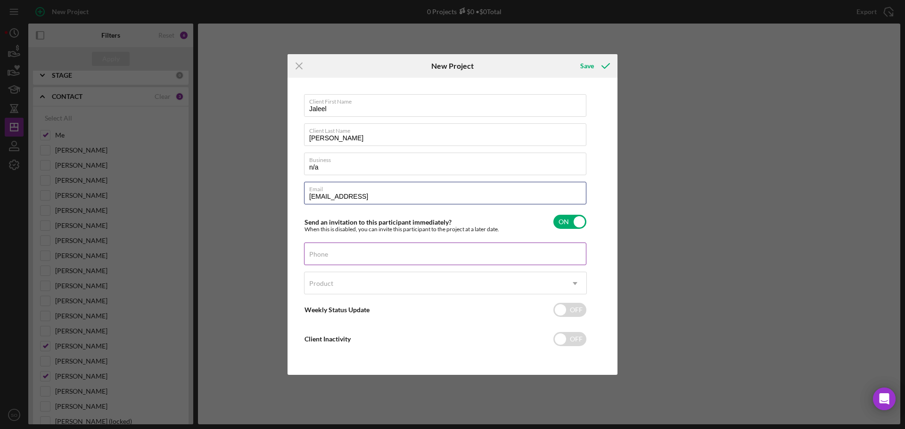
type input "[EMAIL_ADDRESS]"
click at [424, 249] on div "Phone" at bounding box center [445, 255] width 283 height 24
type input "[PHONE_NUMBER]"
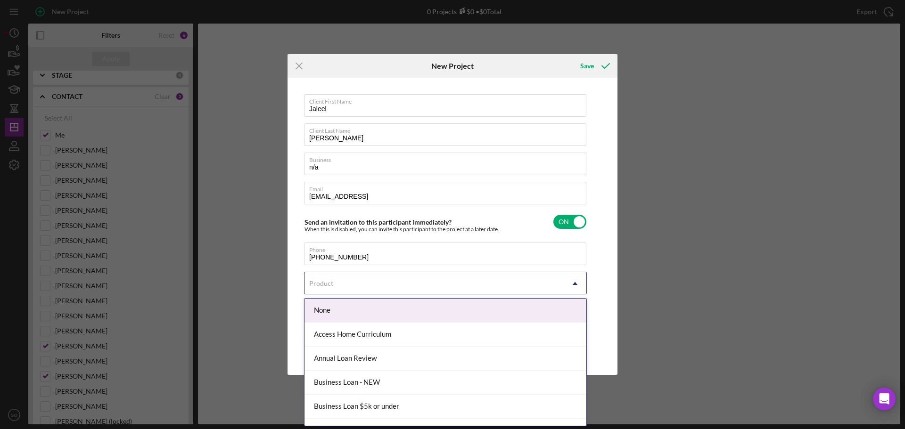
click at [378, 285] on div "Product" at bounding box center [433, 284] width 259 height 22
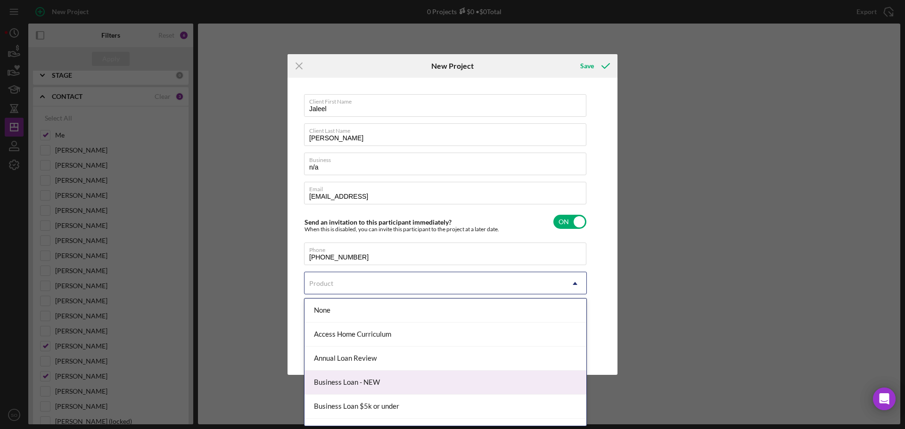
click at [385, 378] on div "Business Loan - NEW" at bounding box center [445, 383] width 282 height 24
checkbox input "true"
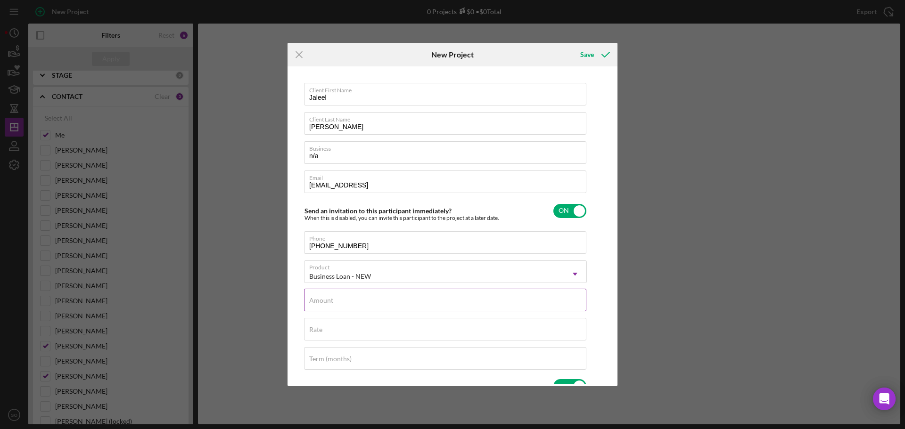
click at [413, 304] on input "Amount" at bounding box center [445, 300] width 282 height 23
type input "$60,000"
click at [380, 326] on div "Rate" at bounding box center [445, 330] width 283 height 24
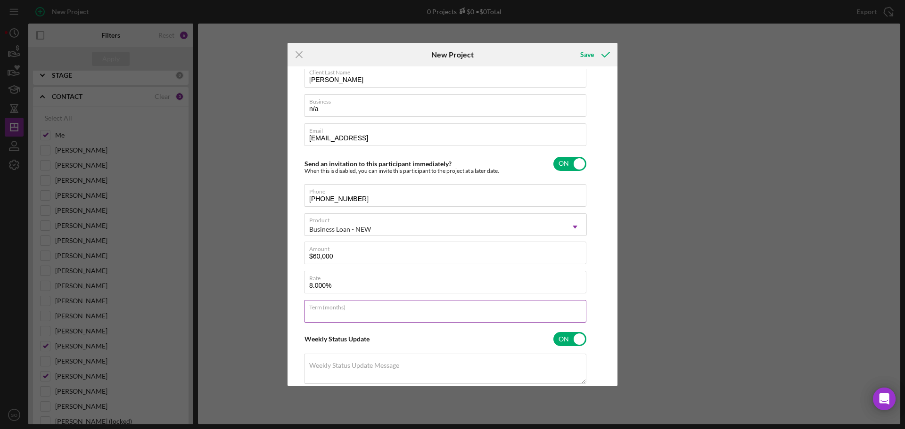
click at [387, 318] on input "Term (months)" at bounding box center [445, 311] width 282 height 23
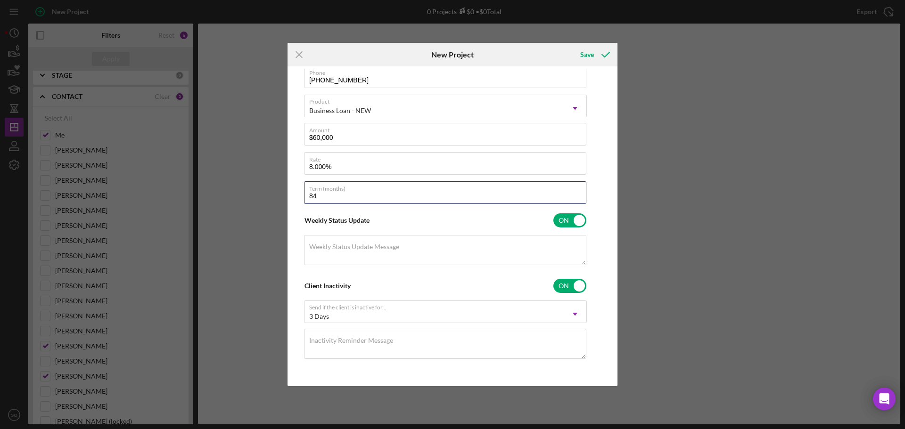
scroll to position [0, 0]
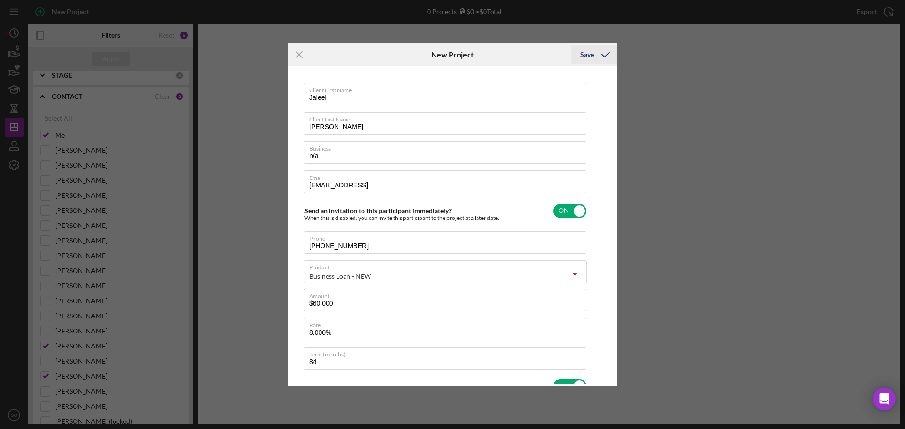
click at [593, 57] on div "Save" at bounding box center [587, 54] width 14 height 19
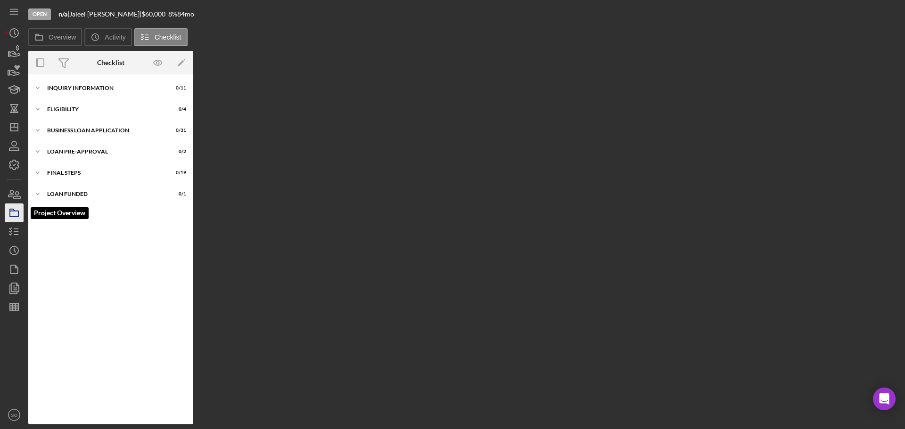
click at [17, 216] on icon "button" at bounding box center [14, 213] width 24 height 24
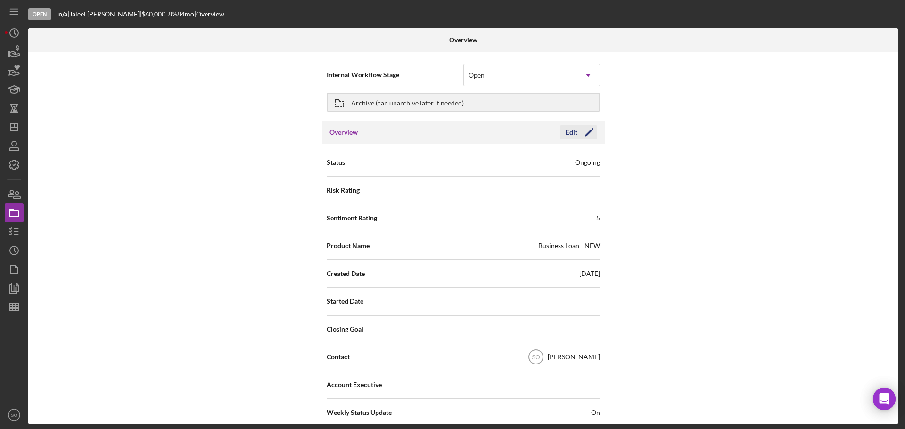
click at [590, 128] on icon "Icon/Edit" at bounding box center [589, 133] width 24 height 24
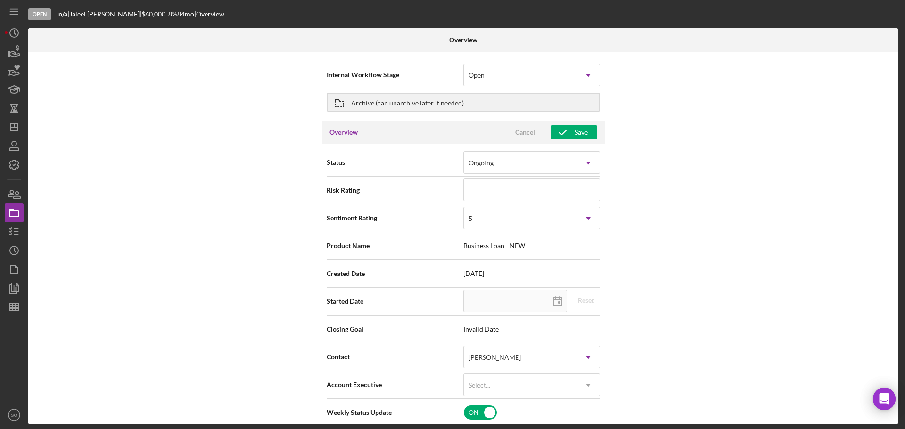
scroll to position [47, 0]
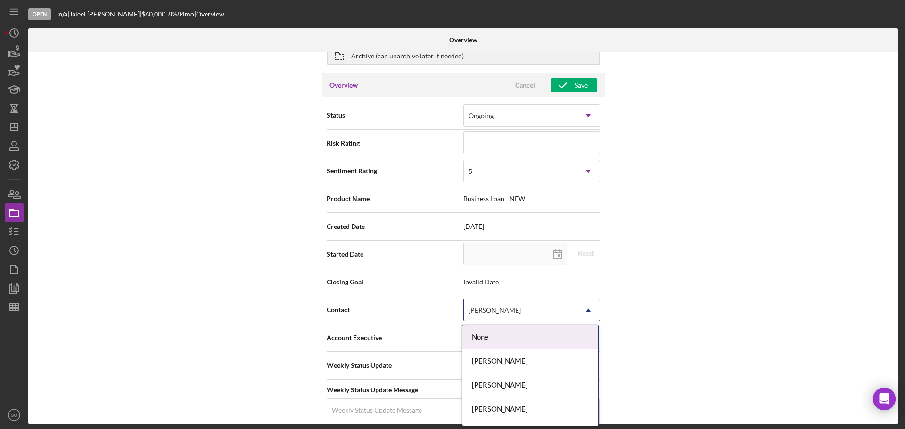
click at [518, 313] on div "[PERSON_NAME]" at bounding box center [494, 311] width 52 height 8
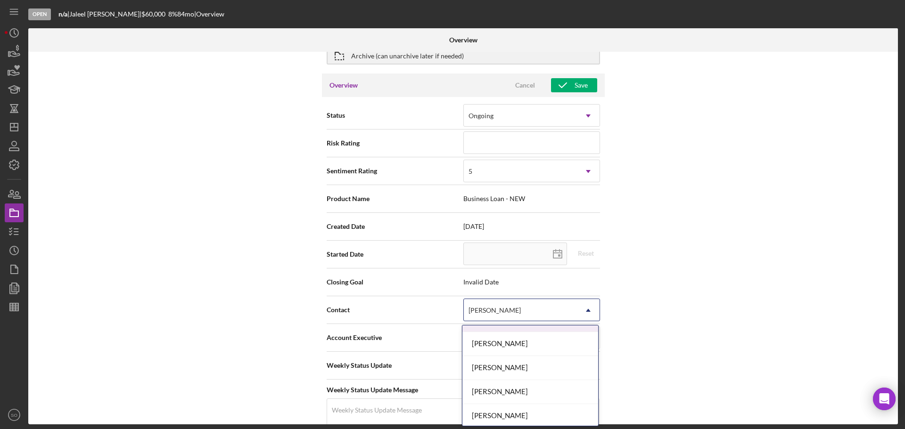
scroll to position [377, 0]
click at [504, 369] on div "[PERSON_NAME]" at bounding box center [530, 369] width 136 height 24
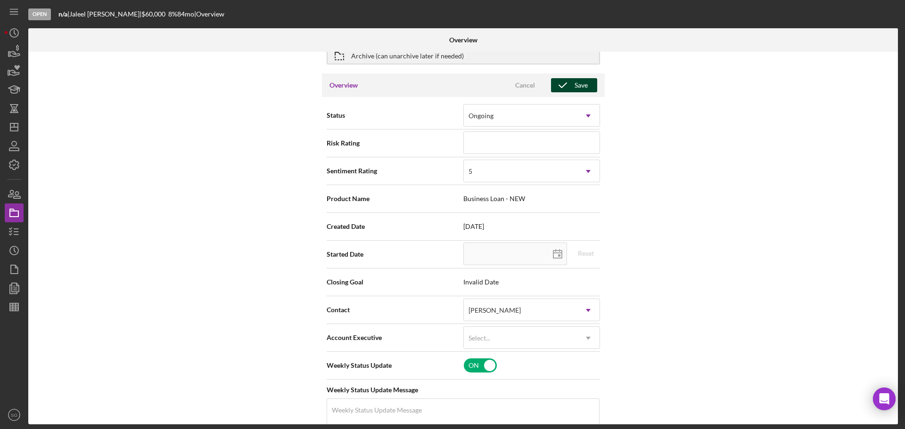
click at [561, 87] on icon "button" at bounding box center [563, 86] width 24 height 24
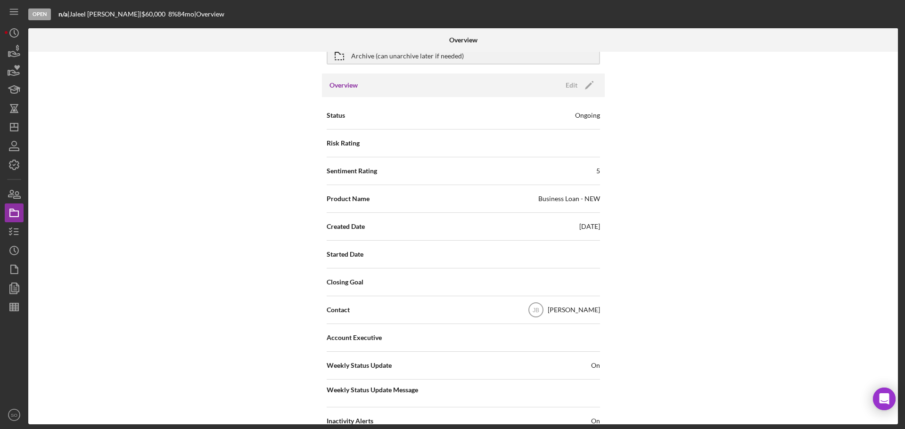
scroll to position [0, 0]
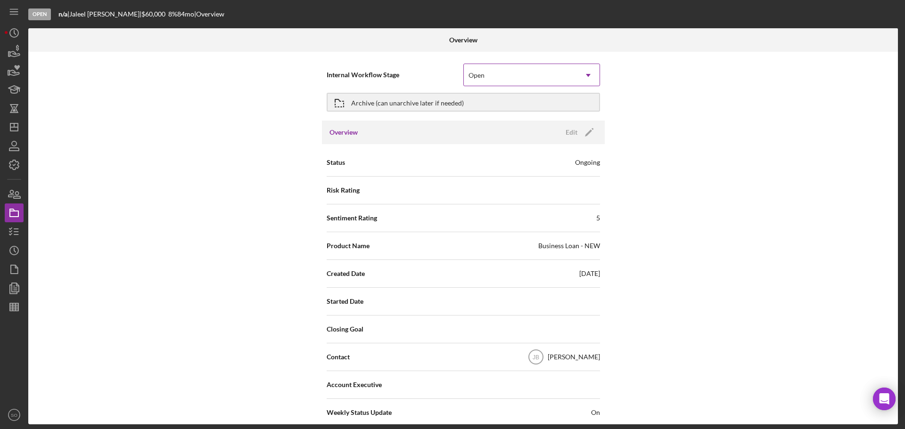
click at [523, 75] on div "Open" at bounding box center [520, 76] width 113 height 22
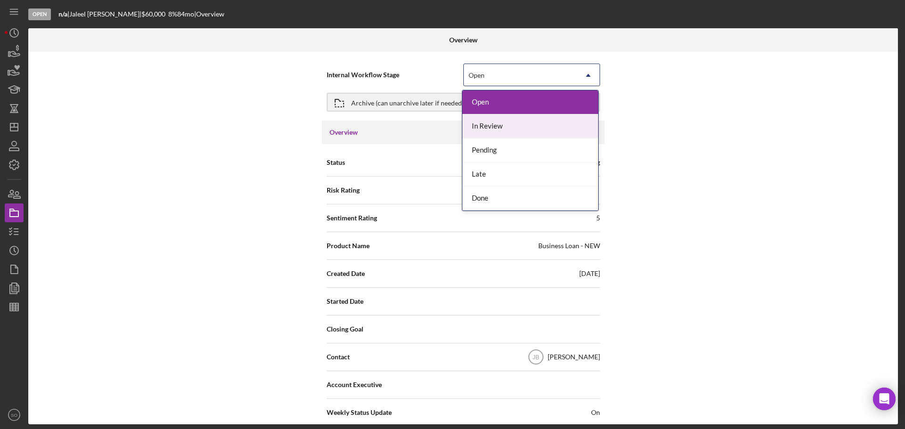
click at [501, 122] on div "In Review" at bounding box center [530, 127] width 136 height 24
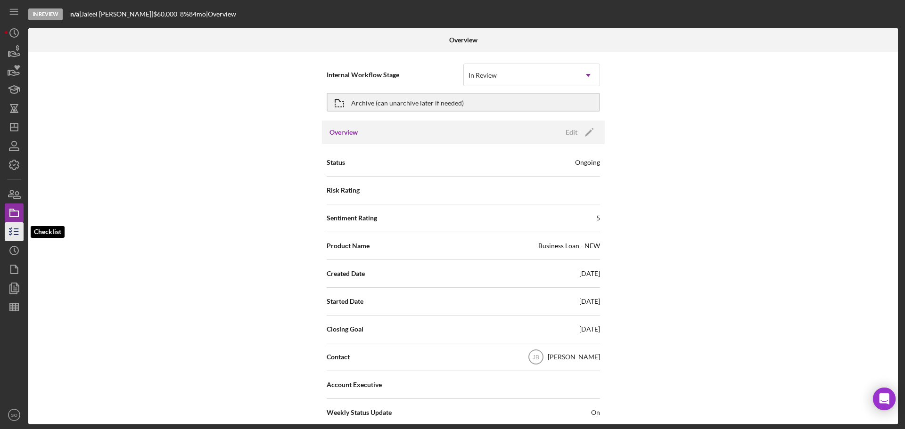
click at [14, 231] on icon "button" at bounding box center [14, 232] width 24 height 24
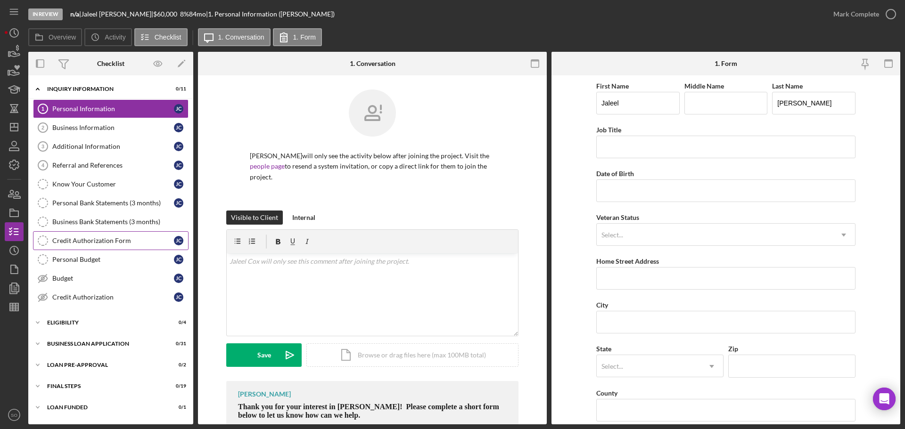
click at [120, 239] on div "Credit Authorization Form" at bounding box center [113, 241] width 122 height 8
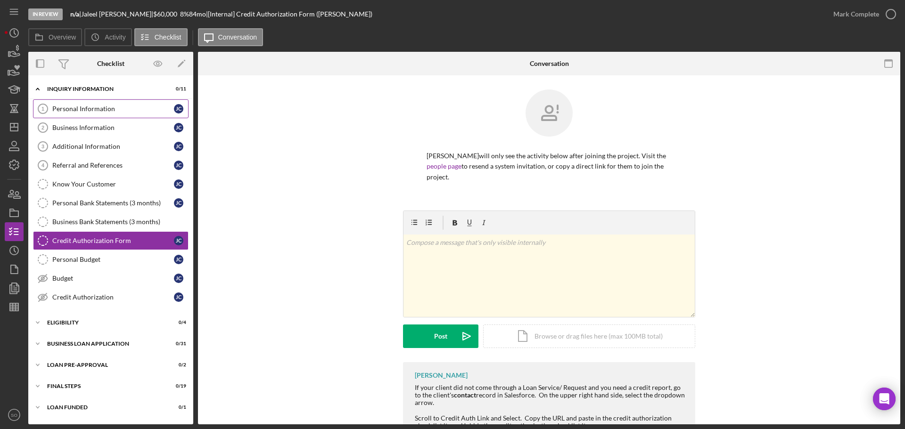
click at [91, 115] on link "Personal Information 1 Personal Information J C" at bounding box center [111, 108] width 156 height 19
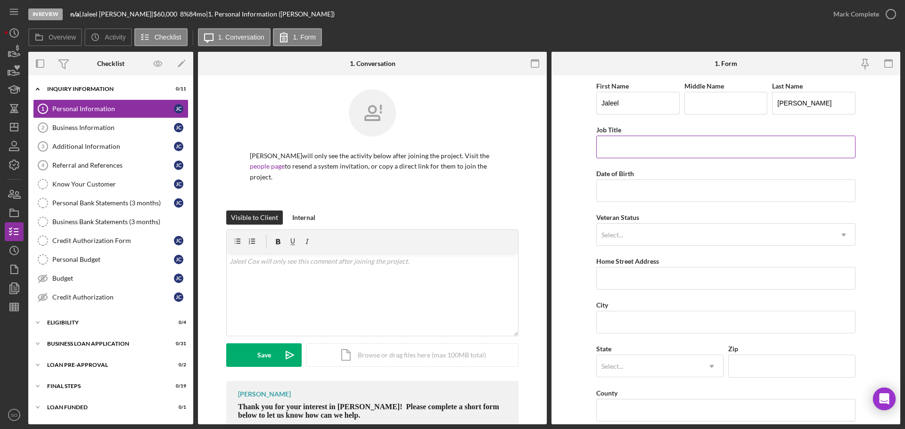
drag, startPoint x: 625, startPoint y: 145, endPoint x: 641, endPoint y: 156, distance: 19.7
click at [625, 145] on input "Job Title" at bounding box center [725, 147] width 259 height 23
click at [629, 188] on input "Date of Birth" at bounding box center [725, 191] width 259 height 23
click at [635, 144] on input "Job Title" at bounding box center [725, 147] width 259 height 23
drag, startPoint x: 640, startPoint y: 185, endPoint x: 646, endPoint y: 190, distance: 7.4
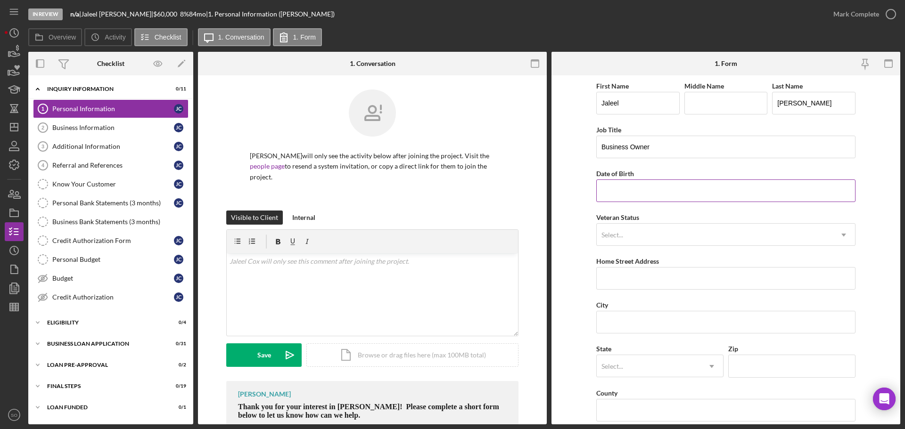
click at [640, 185] on input "Date of Birth" at bounding box center [725, 191] width 259 height 23
paste input "[DATE]"
click at [636, 225] on div "Select..." at bounding box center [715, 235] width 236 height 22
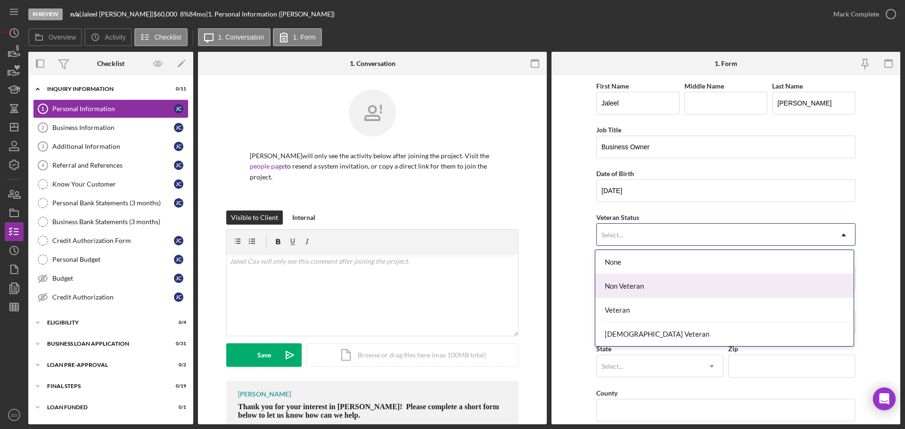
click at [644, 294] on div "Non Veteran" at bounding box center [724, 286] width 258 height 24
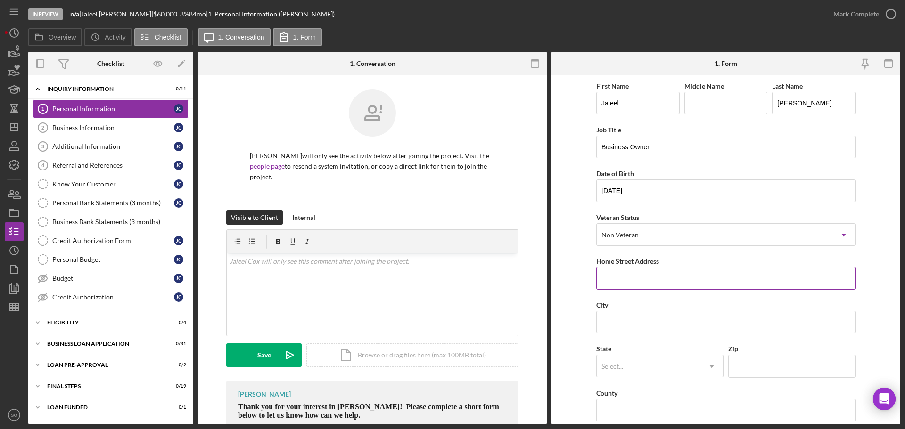
click at [634, 290] on div "First Name Jaleel Middle Name Last Name Cox Job Title Business Owner Date of Bi…" at bounding box center [725, 380] width 259 height 600
click at [632, 278] on input "Home Street Address" at bounding box center [725, 278] width 259 height 23
paste input "[STREET_ADDRESS]"
drag, startPoint x: 620, startPoint y: 314, endPoint x: 625, endPoint y: 321, distance: 8.5
click at [623, 319] on input "City" at bounding box center [725, 322] width 259 height 23
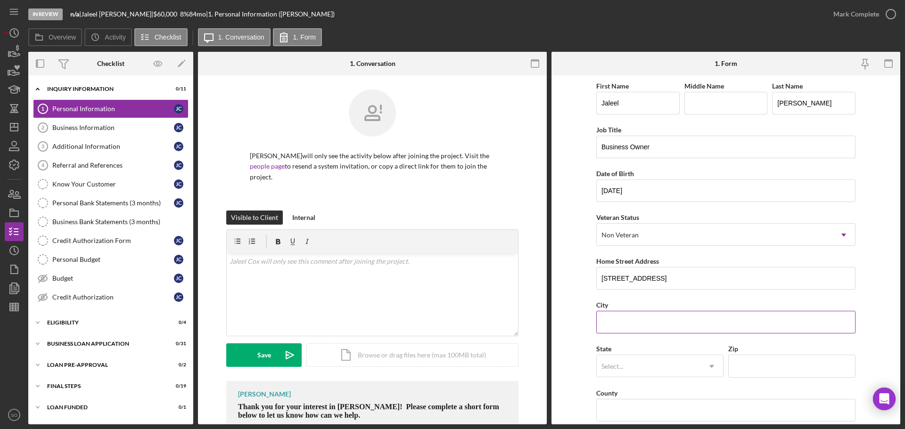
paste input "[GEOGRAPHIC_DATA]"
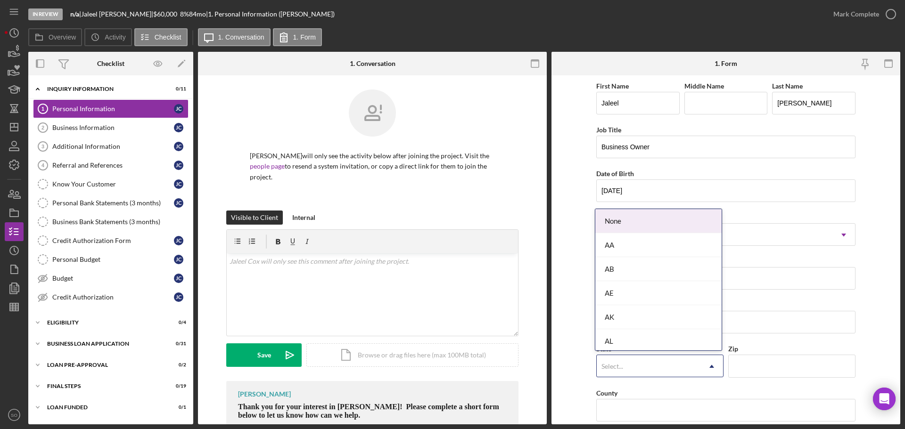
click at [635, 364] on div "Select..." at bounding box center [649, 367] width 104 height 22
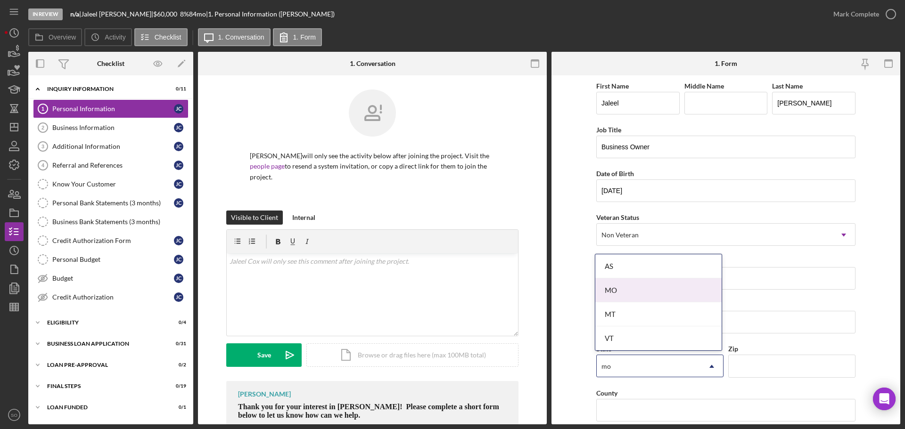
click at [629, 298] on div "MO" at bounding box center [658, 291] width 126 height 24
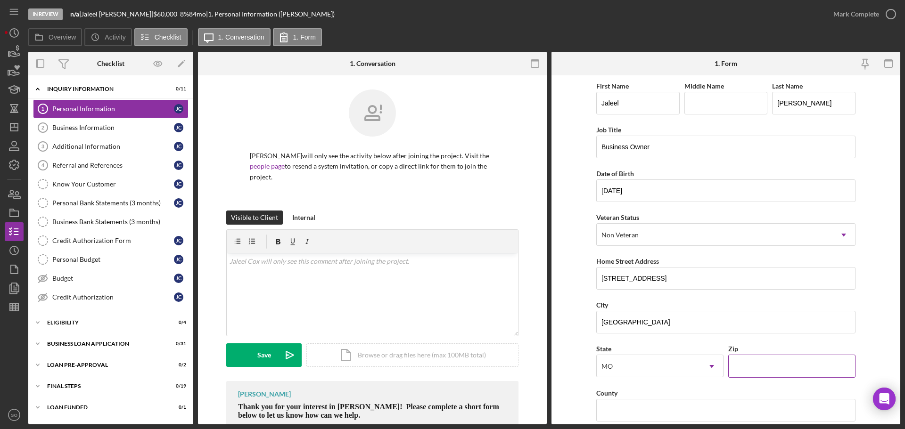
click at [747, 369] on input "Zip" at bounding box center [791, 366] width 127 height 23
paste input "63645"
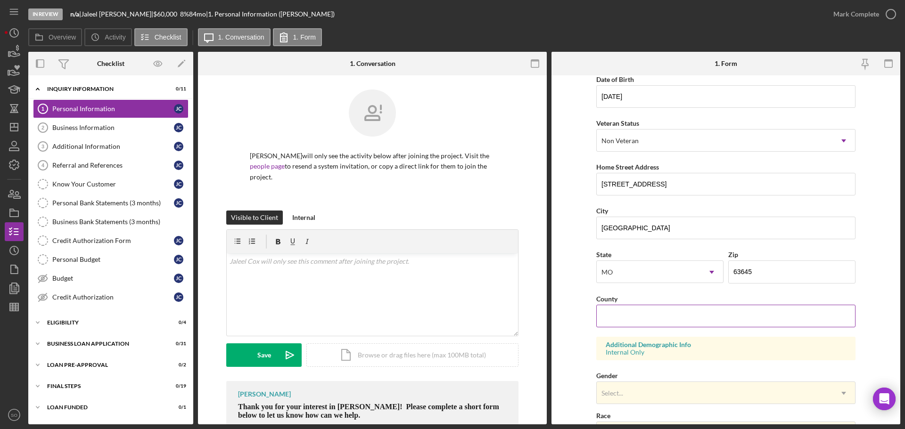
click at [624, 321] on input "County" at bounding box center [725, 316] width 259 height 23
paste input "[GEOGRAPHIC_DATA]"
click at [558, 312] on form "First Name Jaleel Middle Name Last Name Cox Job Title Business Owner Date of Bi…" at bounding box center [725, 249] width 349 height 349
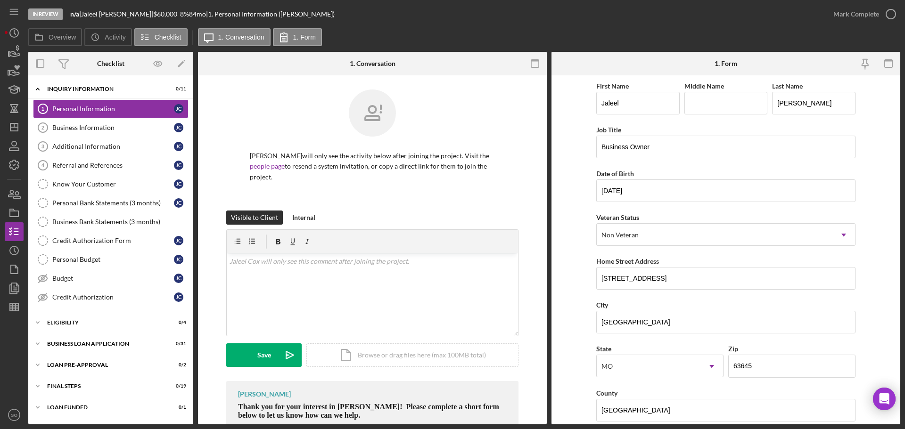
scroll to position [189, 0]
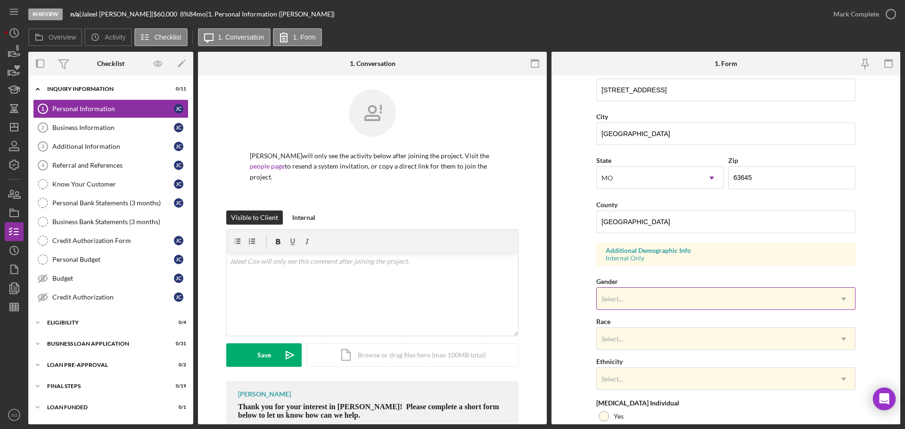
click at [643, 301] on div "Select..." at bounding box center [715, 299] width 236 height 22
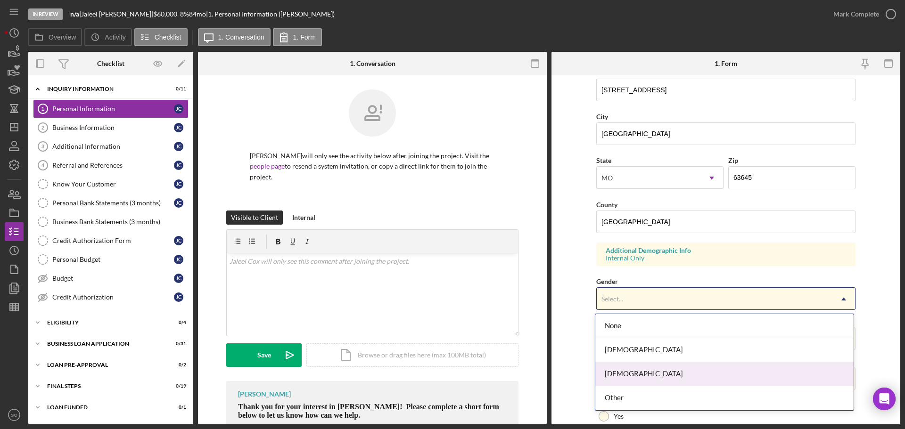
drag, startPoint x: 620, startPoint y: 370, endPoint x: 582, endPoint y: 356, distance: 40.1
click at [620, 370] on div "[DEMOGRAPHIC_DATA]" at bounding box center [724, 374] width 258 height 24
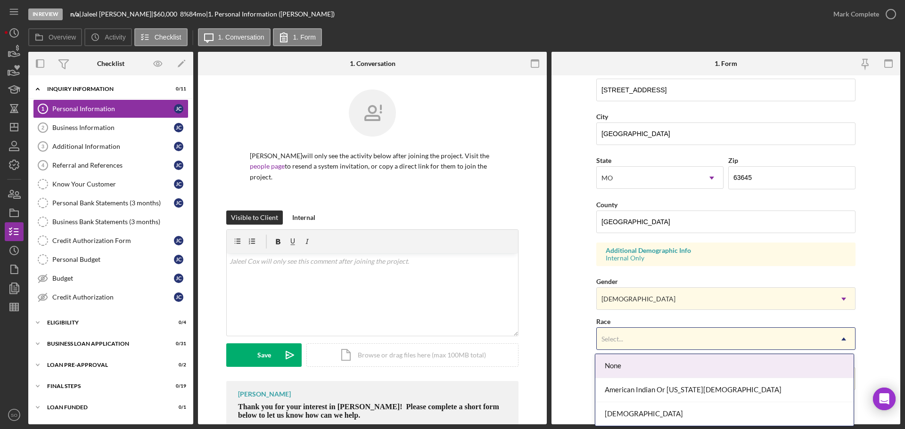
click at [623, 336] on div "Select..." at bounding box center [612, 340] width 24 height 8
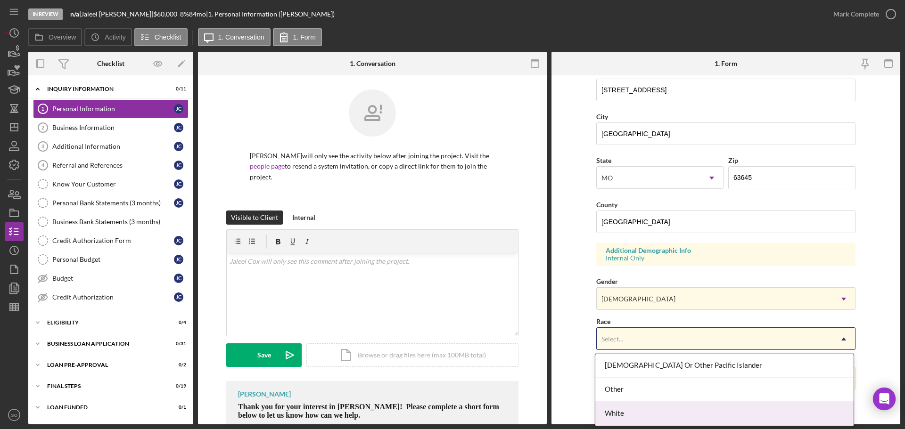
scroll to position [74, 0]
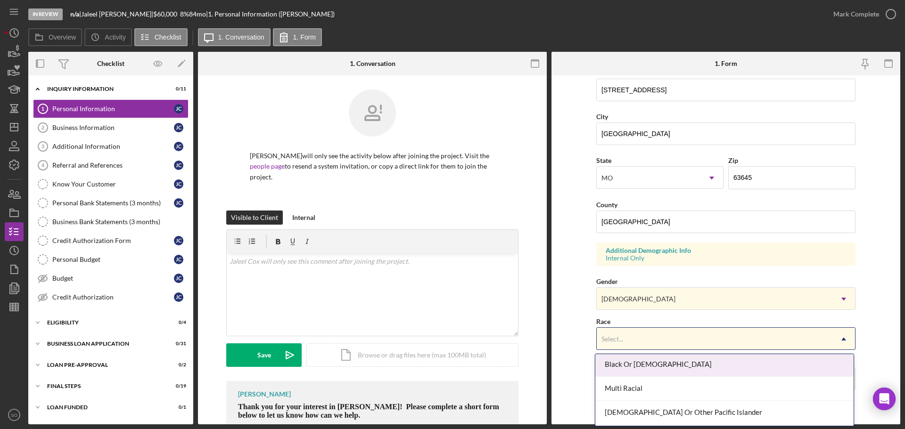
click at [645, 364] on div "Black Or [DEMOGRAPHIC_DATA]" at bounding box center [724, 365] width 258 height 24
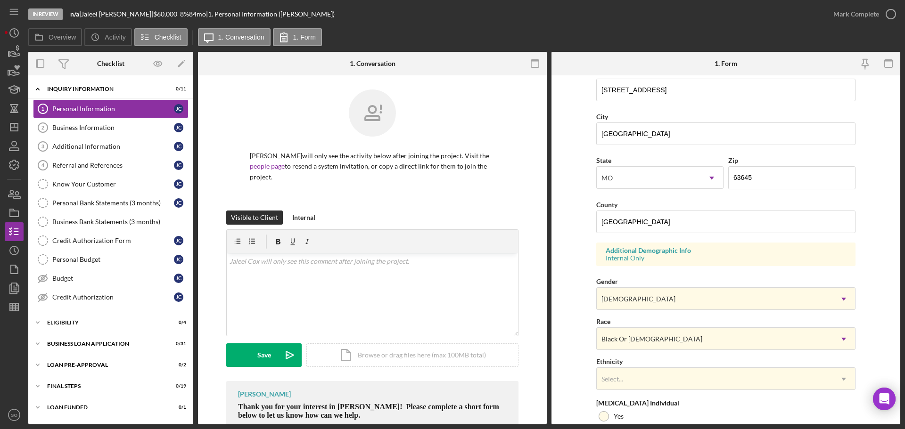
scroll to position [280, 0]
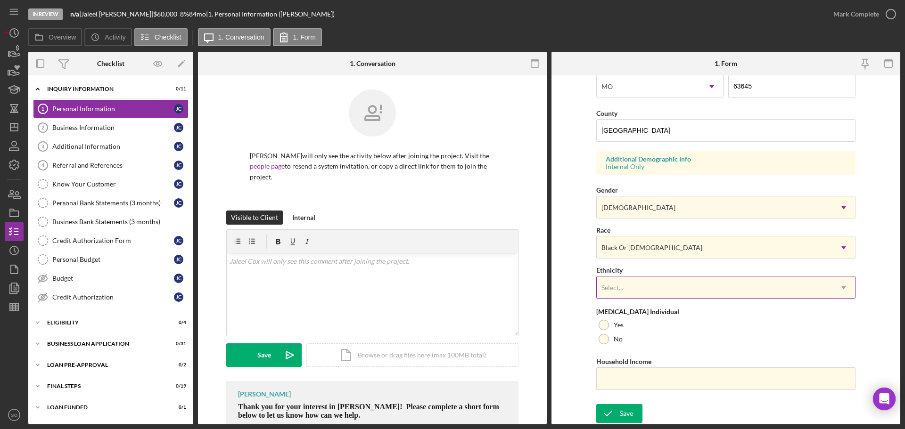
click at [649, 290] on div "Select..." at bounding box center [715, 288] width 236 height 22
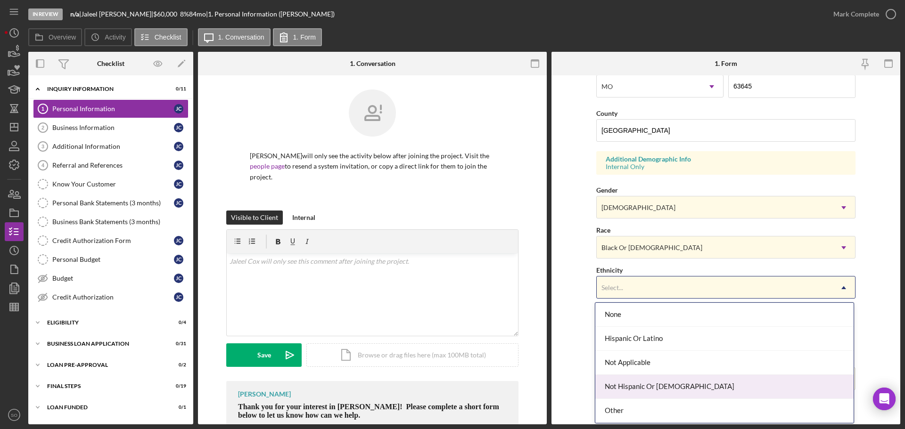
click at [651, 386] on div "Not Hispanic Or [DEMOGRAPHIC_DATA]" at bounding box center [724, 387] width 258 height 24
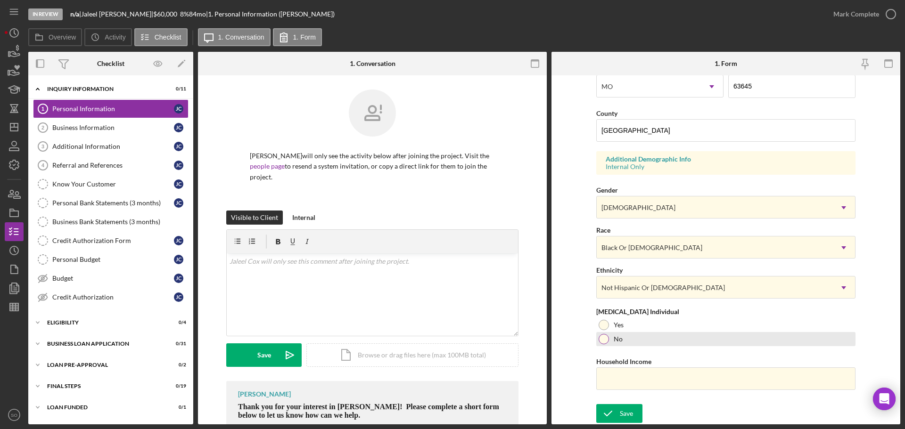
click at [604, 337] on div at bounding box center [604, 339] width 10 height 10
click at [721, 374] on input "Household Income" at bounding box center [725, 379] width 259 height 23
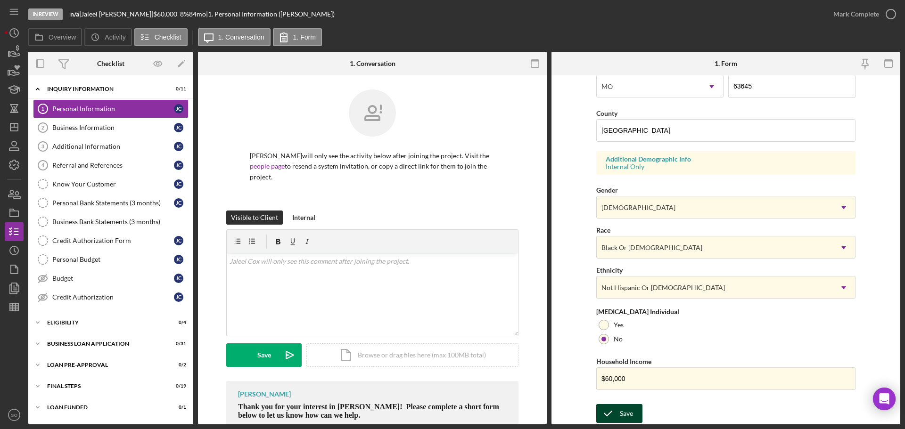
click at [614, 414] on icon "submit" at bounding box center [608, 414] width 24 height 24
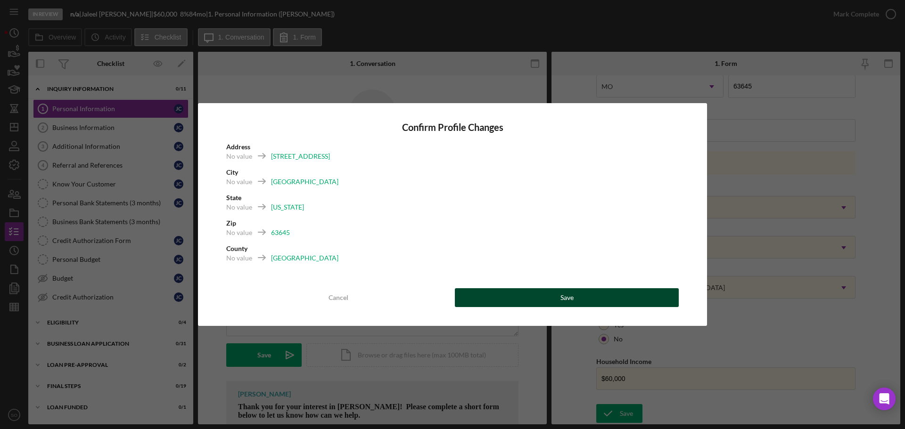
click at [605, 296] on button "Save" at bounding box center [567, 297] width 224 height 19
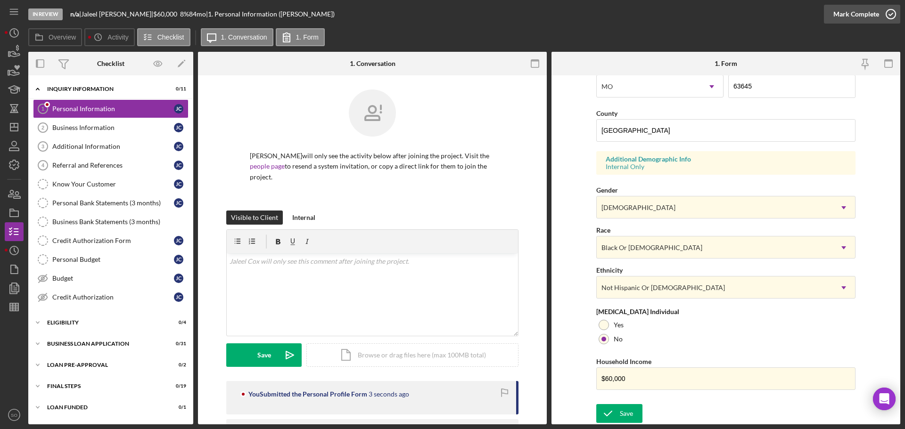
click at [840, 17] on div "Mark Complete" at bounding box center [856, 14] width 46 height 19
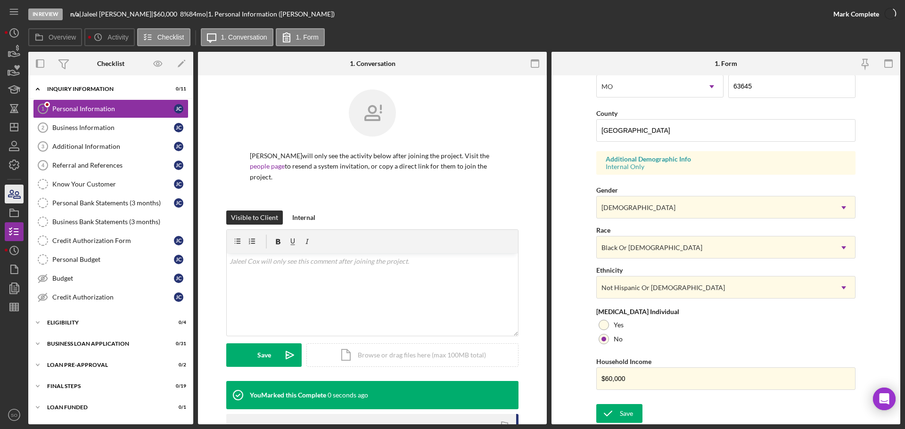
scroll to position [90, 0]
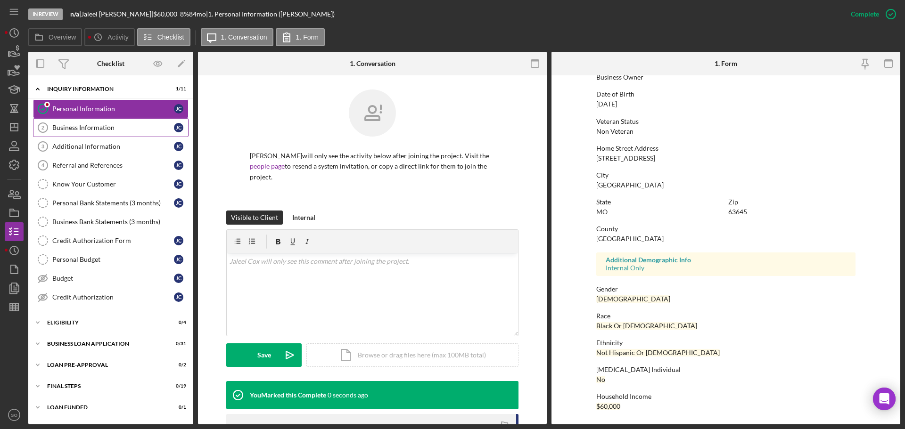
drag, startPoint x: 89, startPoint y: 123, endPoint x: 97, endPoint y: 124, distance: 8.1
click at [89, 123] on link "Business Information 2 Business Information J C" at bounding box center [111, 127] width 156 height 19
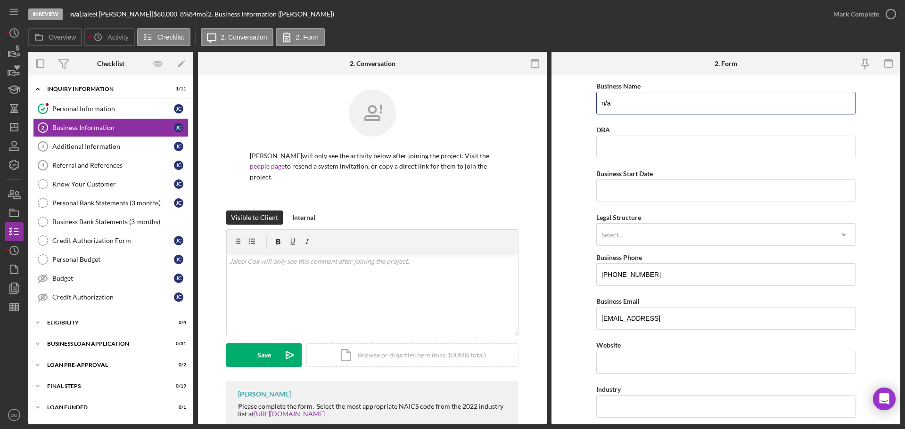
drag, startPoint x: 616, startPoint y: 102, endPoint x: 437, endPoint y: 99, distance: 179.1
click at [437, 99] on div "Overview Internal Workflow Stage In Review Icon/Dropdown Arrow Archive (can una…" at bounding box center [464, 238] width 872 height 373
click at [685, 194] on input "Business Start Date" at bounding box center [725, 191] width 259 height 23
click at [672, 189] on input "Business Start Date" at bounding box center [725, 191] width 259 height 23
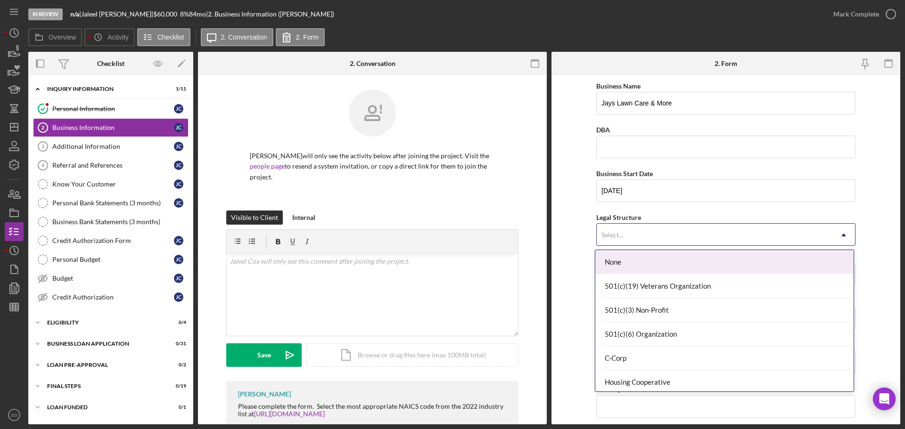
click at [661, 245] on div "Select..." at bounding box center [715, 235] width 236 height 22
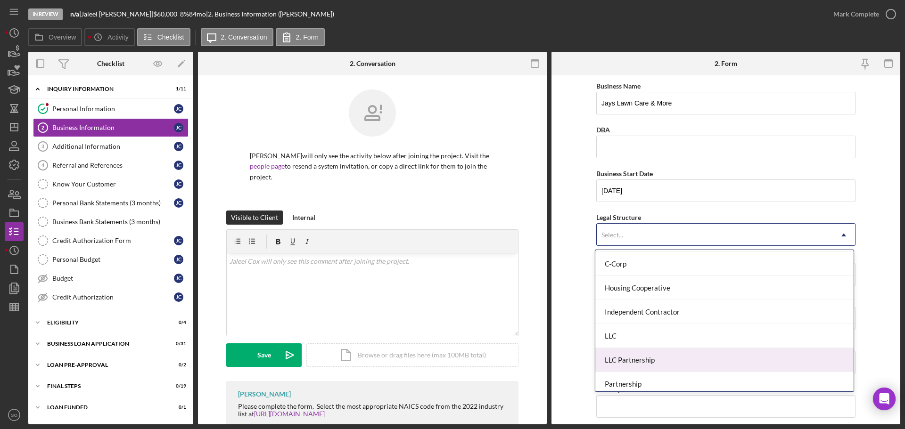
scroll to position [141, 0]
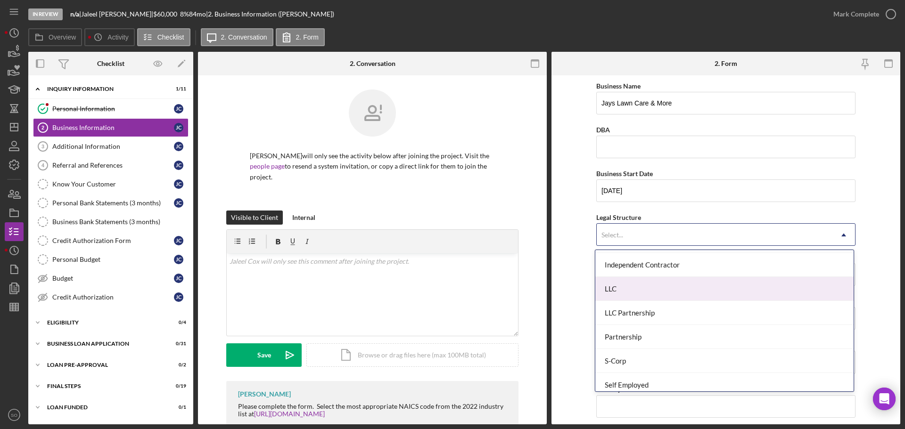
click at [628, 295] on div "LLC" at bounding box center [724, 289] width 258 height 24
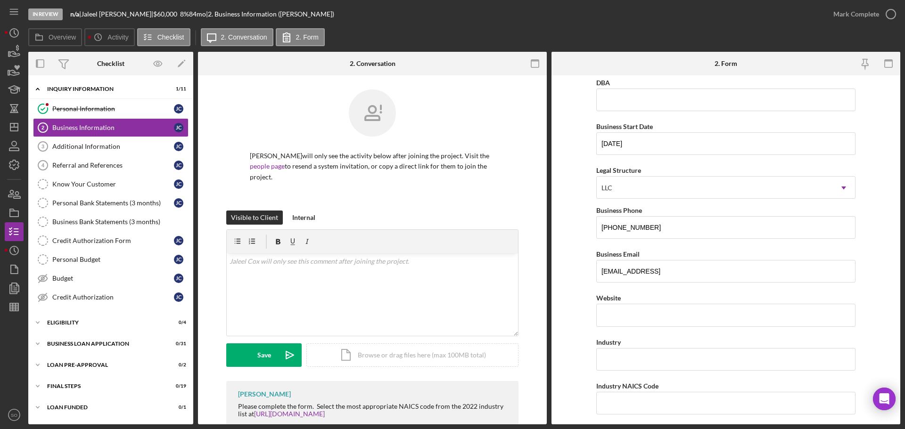
scroll to position [94, 0]
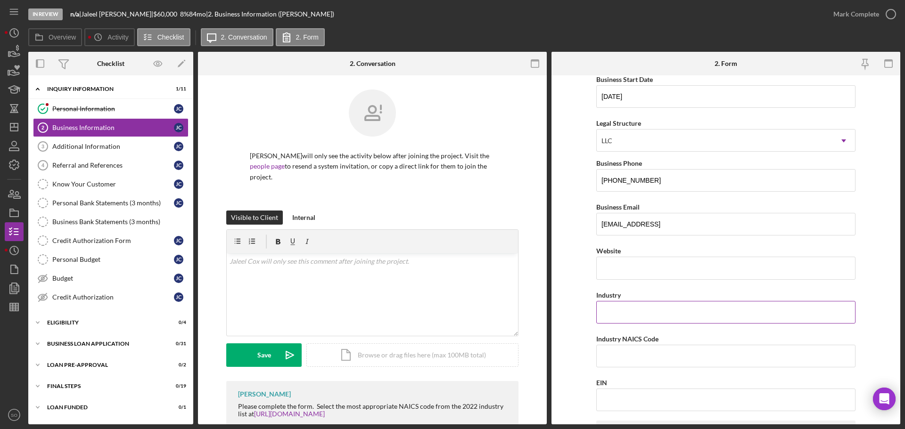
click at [649, 313] on input "Industry" at bounding box center [725, 312] width 259 height 23
click at [631, 395] on input "EIN" at bounding box center [725, 400] width 259 height 23
click at [666, 397] on input "EIN" at bounding box center [725, 400] width 259 height 23
paste input "[US_EMPLOYER_IDENTIFICATION_NUMBER]"
click at [571, 357] on form "Business Name Jays Lawn Care & More DBA Business Start Date 07/22/2025 Legal St…" at bounding box center [725, 249] width 349 height 349
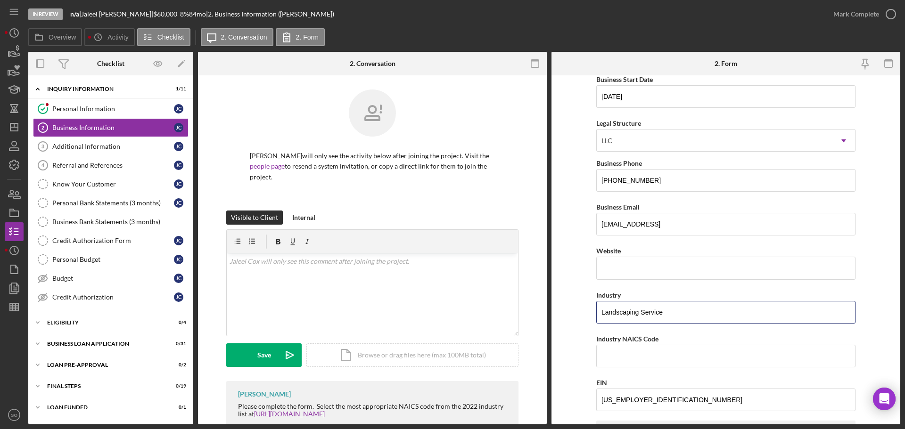
drag, startPoint x: 654, startPoint y: 312, endPoint x: 588, endPoint y: 311, distance: 66.0
click at [588, 311] on form "Business Name Jays Lawn Care & More DBA Business Start Date 07/22/2025 Legal St…" at bounding box center [725, 249] width 349 height 349
click at [629, 359] on input "Industry NAICS Code" at bounding box center [725, 356] width 259 height 23
paste input "561730"
click at [567, 356] on form "Business Name Jays Lawn Care & More DBA Business Start Date 07/22/2025 Legal St…" at bounding box center [725, 249] width 349 height 349
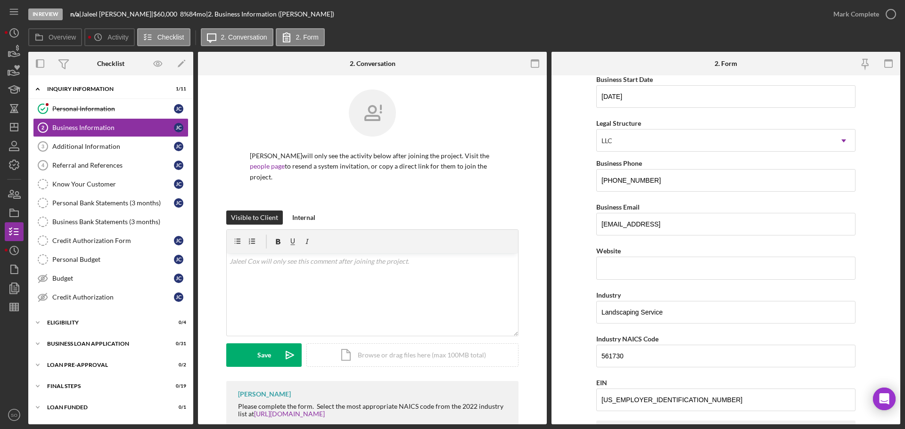
scroll to position [236, 0]
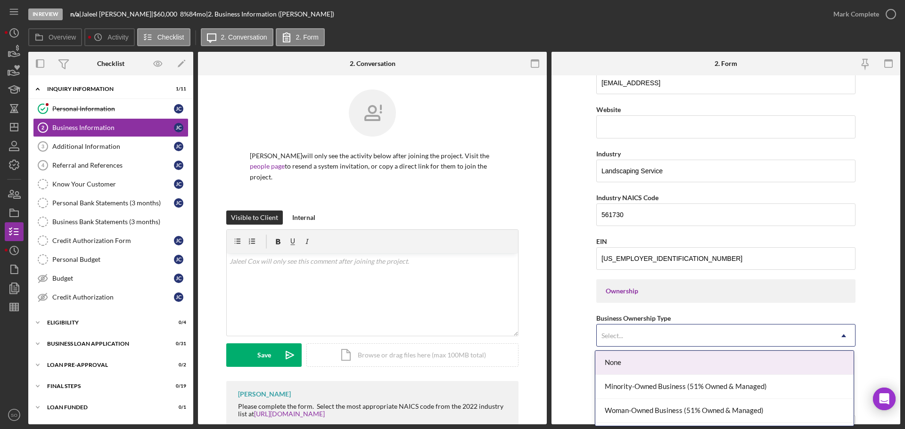
click at [642, 336] on div "Select..." at bounding box center [715, 336] width 236 height 22
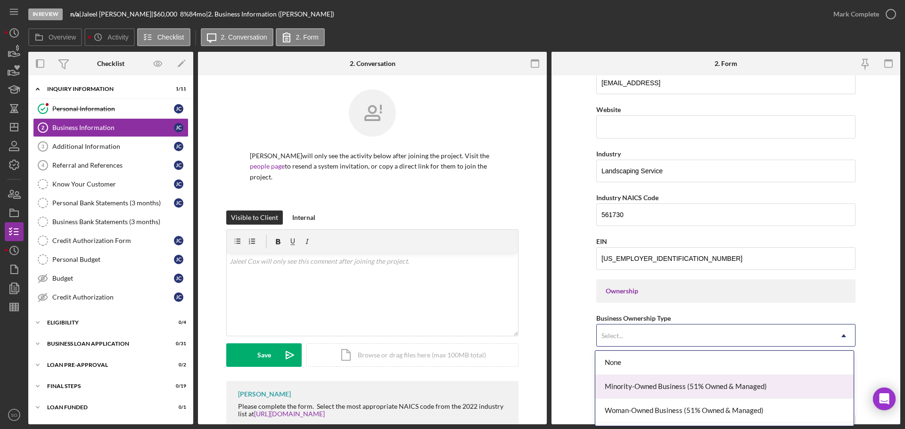
scroll to position [21, 0]
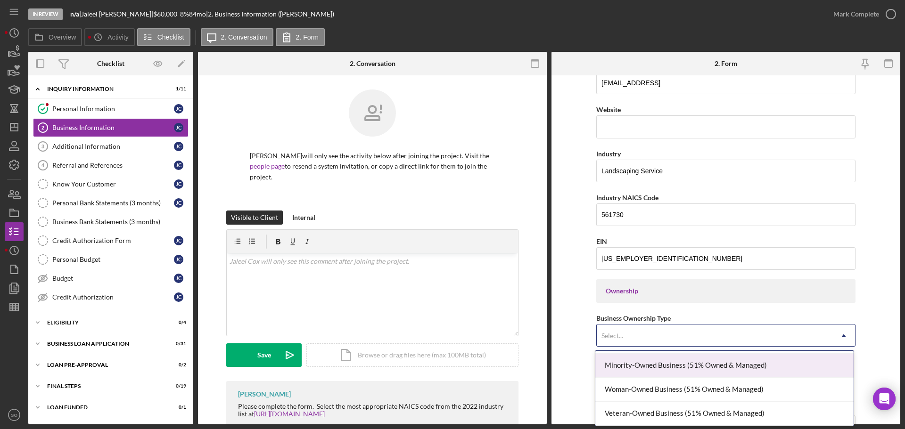
click at [651, 370] on div "Minority-Owned Business (51% Owned & Managed)" at bounding box center [724, 366] width 258 height 24
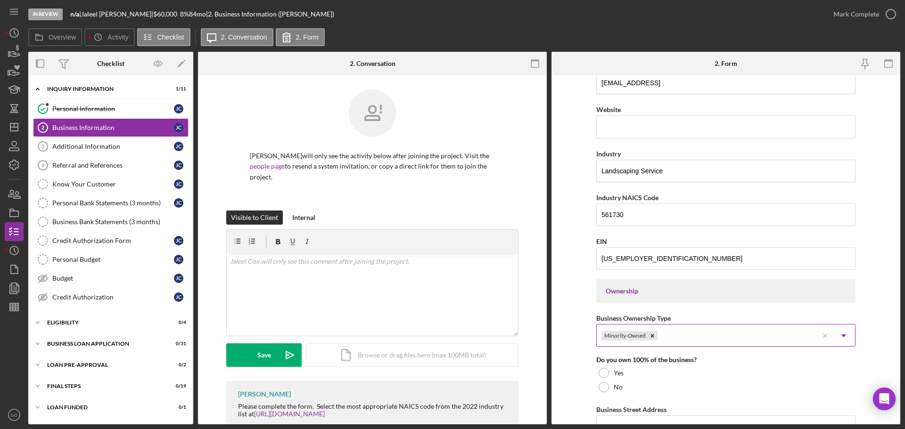
click at [716, 337] on div "Minority-Owned" at bounding box center [708, 336] width 222 height 22
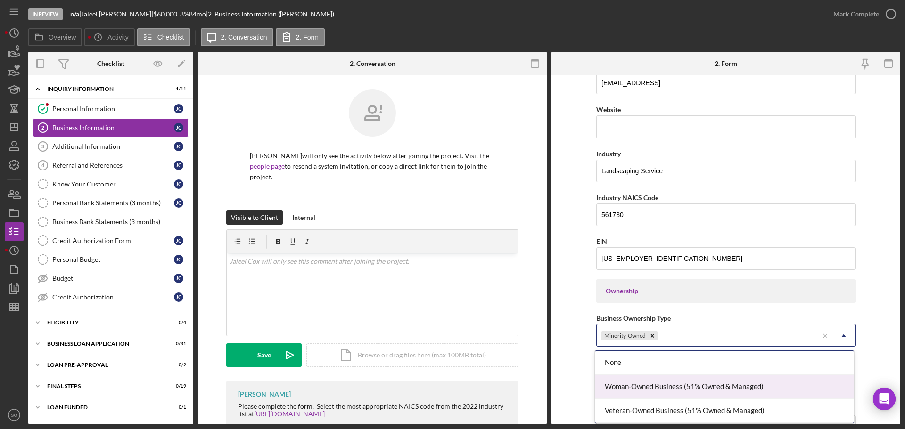
click at [575, 365] on form "Business Name Jays Lawn Care & More DBA Business Start Date 07/22/2025 Legal St…" at bounding box center [725, 249] width 349 height 349
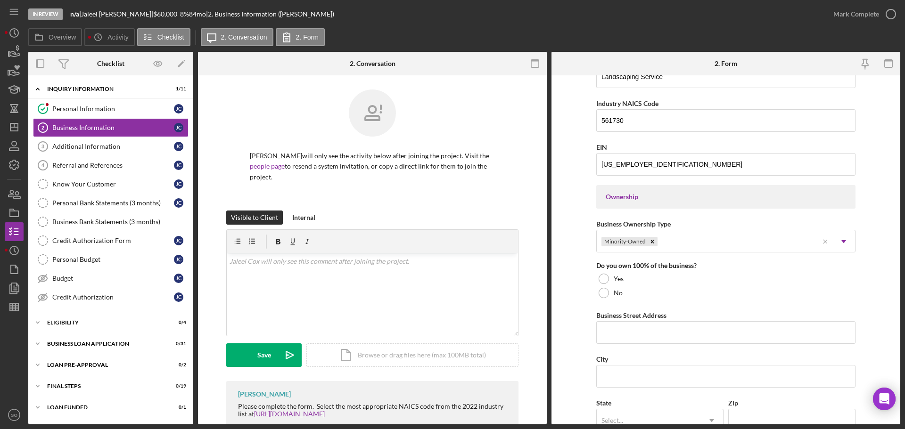
scroll to position [424, 0]
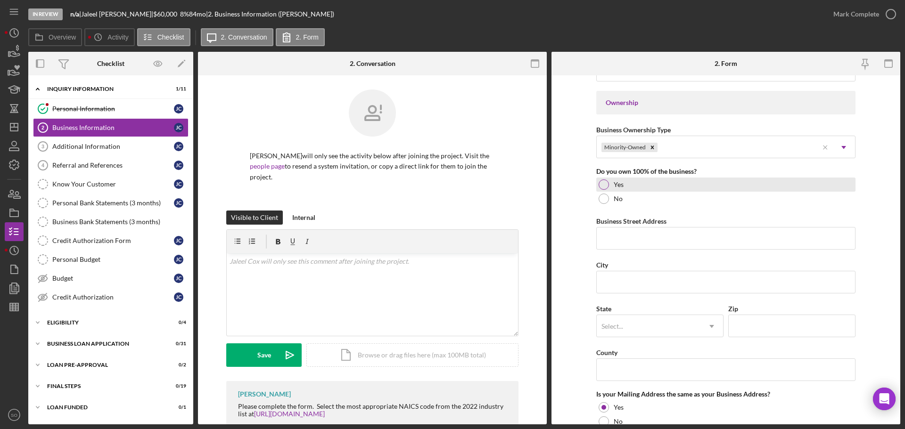
click at [599, 181] on div at bounding box center [604, 185] width 10 height 10
click at [667, 240] on input "Business Street Address" at bounding box center [725, 238] width 259 height 23
paste input "[STREET_ADDRESS]"
drag, startPoint x: 642, startPoint y: 278, endPoint x: 648, endPoint y: 280, distance: 6.1
click at [642, 278] on input "City" at bounding box center [725, 282] width 259 height 23
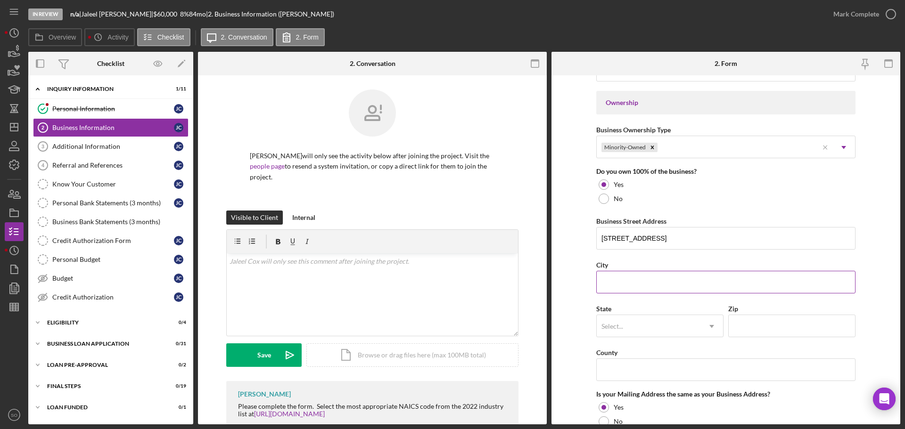
paste input "[GEOGRAPHIC_DATA]"
click at [624, 326] on div "Select..." at bounding box center [649, 327] width 104 height 22
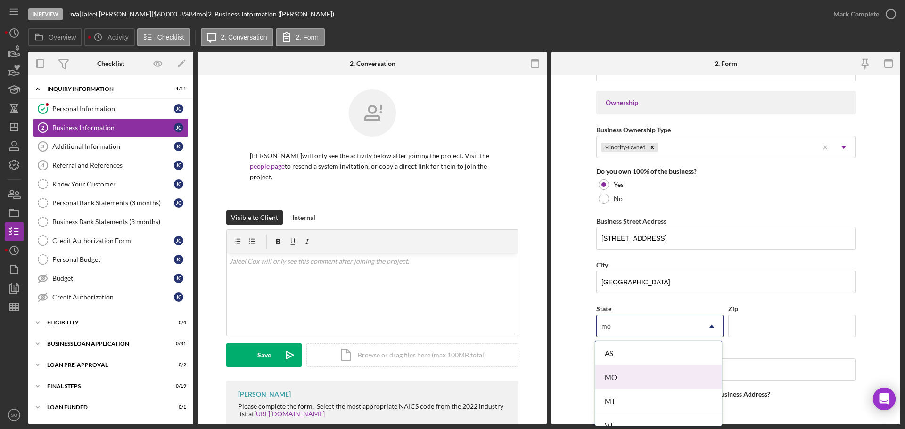
click at [633, 373] on div "MO" at bounding box center [658, 378] width 126 height 24
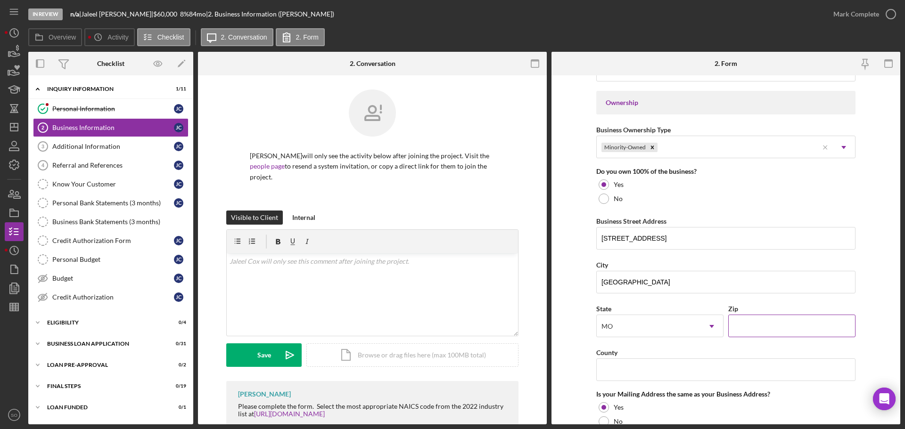
drag, startPoint x: 761, startPoint y: 324, endPoint x: 760, endPoint y: 335, distance: 11.3
click at [761, 324] on input "Zip" at bounding box center [791, 326] width 127 height 23
paste input "63645"
drag, startPoint x: 642, startPoint y: 359, endPoint x: 637, endPoint y: 378, distance: 19.4
click at [643, 362] on input "County" at bounding box center [725, 370] width 259 height 23
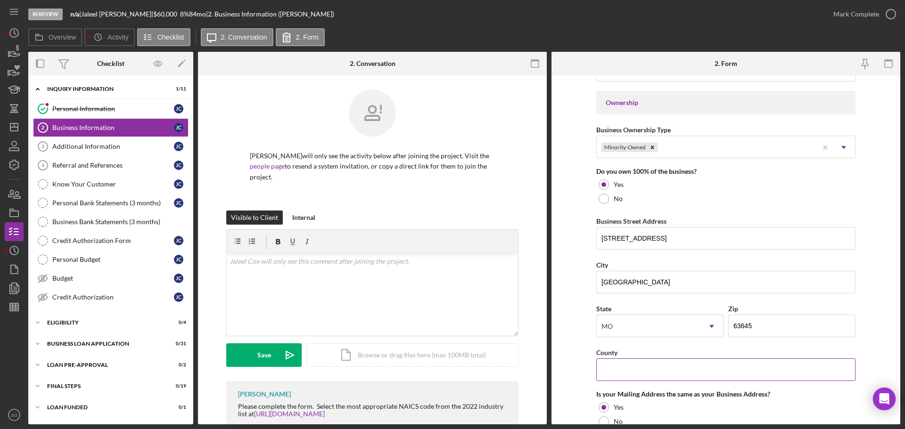
paste input "[GEOGRAPHIC_DATA]"
click at [558, 357] on form "Business Name Jays Lawn Care & More DBA Business Start Date 07/22/2025 Legal St…" at bounding box center [725, 249] width 349 height 349
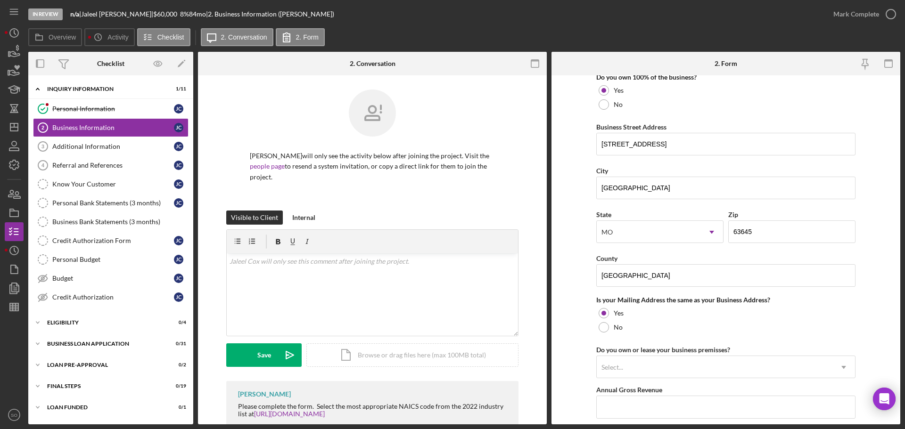
scroll to position [613, 0]
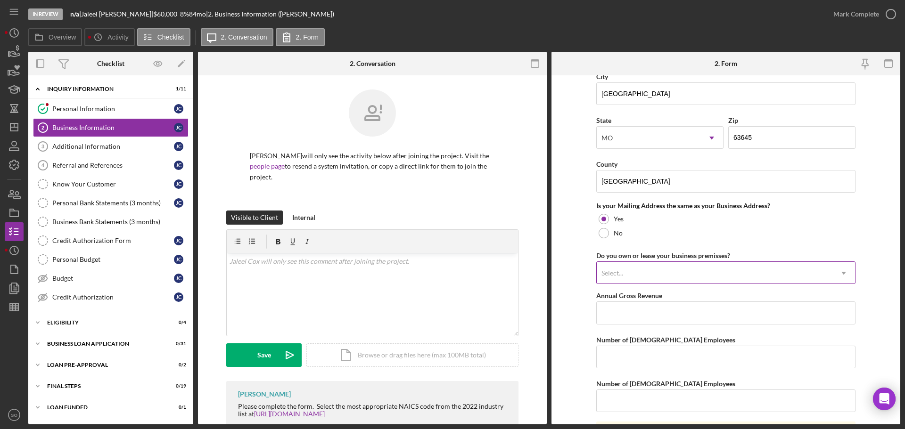
click at [682, 268] on div "Select..." at bounding box center [715, 274] width 236 height 22
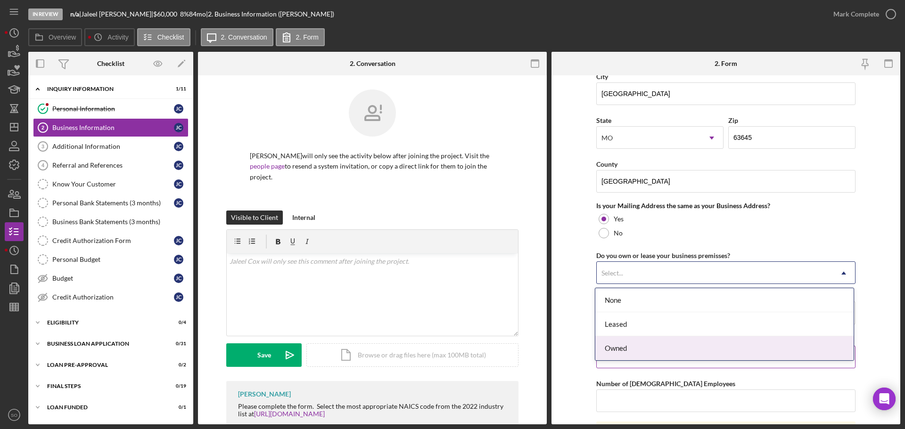
click at [646, 350] on div "Owned" at bounding box center [724, 349] width 258 height 24
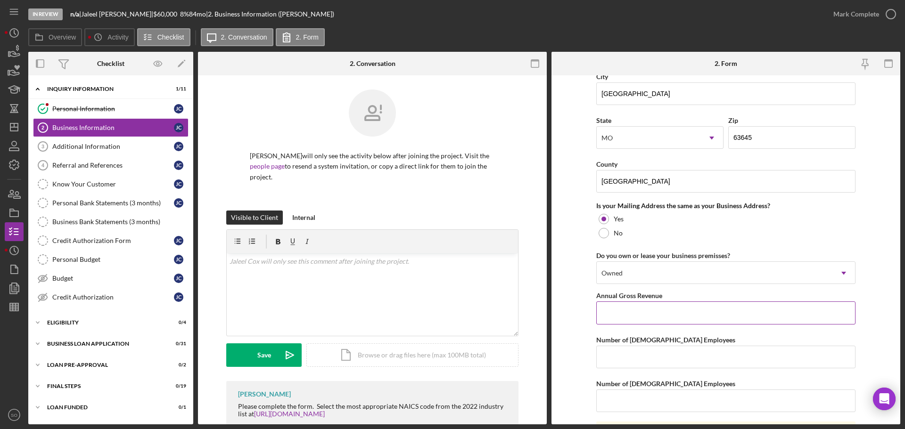
click at [656, 311] on input "Annual Gross Revenue" at bounding box center [725, 313] width 259 height 23
click at [644, 316] on input "Annual Gross Revenue" at bounding box center [725, 313] width 259 height 23
click at [581, 322] on form "Business Name Jays Lawn Care & More DBA Business Start Date 07/22/2025 Legal St…" at bounding box center [725, 249] width 349 height 349
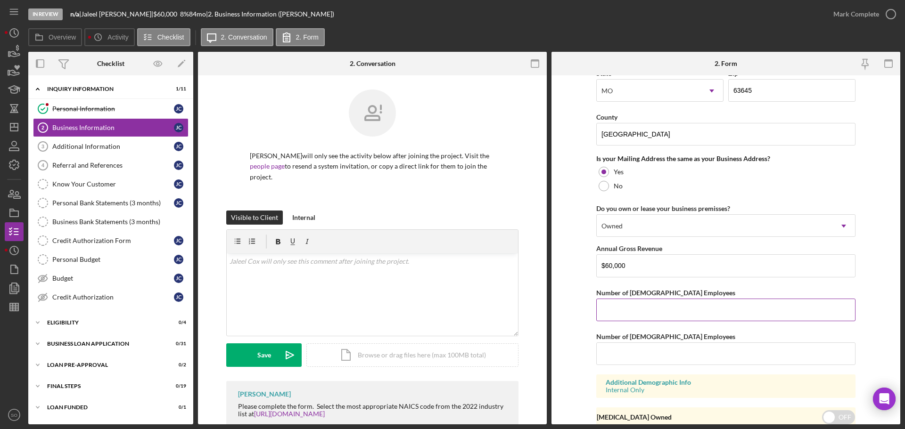
click at [665, 317] on input "Number of [DEMOGRAPHIC_DATA] Employees" at bounding box center [725, 310] width 259 height 23
drag, startPoint x: 640, startPoint y: 352, endPoint x: 649, endPoint y: 364, distance: 15.4
click at [640, 353] on input "Number of [DEMOGRAPHIC_DATA] Employees" at bounding box center [725, 354] width 259 height 23
click at [569, 379] on form "Business Name Jays Lawn Care & More DBA Business Start Date 07/22/2025 Legal St…" at bounding box center [725, 249] width 349 height 349
click at [607, 360] on input "Number of [DEMOGRAPHIC_DATA] Employees" at bounding box center [725, 354] width 259 height 23
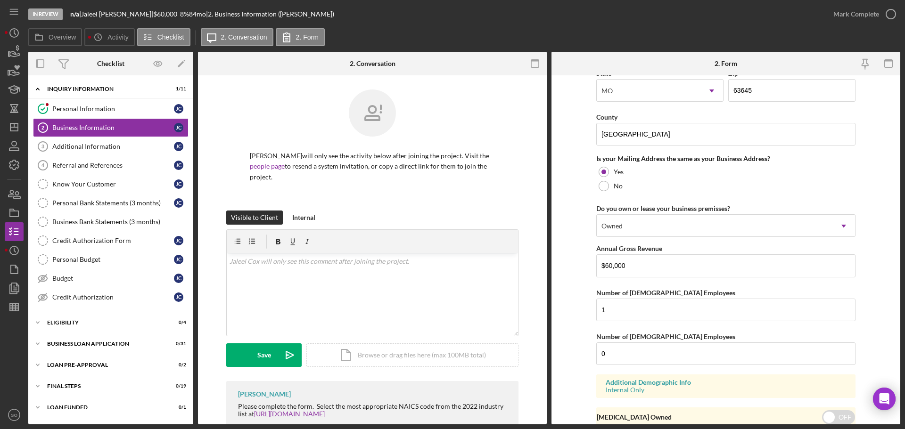
click at [575, 370] on form "Business Name Jays Lawn Care & More DBA Business Start Date 07/22/2025 Legal St…" at bounding box center [725, 249] width 349 height 349
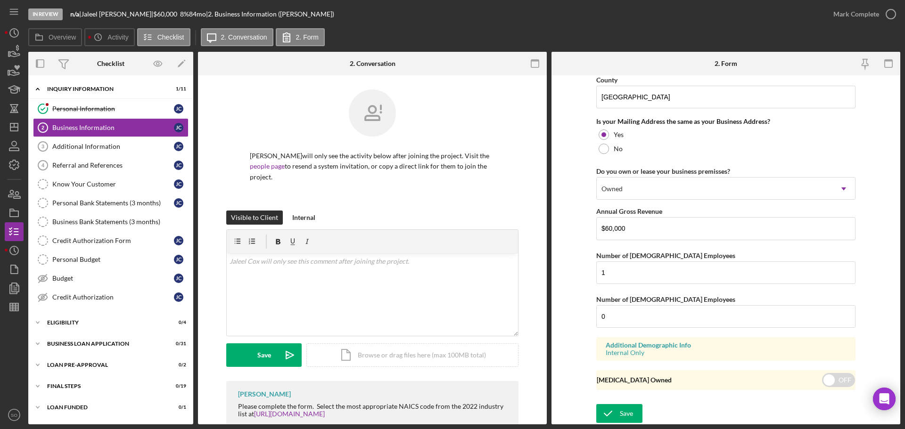
drag, startPoint x: 625, startPoint y: 414, endPoint x: 652, endPoint y: 423, distance: 29.2
click at [636, 419] on button "Save" at bounding box center [619, 413] width 46 height 19
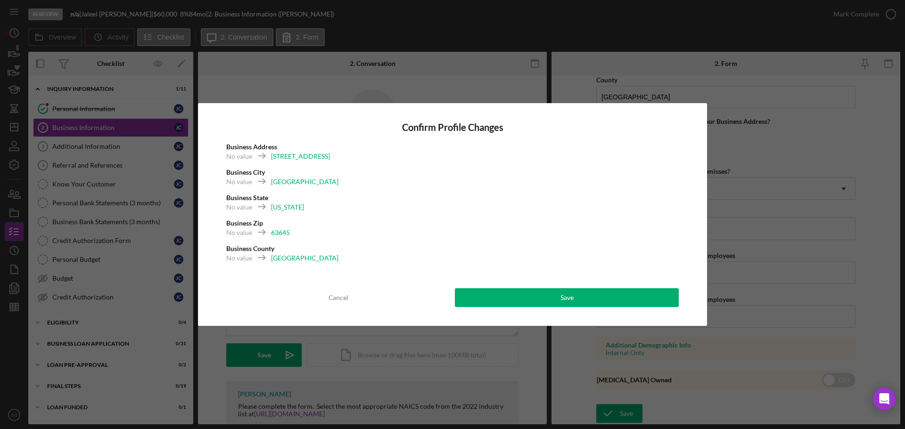
click at [608, 307] on button "Save" at bounding box center [567, 297] width 224 height 19
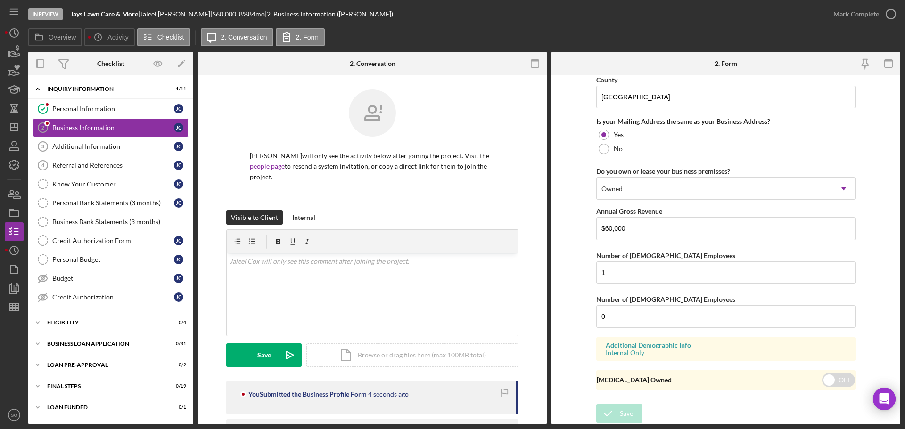
click at [860, 25] on div "Mark Complete" at bounding box center [862, 14] width 76 height 28
click at [854, 20] on div "Mark Complete" at bounding box center [856, 14] width 46 height 19
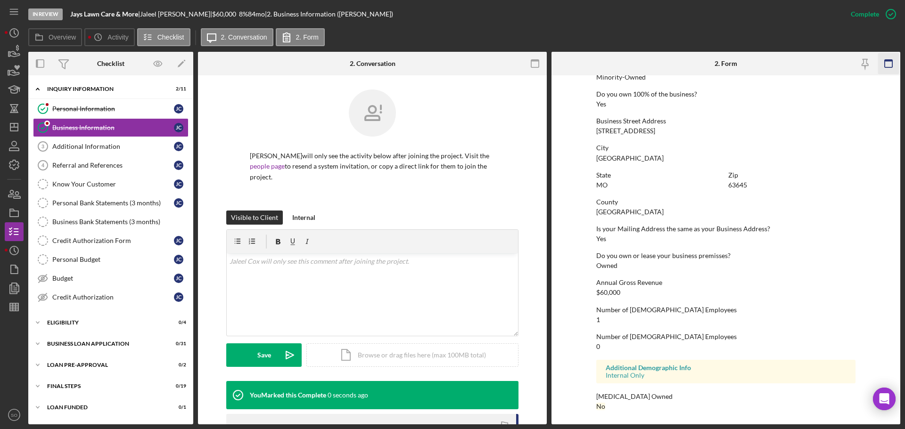
scroll to position [362, 0]
drag, startPoint x: 98, startPoint y: 148, endPoint x: 134, endPoint y: 156, distance: 37.4
click at [98, 148] on div "Additional Information" at bounding box center [113, 147] width 122 height 8
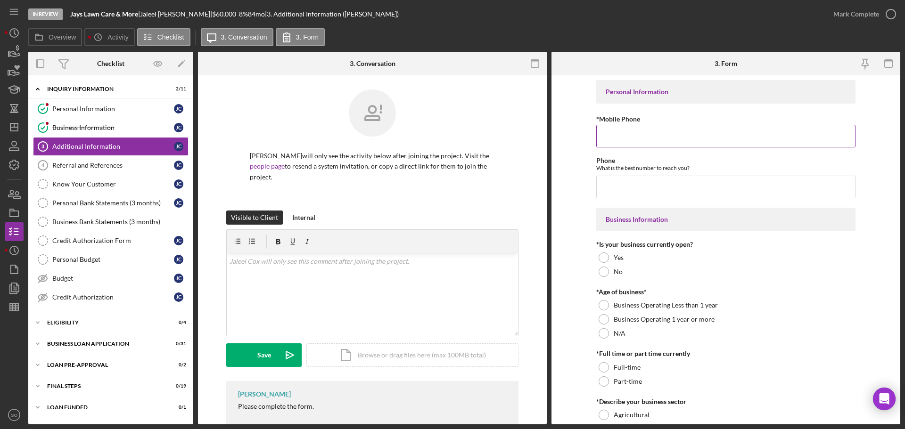
click at [610, 139] on input "*Mobile Phone" at bounding box center [725, 136] width 259 height 23
paste input "[PHONE_NUMBER]"
click at [619, 190] on input "Phone" at bounding box center [725, 187] width 259 height 23
paste input "[PHONE_NUMBER]"
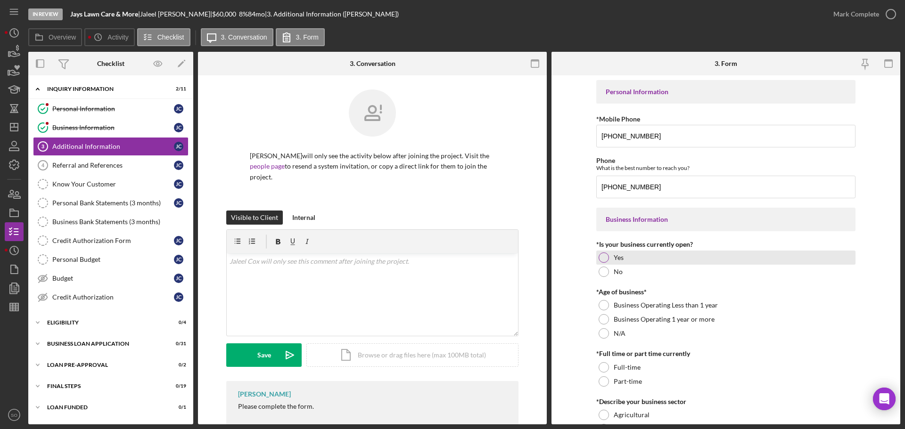
click at [600, 255] on div at bounding box center [604, 258] width 10 height 10
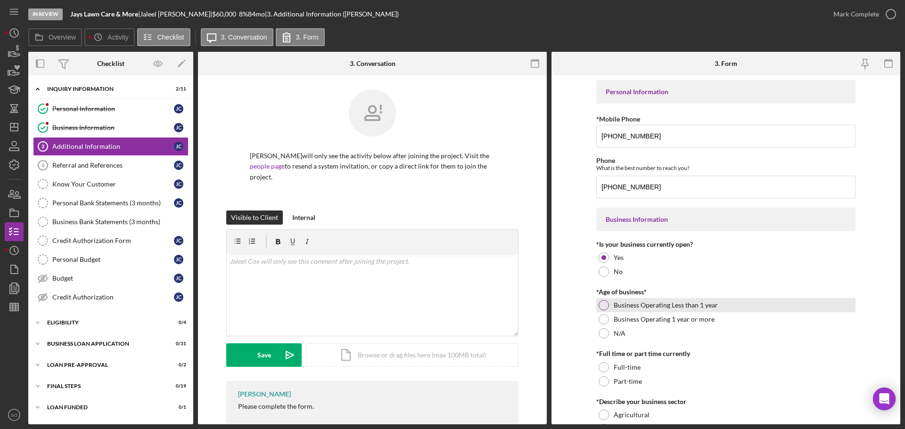
click at [601, 307] on div at bounding box center [604, 305] width 10 height 10
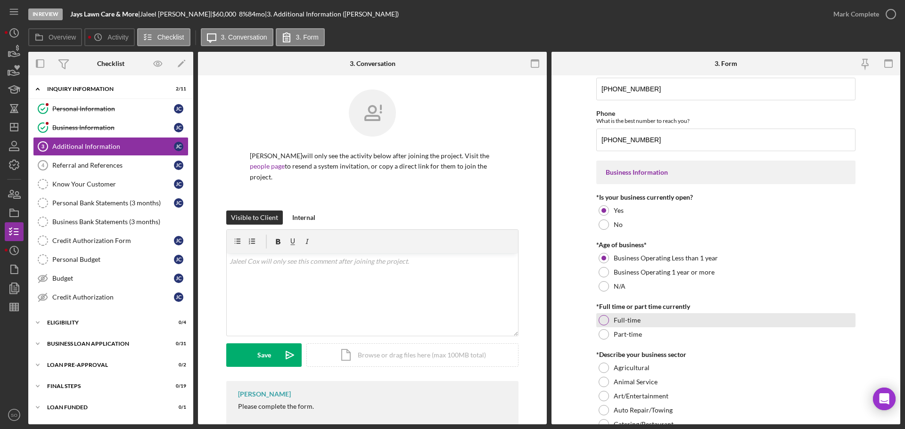
drag, startPoint x: 600, startPoint y: 319, endPoint x: 587, endPoint y: 321, distance: 13.3
click at [600, 319] on div at bounding box center [604, 320] width 10 height 10
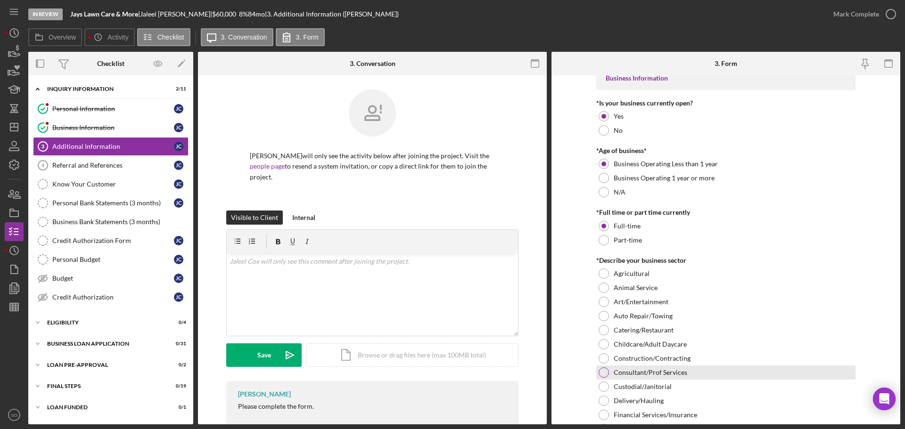
scroll to position [236, 0]
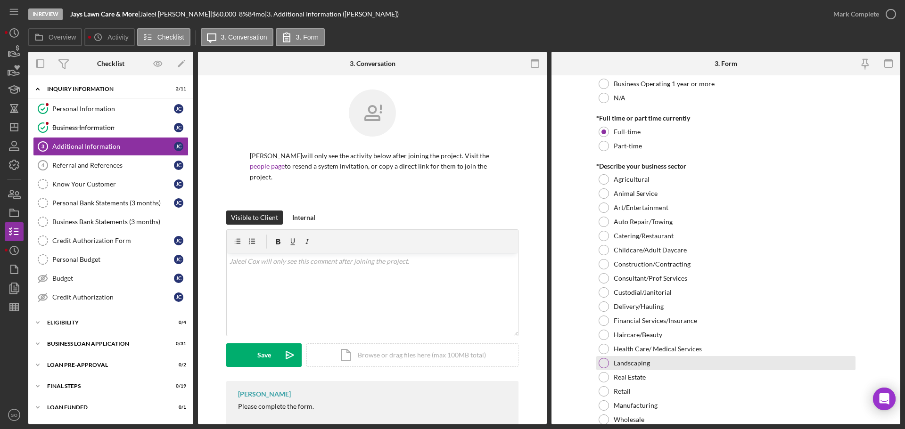
click at [610, 362] on div "Landscaping" at bounding box center [725, 363] width 259 height 14
click at [572, 364] on form "Personal Information *Mobile Phone (573) 902-1694 Phone What is the best number…" at bounding box center [725, 249] width 349 height 349
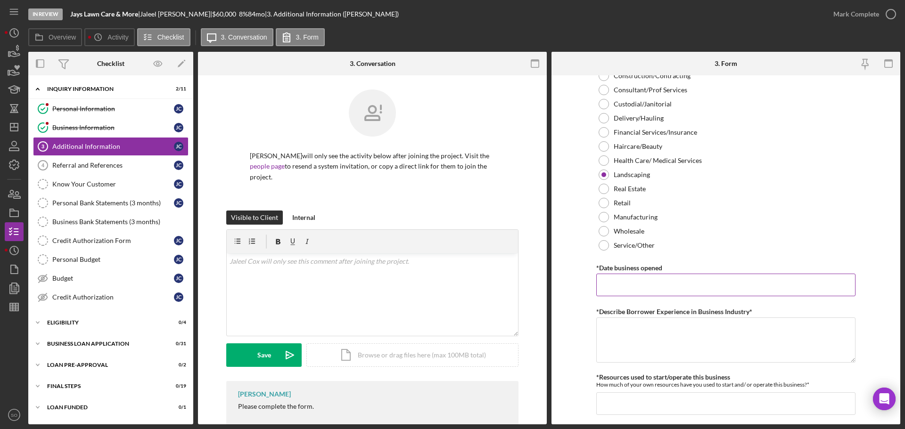
click at [625, 278] on input "*Date business opened" at bounding box center [725, 285] width 259 height 23
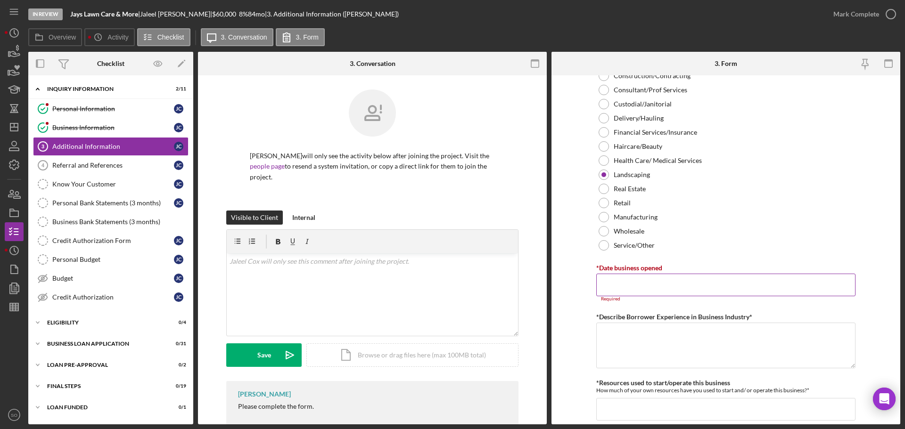
click at [655, 285] on input "*Date business opened" at bounding box center [725, 285] width 259 height 23
paste input "[DATE]"
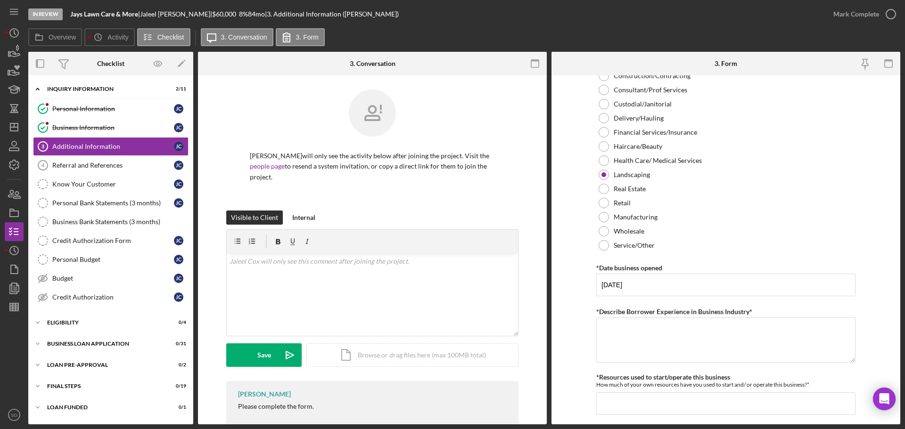
click at [572, 303] on form "Personal Information *Mobile Phone (573) 902-1694 Phone What is the best number…" at bounding box center [725, 249] width 349 height 349
click at [646, 325] on textarea "*Describe Borrower Experience in Business Industry*" at bounding box center [725, 340] width 259 height 45
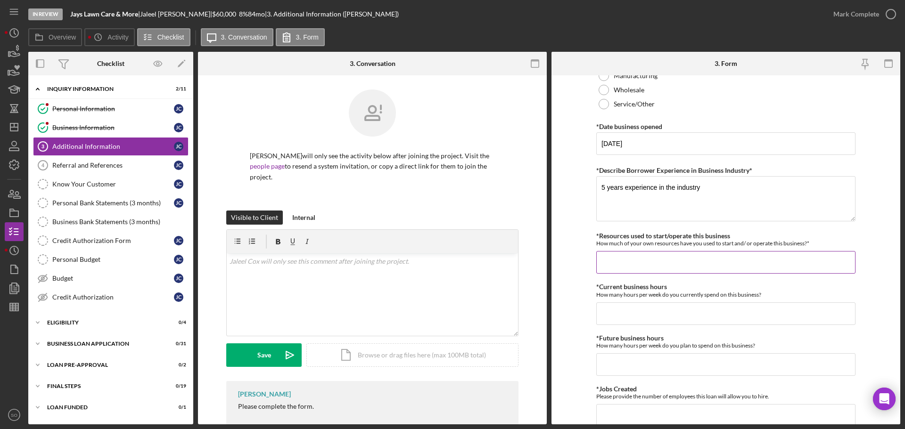
click at [645, 261] on input "*Resources used to start/operate this business" at bounding box center [725, 262] width 259 height 23
click at [663, 313] on input "*Current business hours" at bounding box center [725, 314] width 259 height 23
click at [649, 365] on input "*Future business hours" at bounding box center [725, 364] width 259 height 23
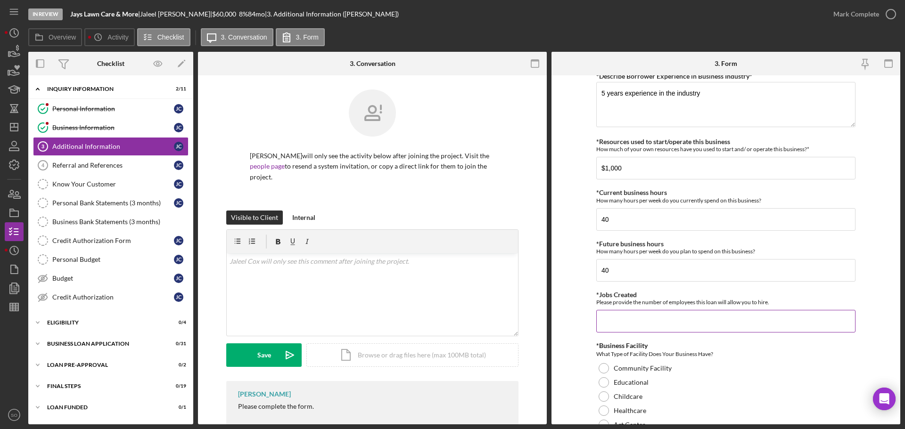
click at [630, 321] on input "*Jobs Created" at bounding box center [725, 321] width 259 height 23
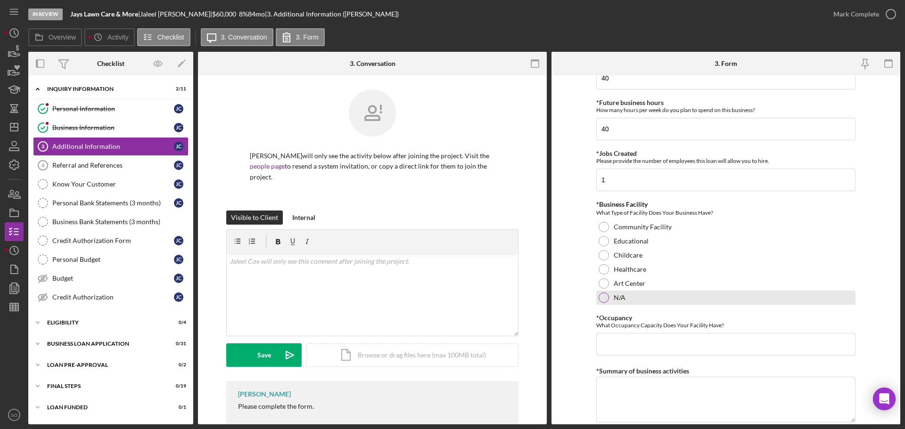
click at [602, 294] on div "N/A" at bounding box center [725, 298] width 259 height 14
click at [618, 346] on input "*Occupancy" at bounding box center [725, 344] width 259 height 23
click at [588, 337] on form "Personal Information *Mobile Phone (573) 902-1694 Phone What is the best number…" at bounding box center [725, 249] width 349 height 349
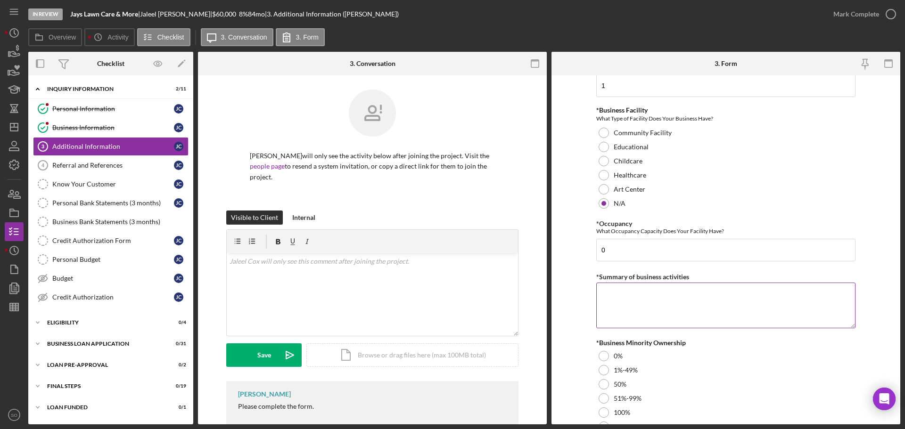
click at [656, 299] on textarea "*Summary of business activities" at bounding box center [725, 305] width 259 height 45
paste textarea "Landscaping Service"
click at [573, 320] on form "Personal Information *Mobile Phone (573) 902-1694 Phone What is the best number…" at bounding box center [725, 249] width 349 height 349
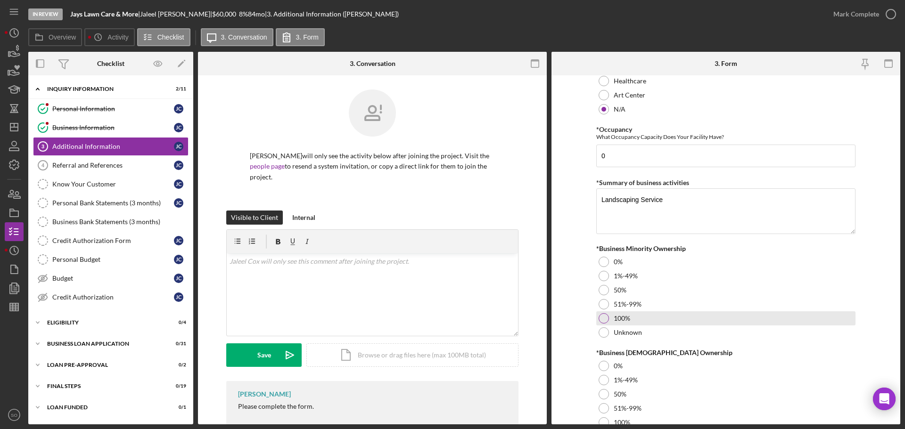
click at [600, 322] on div at bounding box center [604, 318] width 10 height 10
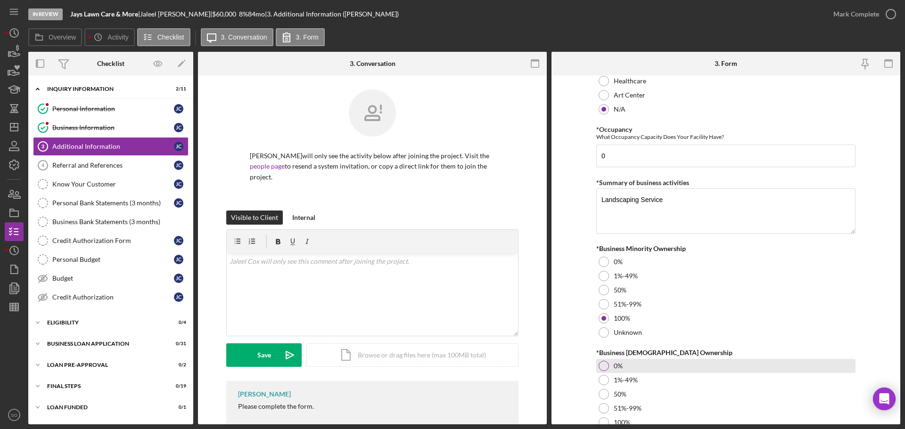
click at [603, 365] on div at bounding box center [604, 366] width 10 height 10
click at [588, 369] on form "Personal Information *Mobile Phone (573) 902-1694 Phone What is the best number…" at bounding box center [725, 249] width 349 height 349
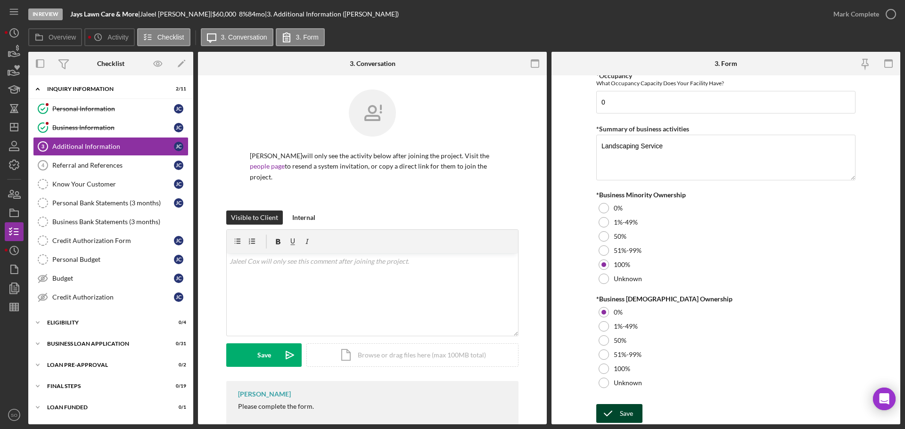
click at [618, 416] on button "Save" at bounding box center [619, 413] width 46 height 19
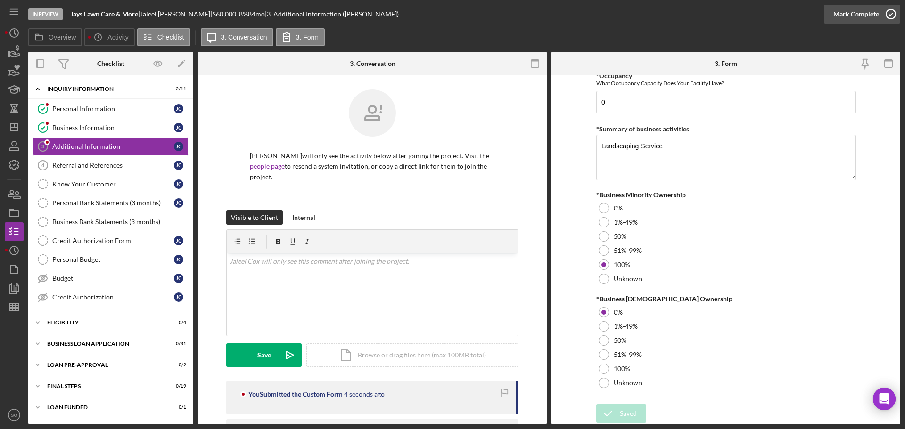
click at [836, 11] on div "Mark Complete" at bounding box center [856, 14] width 46 height 19
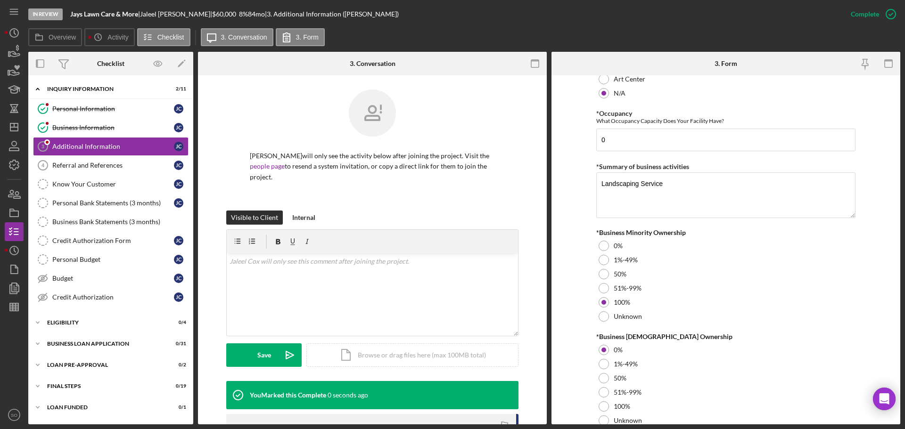
scroll to position [1081, 0]
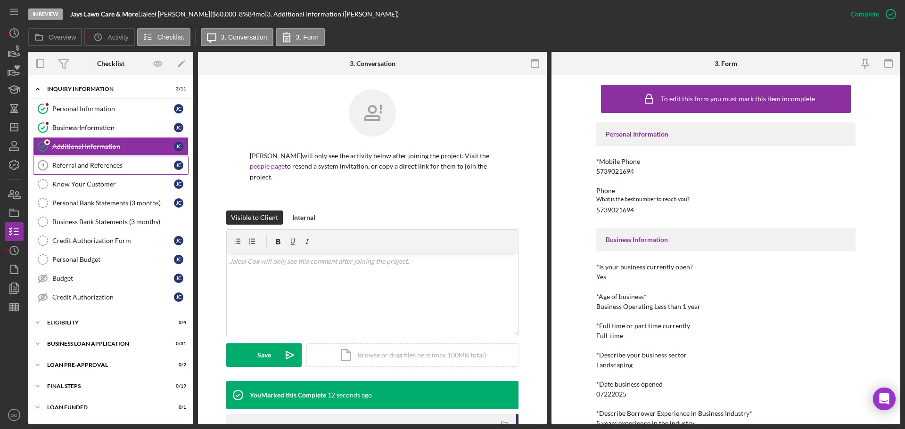
click at [121, 162] on div "Referral and References" at bounding box center [113, 166] width 122 height 8
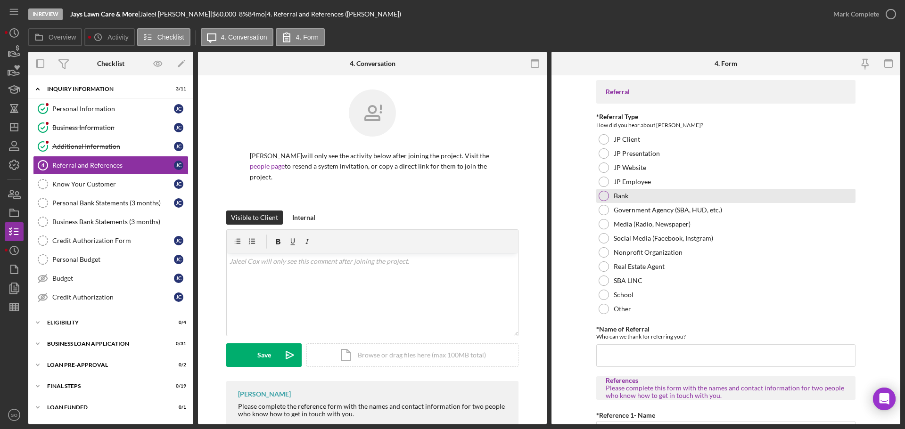
click at [599, 195] on div at bounding box center [604, 196] width 10 height 10
click at [635, 353] on input "*Name of Referral" at bounding box center [725, 356] width 259 height 23
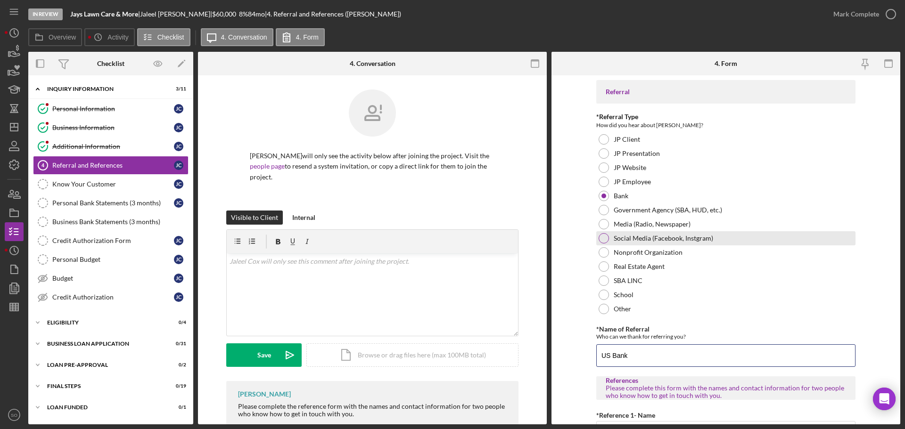
scroll to position [189, 0]
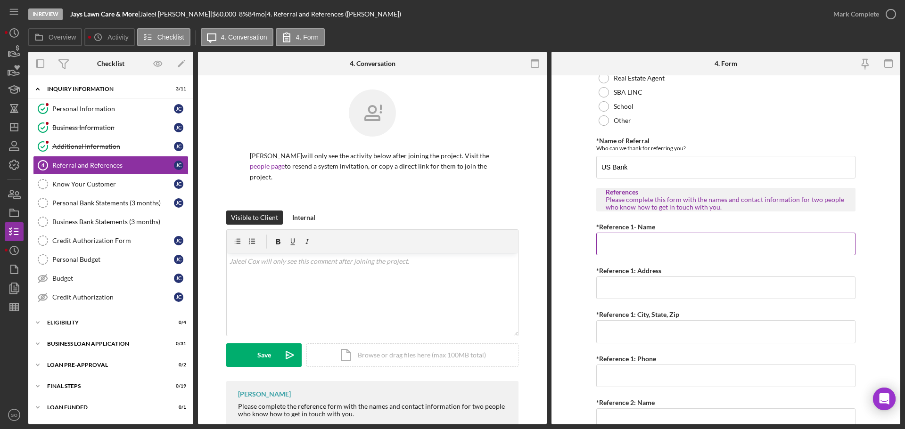
click at [647, 243] on input "*Reference 1- Name" at bounding box center [725, 244] width 259 height 23
paste input "Destiny Cruz"
drag, startPoint x: 618, startPoint y: 283, endPoint x: 624, endPoint y: 286, distance: 5.7
click at [618, 283] on input "*Reference 1: Address" at bounding box center [725, 288] width 259 height 23
paste input "112 Meadowbrooke circle"
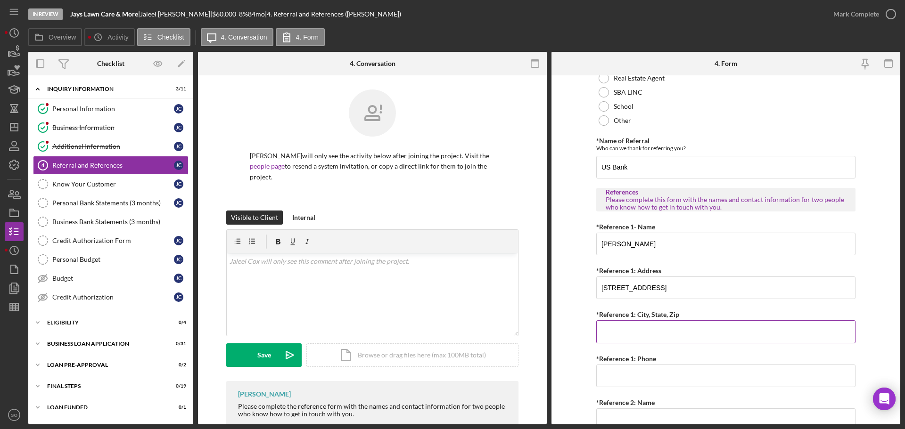
click at [651, 336] on input "*Reference 1: City, State, Zip" at bounding box center [725, 332] width 259 height 23
paste input "Fredericktown,MO 5739440245"
click at [642, 332] on input "Fredericktown,MO 57394" at bounding box center [725, 332] width 259 height 23
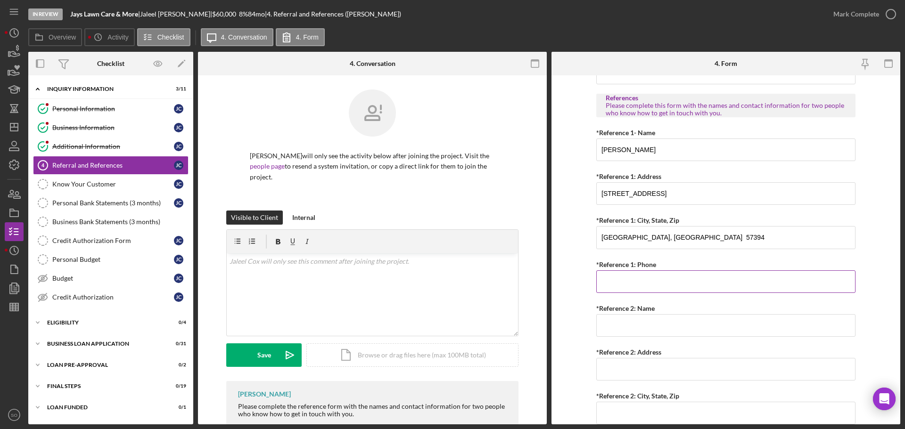
click at [659, 285] on input "*Reference 1: Phone" at bounding box center [725, 282] width 259 height 23
paste input "(573) 944-0245"
drag, startPoint x: 676, startPoint y: 192, endPoint x: 600, endPoint y: 198, distance: 77.0
click at [600, 198] on input "112 Meadowbrooke circle" at bounding box center [725, 193] width 259 height 23
click at [672, 238] on input "Fredericktown, MO 57394" at bounding box center [725, 237] width 259 height 23
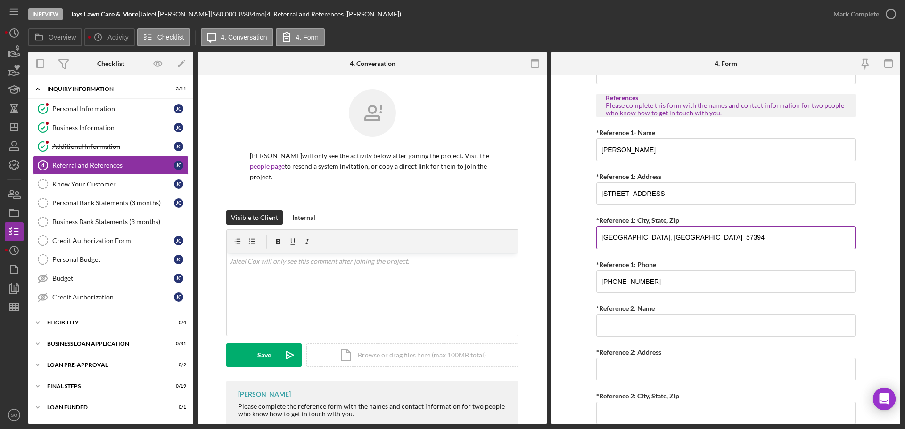
click at [672, 238] on input "Fredericktown, MO 57394" at bounding box center [725, 237] width 259 height 23
paste input "63645"
click at [572, 246] on form "Referral *Referral Type How did you hear about Justine PETERSEN? JP Client JP P…" at bounding box center [725, 249] width 349 height 349
click at [642, 330] on input "*Reference 2: Name" at bounding box center [725, 325] width 259 height 23
paste input "Latina Alexander"
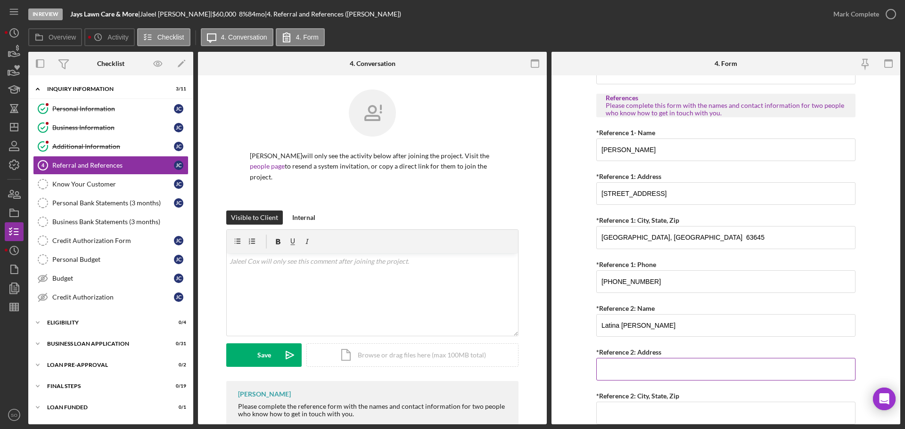
click at [645, 370] on input "*Reference 2: Address" at bounding box center [725, 369] width 259 height 23
paste input "310 S 8th St"
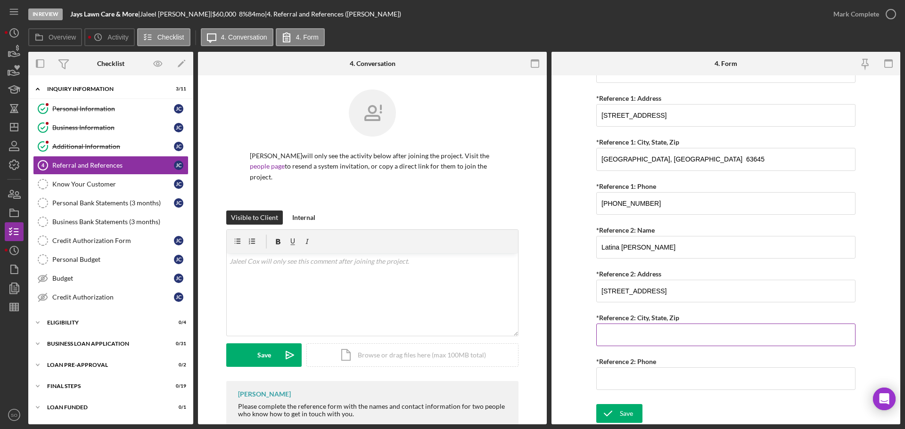
drag, startPoint x: 658, startPoint y: 331, endPoint x: 659, endPoint y: 337, distance: 6.3
click at [658, 332] on input "*Reference 2: City, State, Zip" at bounding box center [725, 335] width 259 height 23
paste input "Murphysboro Ill"
drag, startPoint x: 633, startPoint y: 377, endPoint x: 649, endPoint y: 380, distance: 15.9
click at [633, 377] on input "*Reference 2: Phone" at bounding box center [725, 379] width 259 height 23
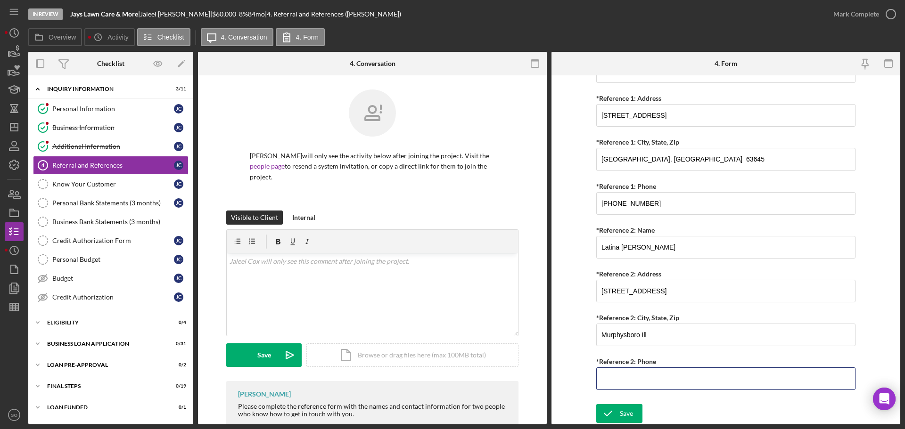
paste input "(618) 559-3615"
click at [670, 341] on input "Murphysboro Ill" at bounding box center [725, 335] width 259 height 23
drag, startPoint x: 640, startPoint y: 293, endPoint x: 585, endPoint y: 293, distance: 54.7
click at [585, 293] on form "Referral *Referral Type How did you hear about Justine PETERSEN? JP Client JP P…" at bounding box center [725, 249] width 349 height 349
click at [659, 334] on input "Murphysboro Ill" at bounding box center [725, 335] width 259 height 23
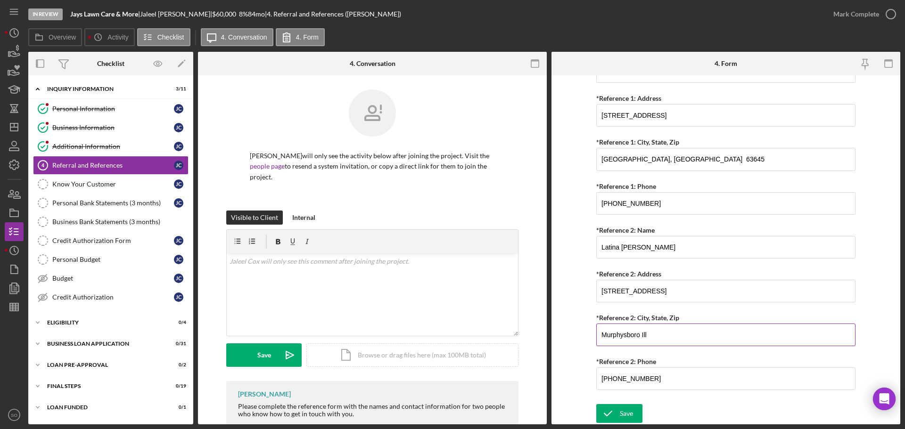
click at [639, 335] on input "Murphysboro Ill" at bounding box center [725, 335] width 259 height 23
paste input "62966"
click at [629, 419] on div "Save" at bounding box center [626, 413] width 13 height 19
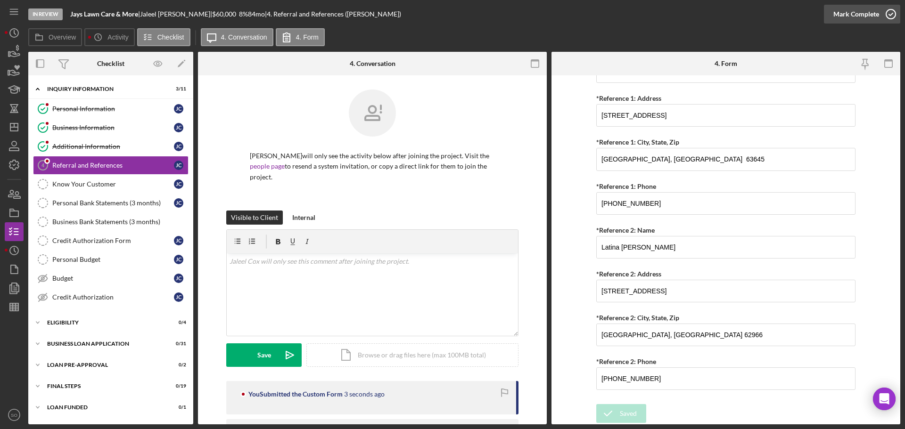
click at [855, 16] on div "Mark Complete" at bounding box center [856, 14] width 46 height 19
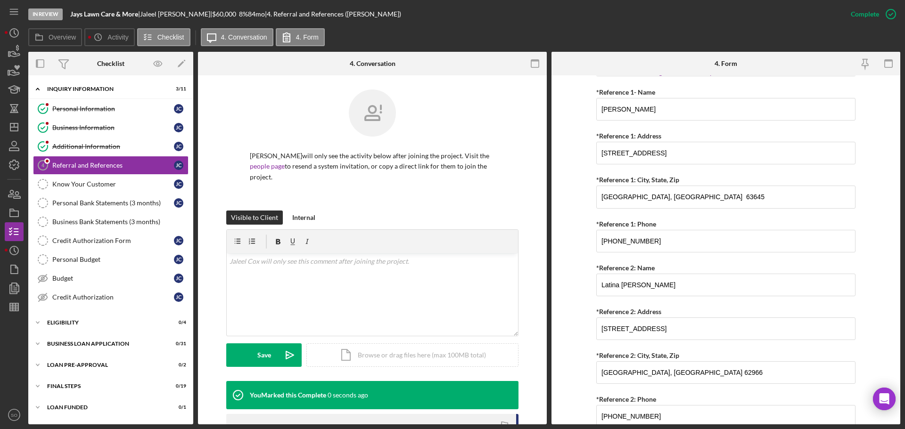
scroll to position [0, 0]
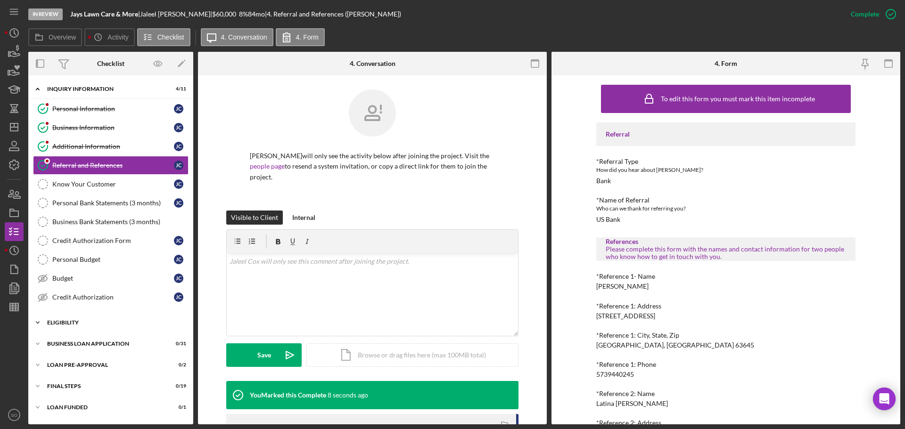
click at [86, 318] on div "Icon/Expander ELIGIBILITY 0 / 4" at bounding box center [110, 322] width 165 height 19
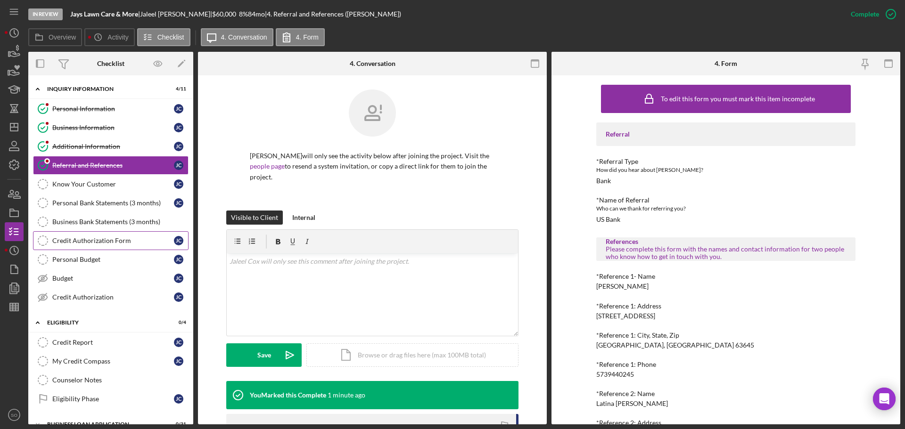
scroll to position [78, 0]
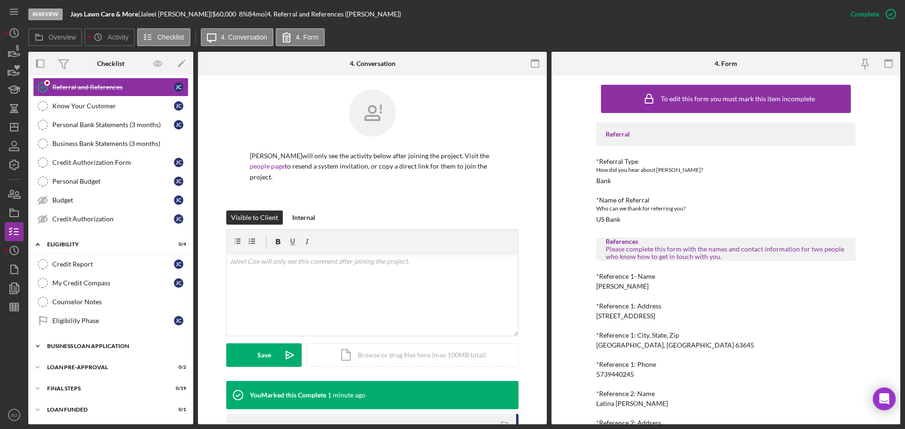
click at [117, 350] on div "Icon/Expander BUSINESS LOAN APPLICATION 0 / 31" at bounding box center [110, 346] width 165 height 19
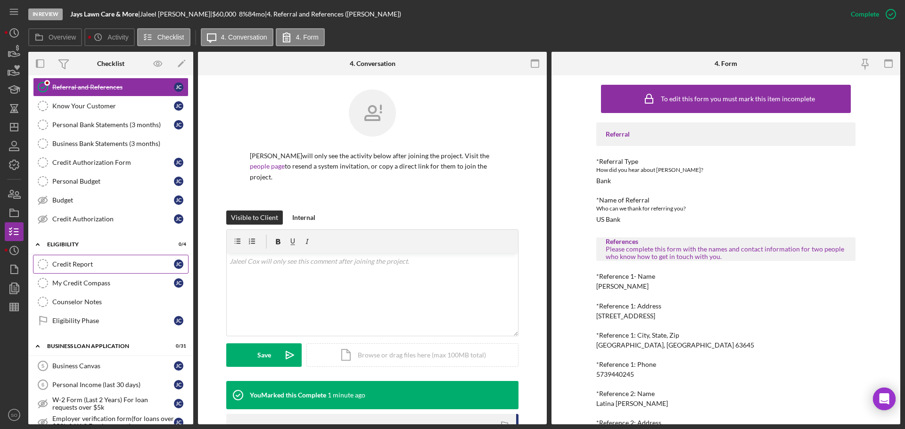
click at [92, 271] on link "Credit Report Credit Report J C" at bounding box center [111, 264] width 156 height 19
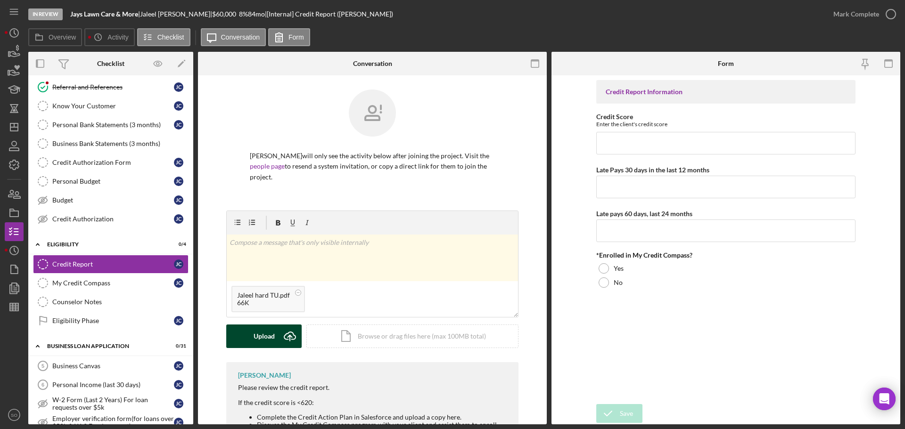
click at [267, 325] on div "Upload" at bounding box center [264, 337] width 21 height 24
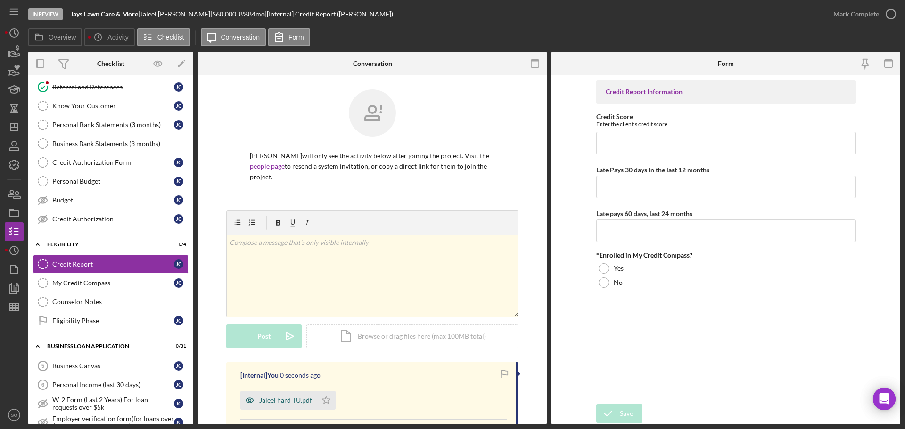
scroll to position [94, 0]
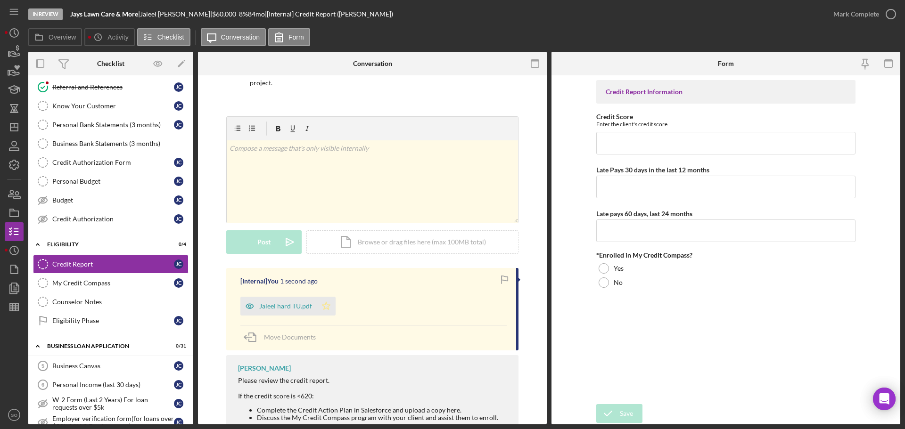
click at [331, 300] on icon "Icon/Star" at bounding box center [326, 306] width 19 height 19
click at [301, 303] on div "Jaleel hard TU.pdf" at bounding box center [285, 307] width 53 height 8
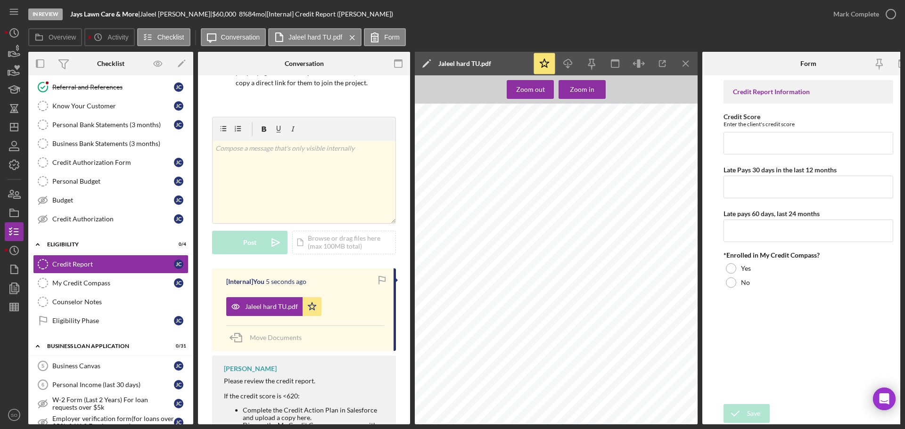
scroll to position [424, 0]
click at [687, 68] on icon "Icon/Menu Close" at bounding box center [685, 63] width 21 height 21
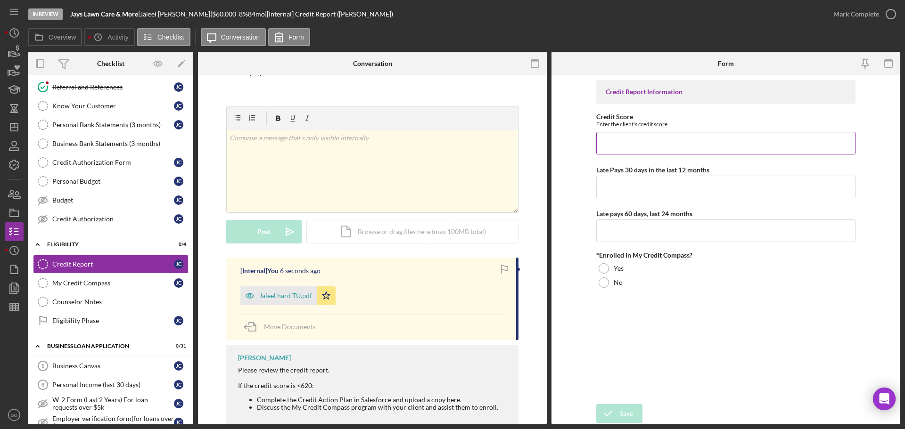
click at [713, 123] on div "Enter the client's credit score" at bounding box center [725, 124] width 259 height 7
click at [636, 142] on input "Credit Score" at bounding box center [725, 143] width 259 height 23
click at [630, 191] on input "Late Pays 30 days in the last 12 months" at bounding box center [725, 187] width 259 height 23
click at [636, 226] on input "Late pays 60 days, last 24 months" at bounding box center [725, 231] width 259 height 23
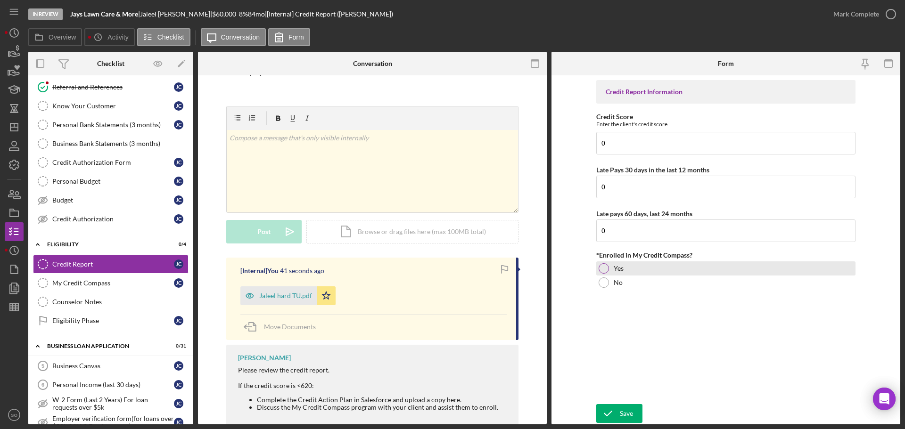
click at [616, 269] on label "Yes" at bounding box center [619, 269] width 10 height 8
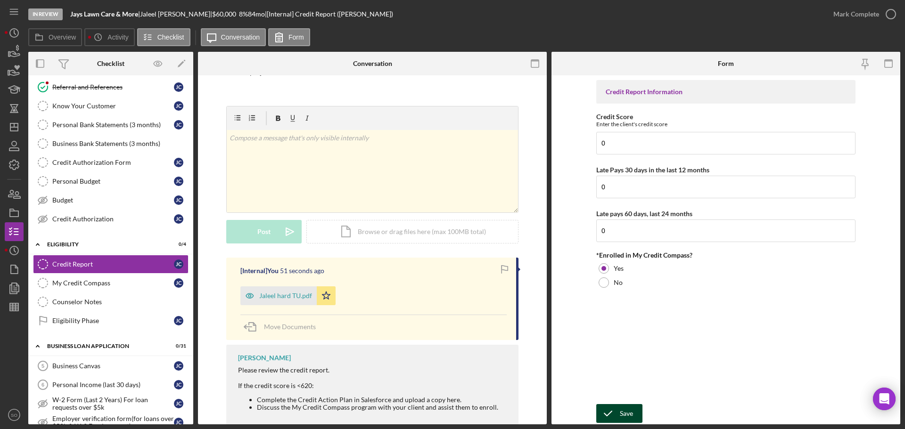
click at [629, 416] on div "Save" at bounding box center [626, 413] width 13 height 19
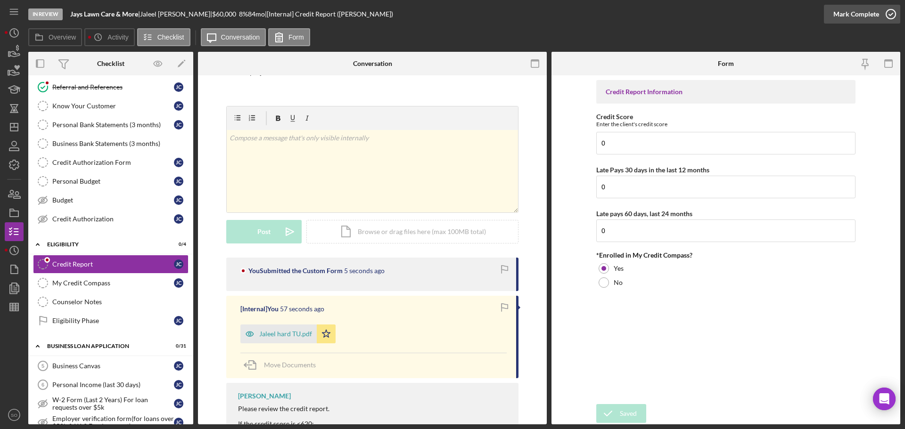
click at [835, 18] on div "Mark Complete" at bounding box center [856, 14] width 46 height 19
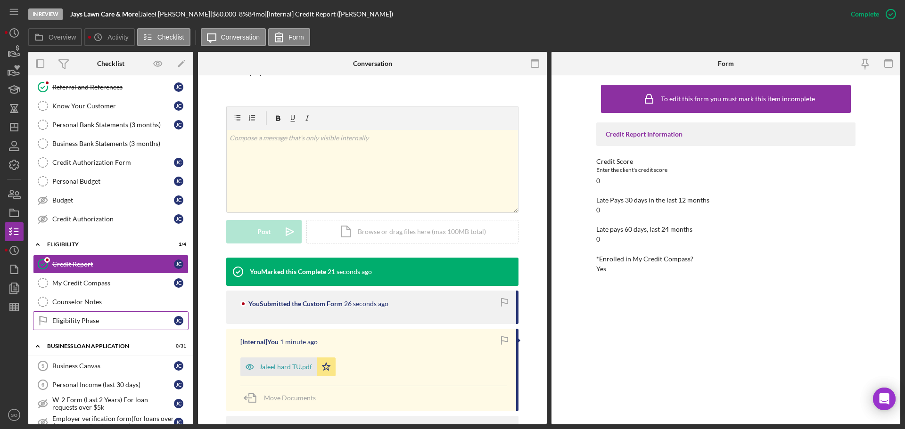
scroll to position [0, 0]
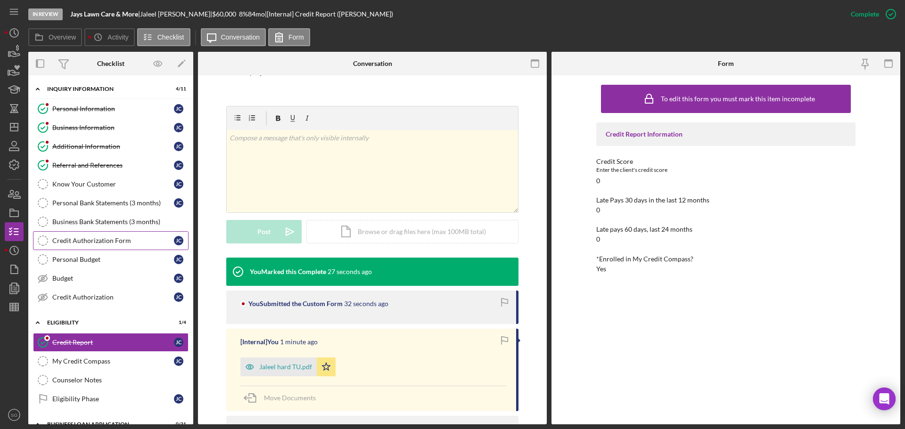
click at [124, 239] on div "Credit Authorization Form" at bounding box center [113, 241] width 122 height 8
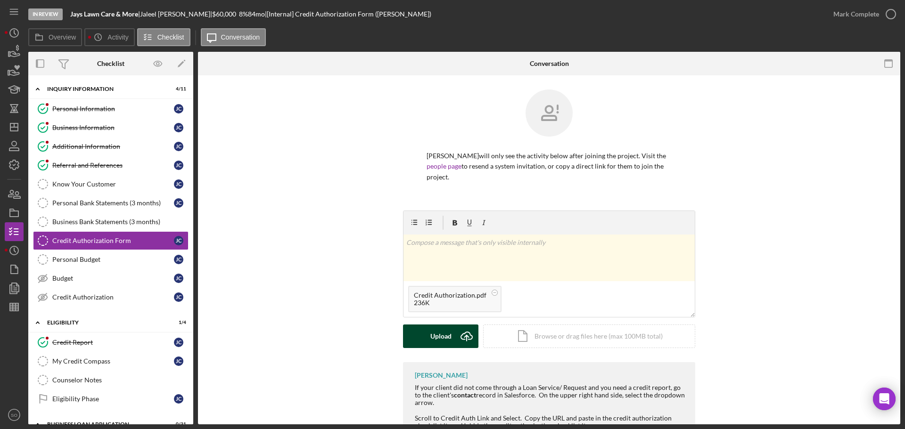
click at [441, 325] on div "Upload" at bounding box center [440, 337] width 21 height 24
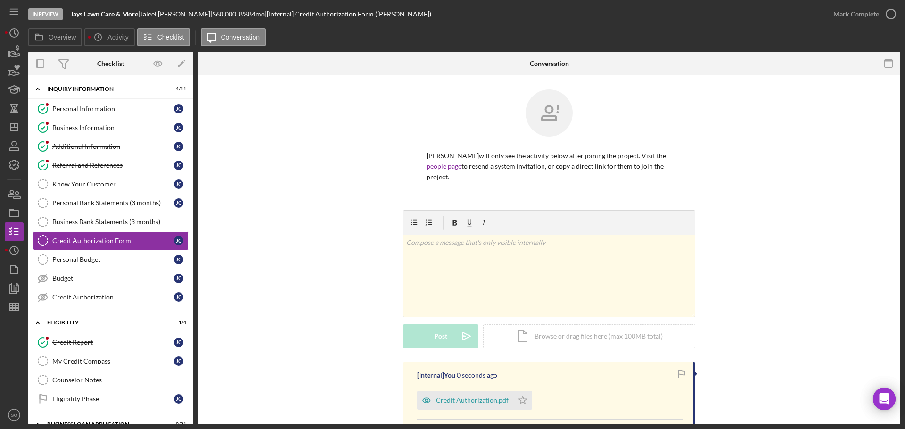
scroll to position [135, 0]
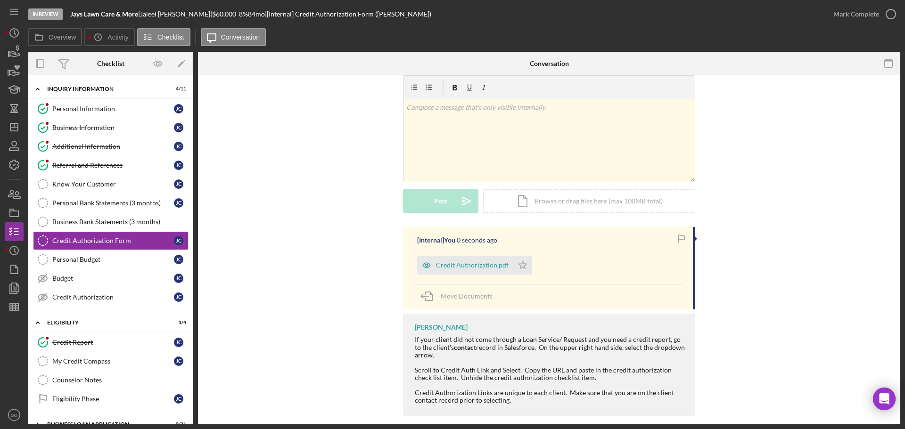
click at [534, 255] on div "Credit Authorization.pdf Icon/Star" at bounding box center [550, 263] width 266 height 24
click at [518, 256] on icon "Icon/Star" at bounding box center [522, 265] width 19 height 19
click at [871, 16] on div "Mark Complete" at bounding box center [856, 14] width 46 height 19
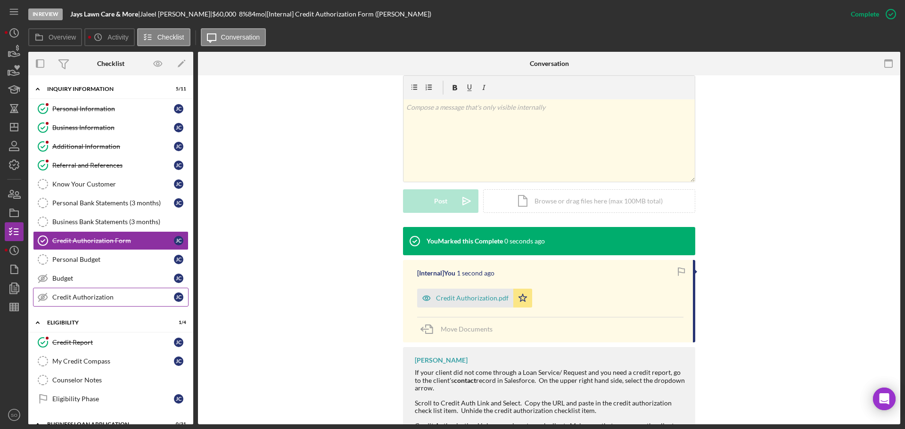
click at [115, 294] on div "Credit Authorization" at bounding box center [113, 298] width 122 height 8
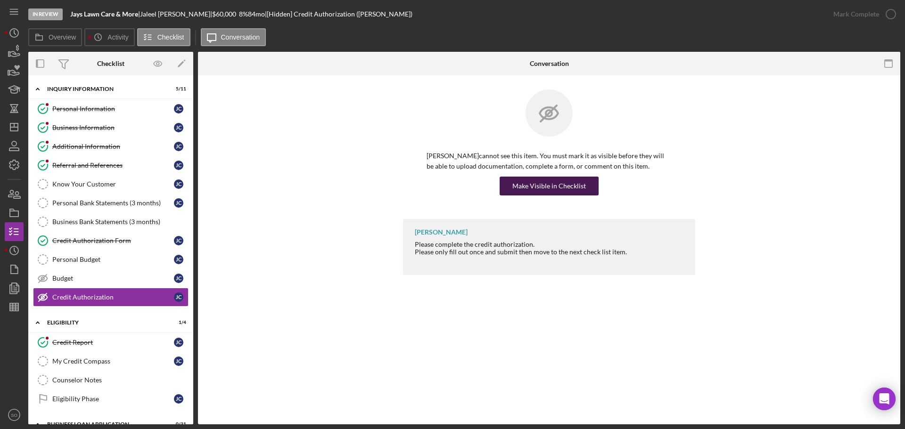
click at [537, 187] on div "Make Visible in Checklist" at bounding box center [549, 186] width 74 height 19
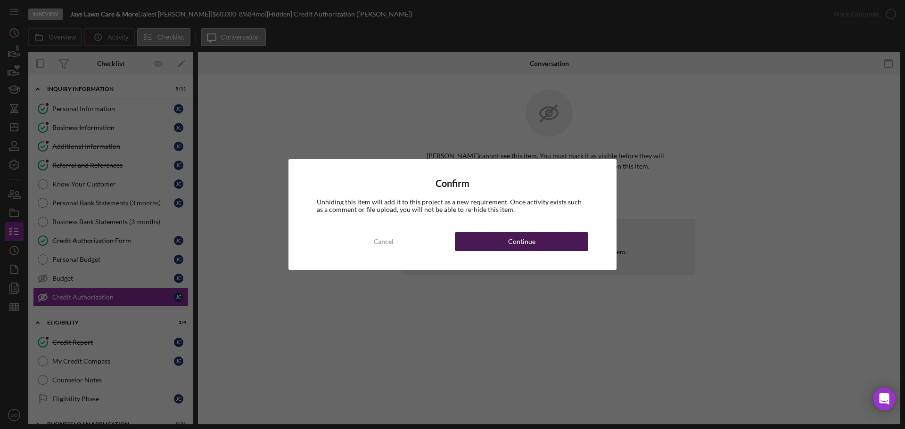
click at [537, 240] on button "Continue" at bounding box center [521, 241] width 133 height 19
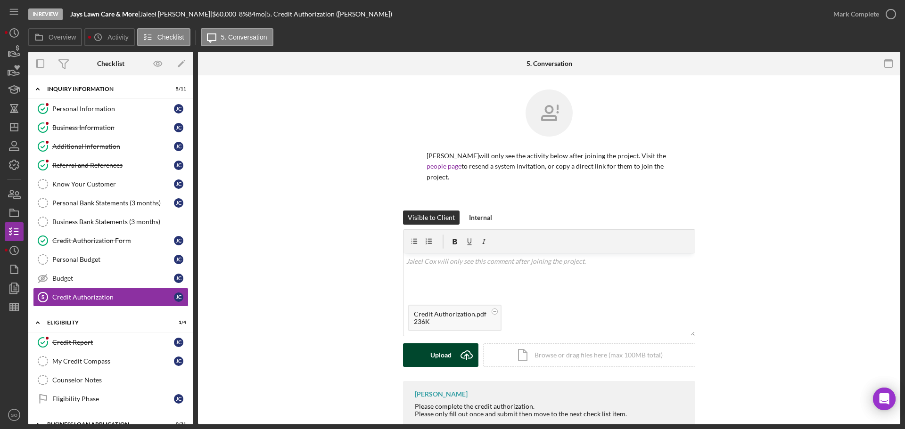
click at [441, 346] on div "Upload" at bounding box center [440, 356] width 21 height 24
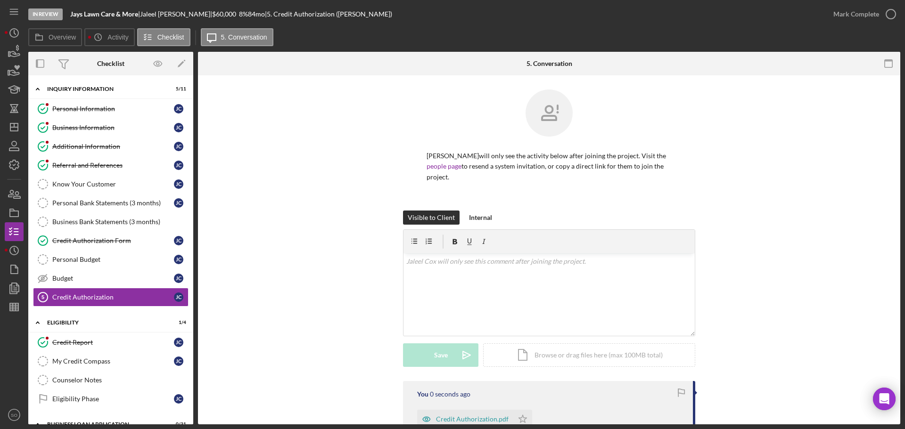
scroll to position [108, 0]
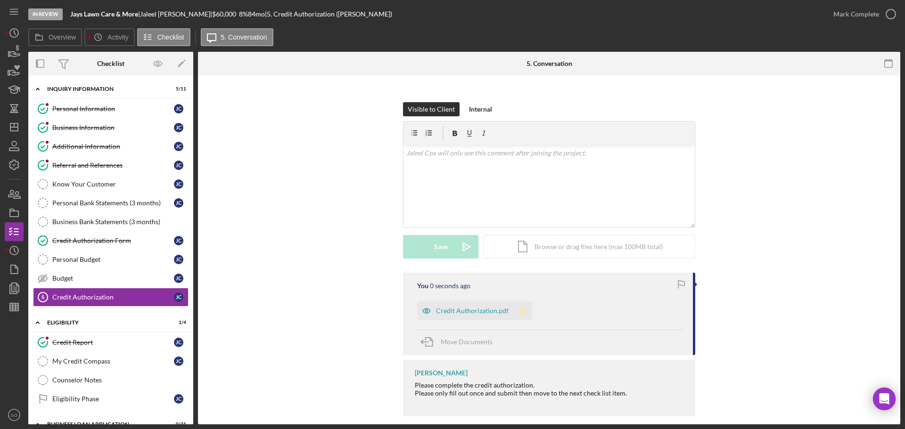
click at [520, 302] on icon "Icon/Star" at bounding box center [522, 311] width 19 height 19
click at [843, 19] on div "Mark Complete" at bounding box center [856, 14] width 46 height 19
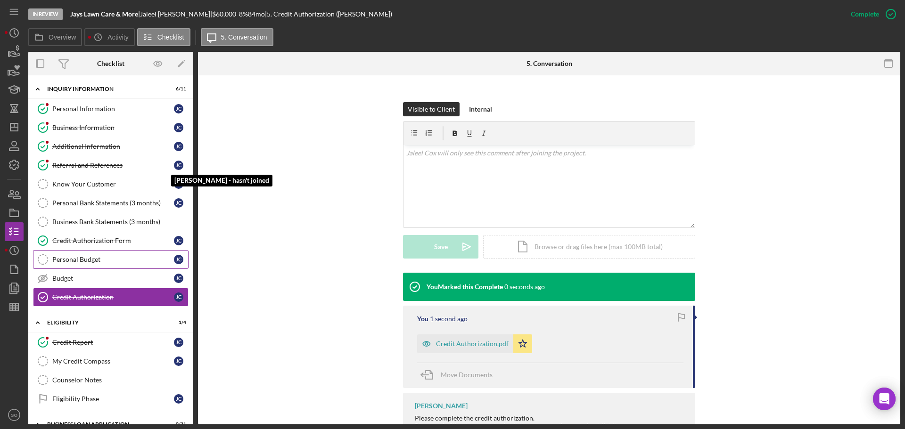
scroll to position [94, 0]
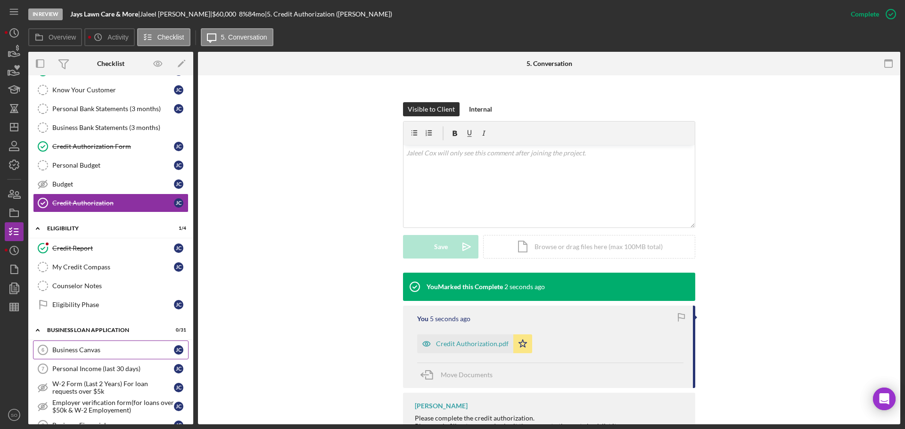
click at [106, 346] on div "Business Canvas" at bounding box center [113, 350] width 122 height 8
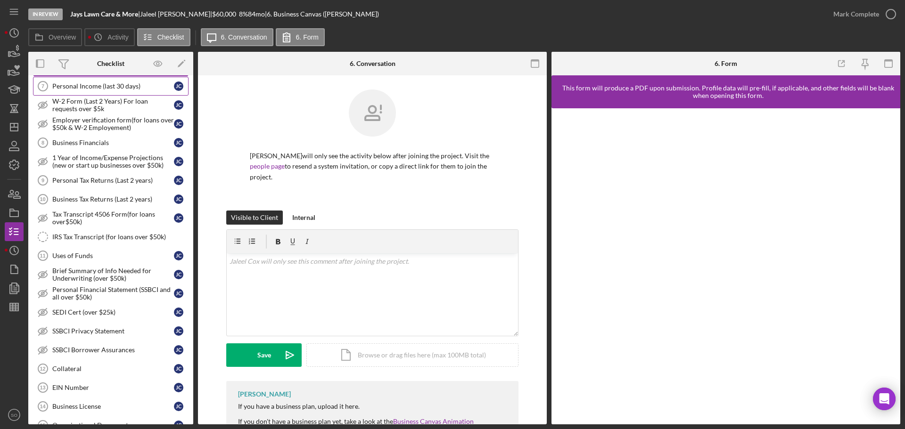
scroll to position [424, 0]
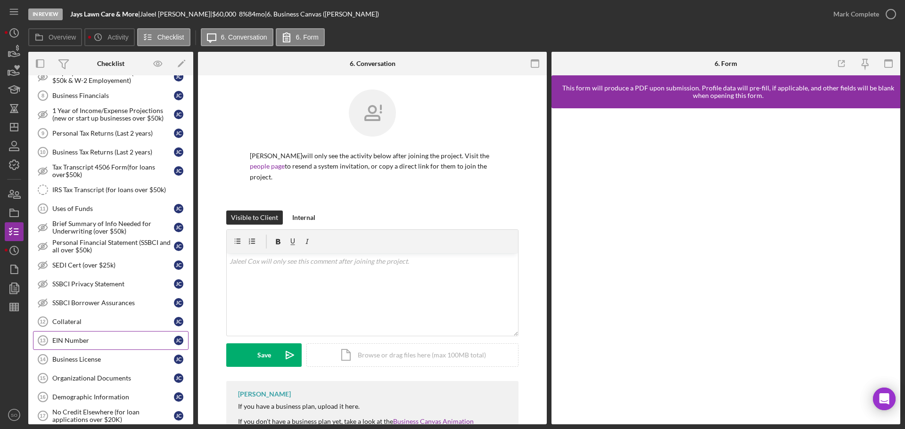
click at [82, 338] on div "EIN Number" at bounding box center [113, 341] width 122 height 8
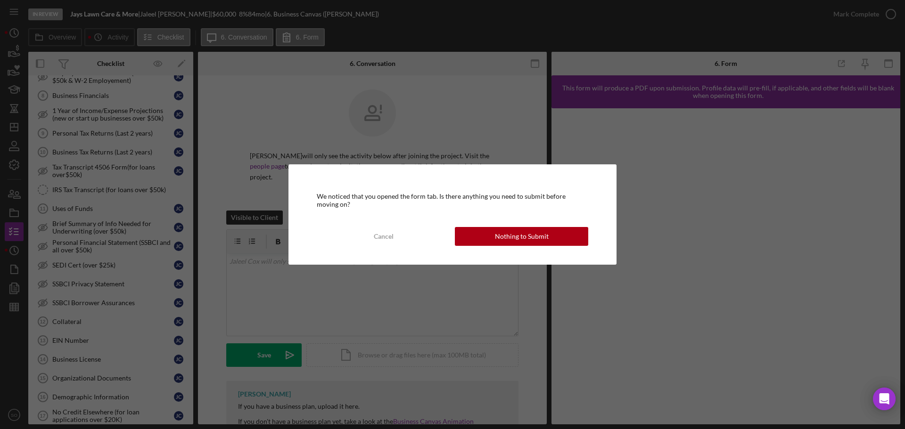
click at [516, 242] on div "Nothing to Submit" at bounding box center [522, 236] width 54 height 19
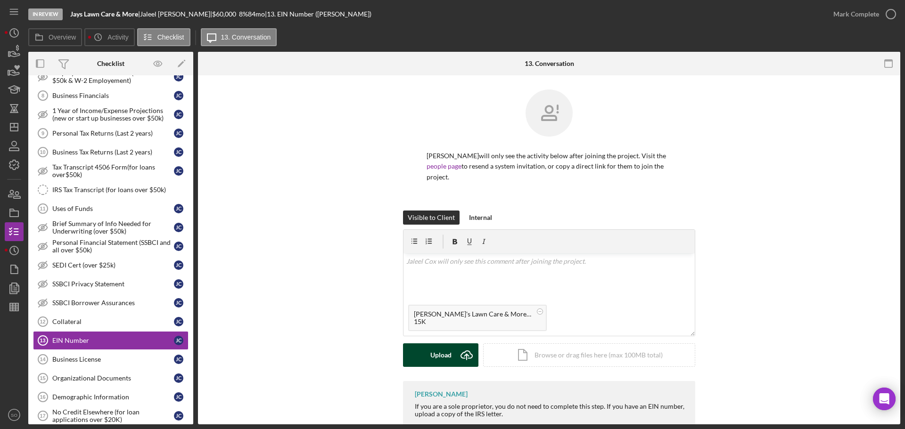
click at [437, 344] on div "Upload" at bounding box center [440, 356] width 21 height 24
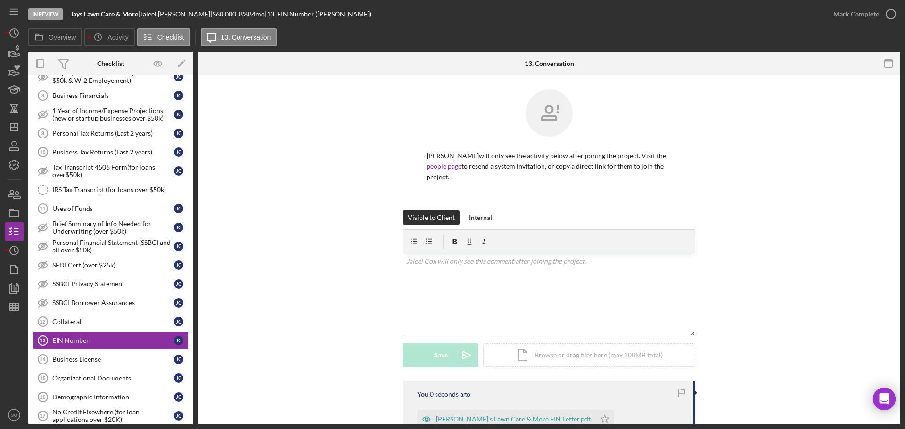
scroll to position [101, 0]
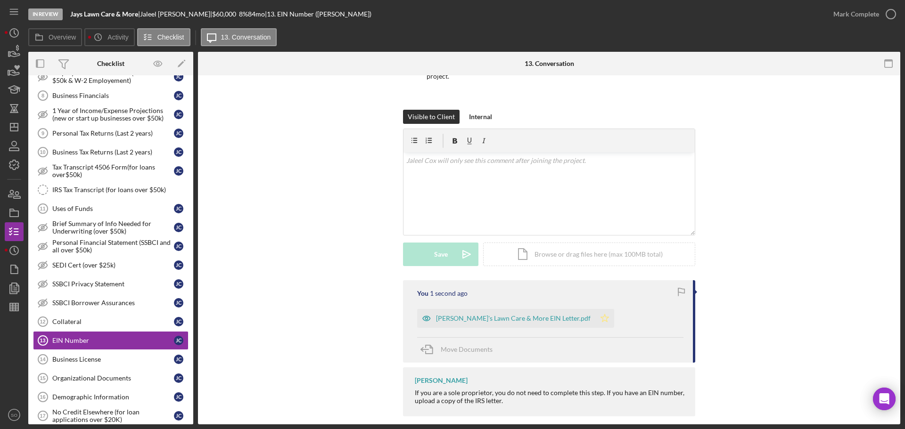
click at [595, 309] on icon "Icon/Star" at bounding box center [604, 318] width 19 height 19
click at [840, 18] on div "Mark Complete" at bounding box center [856, 14] width 46 height 19
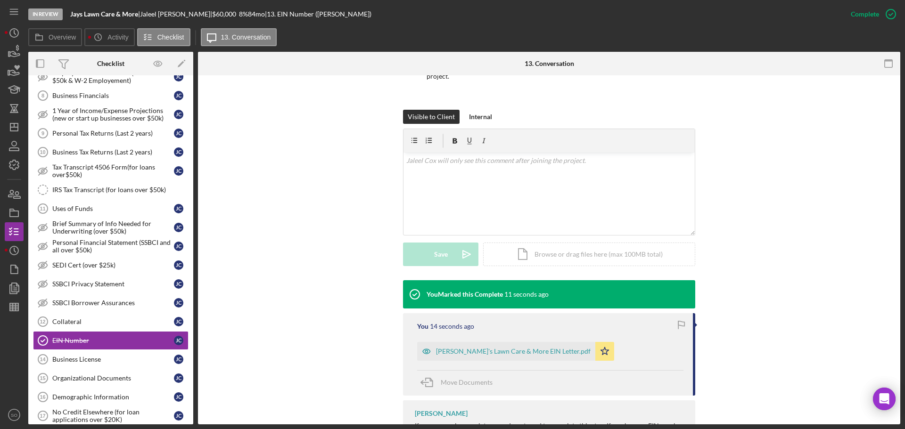
drag, startPoint x: 594, startPoint y: 1, endPoint x: 345, endPoint y: 143, distance: 286.3
click at [345, 143] on div "Visible to Client Internal v Color teal Color pink Remove color Add row above A…" at bounding box center [549, 195] width 674 height 171
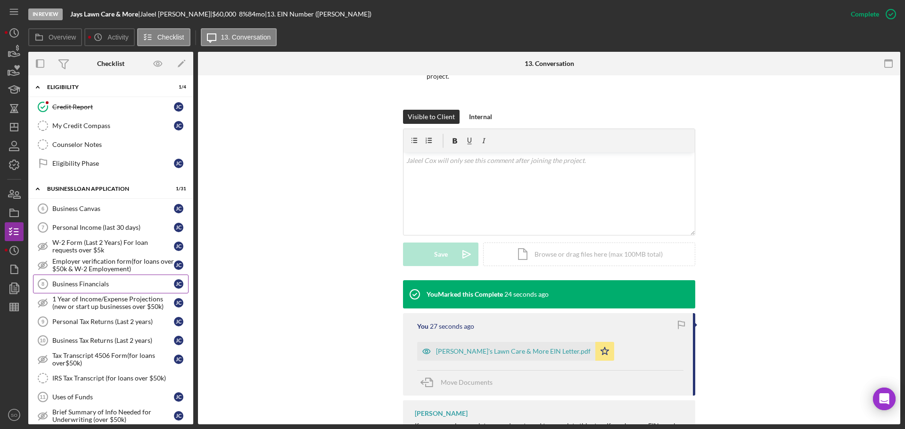
scroll to position [0, 0]
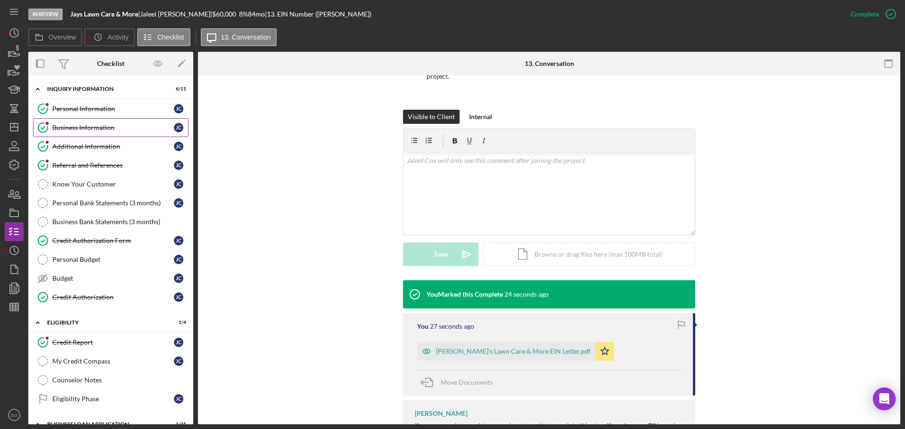
click at [119, 126] on div "Business Information" at bounding box center [113, 128] width 122 height 8
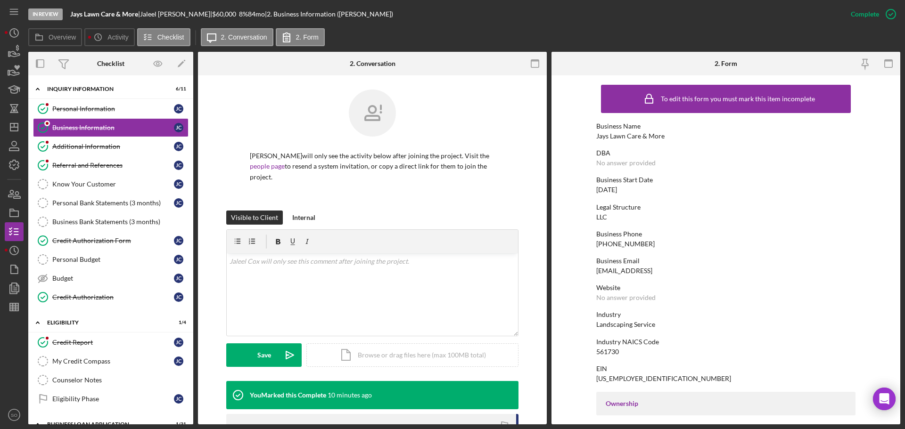
click at [641, 136] on div "Jays Lawn Care & More" at bounding box center [630, 136] width 68 height 8
copy div "Jays Lawn Care & More"
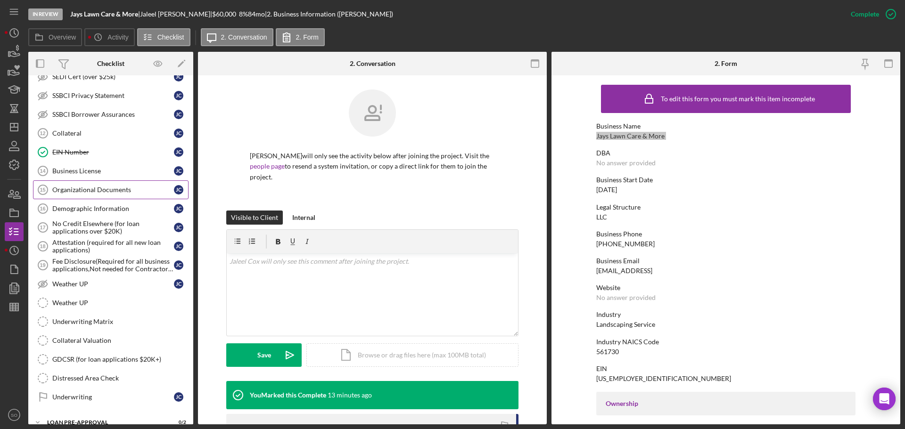
scroll to position [668, 0]
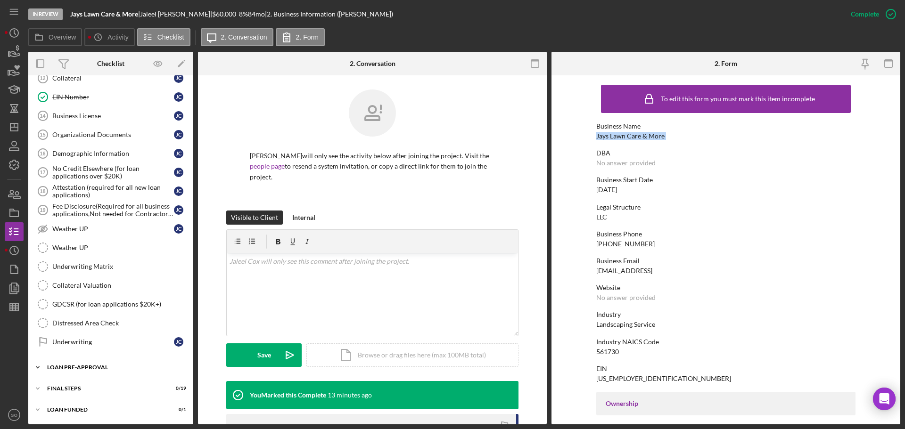
click at [90, 367] on div "LOAN PRE-APPROVAL" at bounding box center [114, 368] width 134 height 6
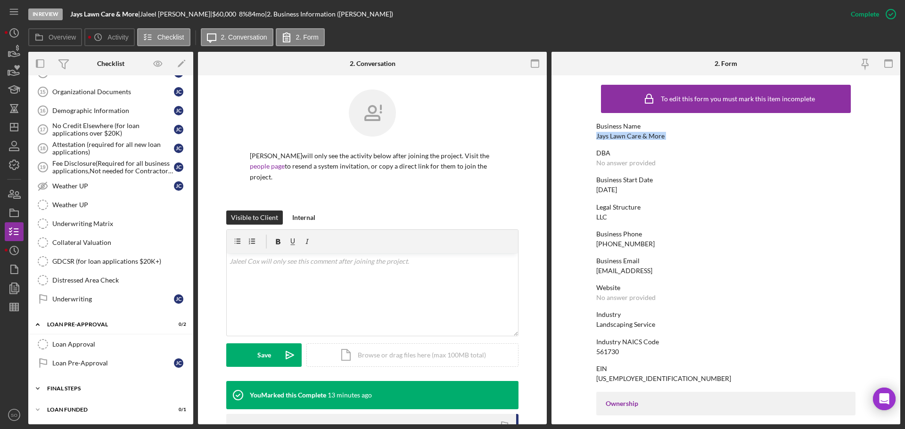
click at [94, 386] on div "FINAL STEPS" at bounding box center [114, 389] width 134 height 6
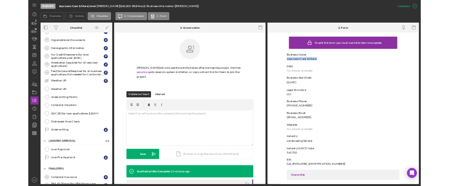
scroll to position [852, 0]
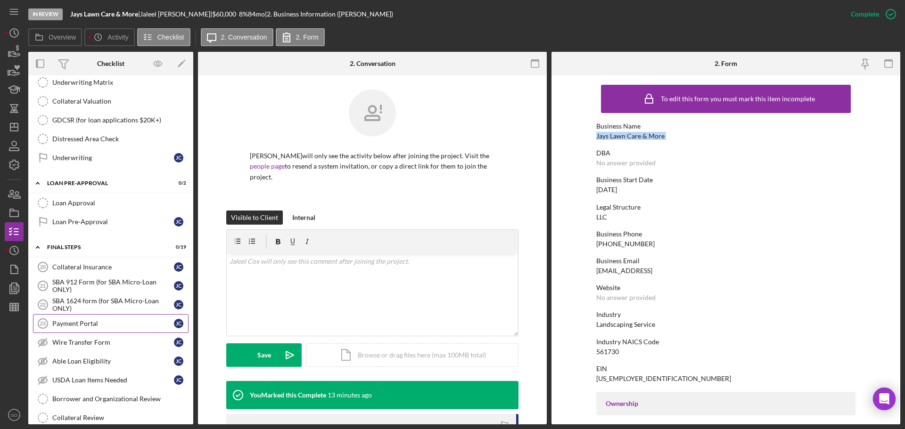
click at [91, 328] on div "Payment Portal" at bounding box center [113, 324] width 122 height 8
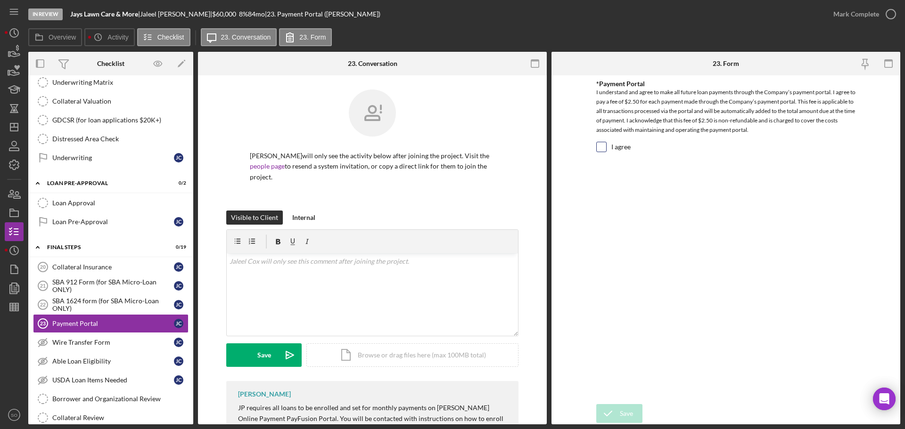
click at [603, 147] on input "I agree" at bounding box center [601, 146] width 9 height 9
click at [624, 411] on div "Save" at bounding box center [626, 413] width 13 height 19
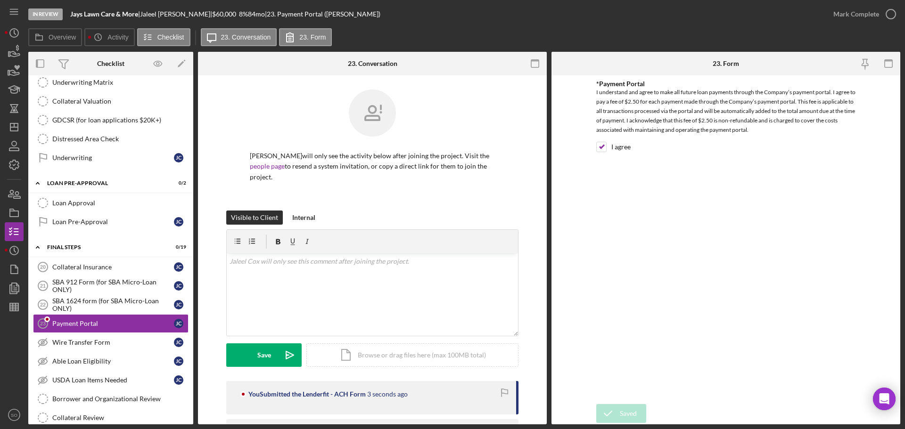
click at [843, 12] on div "In Review Jays Lawn Care & More | Jaleel Cox | $60,000 $60,000 8 % 84 mo | 23. …" at bounding box center [452, 214] width 905 height 429
click at [845, 12] on div "Mark Complete" at bounding box center [856, 14] width 46 height 19
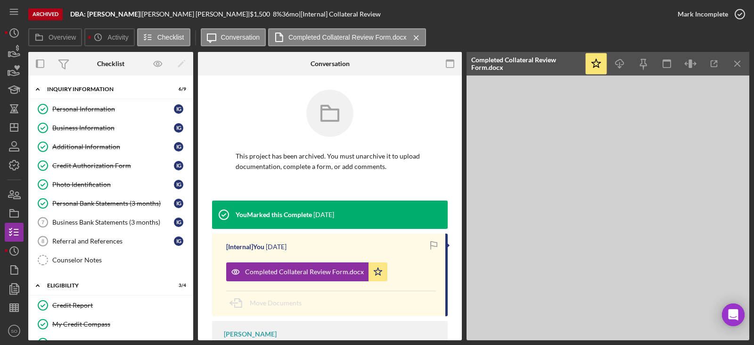
scroll to position [64, 0]
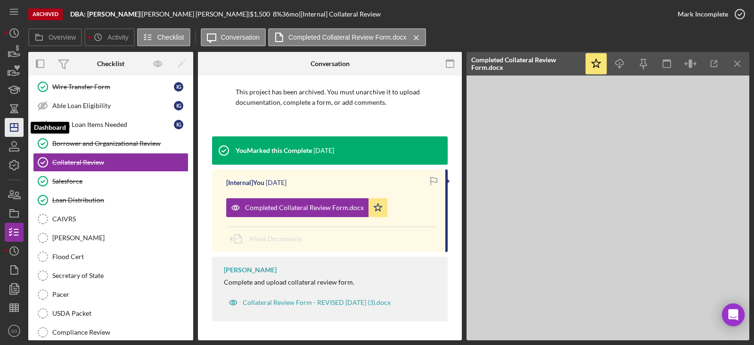
click at [15, 132] on icon "Icon/Dashboard" at bounding box center [14, 127] width 24 height 24
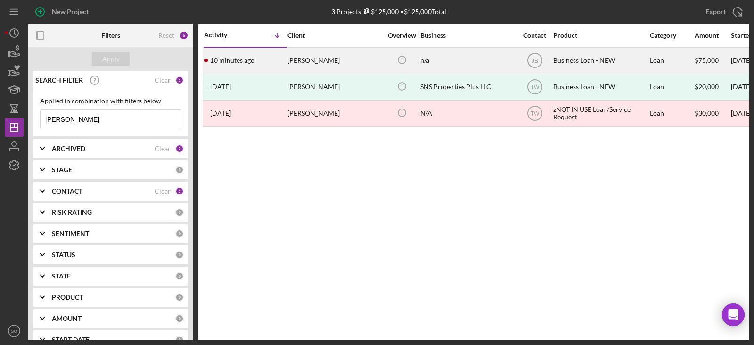
click at [306, 59] on div "Jasmine Steward" at bounding box center [335, 60] width 94 height 25
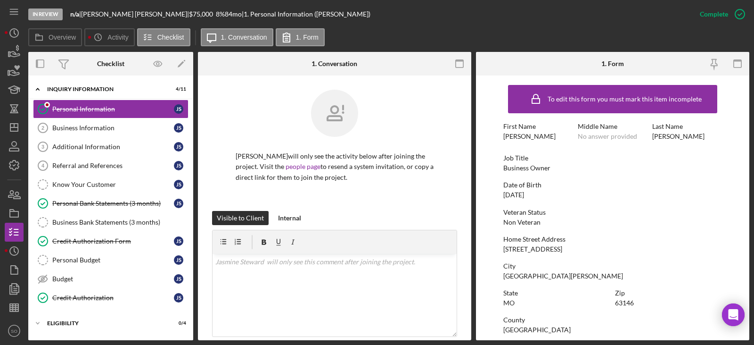
scroll to position [47, 0]
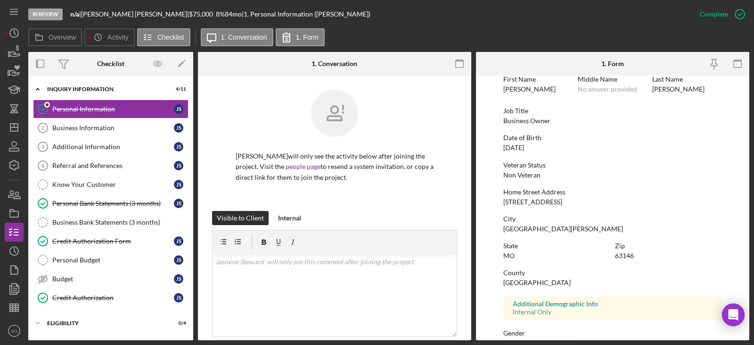
click at [538, 205] on div "To edit this form you must mark this item incomplete First Name Jasmine Middle …" at bounding box center [612, 248] width 219 height 430
click at [538, 205] on div "2055 Craigshire Rd" at bounding box center [532, 202] width 59 height 8
copy div "2055 Craigshire Rd"
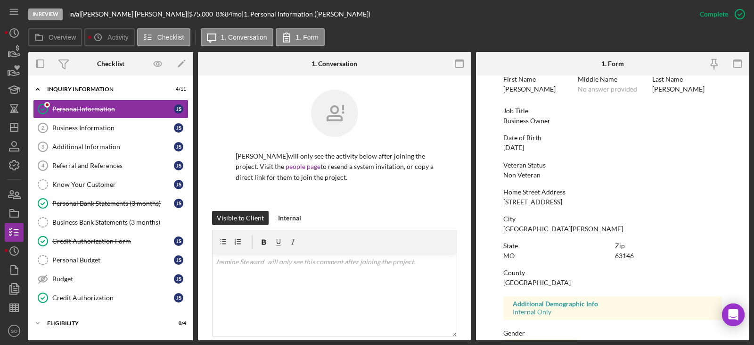
click at [513, 229] on div "St. Louis" at bounding box center [563, 229] width 120 height 8
copy div "St. Louis"
click at [619, 250] on div "Zip 63146" at bounding box center [668, 250] width 107 height 17
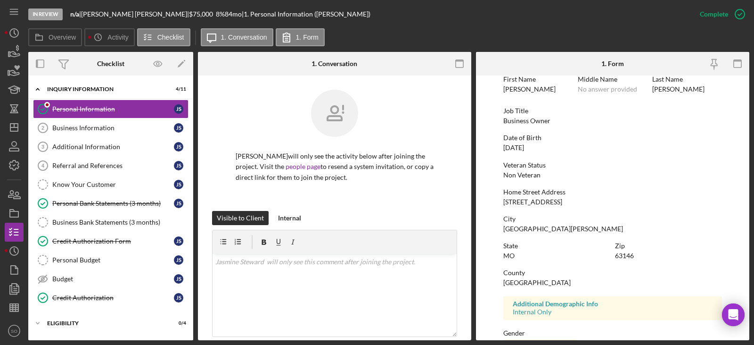
click at [619, 250] on div "Zip 63146" at bounding box center [668, 250] width 107 height 17
copy div "63146"
click at [530, 283] on div "St. Louis County" at bounding box center [536, 283] width 67 height 8
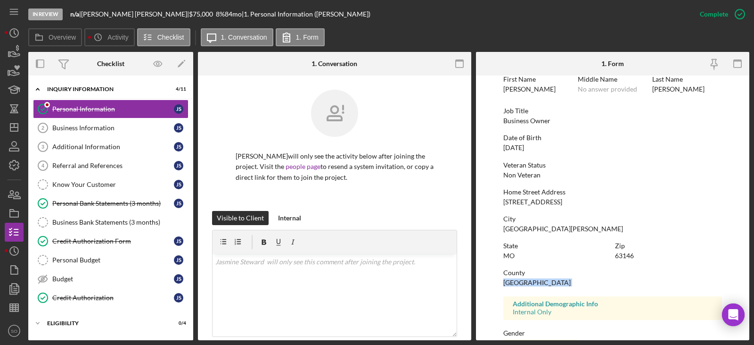
click at [530, 283] on div "St. Louis County" at bounding box center [536, 283] width 67 height 8
copy div "St. Louis County"
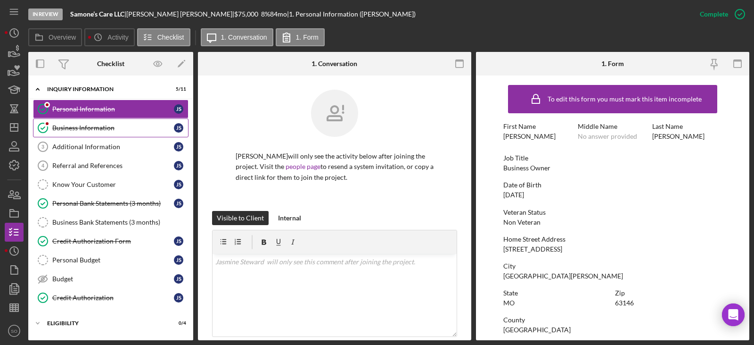
drag, startPoint x: 88, startPoint y: 127, endPoint x: 111, endPoint y: 127, distance: 23.1
click at [90, 126] on div "Business Information" at bounding box center [113, 128] width 122 height 8
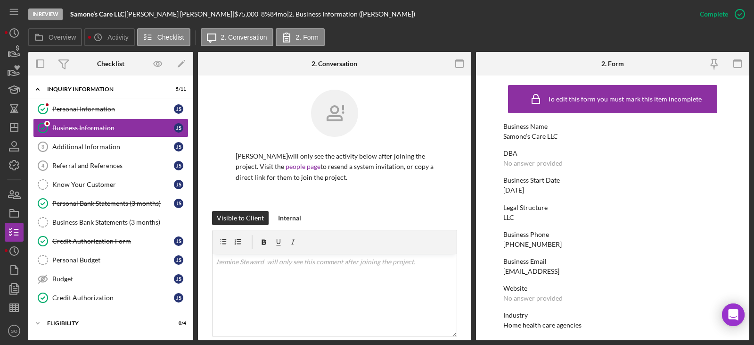
click at [530, 243] on div "(314) 449-5918" at bounding box center [532, 244] width 58 height 8
copy div "(314) 449-5918"
click at [524, 191] on div "01/27/2023" at bounding box center [513, 190] width 21 height 8
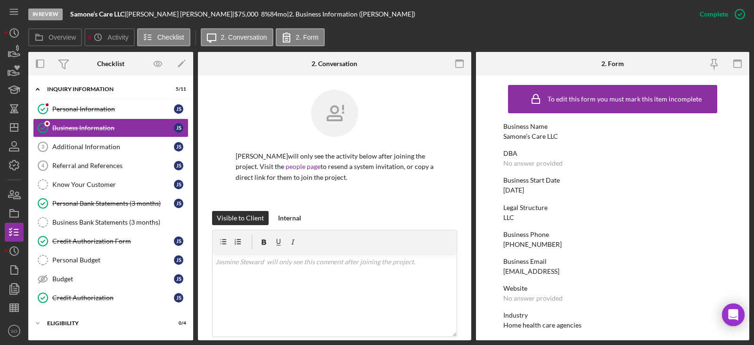
click at [524, 191] on div "[DATE]" at bounding box center [513, 190] width 21 height 8
copy div "[DATE]"
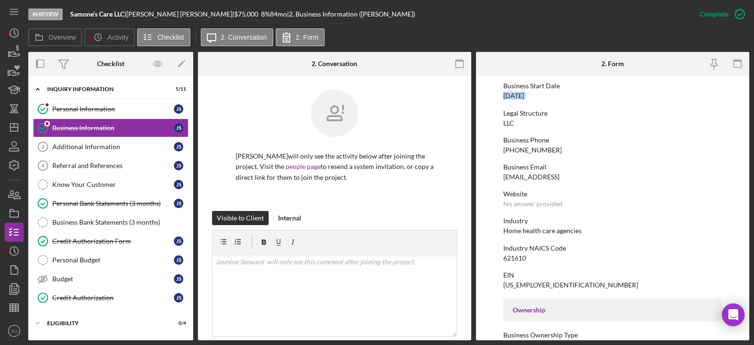
click at [562, 231] on div "Home health care agencies" at bounding box center [542, 231] width 78 height 8
copy div "Home health care agencies"
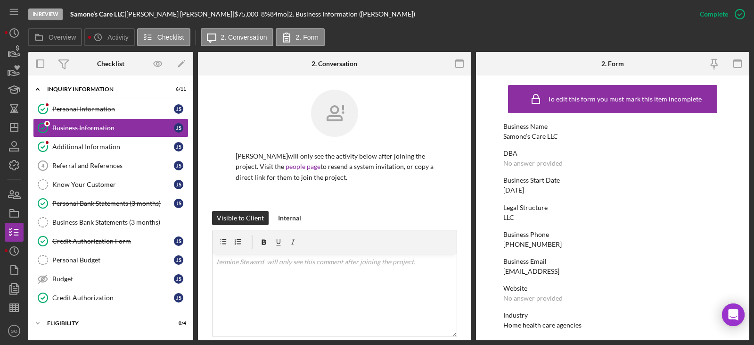
click at [534, 136] on div "Samone’s Care LLC" at bounding box center [530, 136] width 55 height 8
copy div "Samone’s Care LLC"
click at [92, 113] on div "Personal Information" at bounding box center [113, 109] width 122 height 8
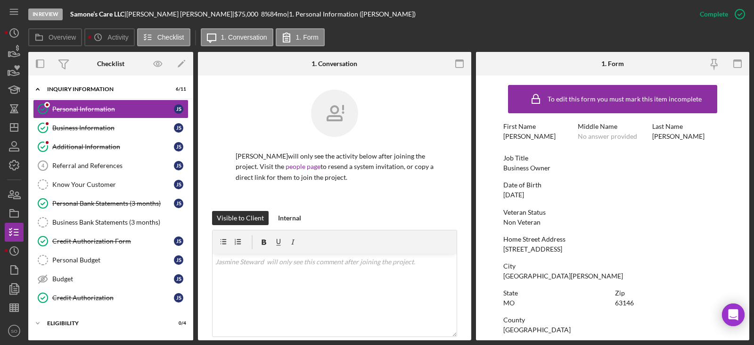
click at [528, 170] on div "Business Owner" at bounding box center [526, 168] width 47 height 8
click at [527, 168] on div "Business Owner" at bounding box center [526, 168] width 47 height 8
click at [527, 167] on div "Business Owner" at bounding box center [526, 168] width 47 height 8
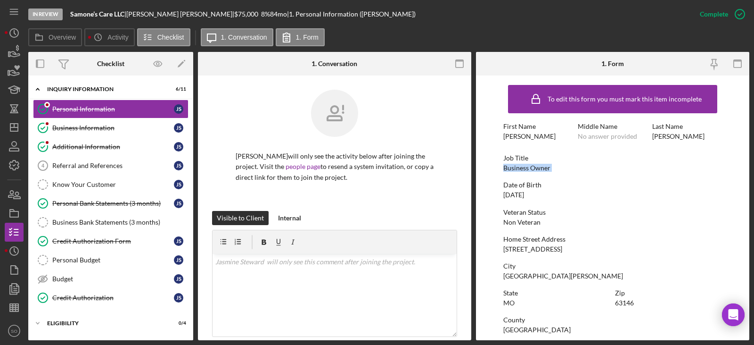
click at [527, 167] on div "Business Owner" at bounding box center [526, 168] width 47 height 8
click at [524, 194] on div "12/29/1990" at bounding box center [513, 195] width 21 height 8
click at [87, 131] on div "Business Information" at bounding box center [113, 128] width 122 height 8
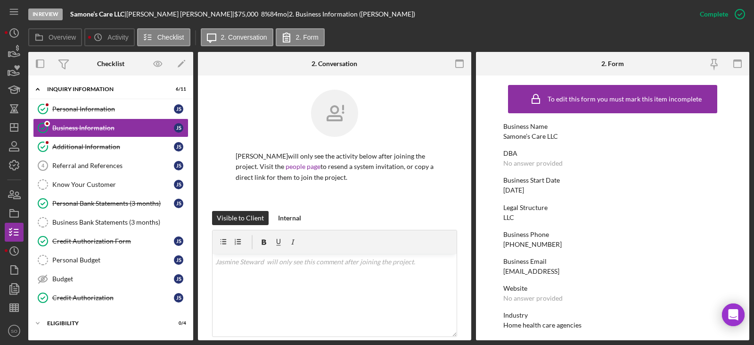
click at [524, 191] on div "01/27/2023" at bounding box center [513, 190] width 21 height 8
copy div "01/27/2023"
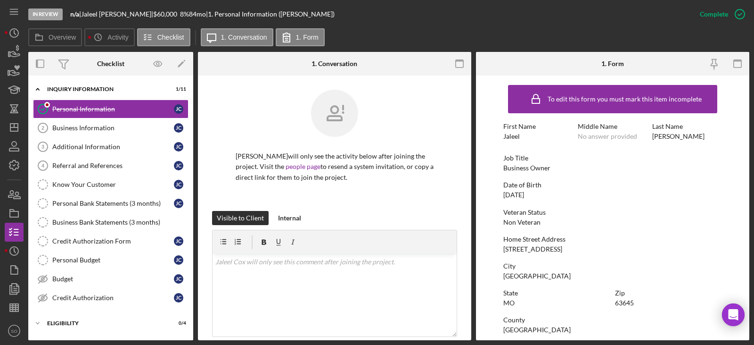
click at [553, 250] on div "[STREET_ADDRESS]" at bounding box center [532, 249] width 59 height 8
copy div "[STREET_ADDRESS]"
click at [526, 276] on div "[GEOGRAPHIC_DATA]" at bounding box center [536, 276] width 67 height 8
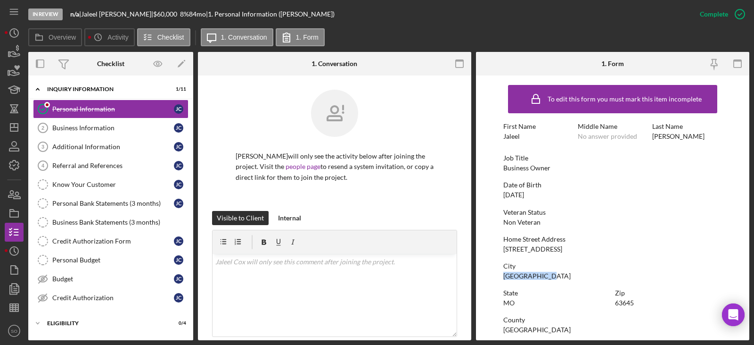
click at [526, 276] on div "[GEOGRAPHIC_DATA]" at bounding box center [536, 276] width 67 height 8
copy div "[GEOGRAPHIC_DATA]"
click at [625, 302] on div "63645" at bounding box center [624, 303] width 19 height 8
copy div "63645"
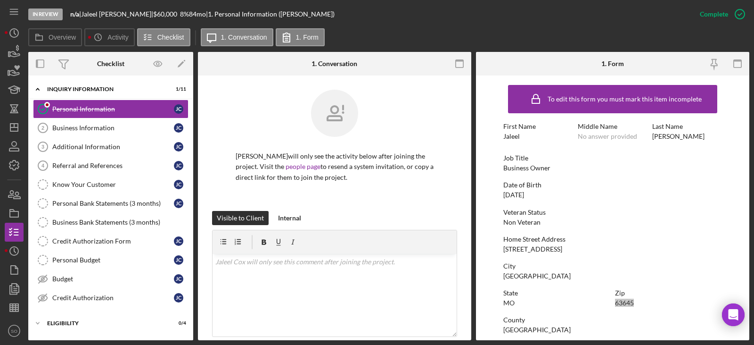
scroll to position [47, 0]
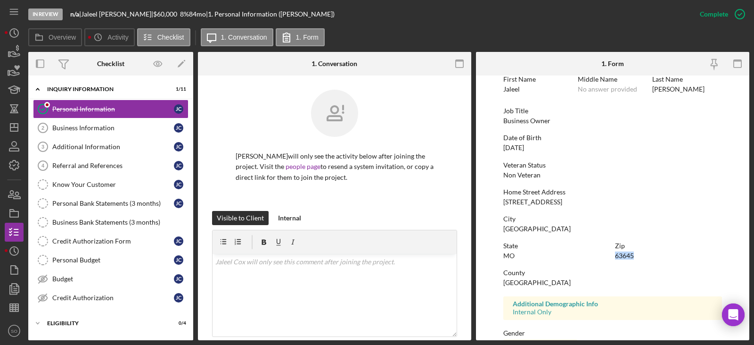
click at [527, 278] on div "County [GEOGRAPHIC_DATA]" at bounding box center [612, 277] width 219 height 17
copy div "[GEOGRAPHIC_DATA]"
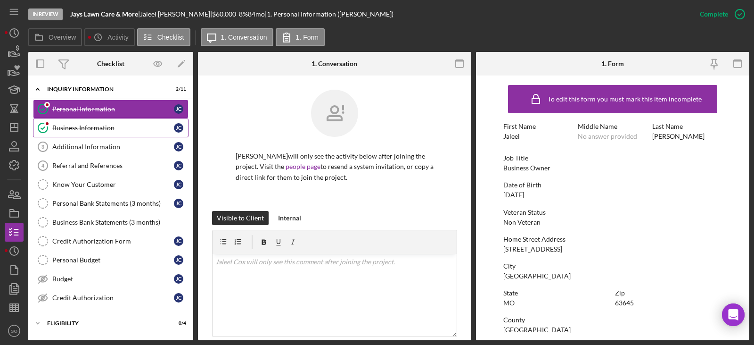
drag, startPoint x: 93, startPoint y: 120, endPoint x: 98, endPoint y: 127, distance: 7.8
click at [93, 122] on link "Business Information Business Information [PERSON_NAME]" at bounding box center [111, 127] width 156 height 19
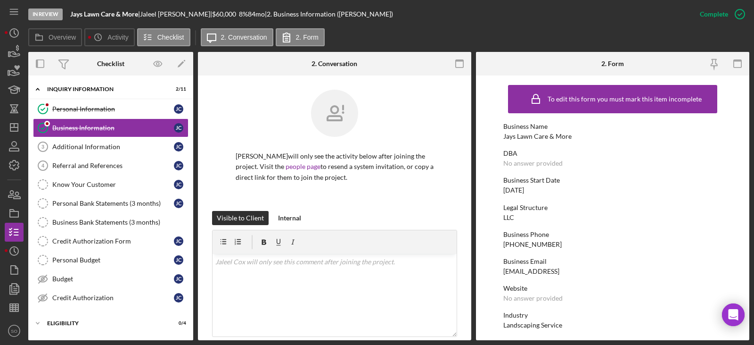
click at [544, 243] on div "[PHONE_NUMBER]" at bounding box center [532, 244] width 58 height 8
copy div "[PHONE_NUMBER]"
click at [522, 192] on div "[DATE]" at bounding box center [513, 190] width 21 height 8
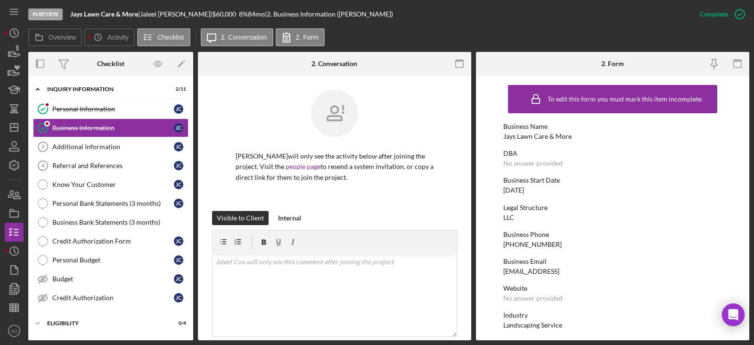
click at [522, 192] on div "[DATE]" at bounding box center [513, 190] width 21 height 8
copy div "[DATE]"
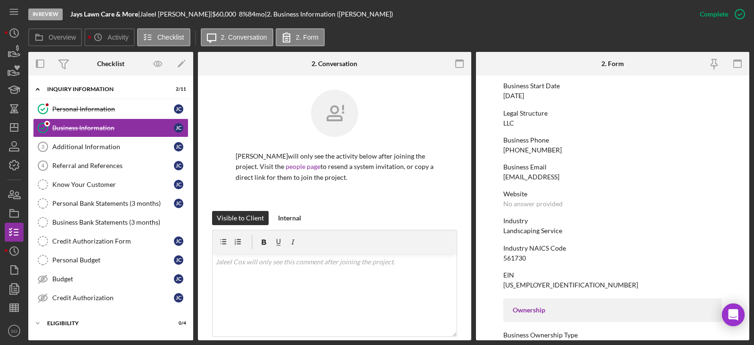
click at [534, 232] on div "Landscaping Service" at bounding box center [532, 231] width 59 height 8
copy div "Landscaping Service"
